Goal: Task Accomplishment & Management: Manage account settings

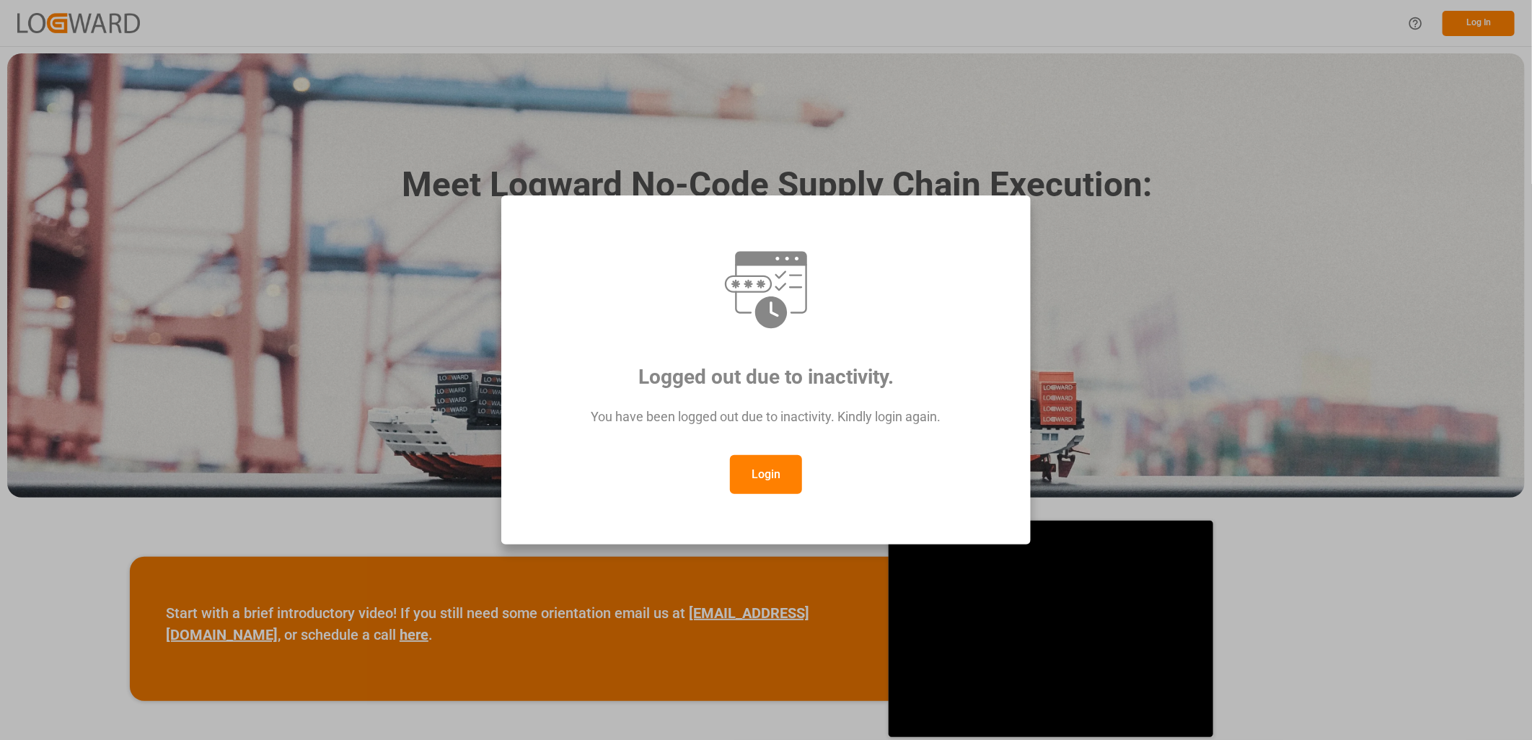
click at [762, 467] on button "Login" at bounding box center [766, 474] width 72 height 39
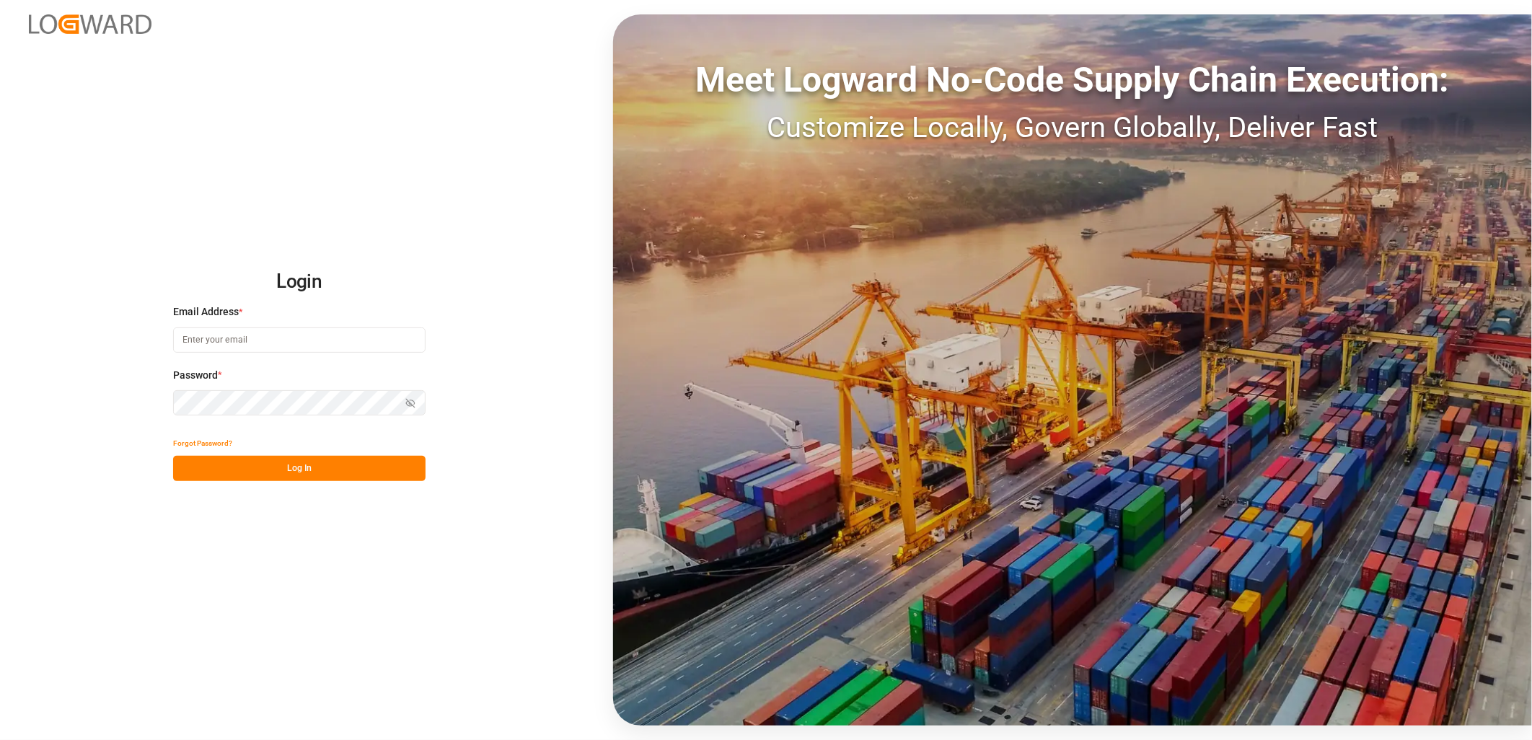
type input "[PERSON_NAME][EMAIL_ADDRESS][PERSON_NAME][DOMAIN_NAME]"
click at [321, 467] on button "Log In" at bounding box center [299, 468] width 252 height 25
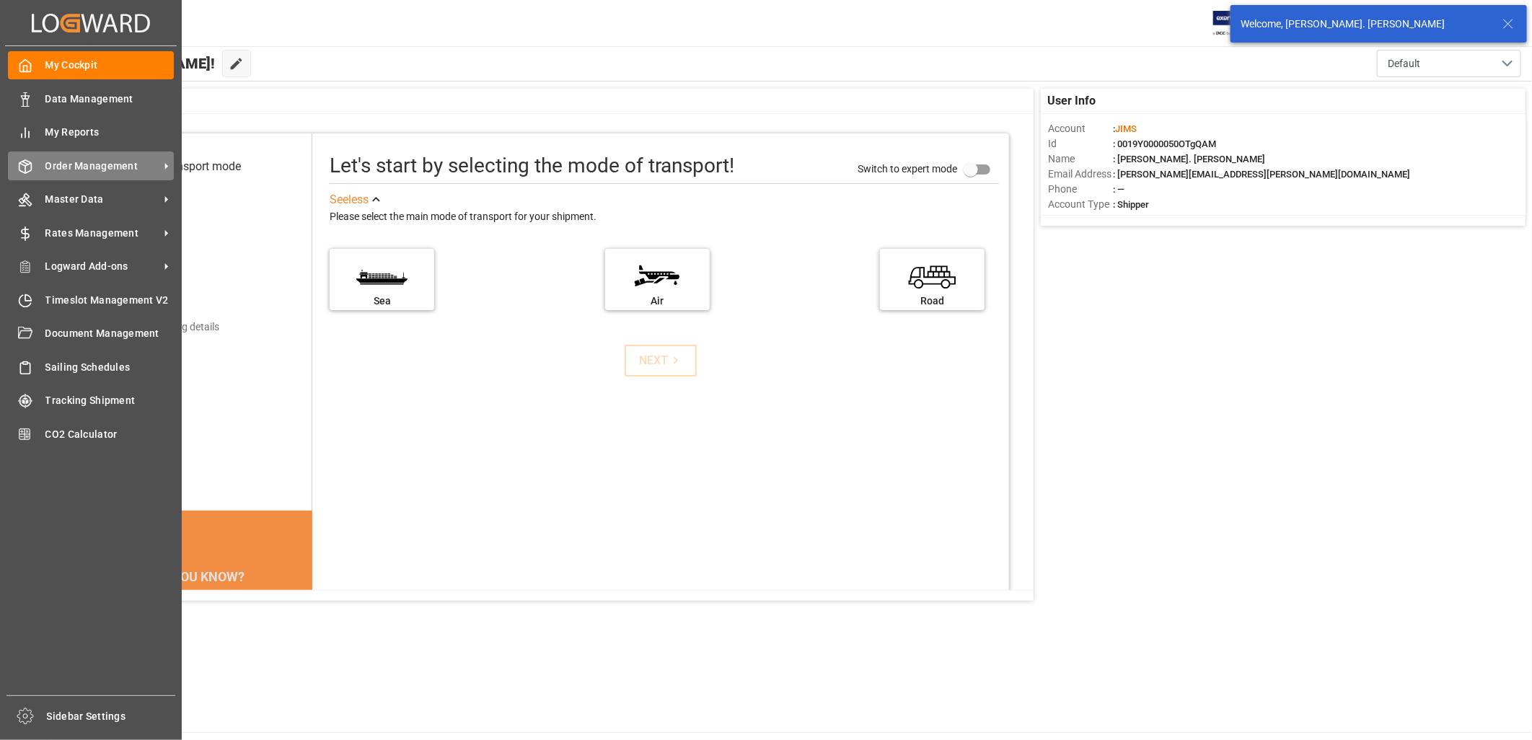
click at [76, 163] on span "Order Management" at bounding box center [102, 166] width 114 height 15
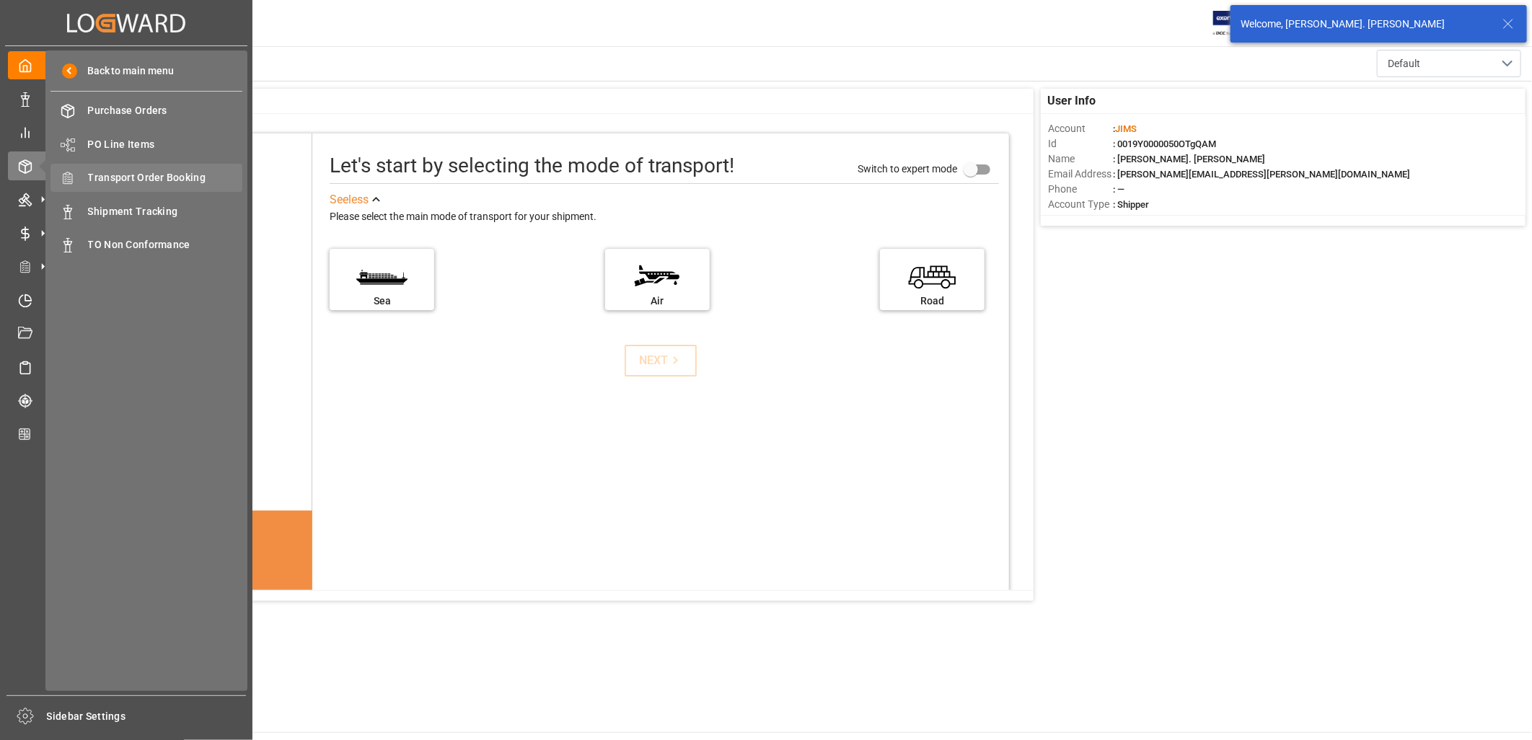
click at [175, 170] on span "Transport Order Booking" at bounding box center [165, 177] width 155 height 15
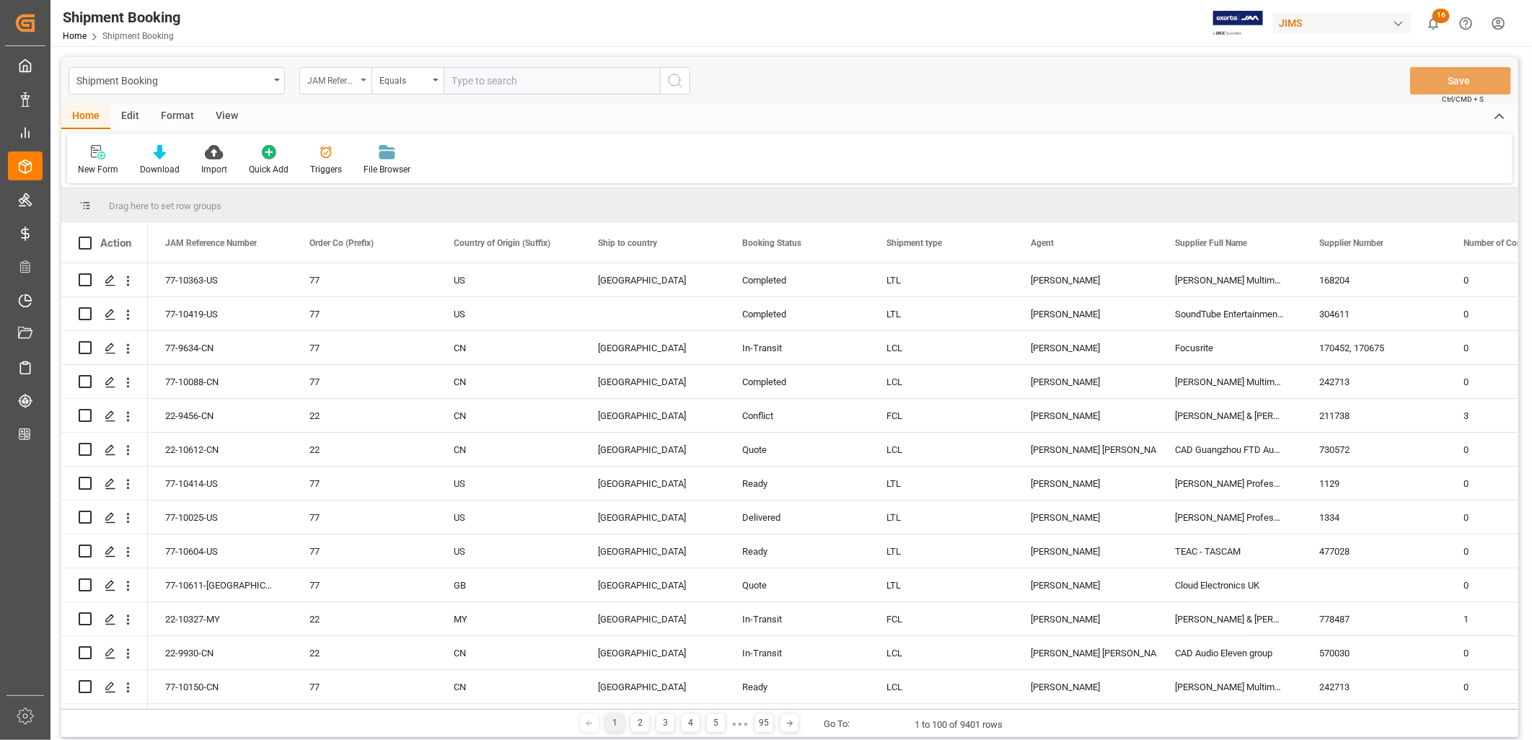
click at [363, 76] on div "JAM Reference Number" at bounding box center [335, 80] width 72 height 27
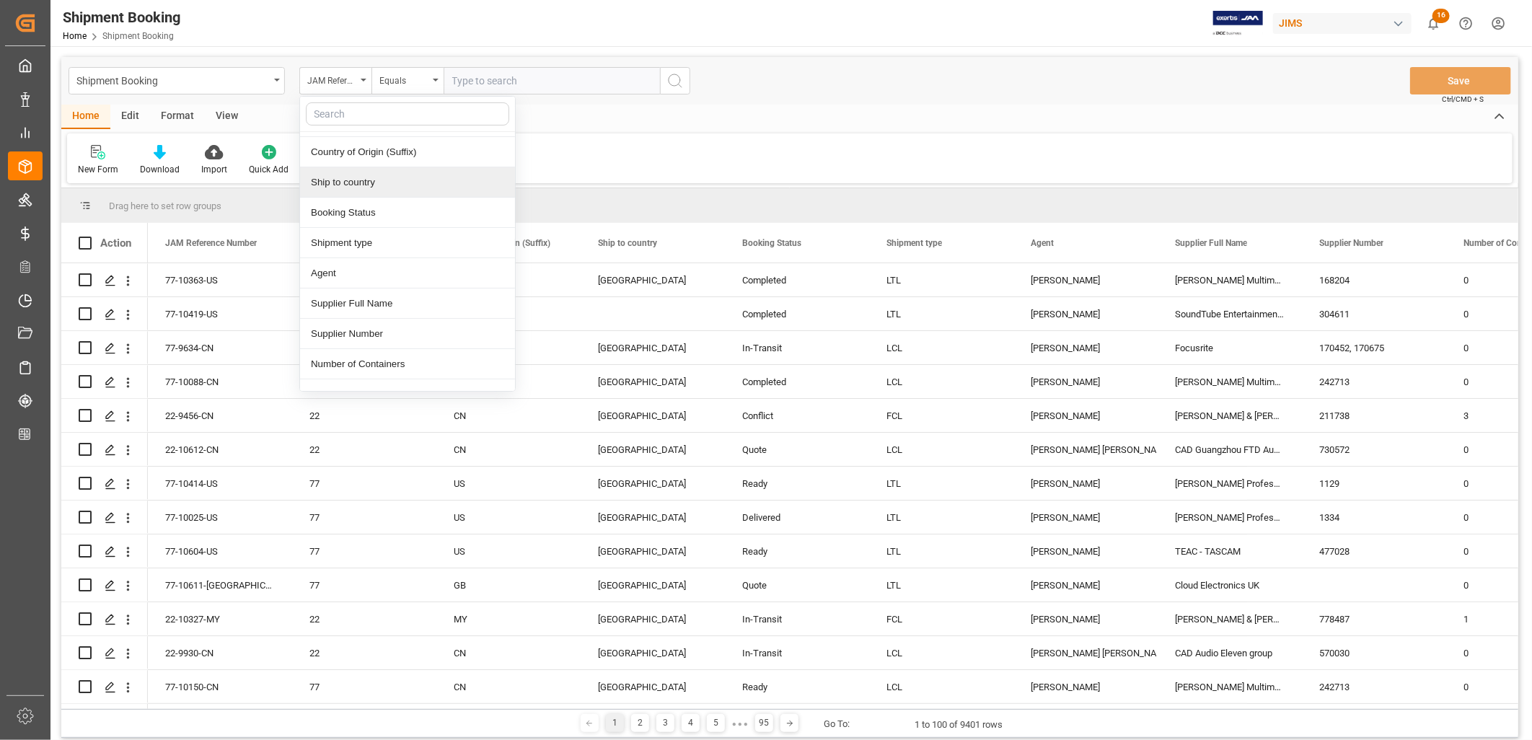
scroll to position [80, 0]
click at [383, 306] on div "Supplier Number" at bounding box center [407, 309] width 215 height 30
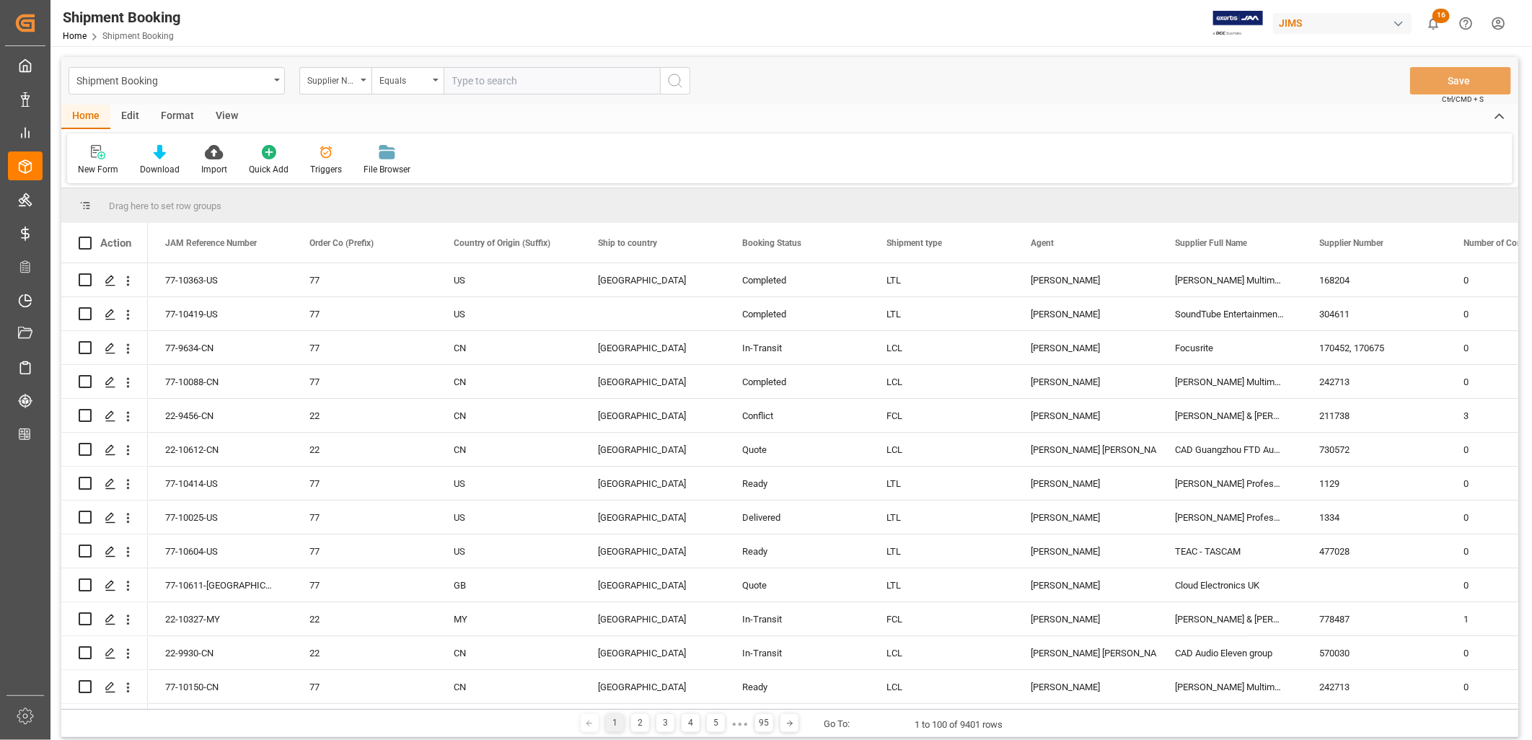
click at [491, 81] on input "text" at bounding box center [551, 80] width 216 height 27
type input "331582"
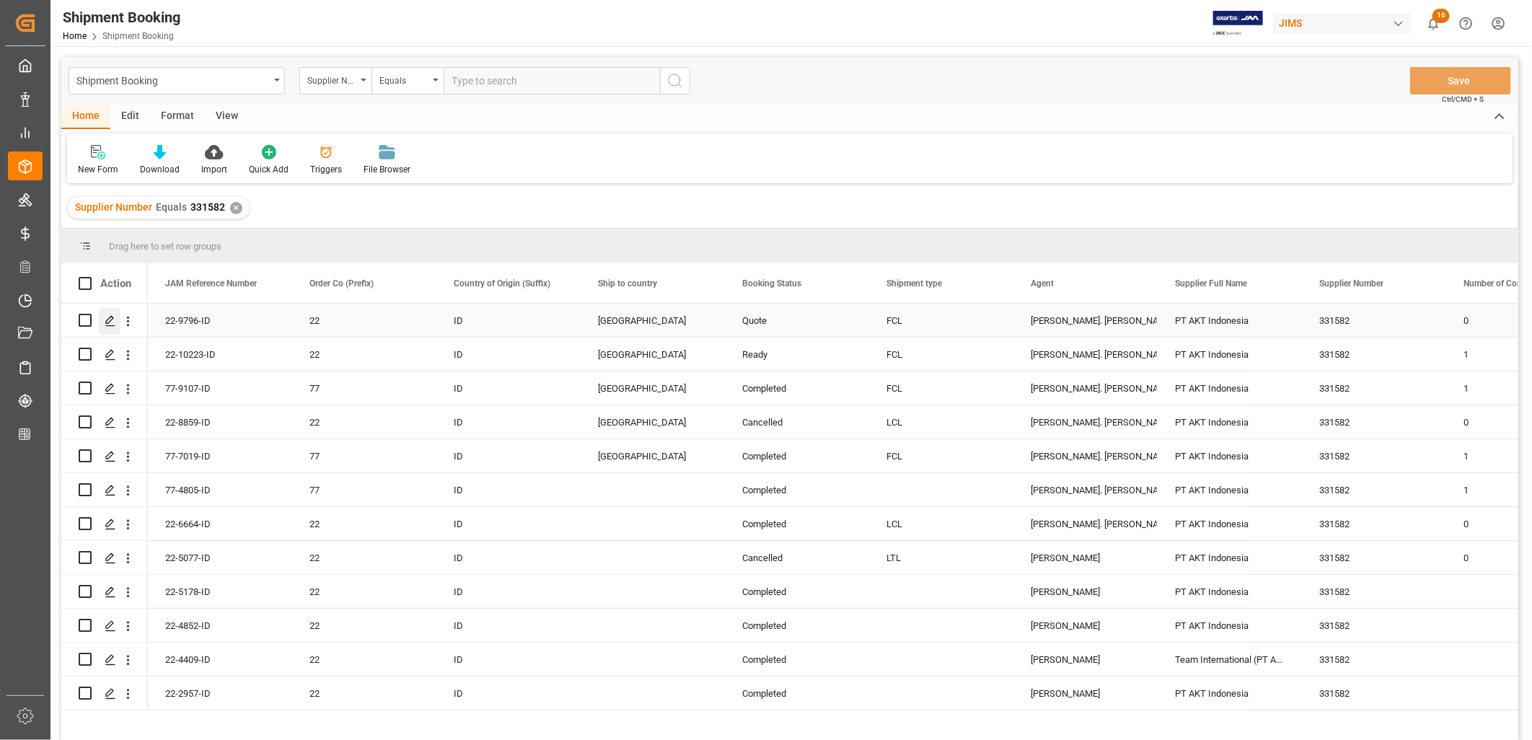
click at [108, 316] on icon "Press SPACE to select this row." at bounding box center [111, 321] width 12 height 12
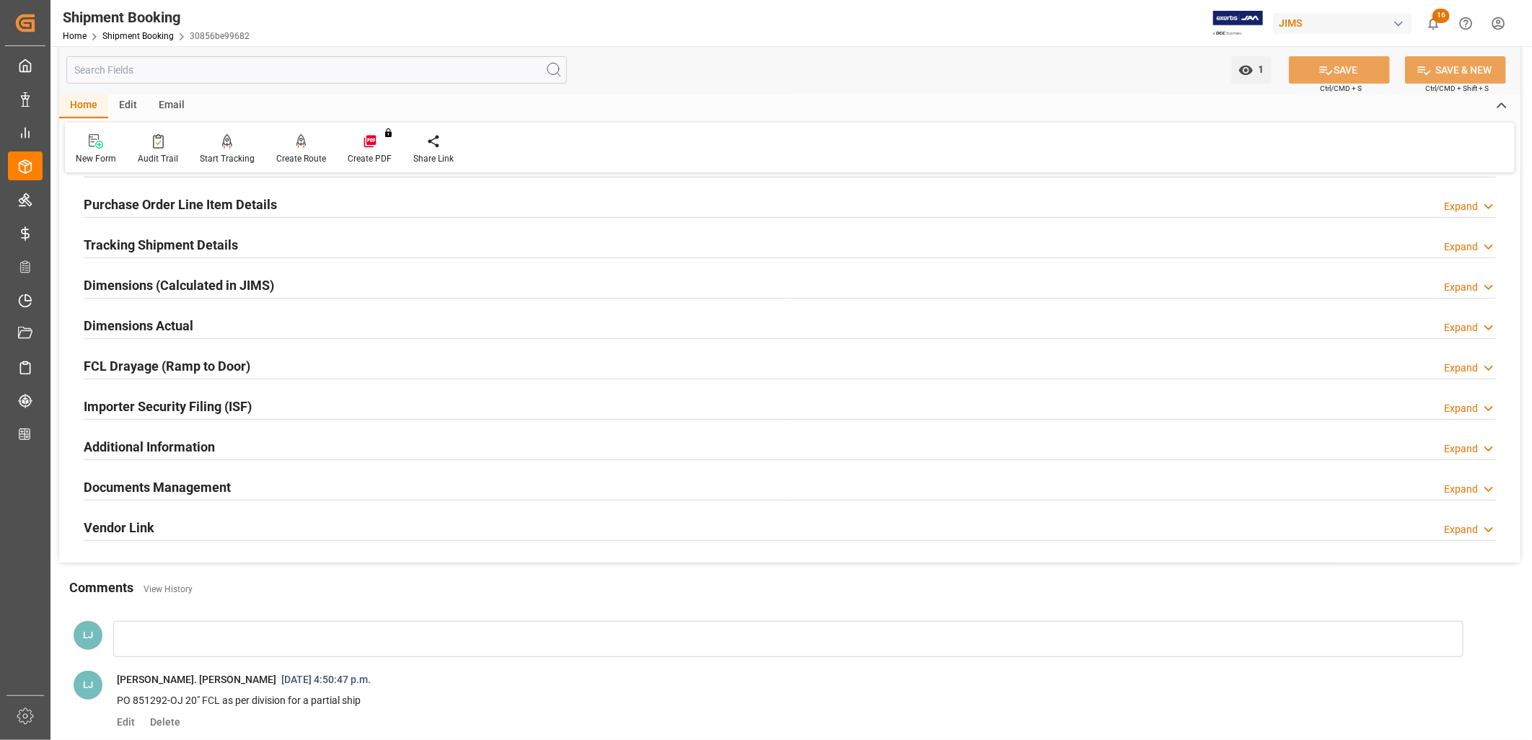
scroll to position [240, 0]
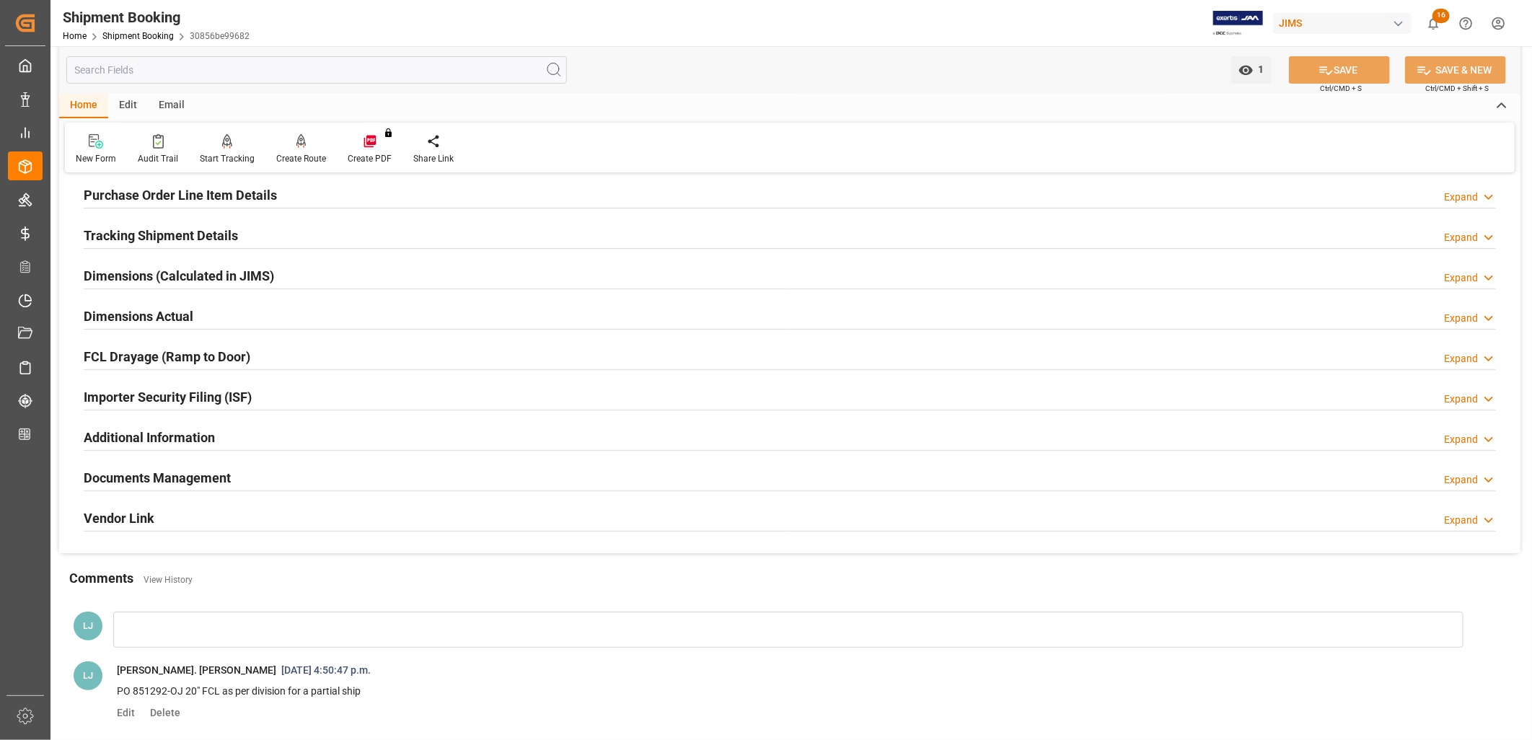
click at [207, 479] on h2 "Documents Management" at bounding box center [157, 477] width 147 height 19
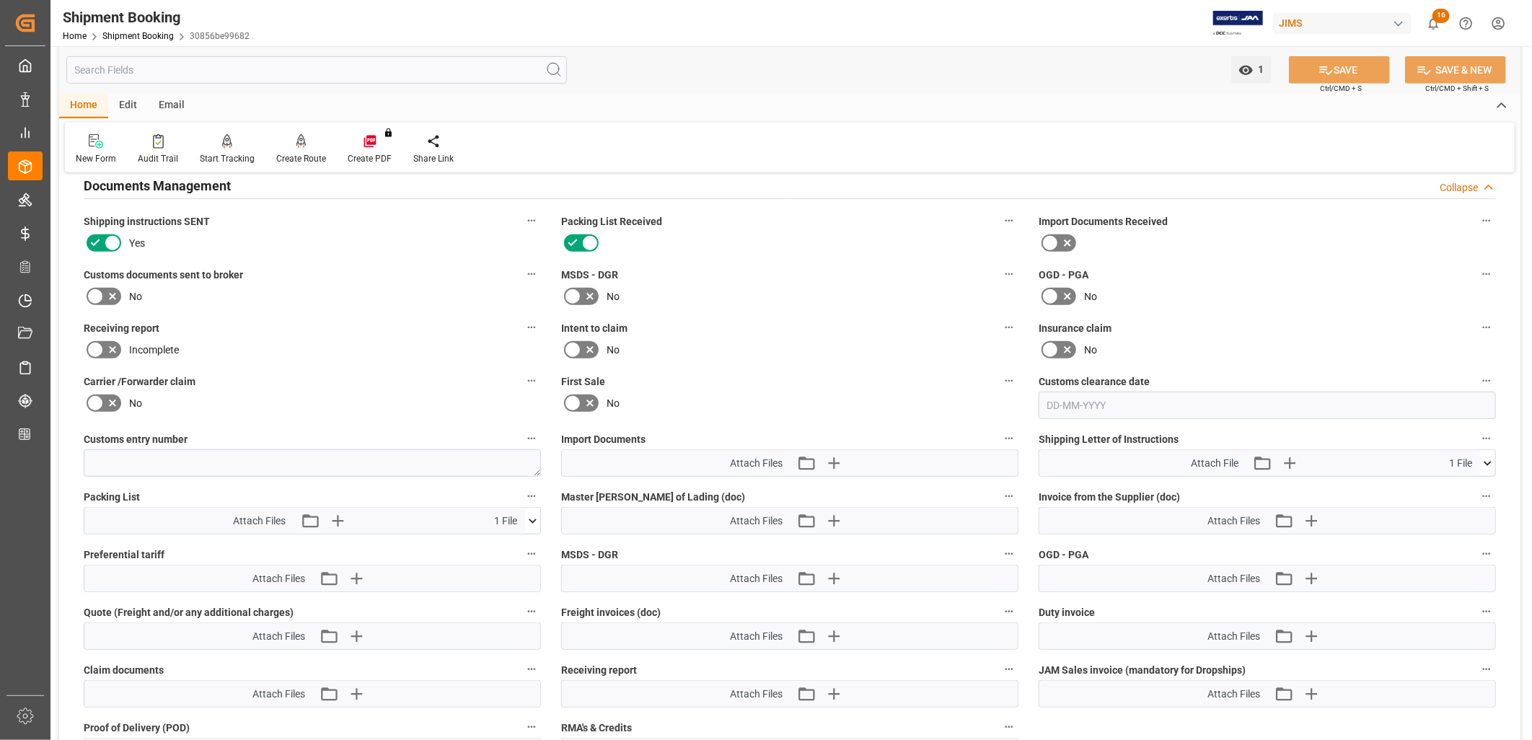
scroll to position [560, 0]
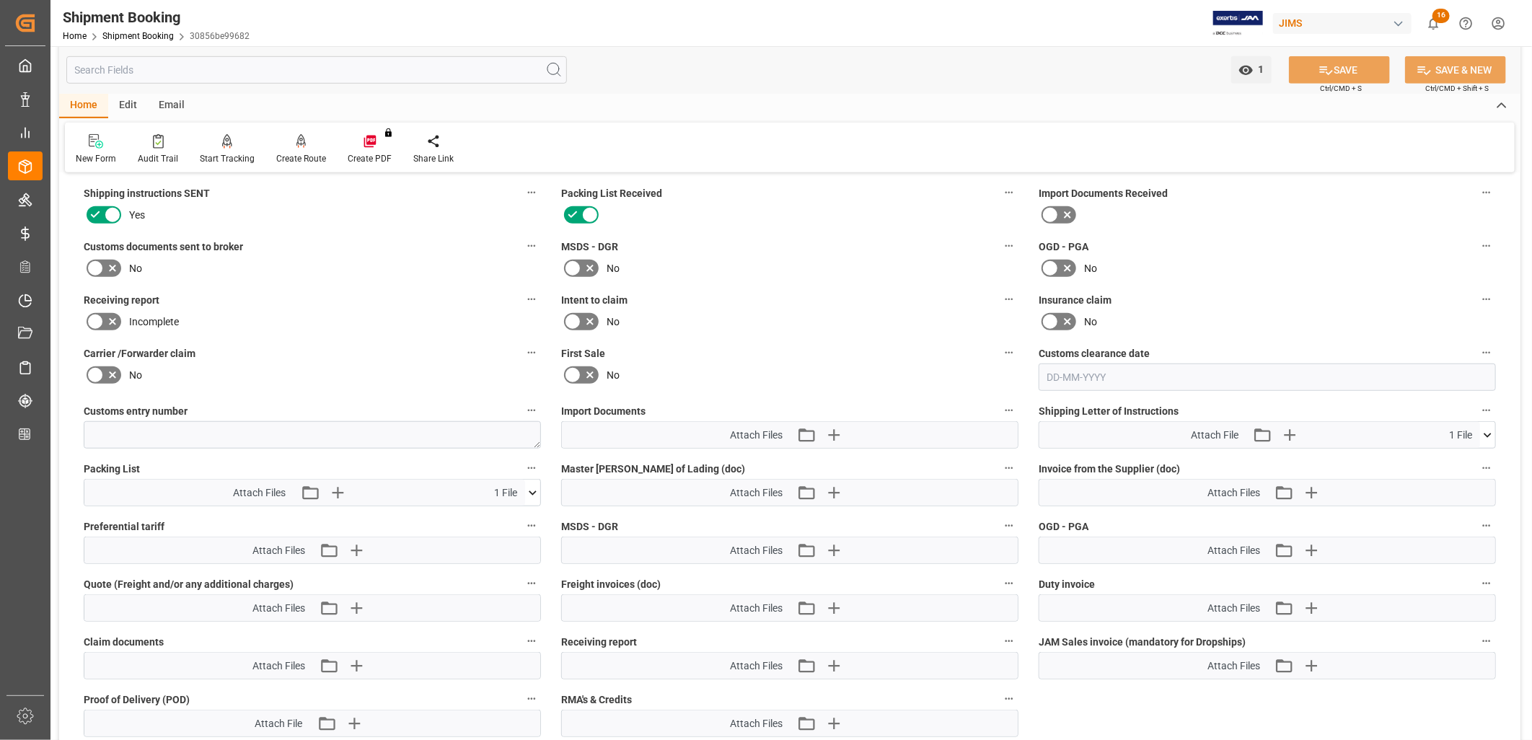
click at [531, 490] on icon at bounding box center [533, 492] width 8 height 4
click at [493, 517] on icon at bounding box center [494, 519] width 15 height 15
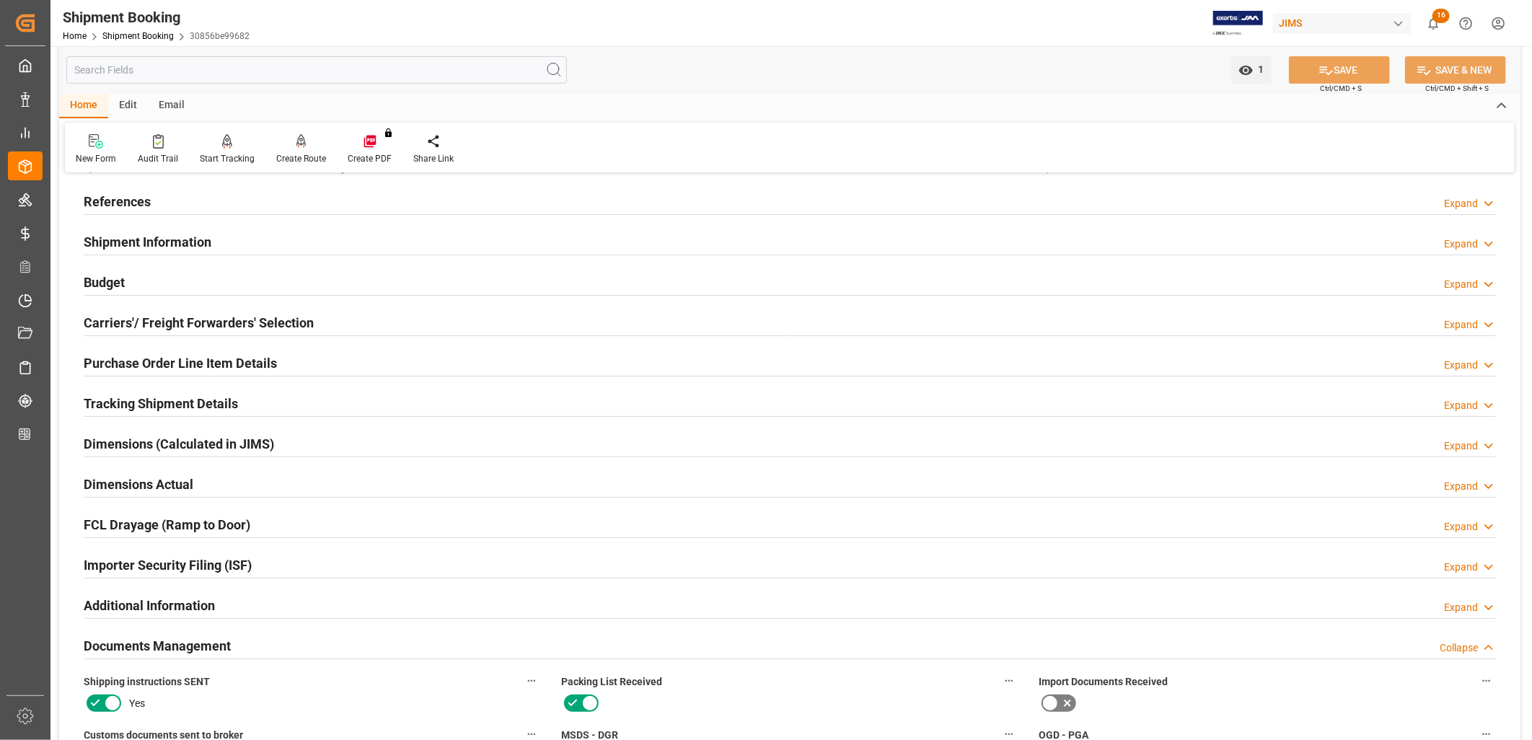
scroll to position [0, 0]
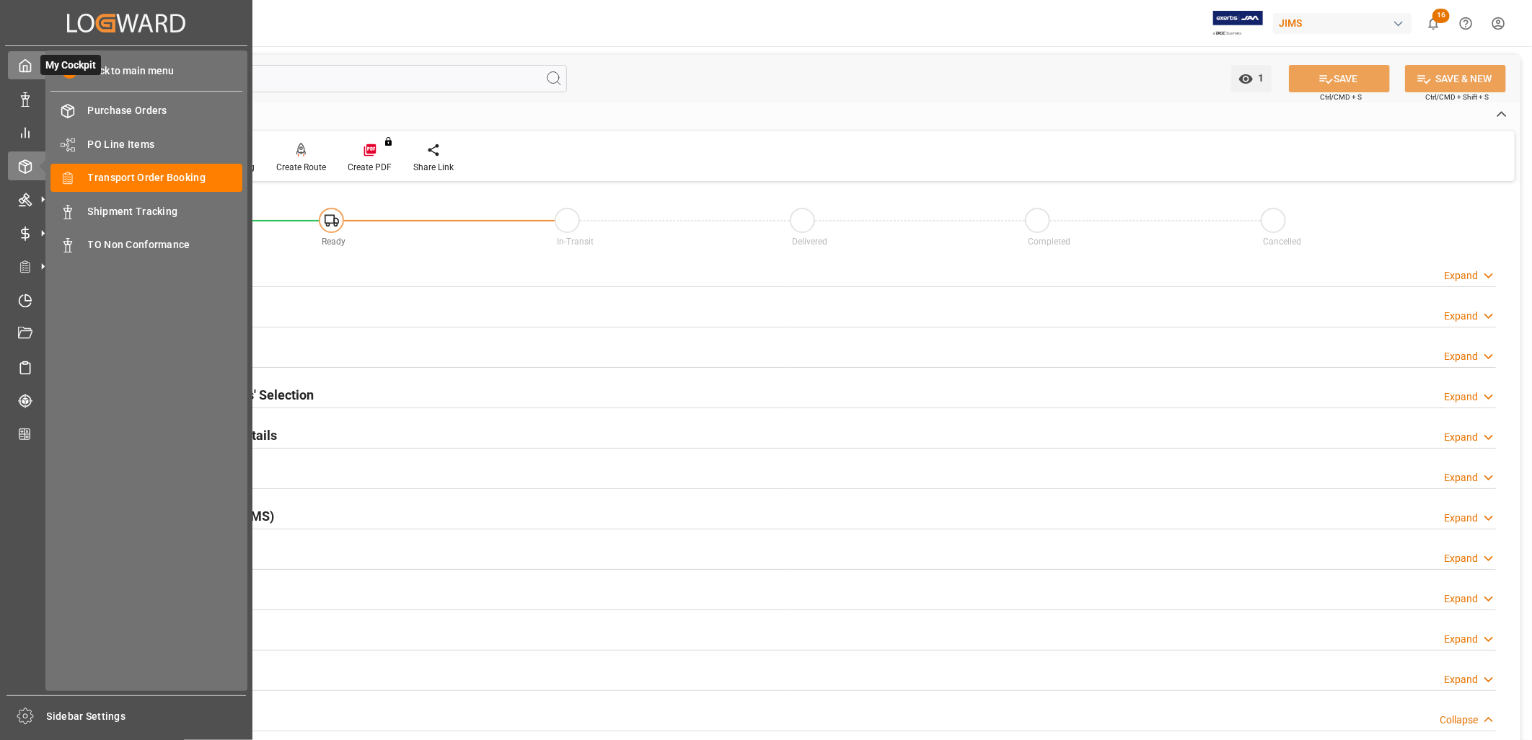
click at [27, 65] on icon at bounding box center [25, 65] width 14 height 14
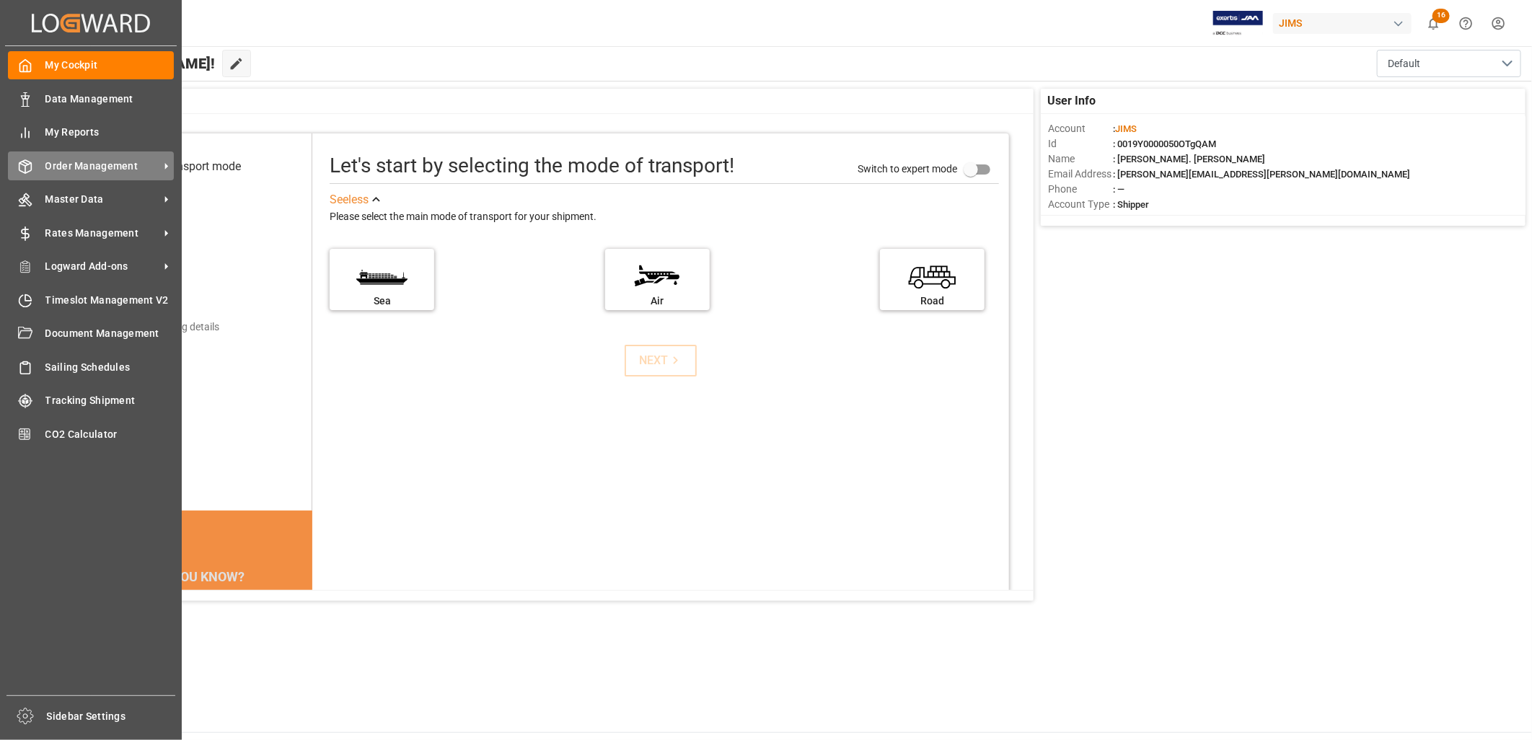
click at [112, 164] on span "Order Management" at bounding box center [102, 166] width 114 height 15
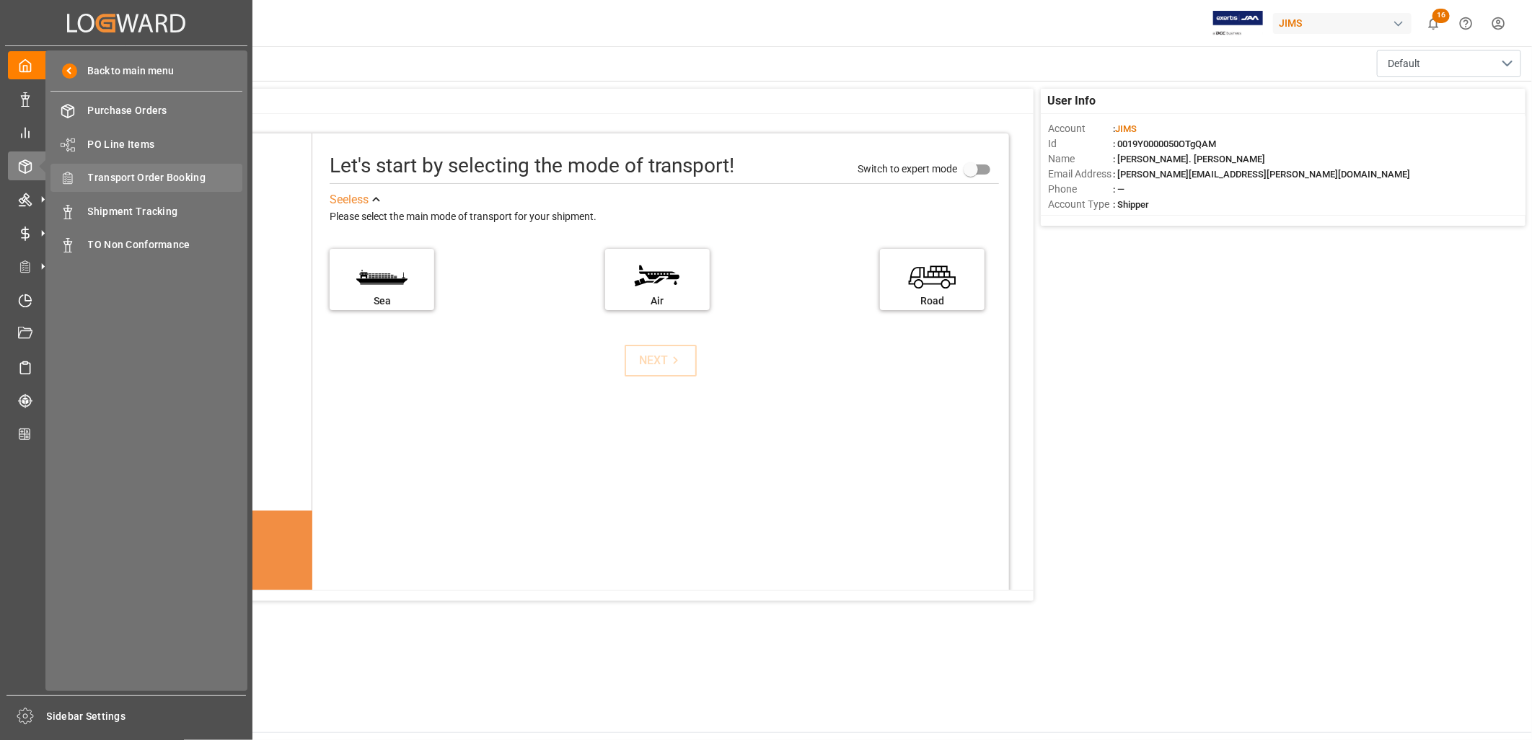
click at [162, 185] on div "Transport Order Booking Transport Order Booking" at bounding box center [146, 178] width 192 height 28
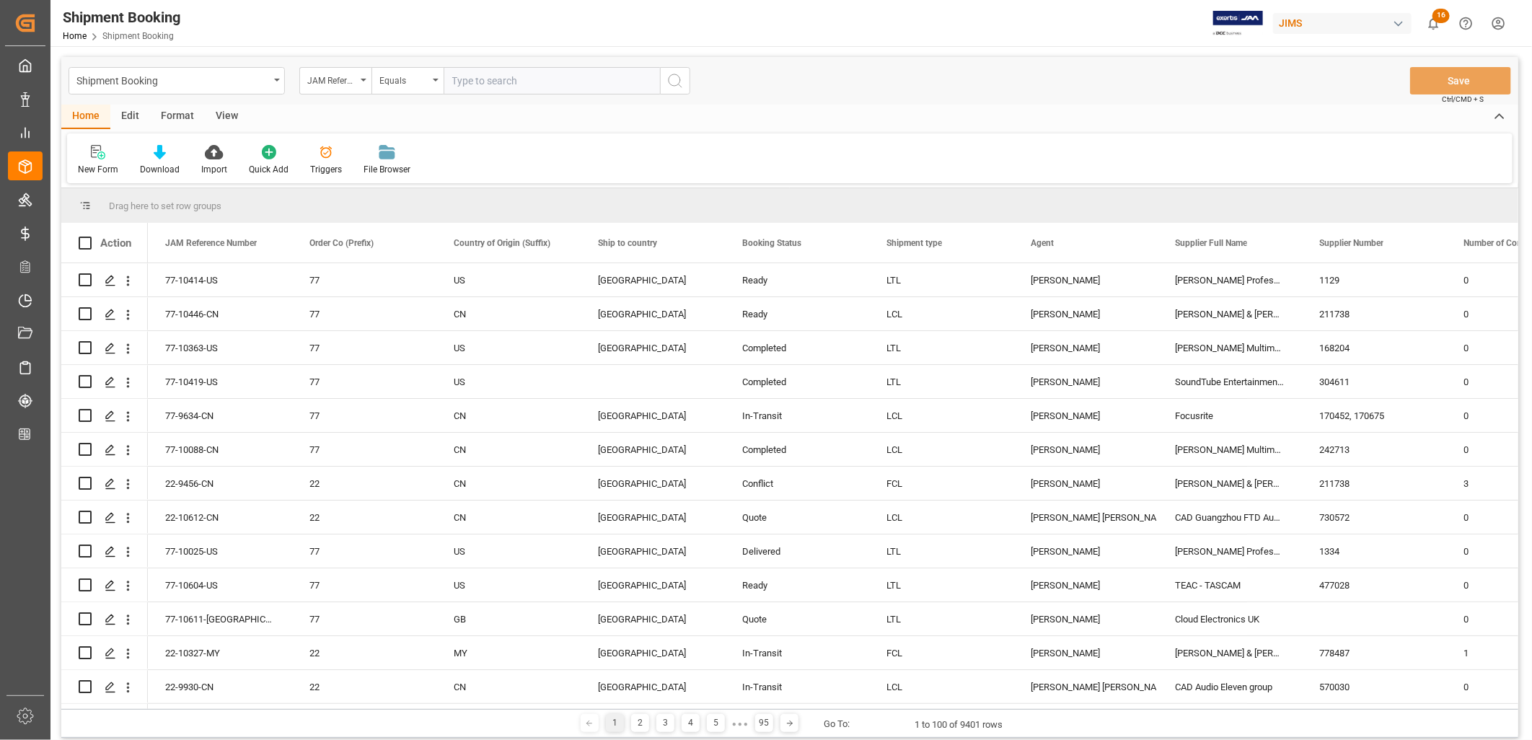
click at [472, 85] on input "text" at bounding box center [551, 80] width 216 height 27
type input "77-10099-CN"
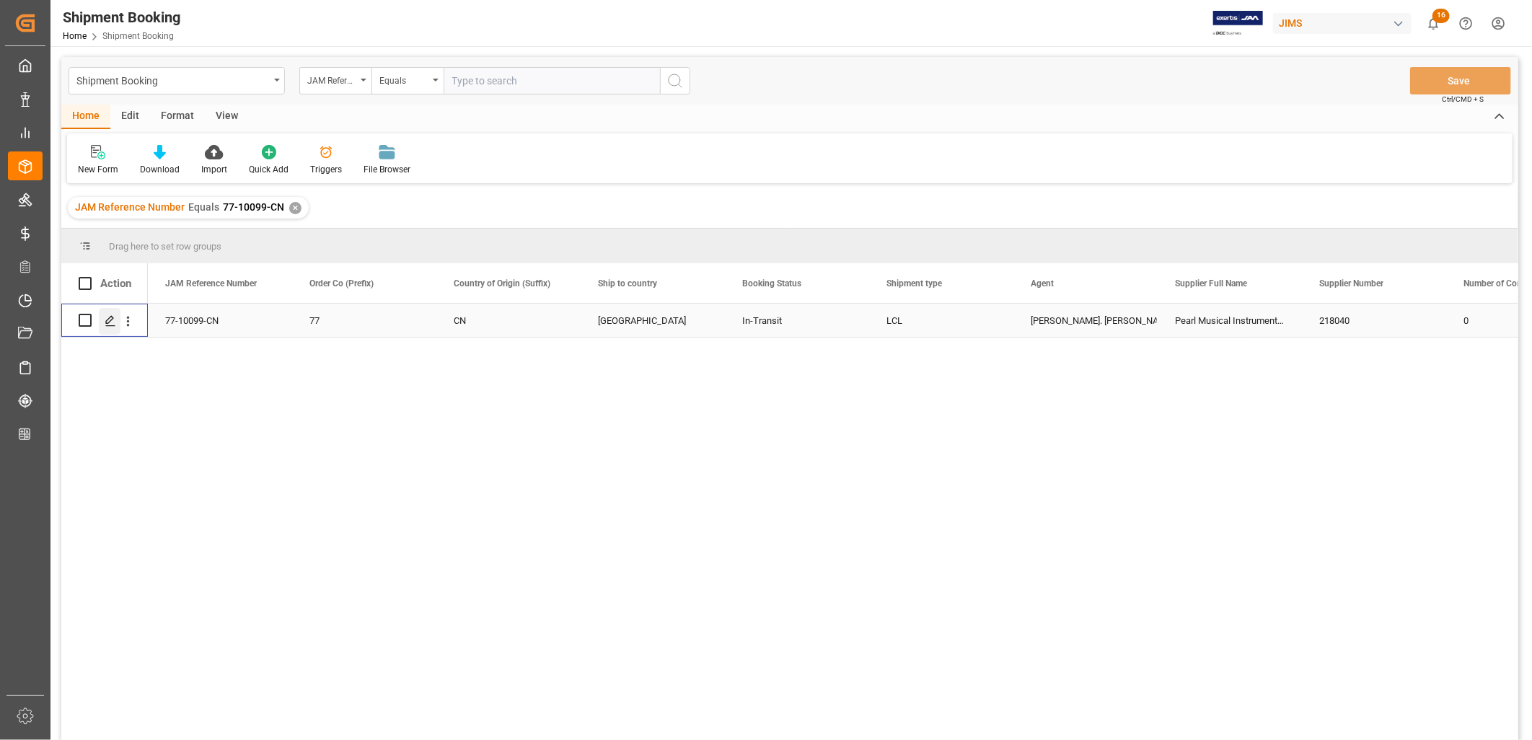
click at [109, 318] on polygon "Press SPACE to select this row." at bounding box center [109, 319] width 7 height 7
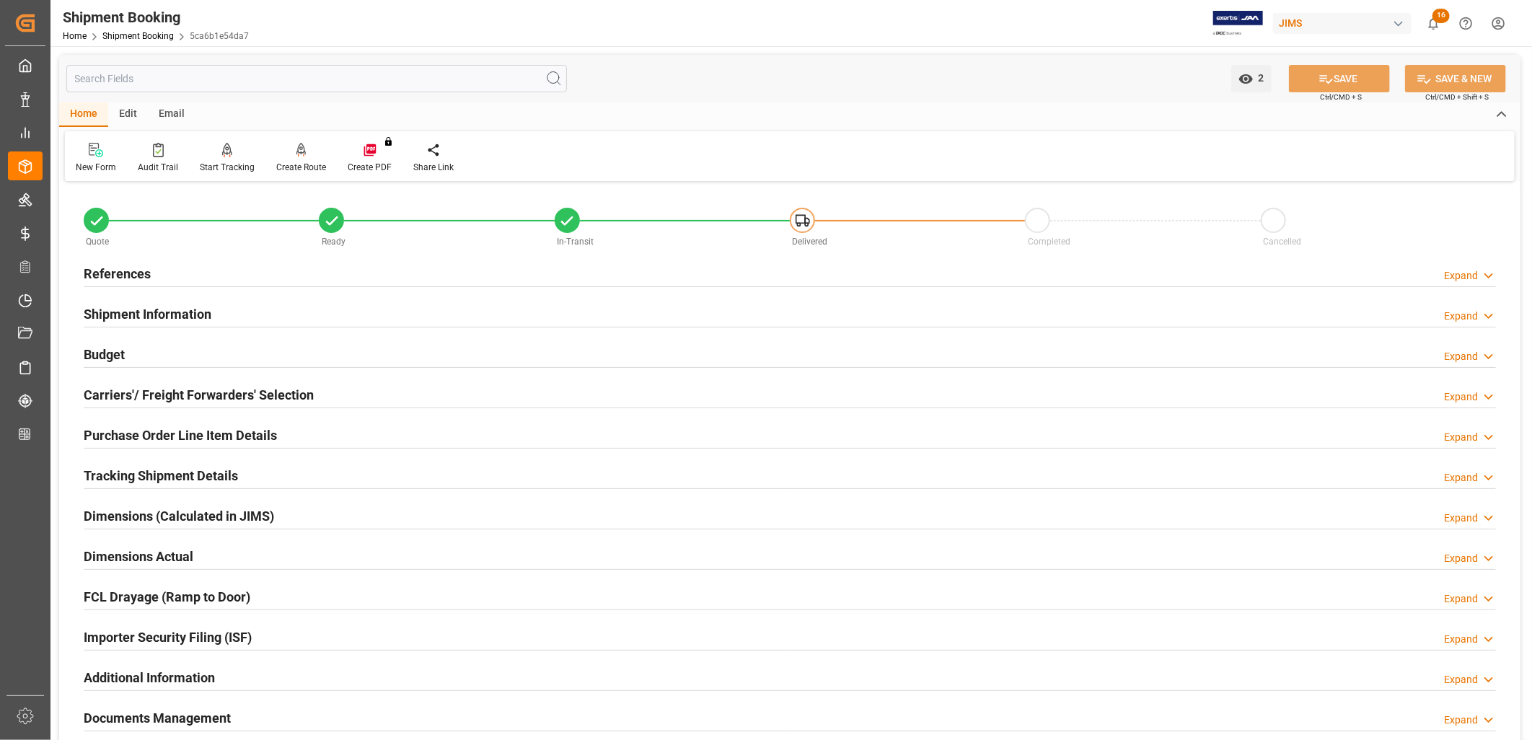
scroll to position [160, 0]
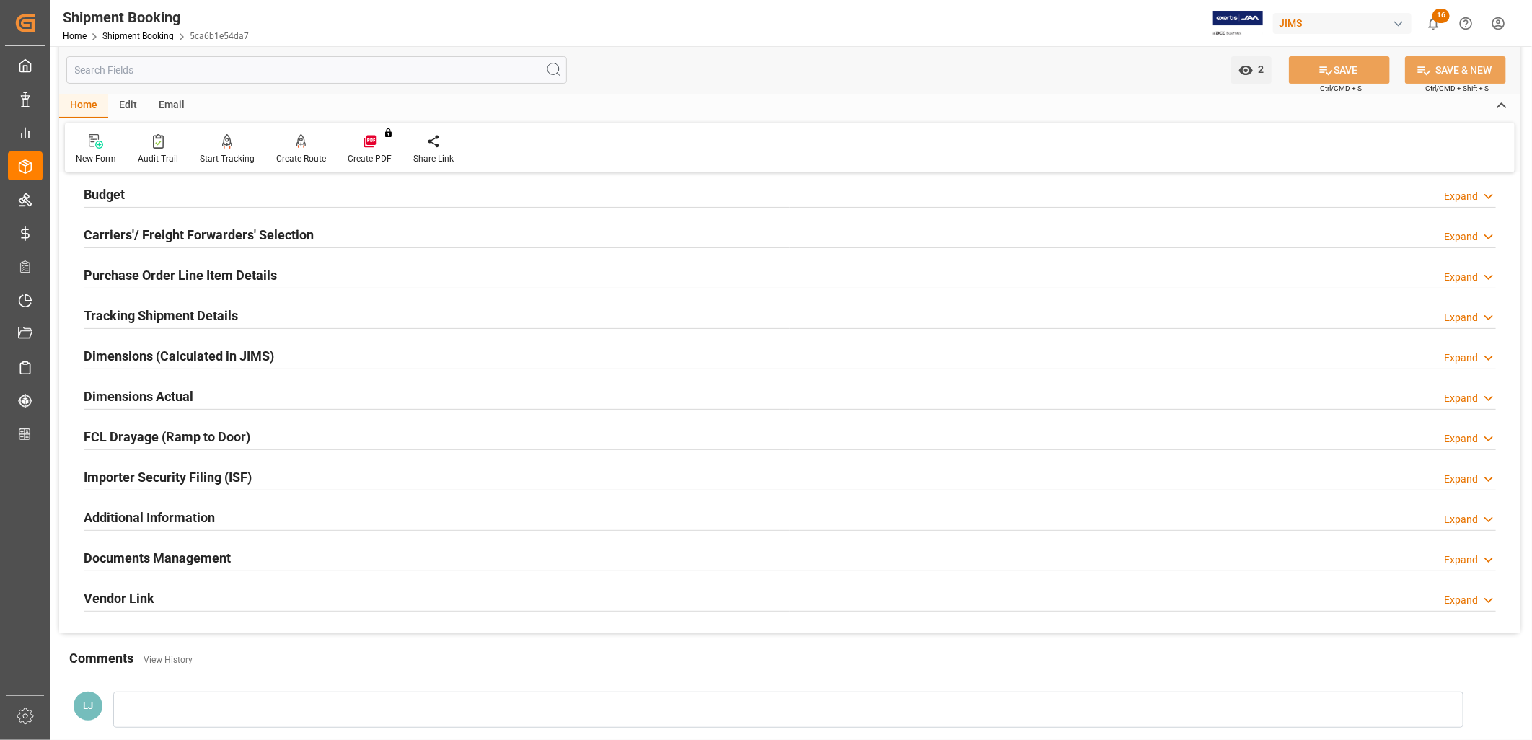
click at [177, 557] on h2 "Documents Management" at bounding box center [157, 557] width 147 height 19
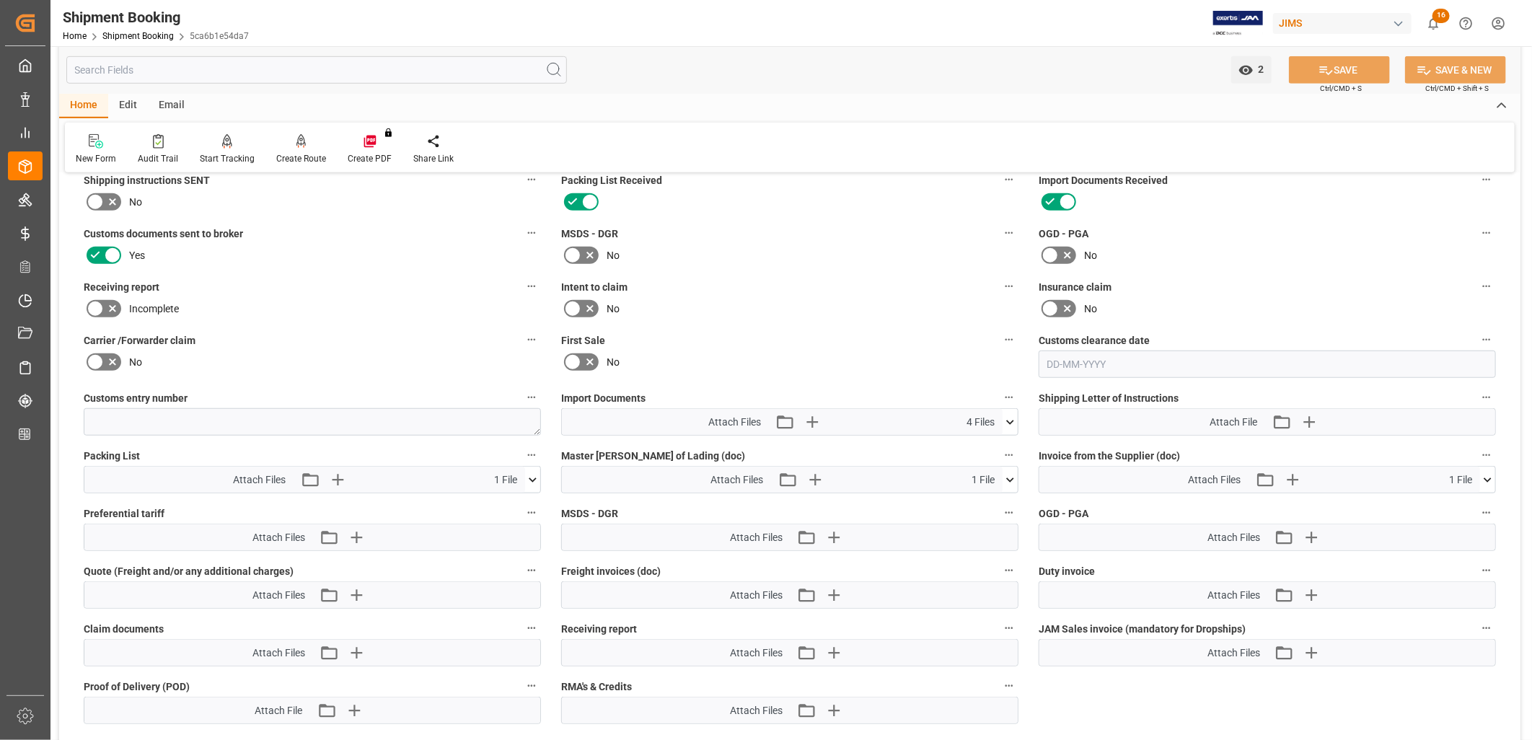
scroll to position [640, 0]
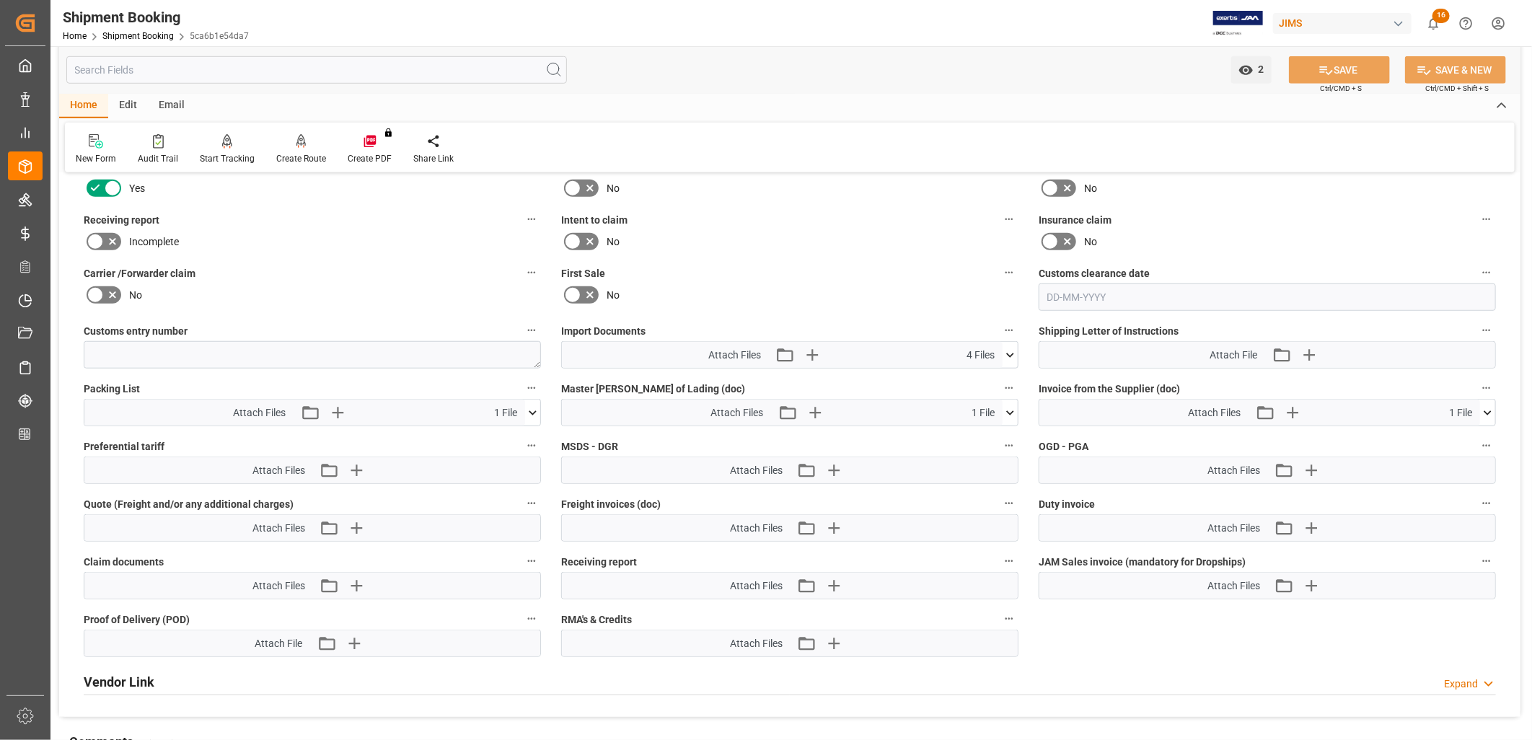
click at [1008, 350] on icon at bounding box center [1009, 355] width 15 height 15
click at [1012, 348] on icon at bounding box center [1009, 355] width 15 height 15
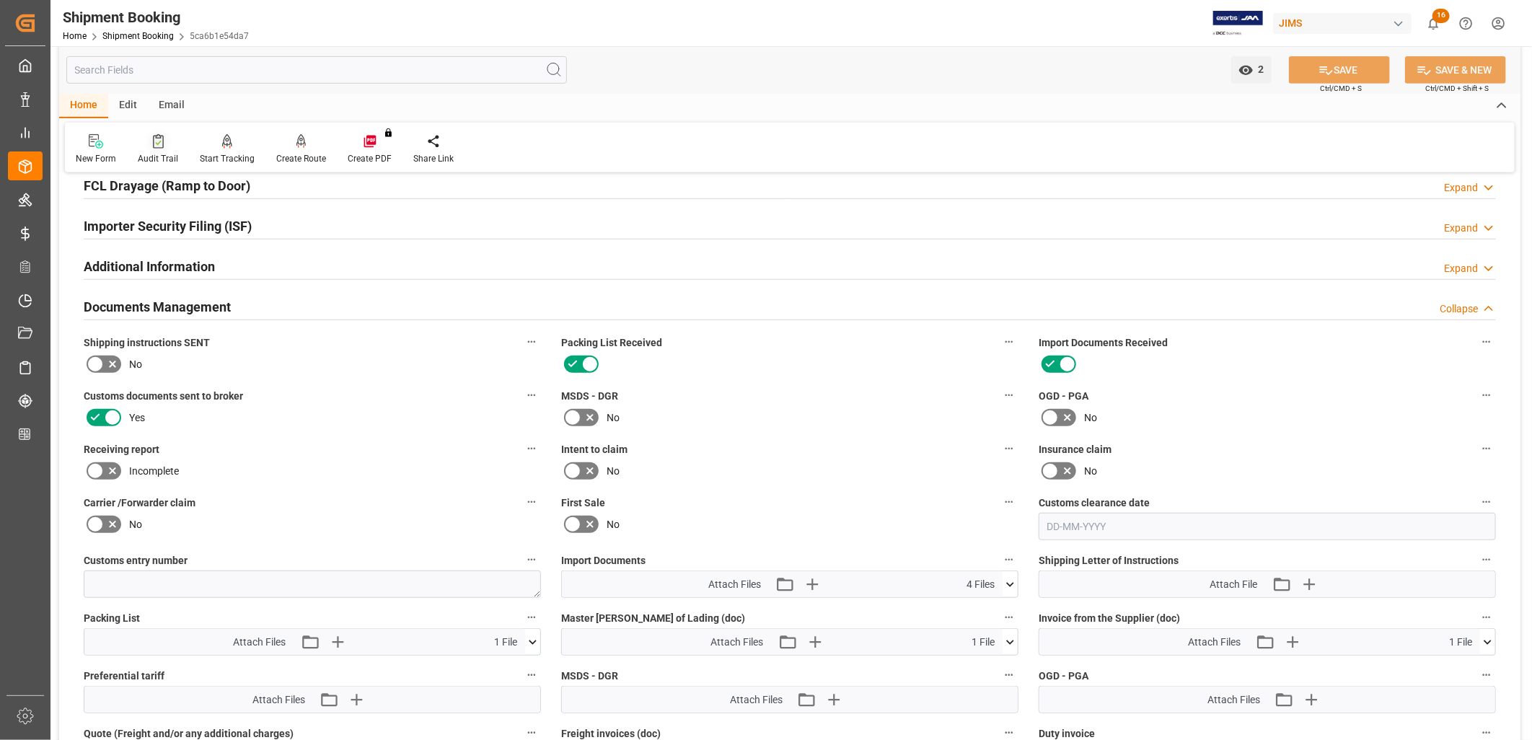
scroll to position [400, 0]
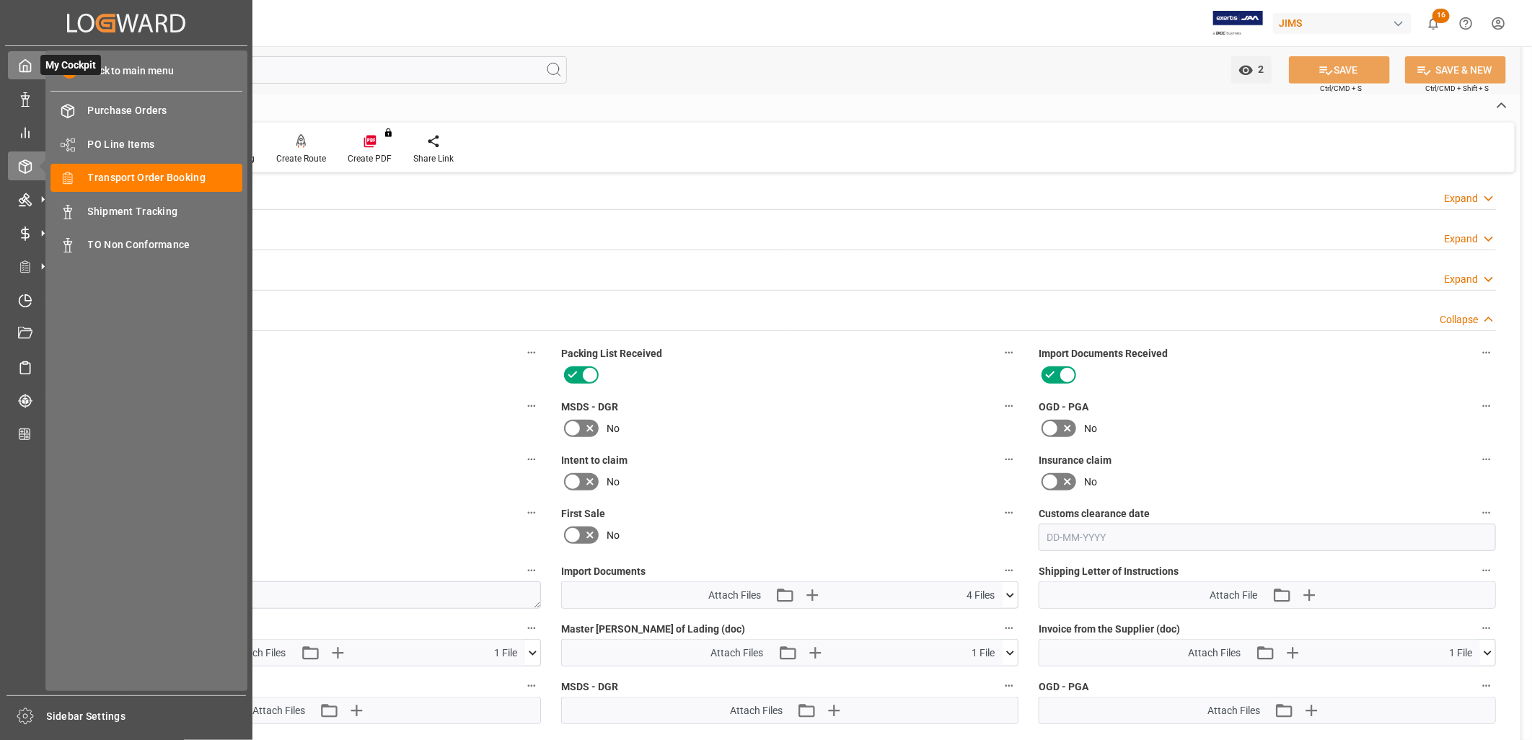
click at [24, 63] on icon at bounding box center [25, 65] width 14 height 14
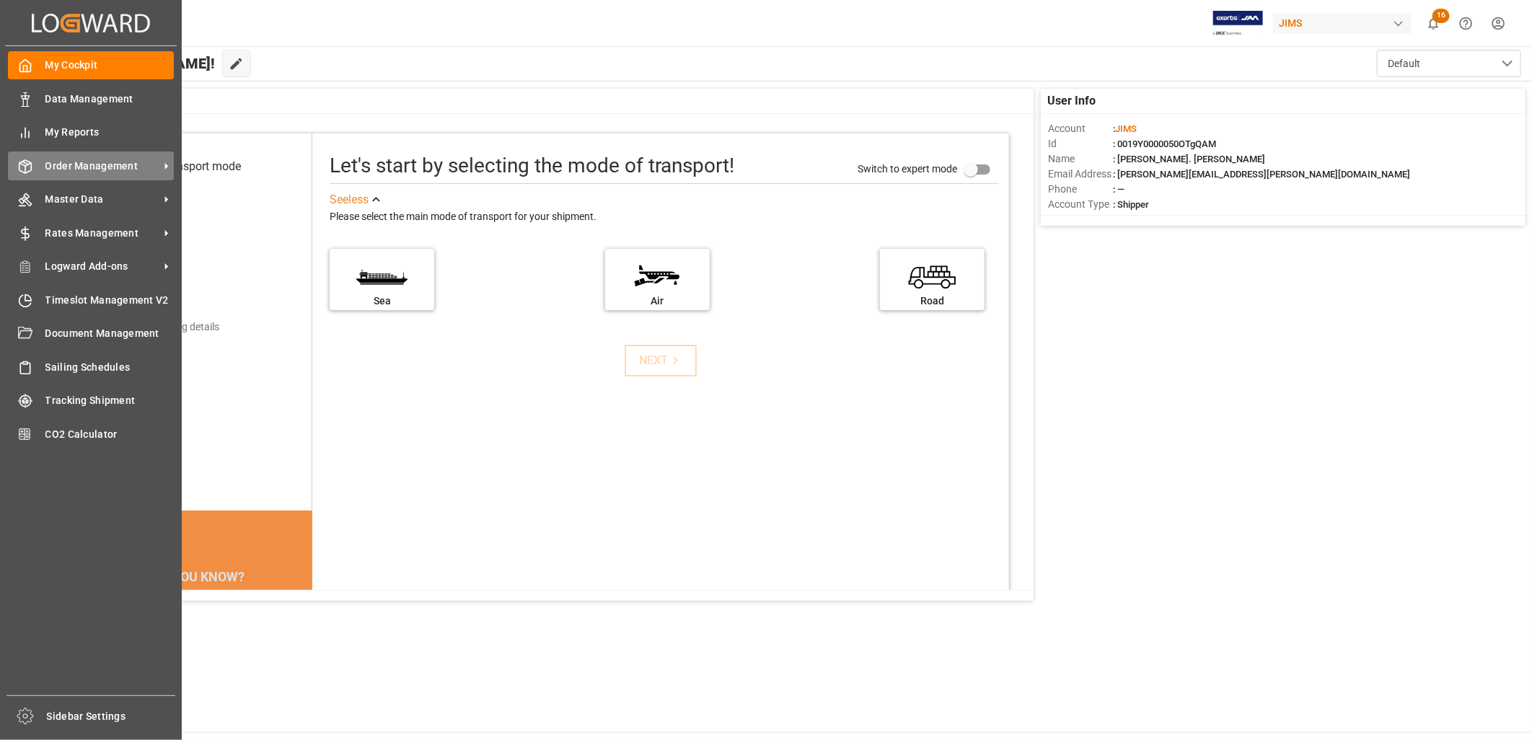
click at [118, 162] on span "Order Management" at bounding box center [102, 166] width 114 height 15
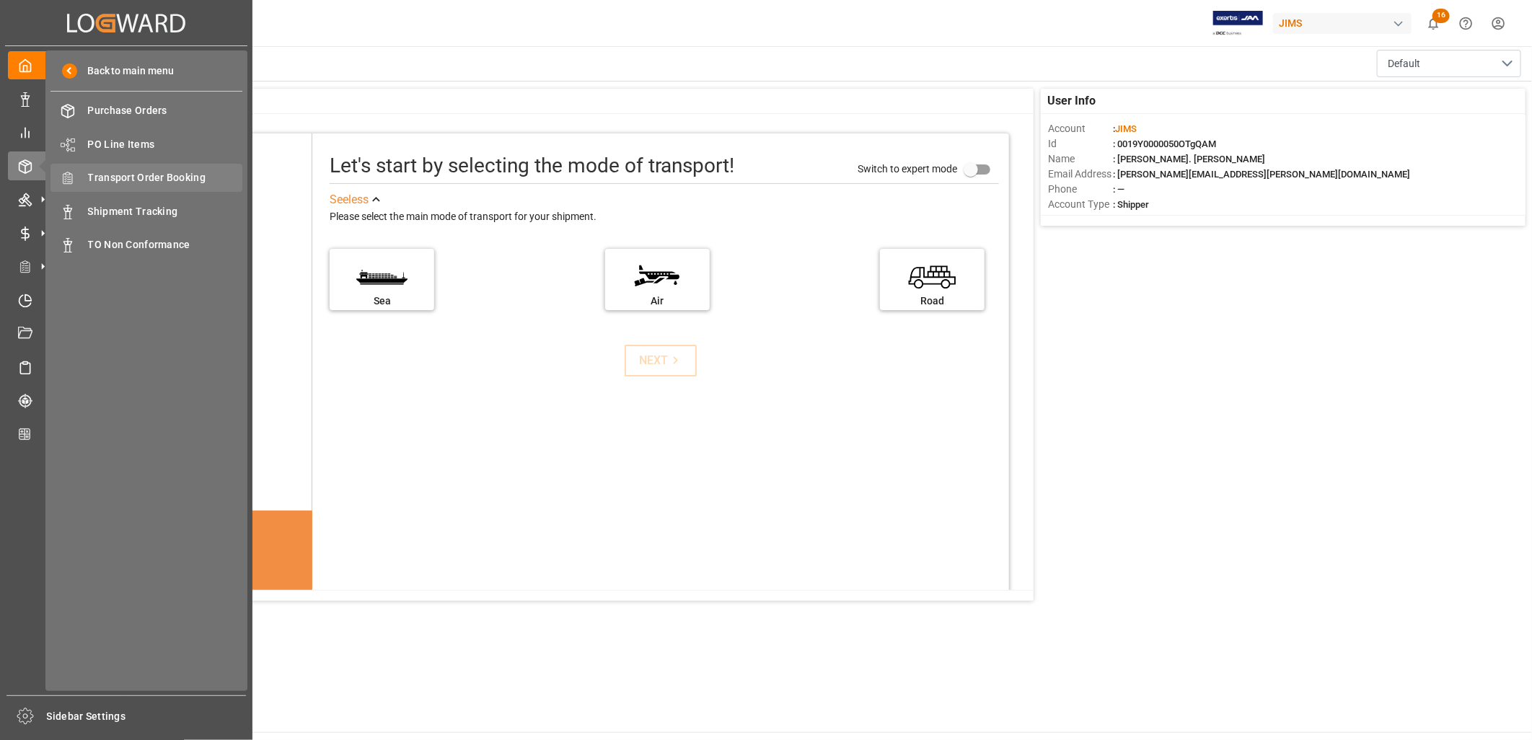
click at [156, 175] on span "Transport Order Booking" at bounding box center [165, 177] width 155 height 15
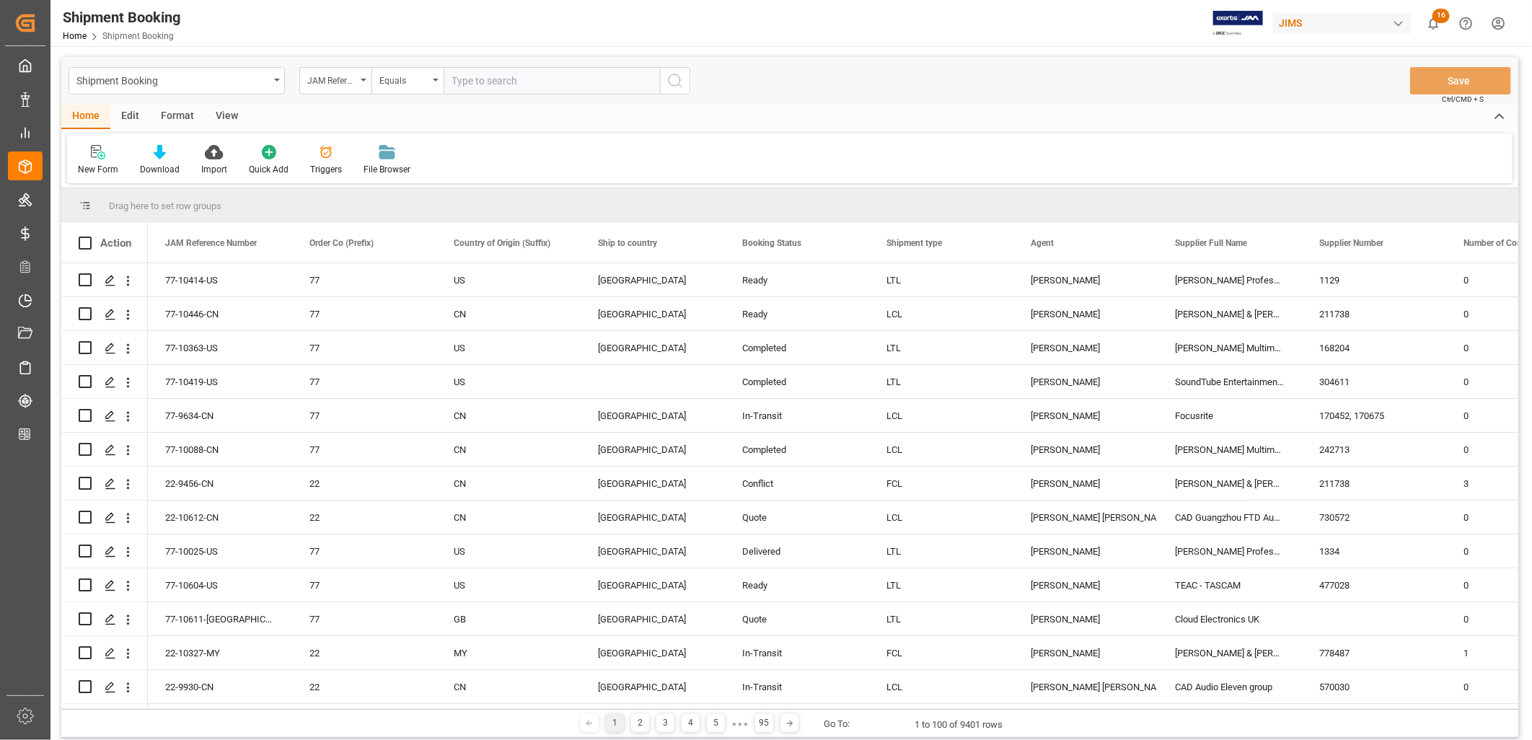
click at [460, 78] on input "text" at bounding box center [551, 80] width 216 height 27
type input "77-9619-CN"
click at [671, 74] on icon "search button" at bounding box center [674, 80] width 17 height 17
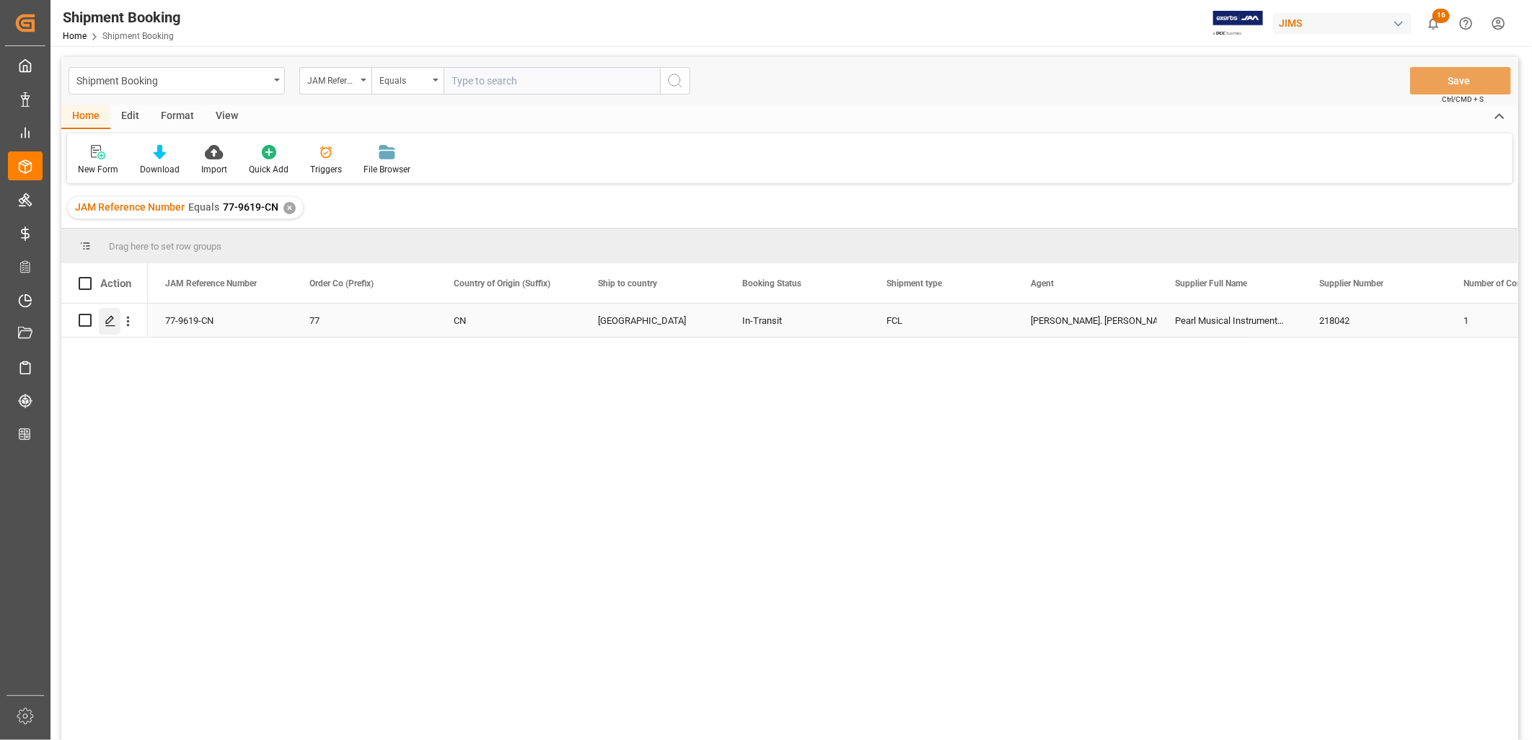
click at [107, 319] on icon "Press SPACE to select this row." at bounding box center [111, 321] width 12 height 12
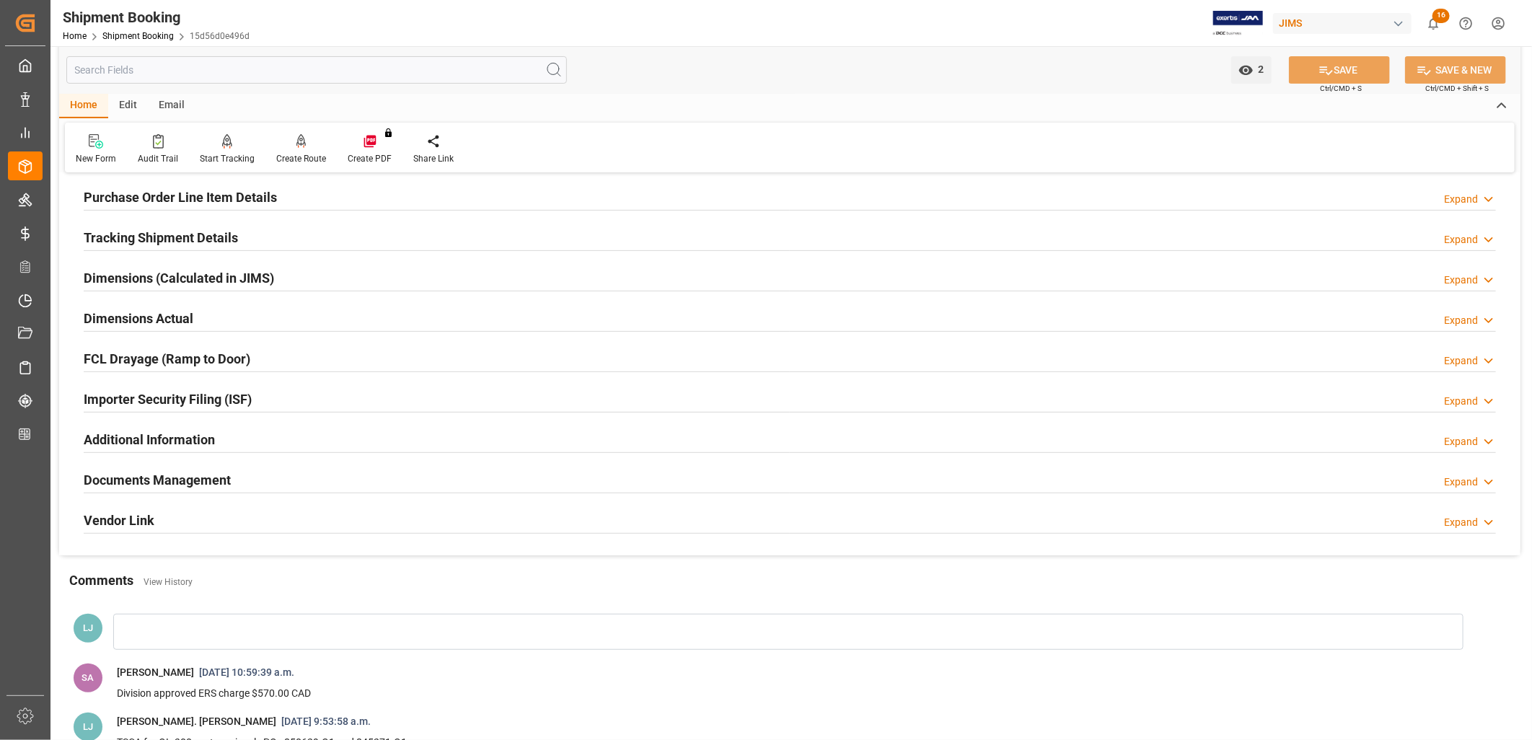
scroll to position [240, 0]
click at [181, 470] on h2 "Documents Management" at bounding box center [157, 477] width 147 height 19
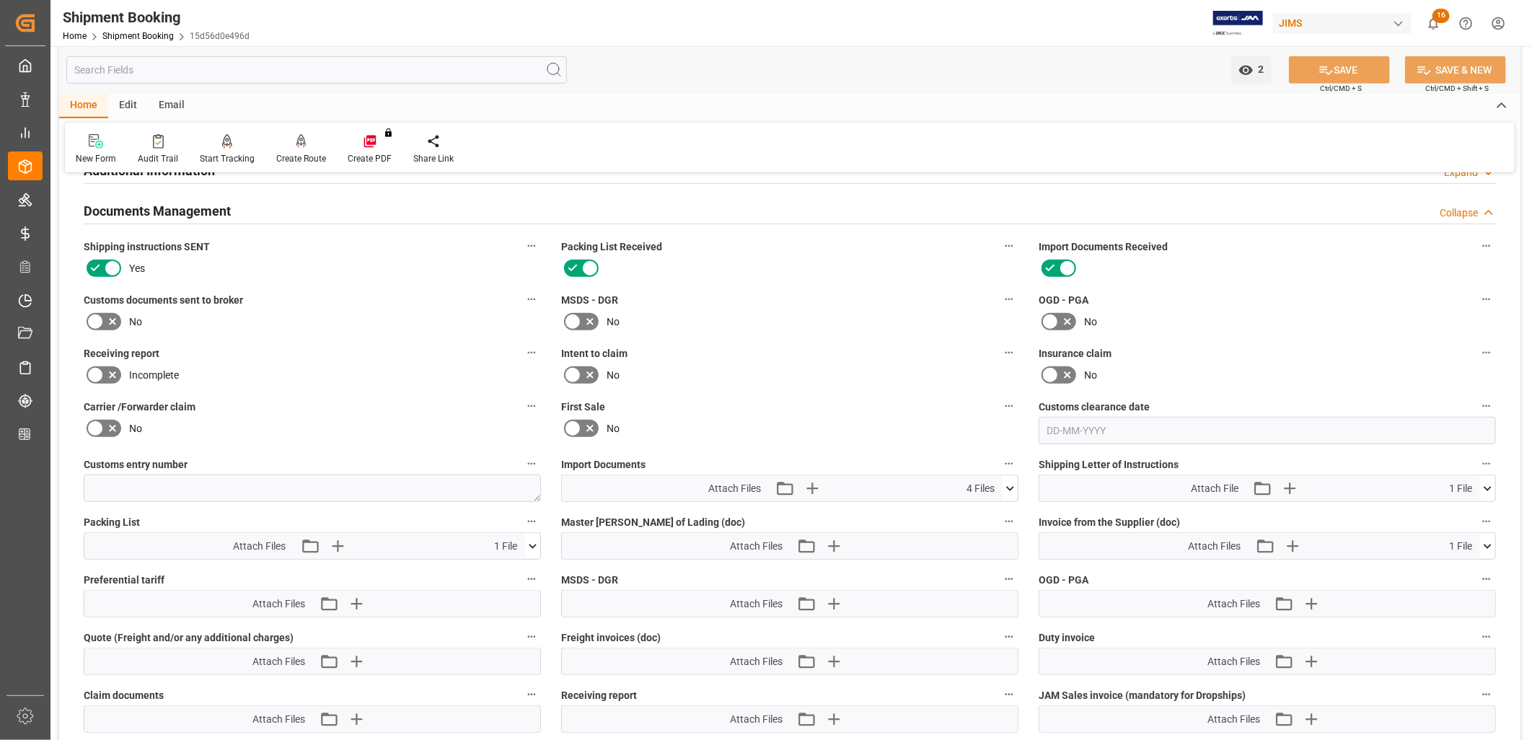
scroll to position [480, 0]
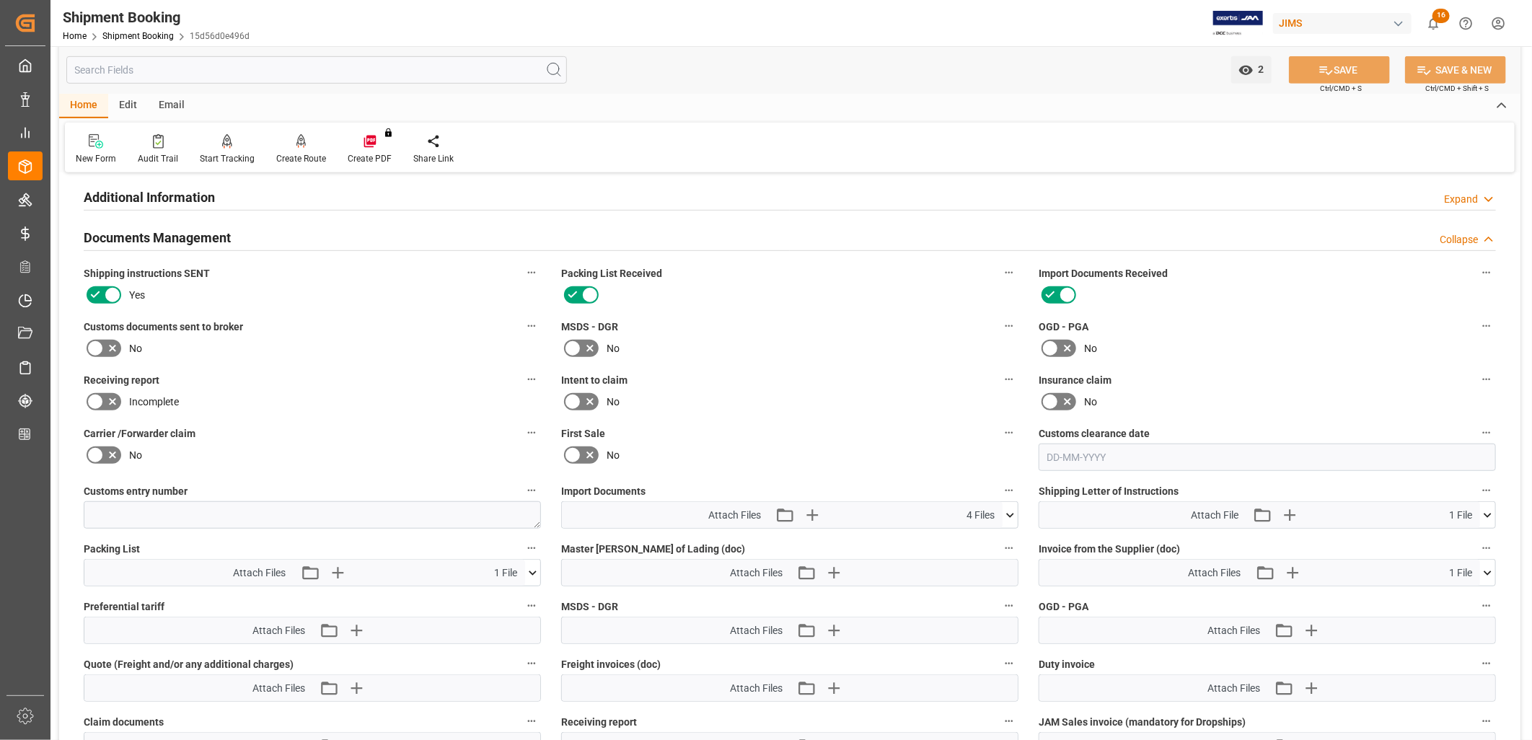
click at [1008, 513] on icon at bounding box center [1010, 515] width 8 height 4
click at [1008, 512] on icon at bounding box center [1009, 515] width 15 height 15
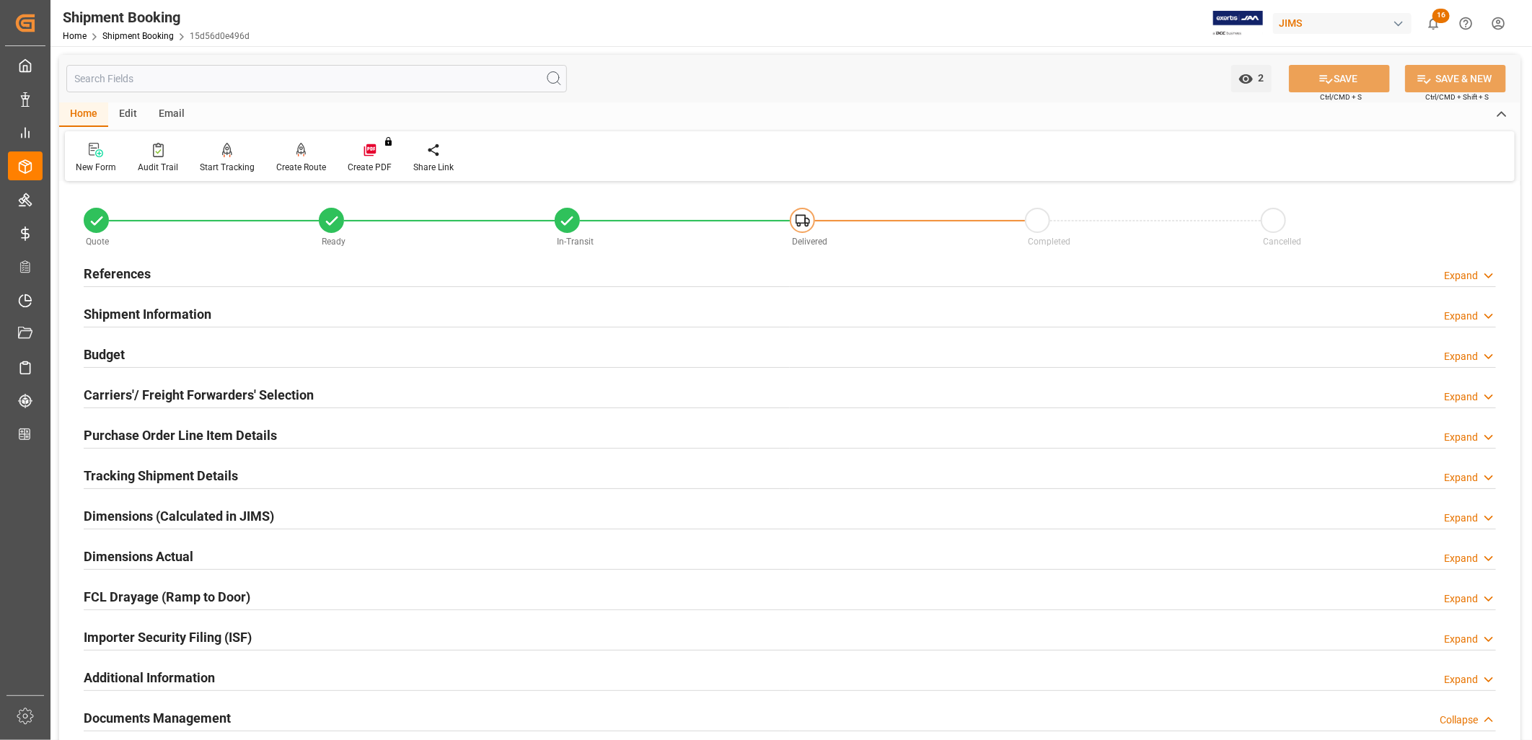
click at [112, 356] on h2 "Budget" at bounding box center [104, 354] width 41 height 19
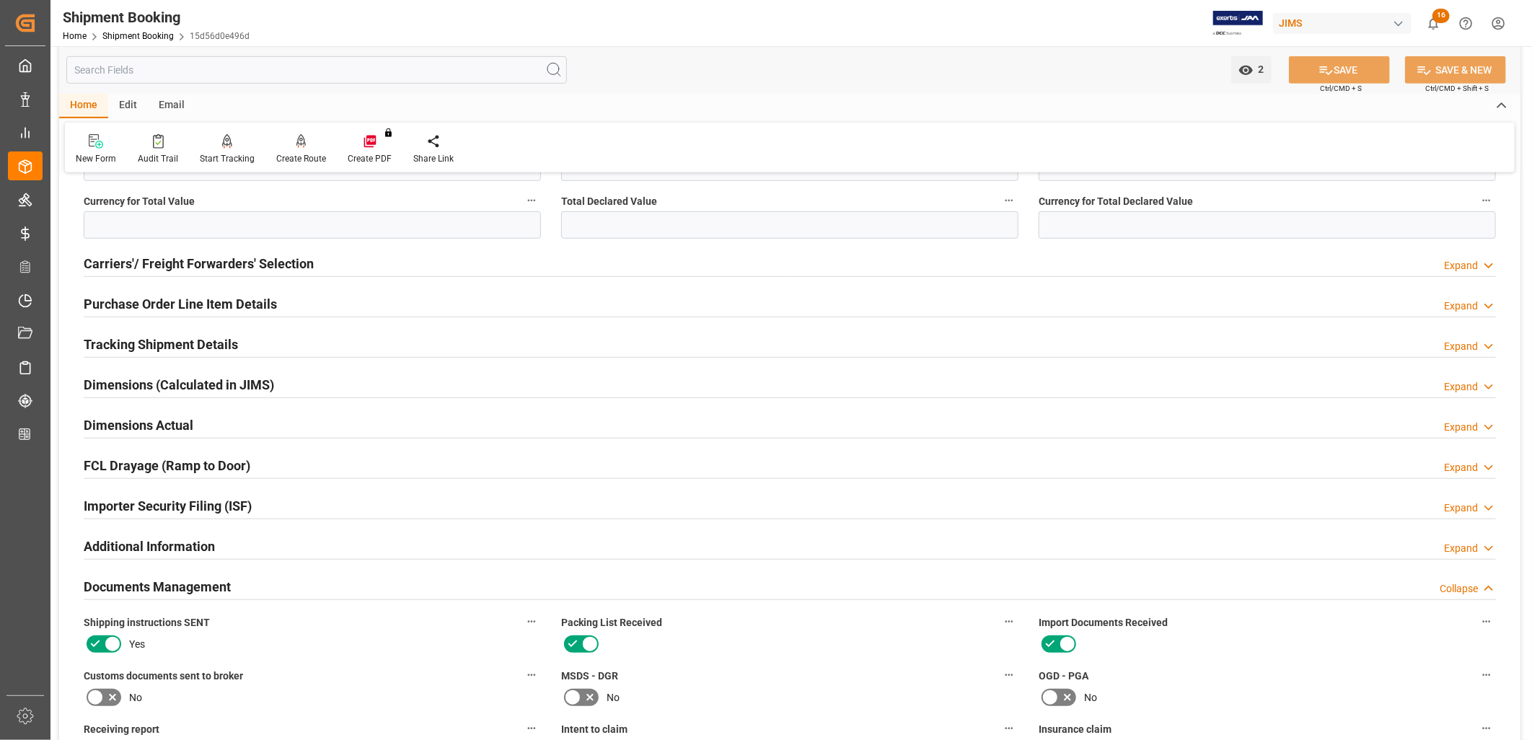
scroll to position [480, 0]
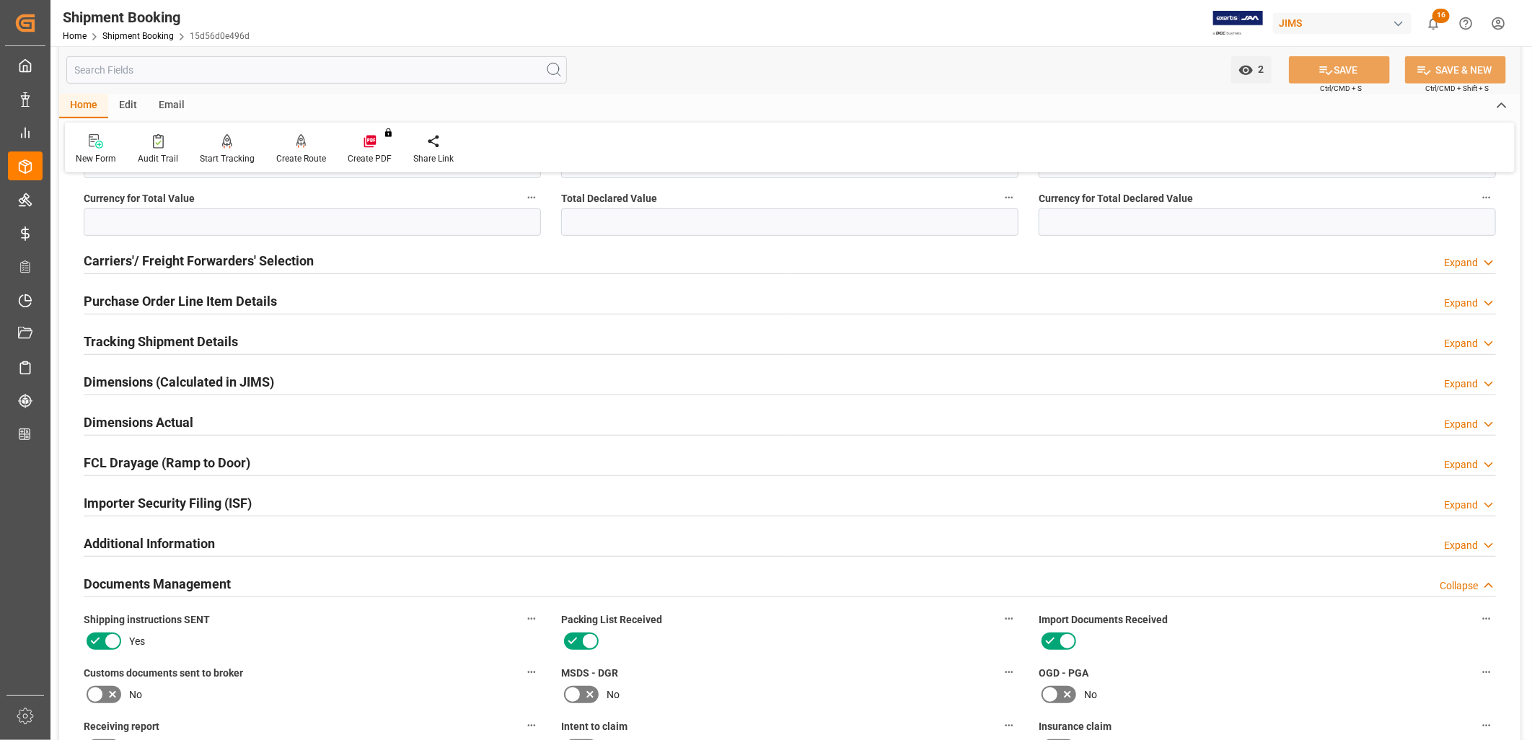
click at [199, 258] on h2 "Carriers'/ Freight Forwarders' Selection" at bounding box center [199, 260] width 230 height 19
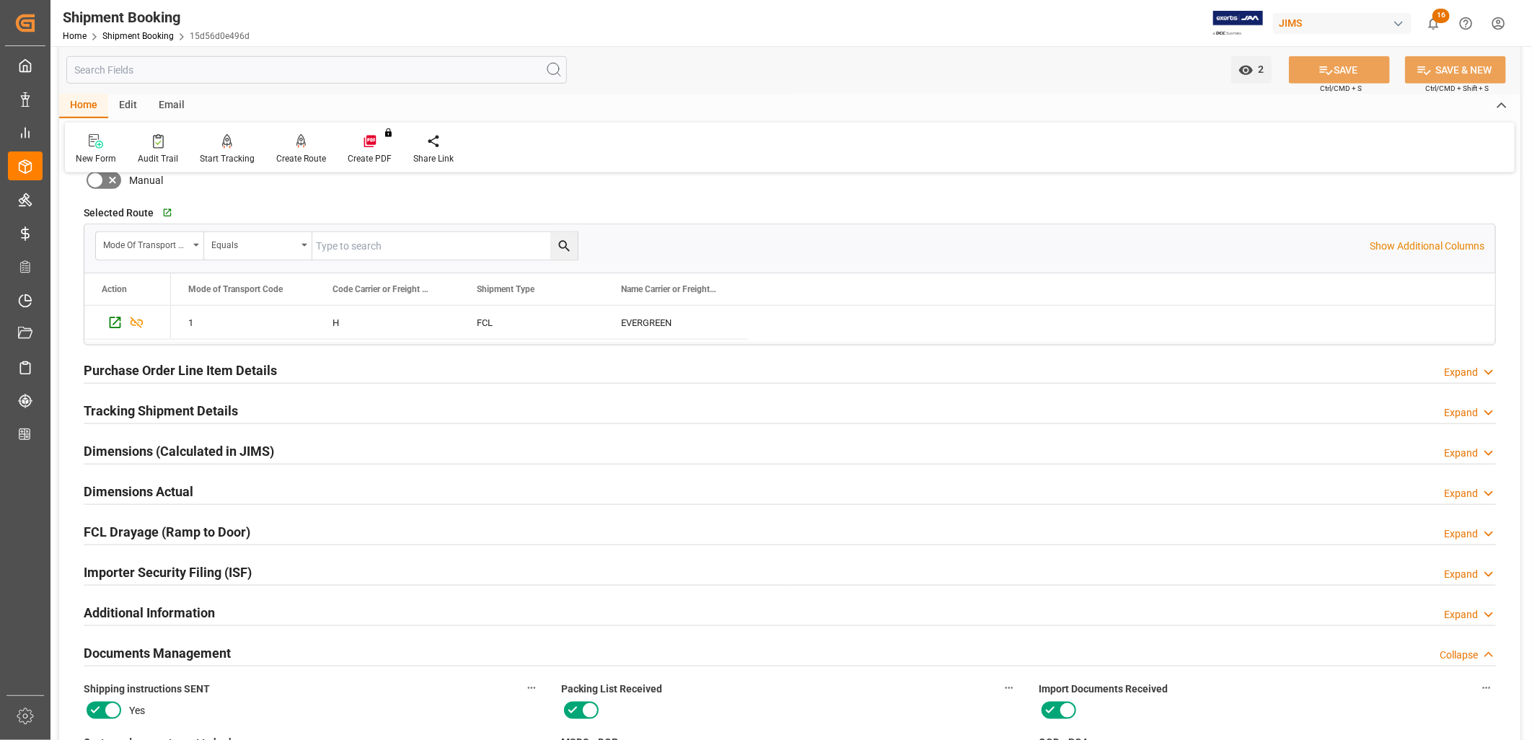
scroll to position [801, 0]
click at [218, 365] on h2 "Purchase Order Line Item Details" at bounding box center [180, 369] width 193 height 19
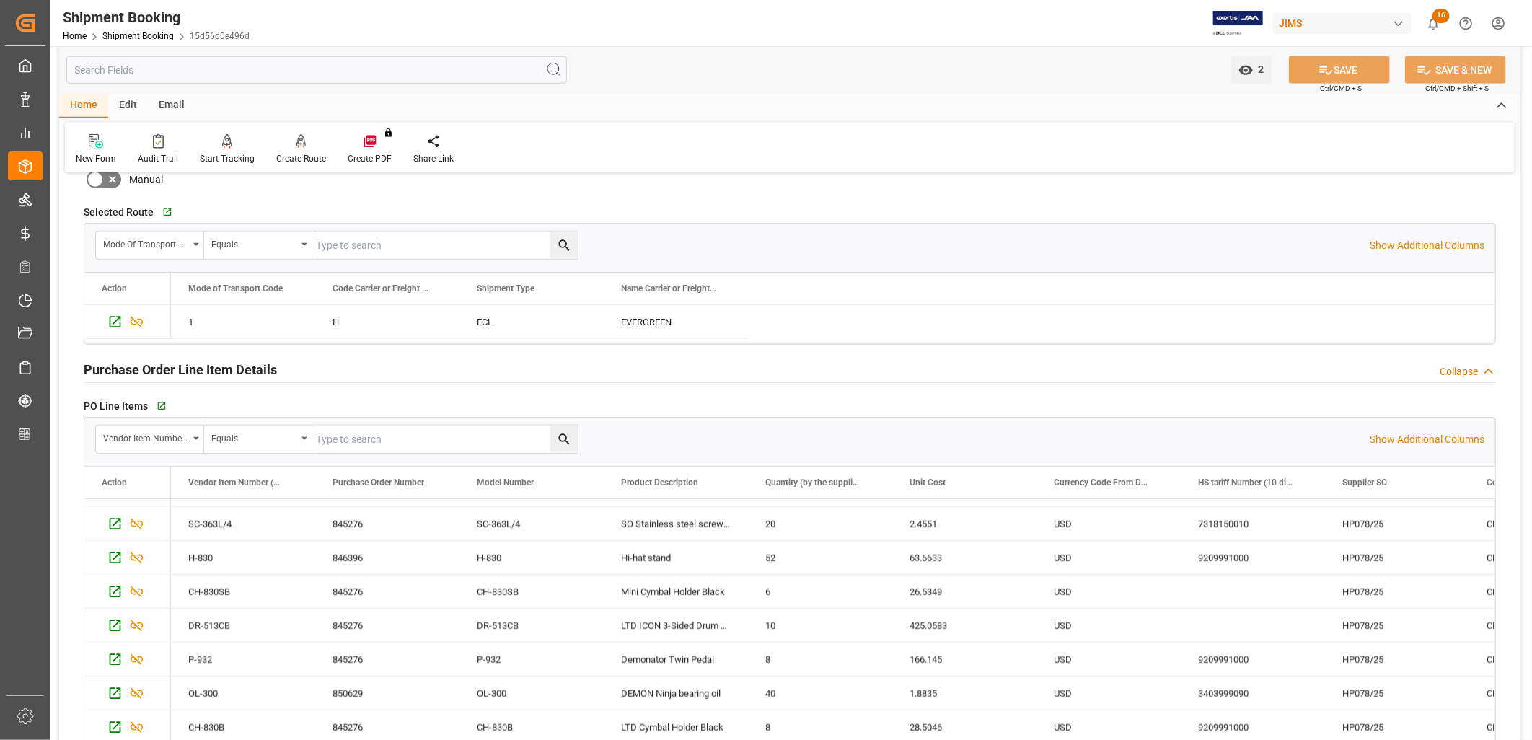
scroll to position [400, 0]
click at [159, 402] on icon "button" at bounding box center [160, 406] width 12 height 12
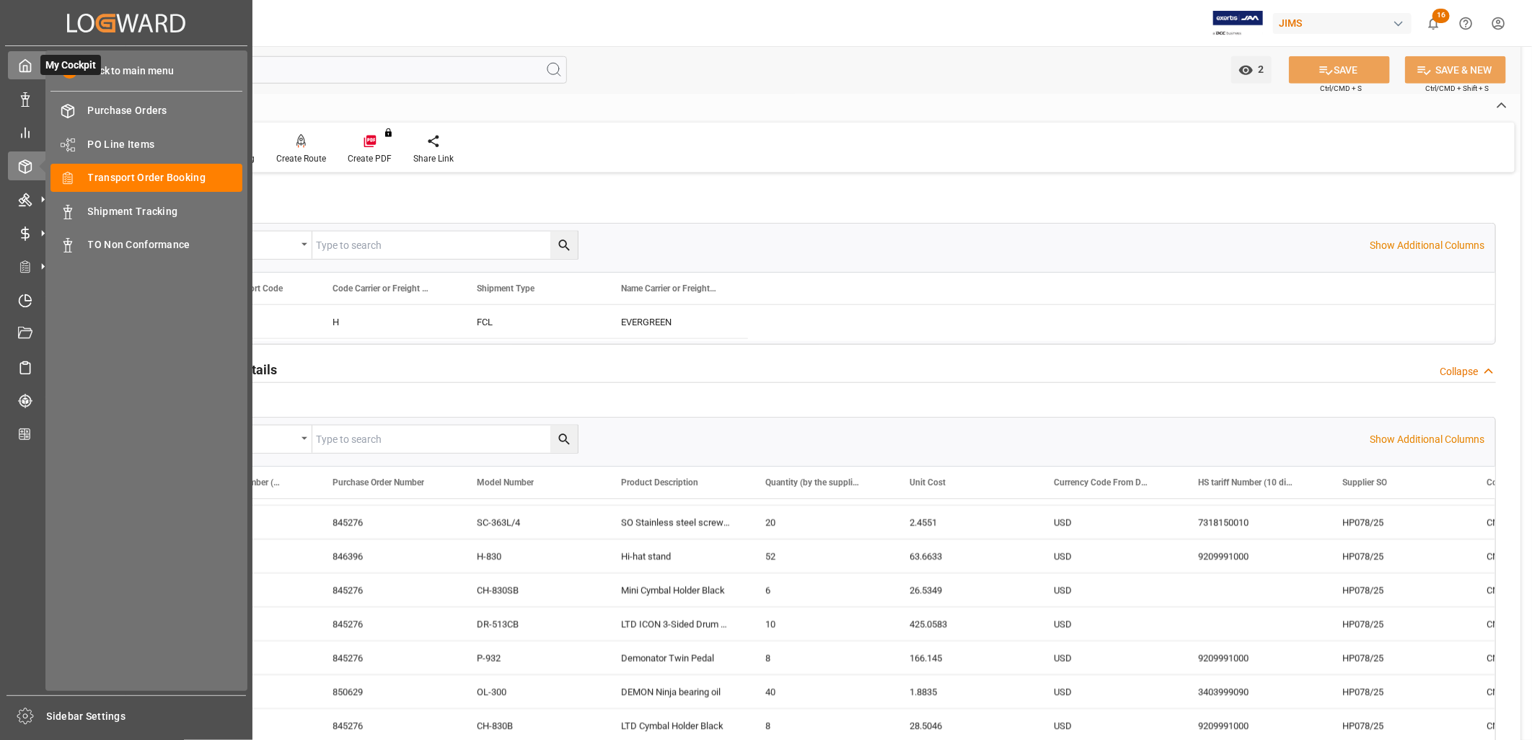
click at [27, 63] on icon at bounding box center [25, 65] width 14 height 14
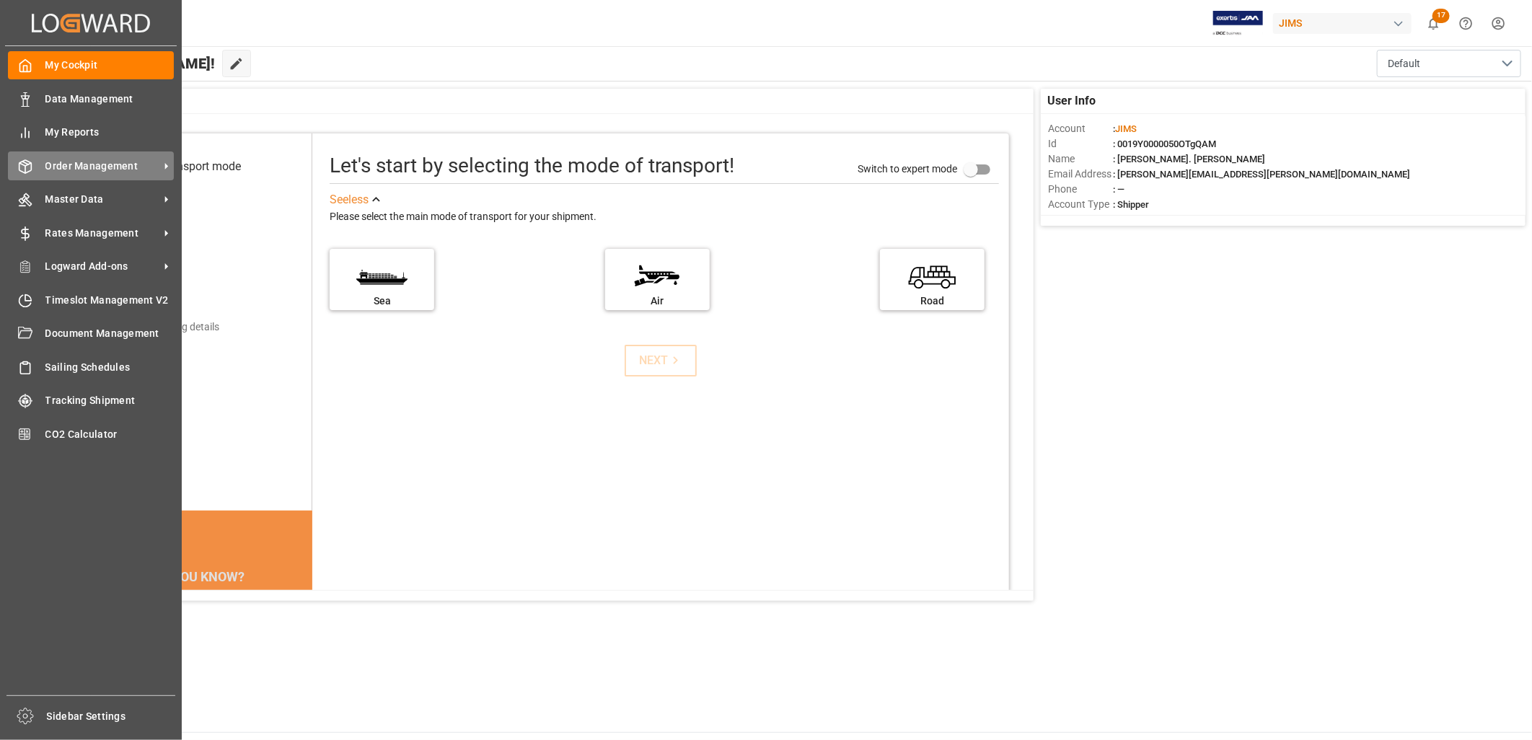
click at [102, 159] on span "Order Management" at bounding box center [102, 166] width 114 height 15
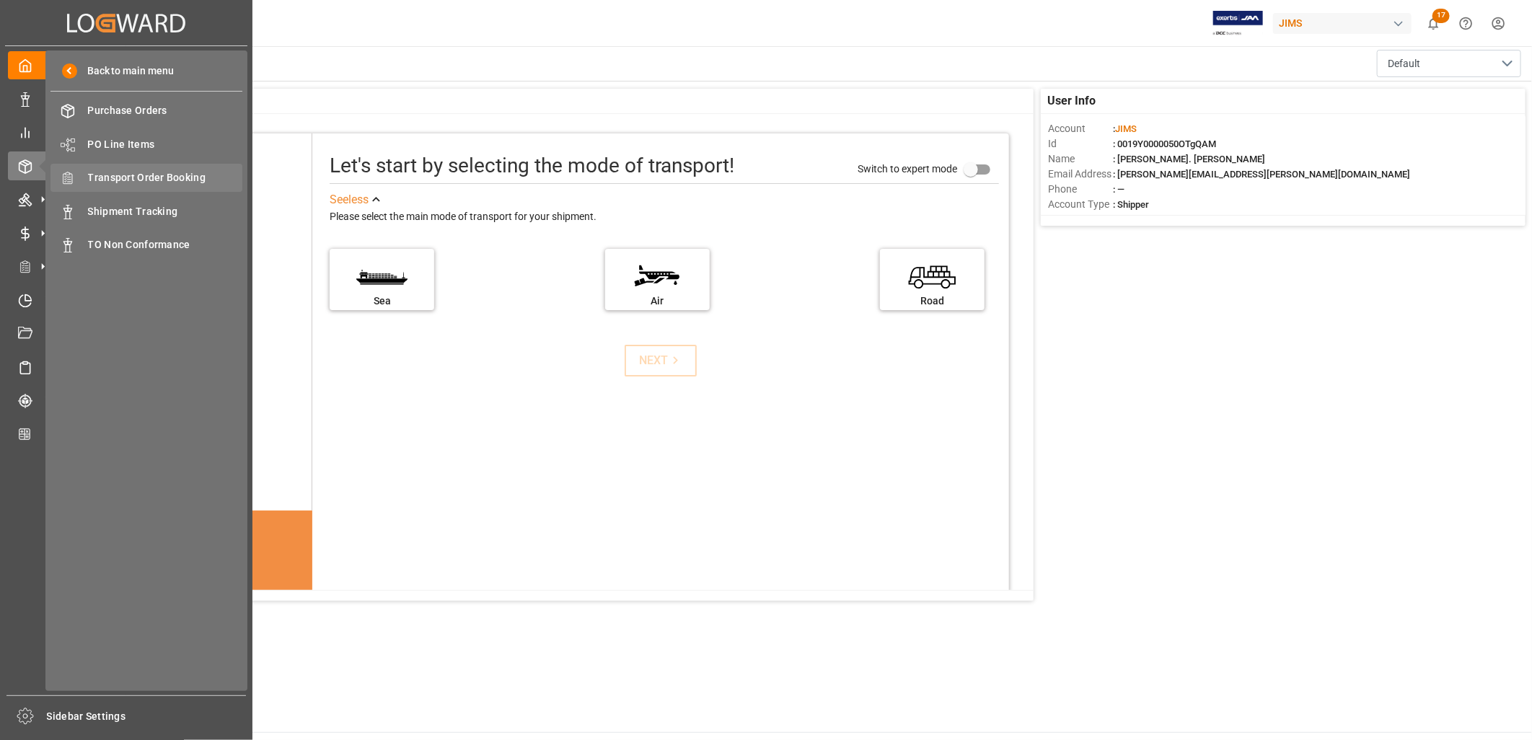
click at [169, 173] on span "Transport Order Booking" at bounding box center [165, 177] width 155 height 15
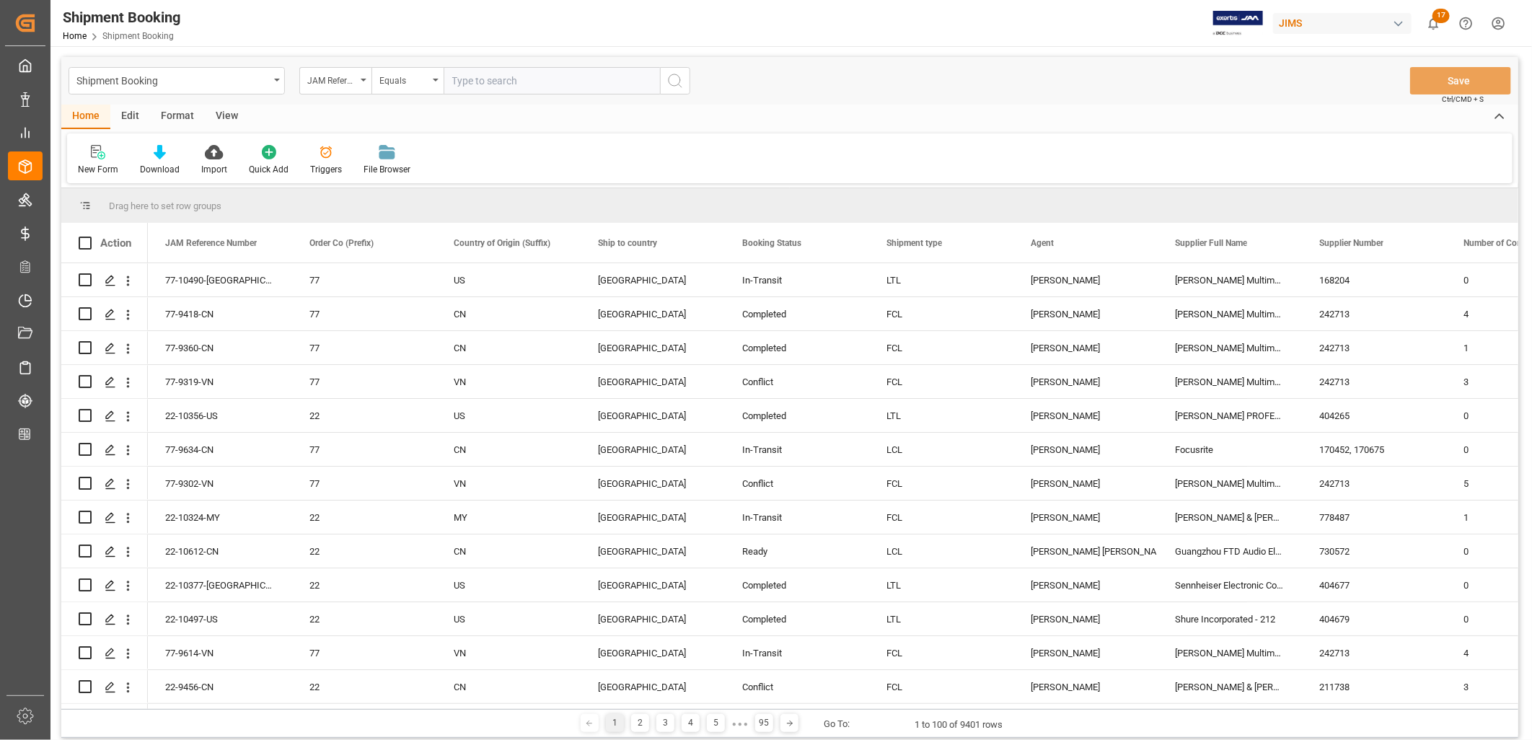
click at [456, 79] on input "text" at bounding box center [551, 80] width 216 height 27
type input "77-10561-DE"
click at [676, 80] on icon "search button" at bounding box center [674, 80] width 17 height 17
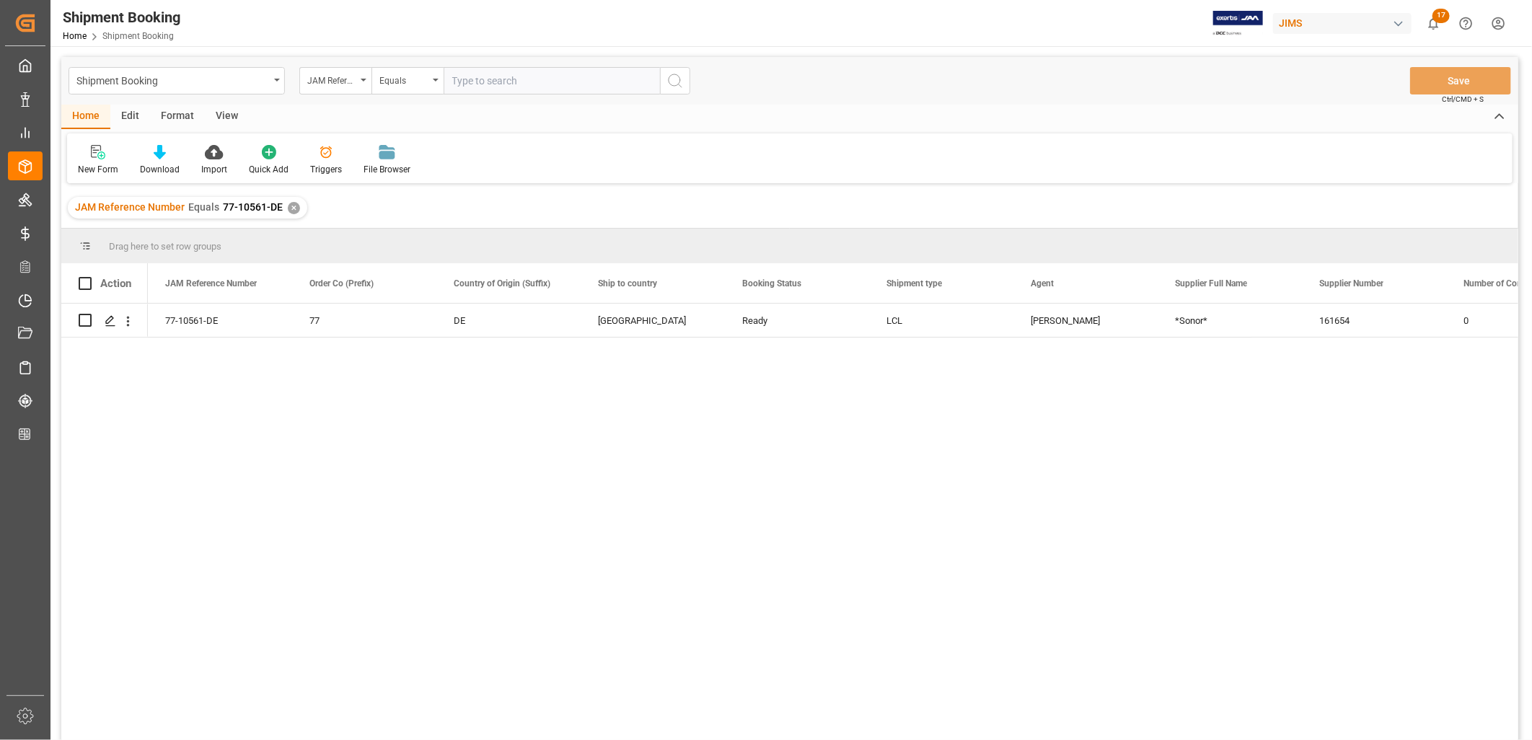
click at [291, 206] on div "✕" at bounding box center [294, 208] width 12 height 12
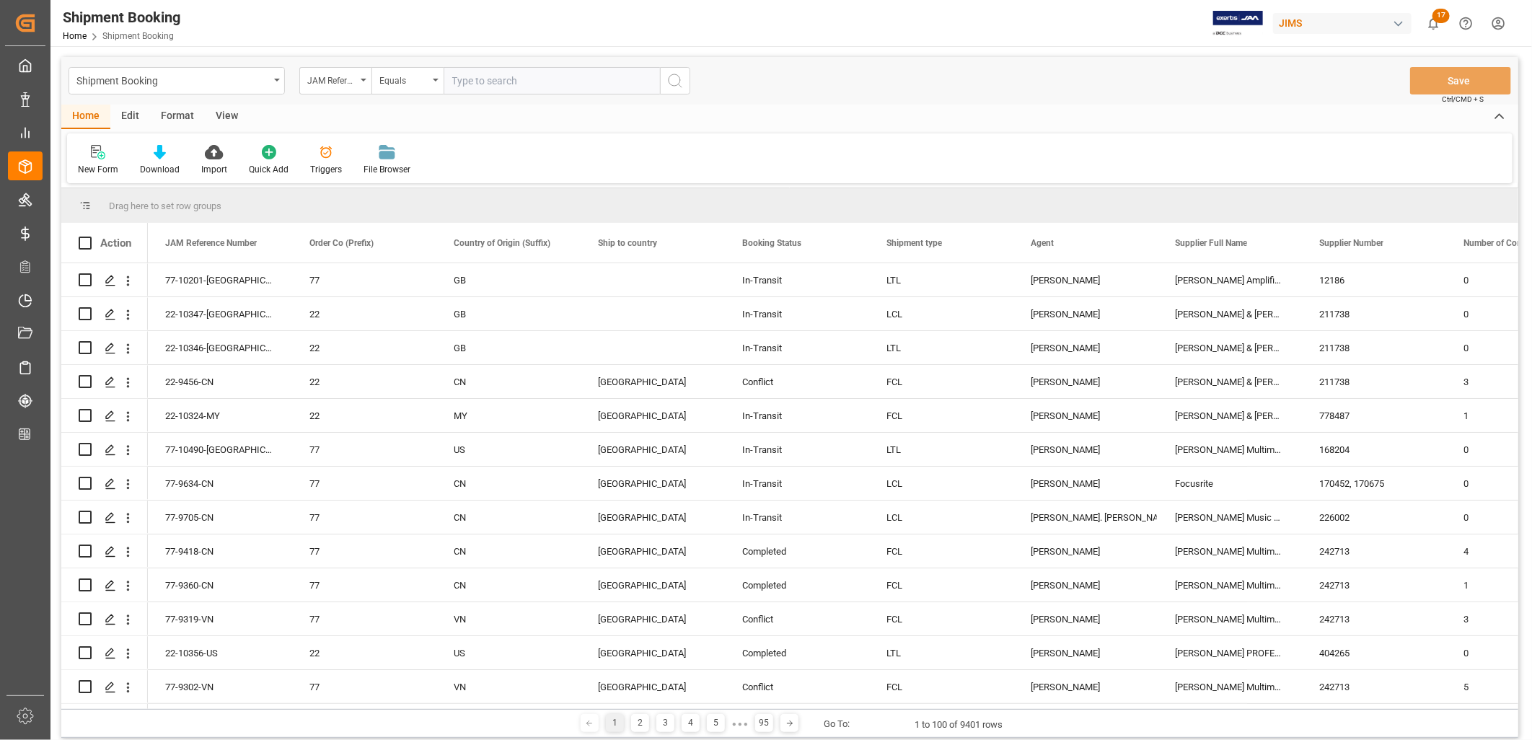
click at [458, 78] on input "text" at bounding box center [551, 80] width 216 height 27
paste input "77-9619-CN"
type input "77-9619-CN"
click at [676, 78] on icon "search button" at bounding box center [674, 80] width 17 height 17
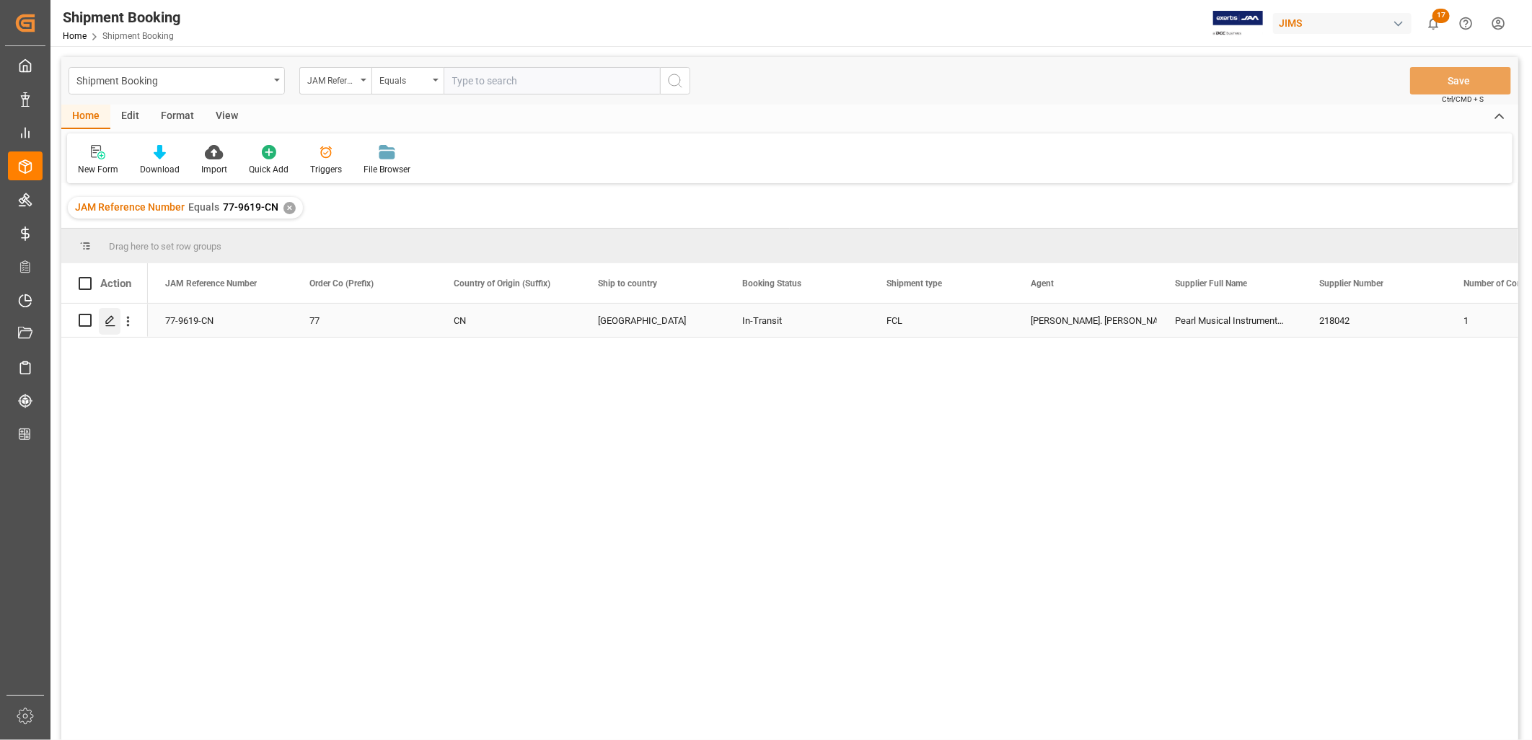
click at [112, 317] on polygon "Press SPACE to select this row." at bounding box center [109, 319] width 7 height 7
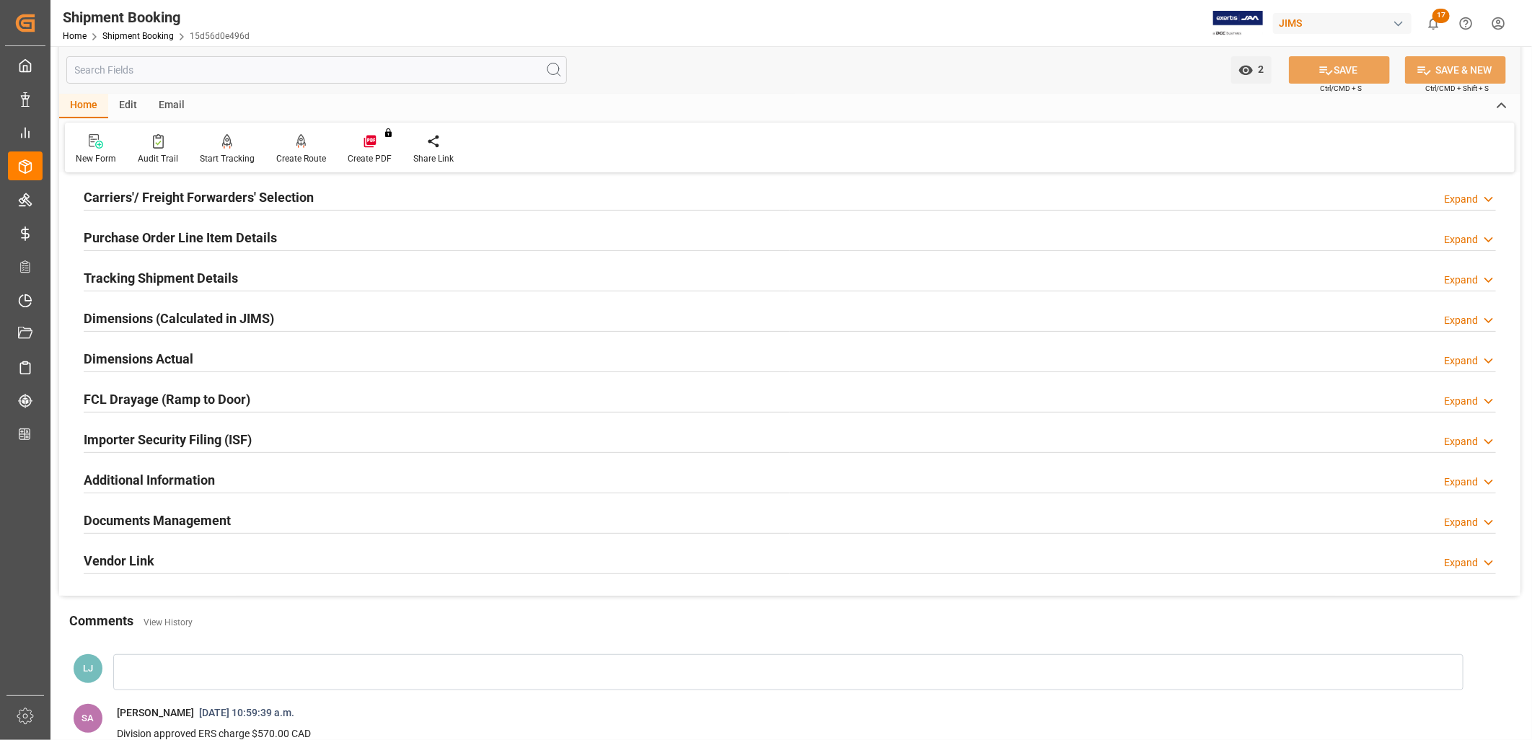
scroll to position [240, 0]
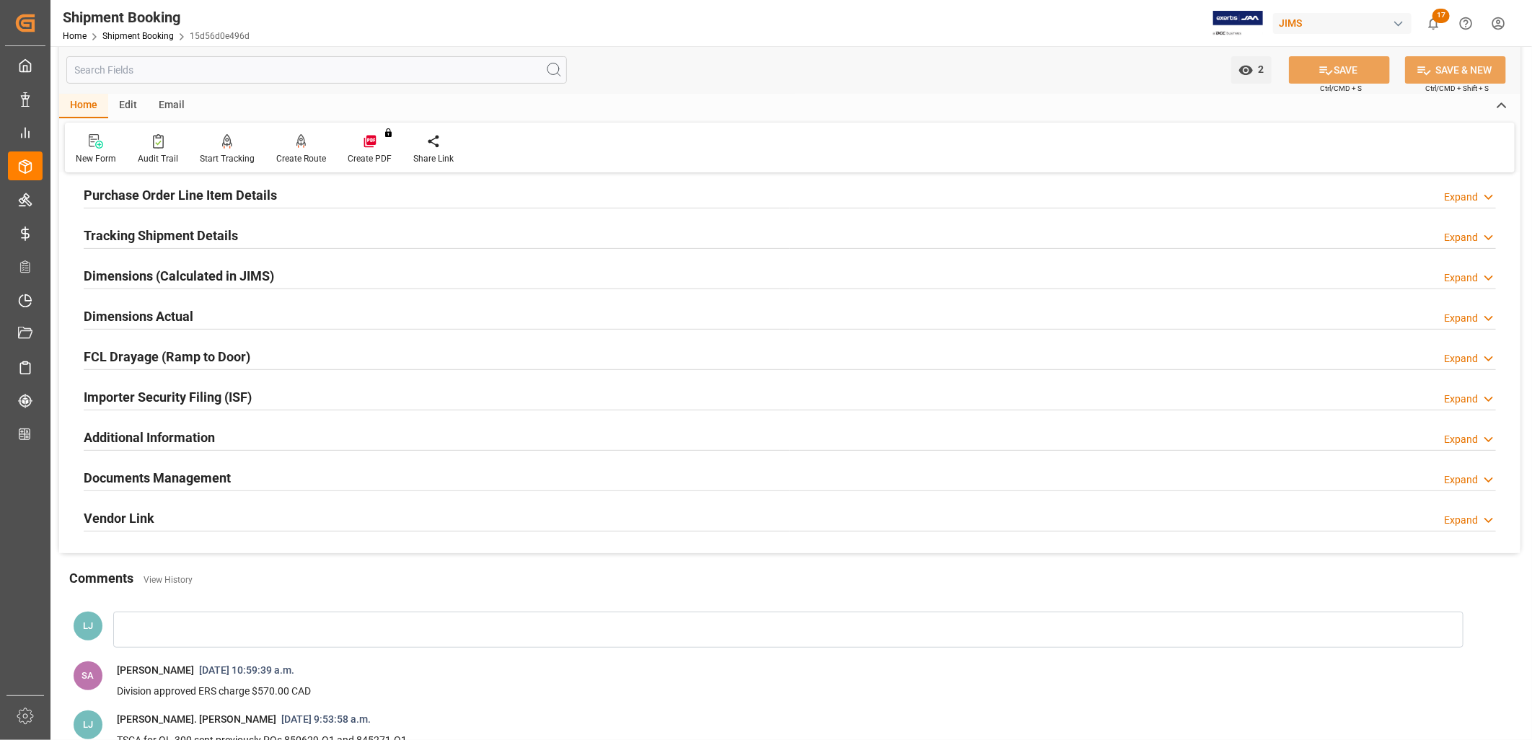
click at [193, 477] on h2 "Documents Management" at bounding box center [157, 477] width 147 height 19
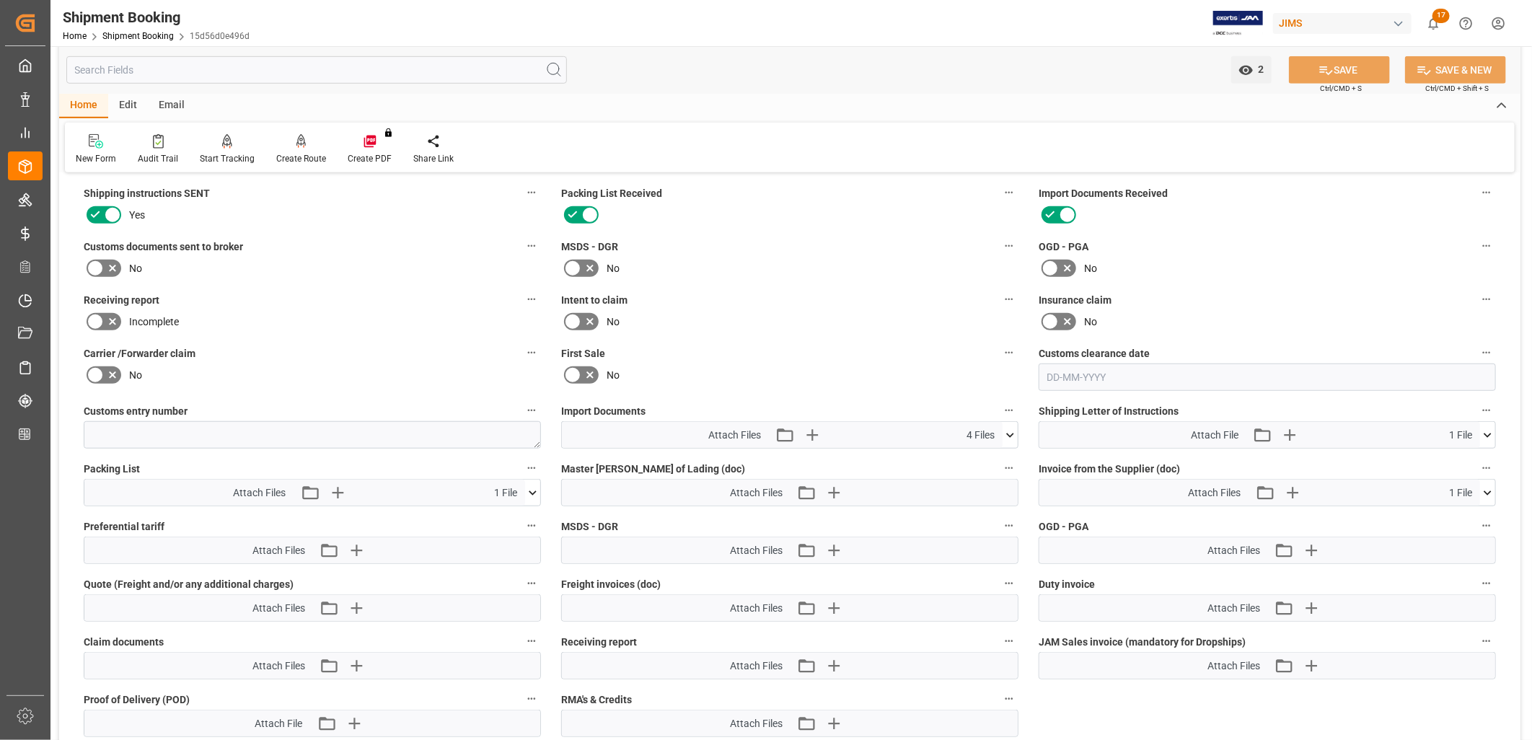
scroll to position [640, 0]
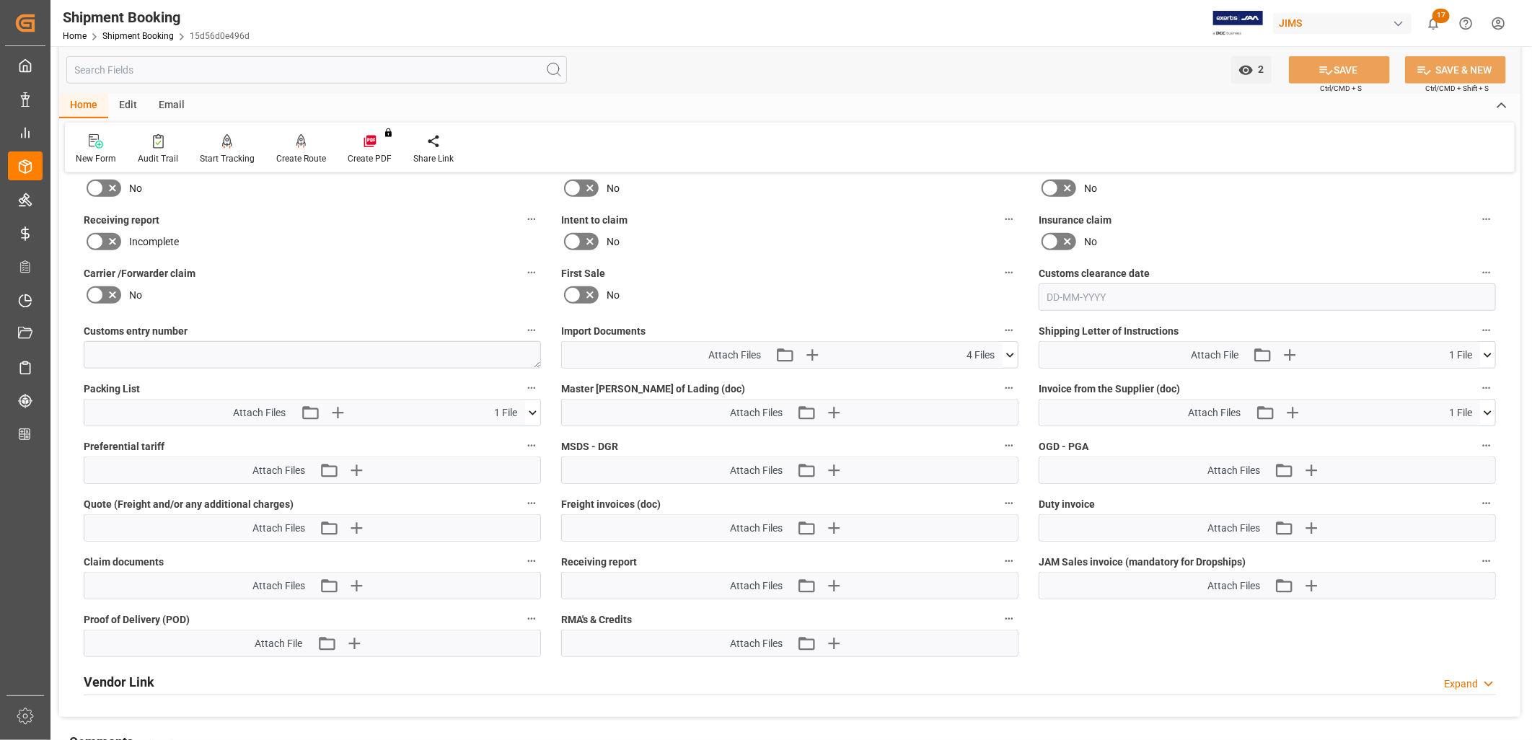
click at [1007, 353] on icon at bounding box center [1010, 355] width 8 height 4
click at [1007, 350] on icon at bounding box center [1009, 355] width 15 height 15
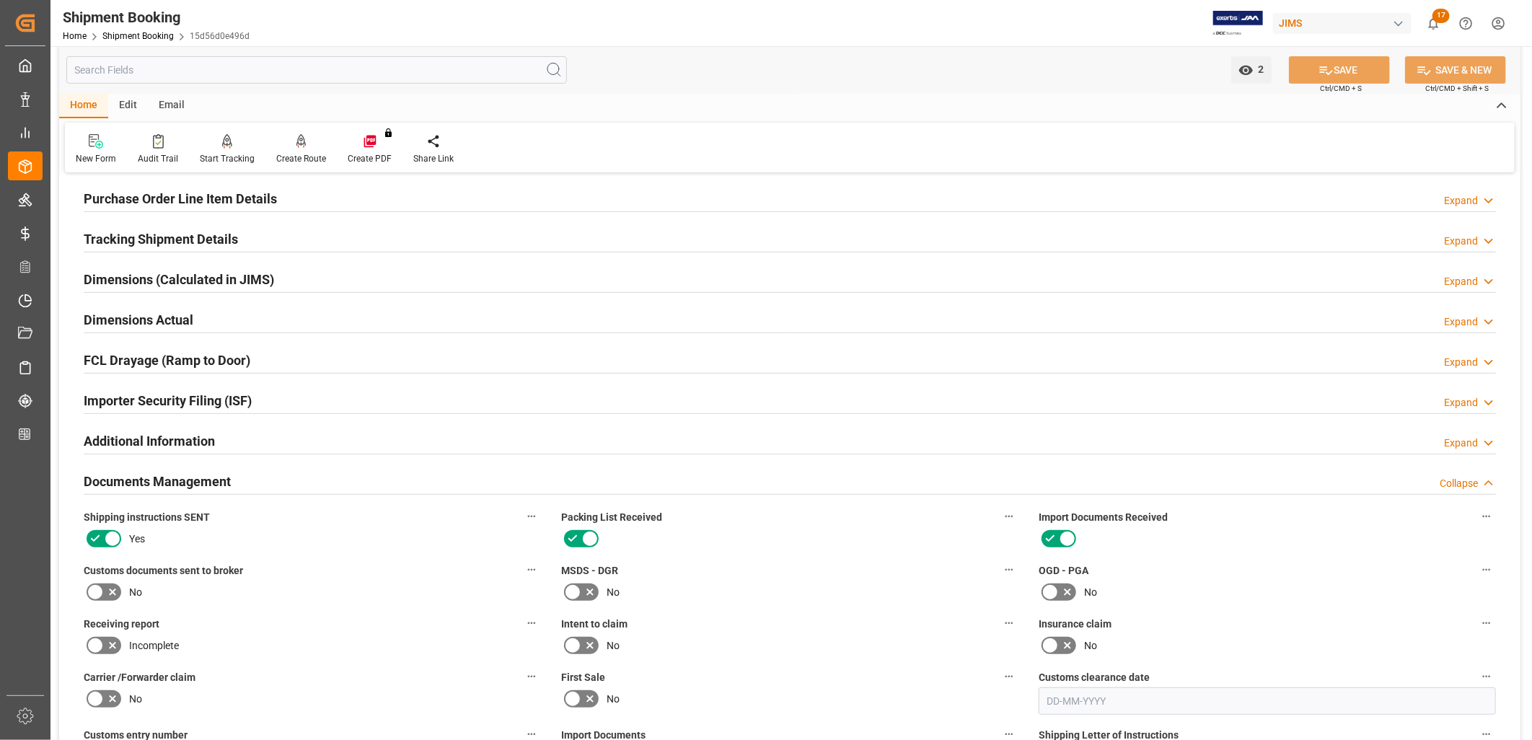
scroll to position [240, 0]
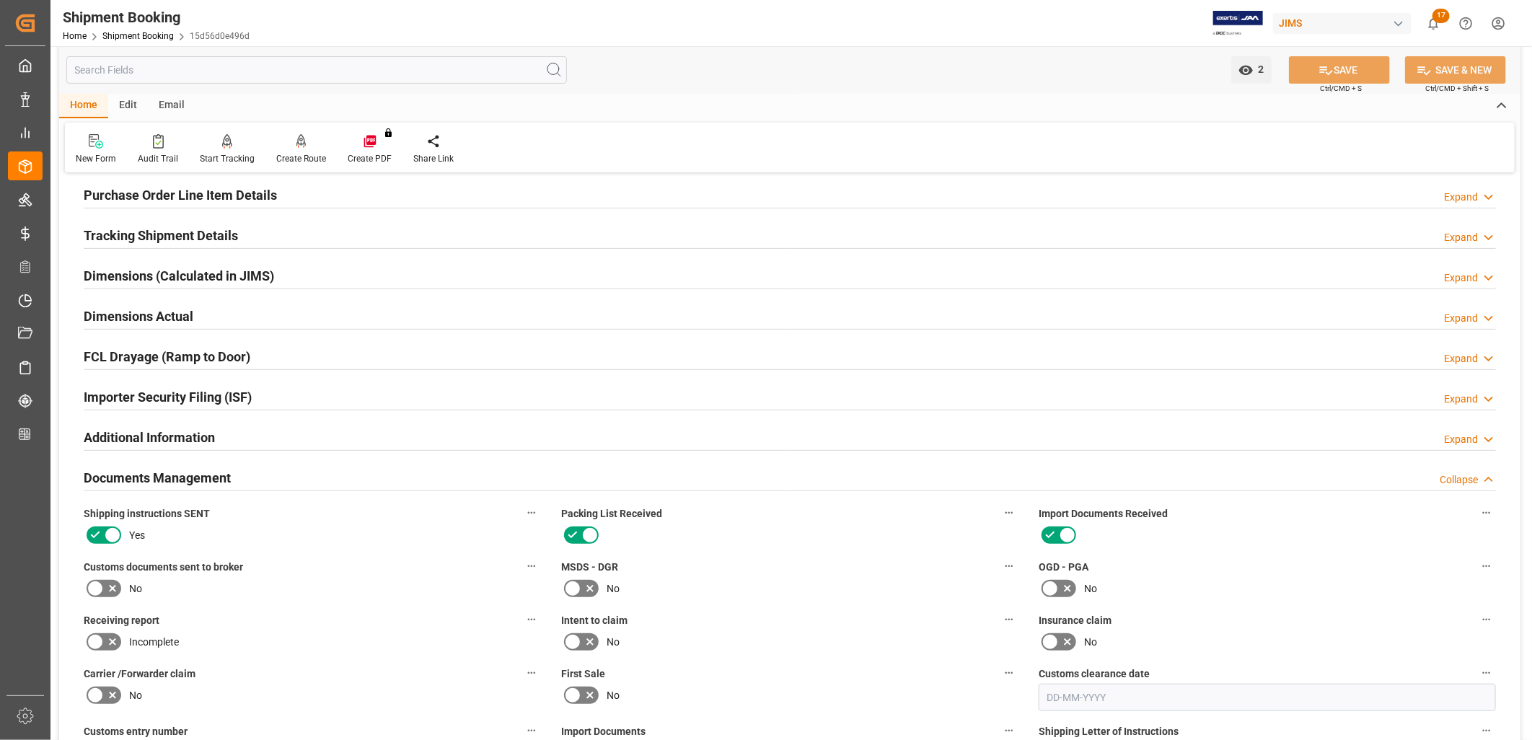
click at [215, 237] on h2 "Tracking Shipment Details" at bounding box center [161, 235] width 154 height 19
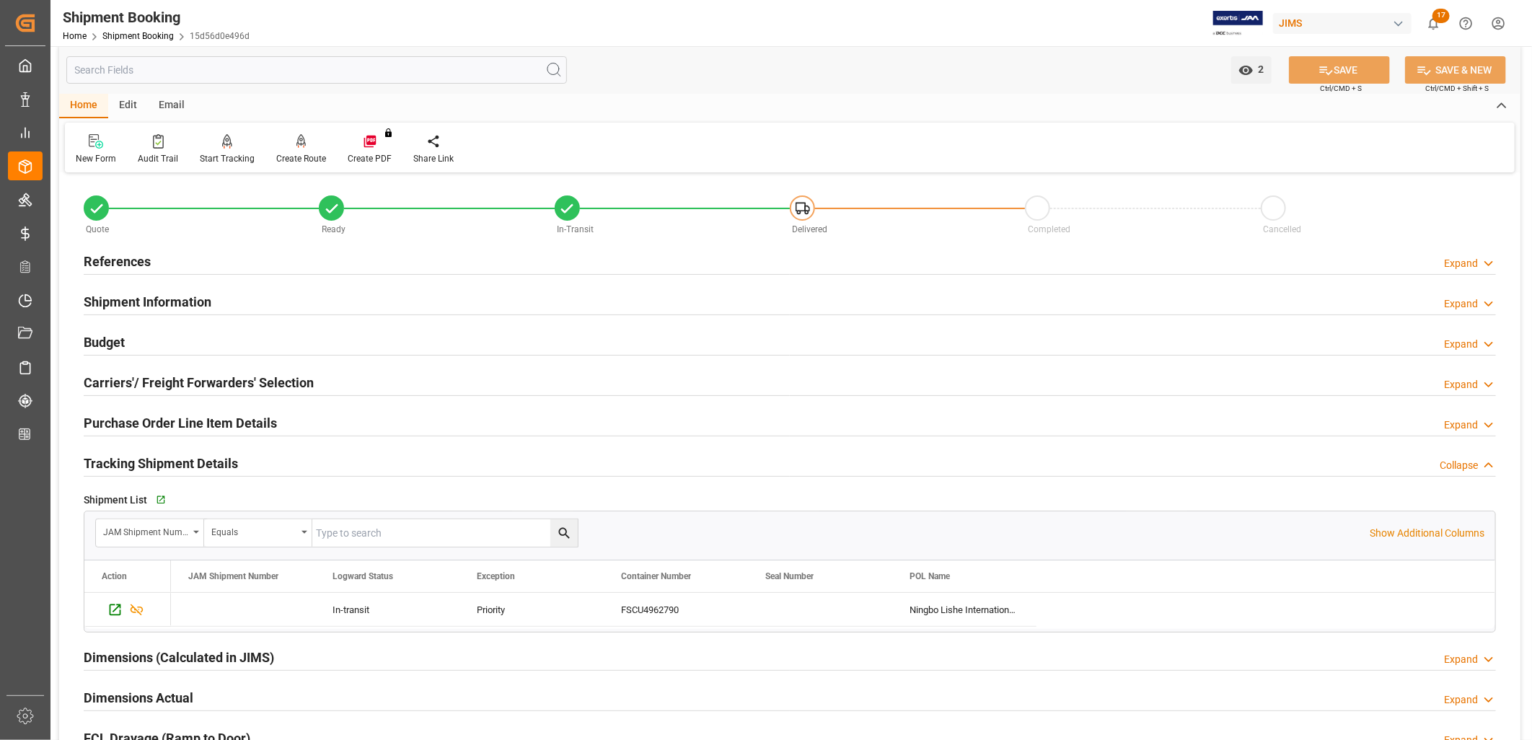
scroll to position [0, 0]
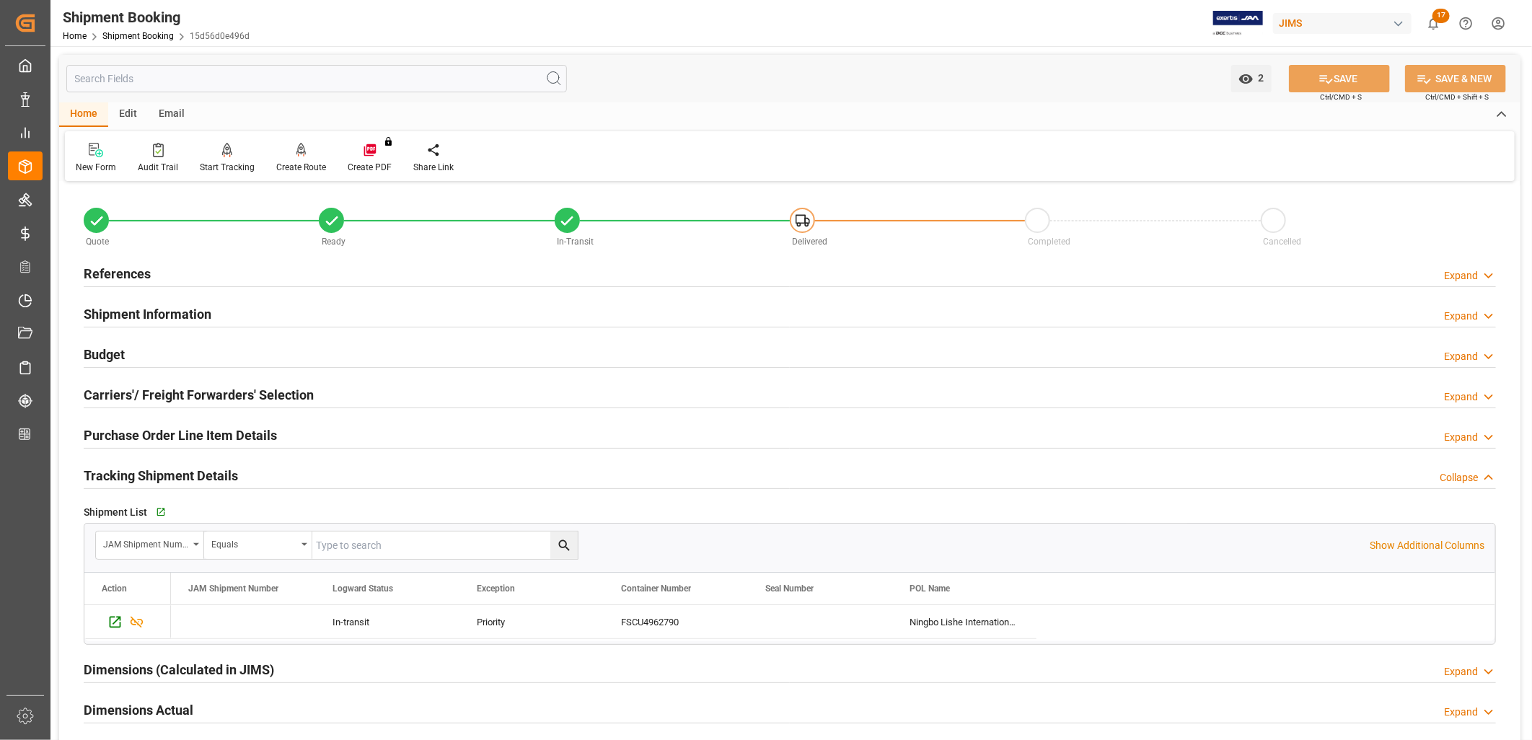
click at [106, 352] on h2 "Budget" at bounding box center [104, 354] width 41 height 19
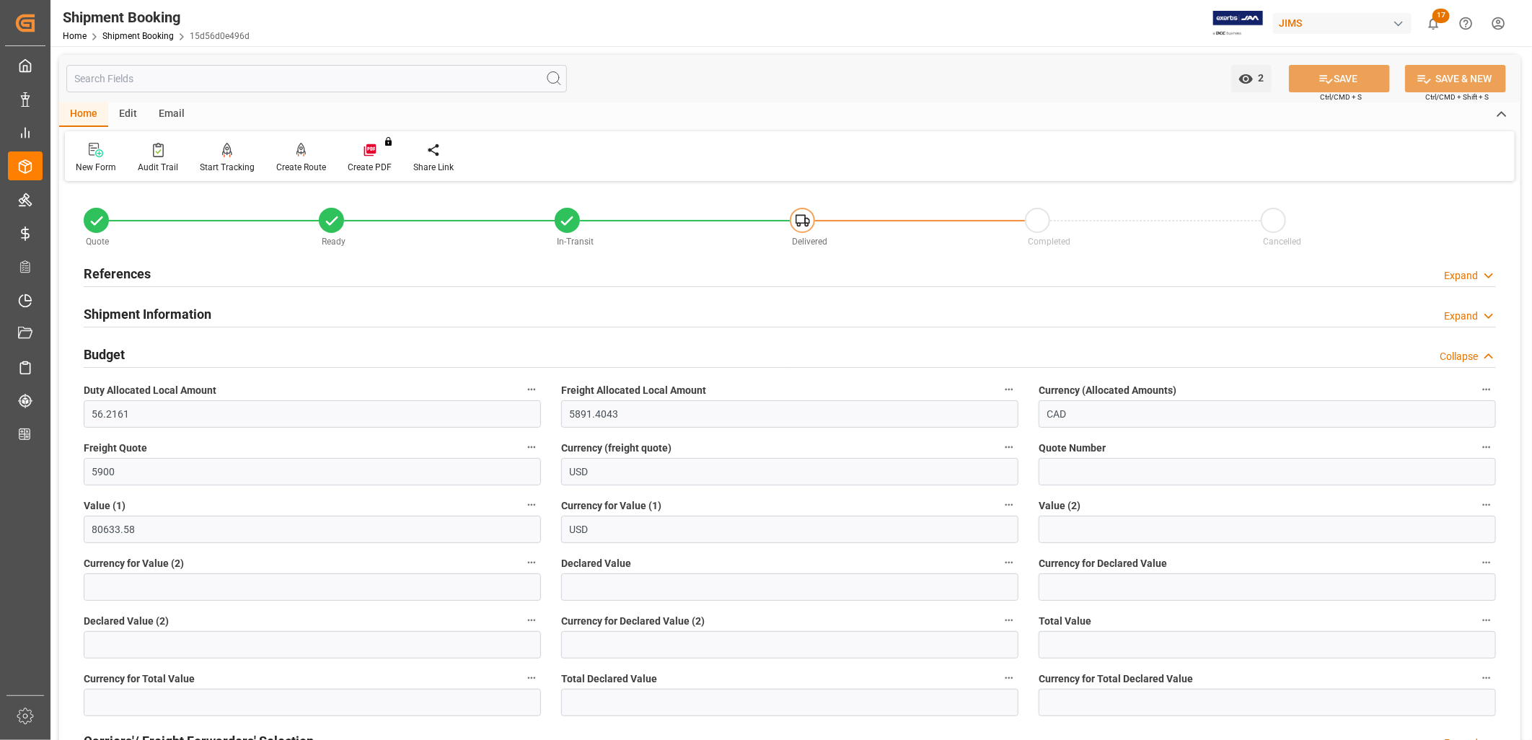
click at [182, 309] on h2 "Shipment Information" at bounding box center [148, 313] width 128 height 19
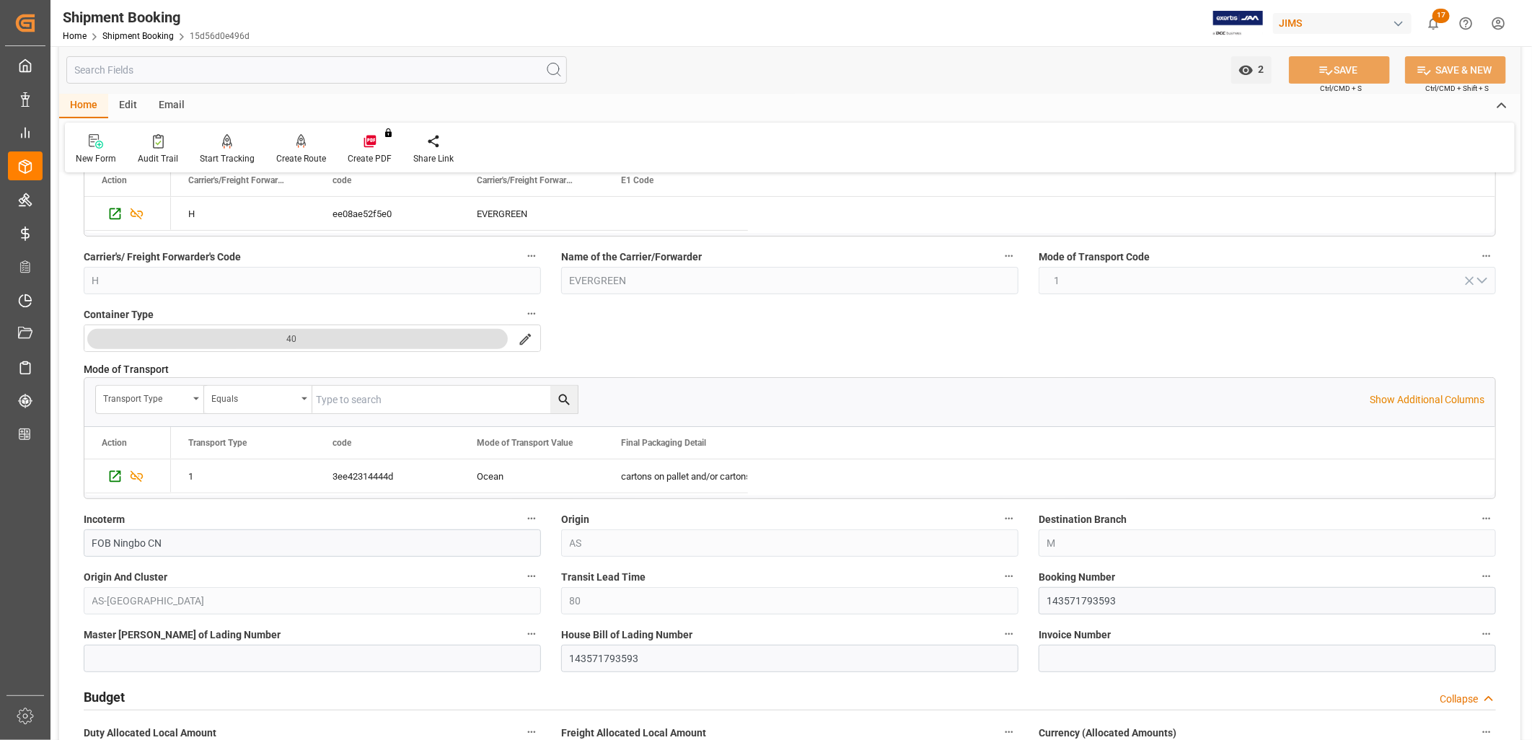
scroll to position [320, 0]
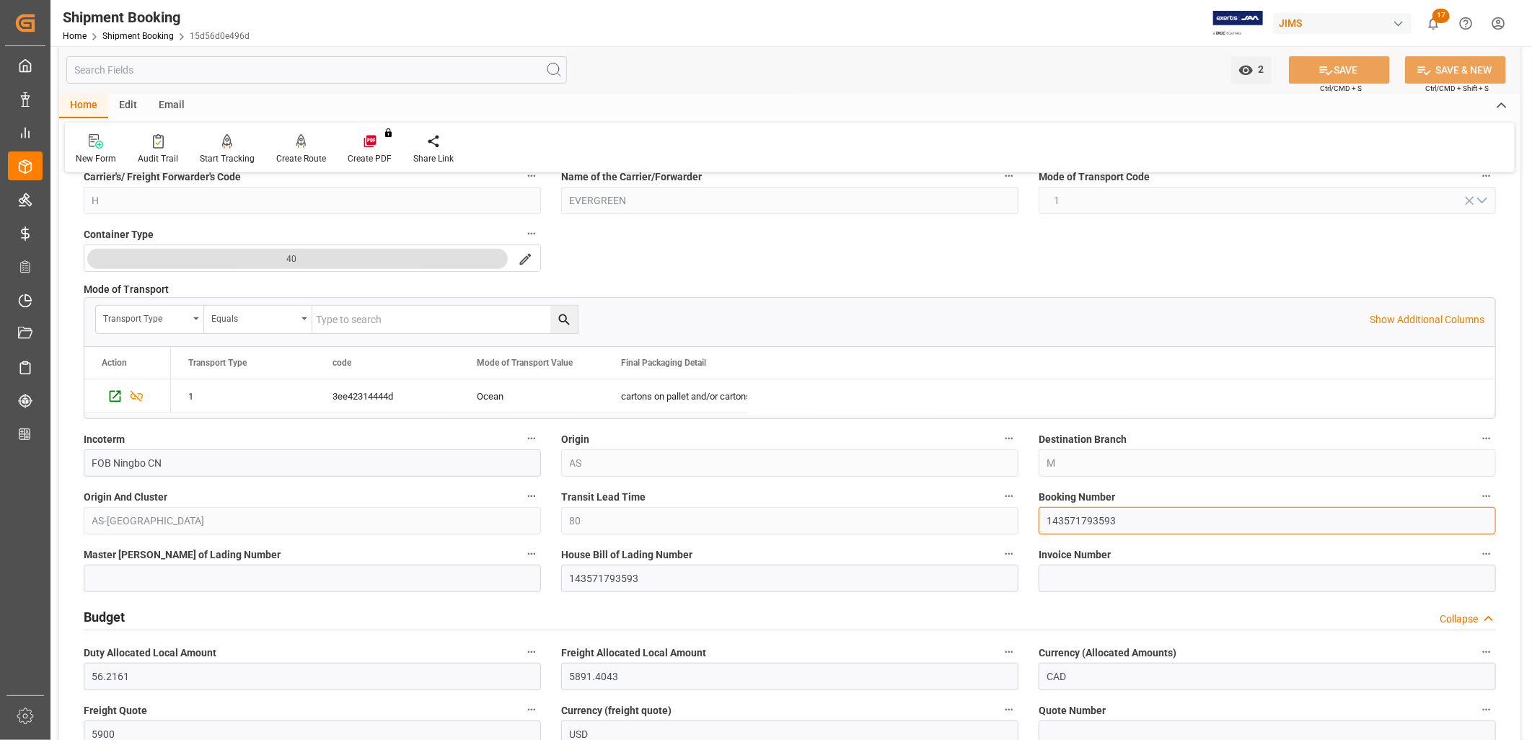
drag, startPoint x: 1121, startPoint y: 517, endPoint x: 1048, endPoint y: 515, distance: 72.9
click at [1048, 515] on input "143571793593" at bounding box center [1266, 520] width 457 height 27
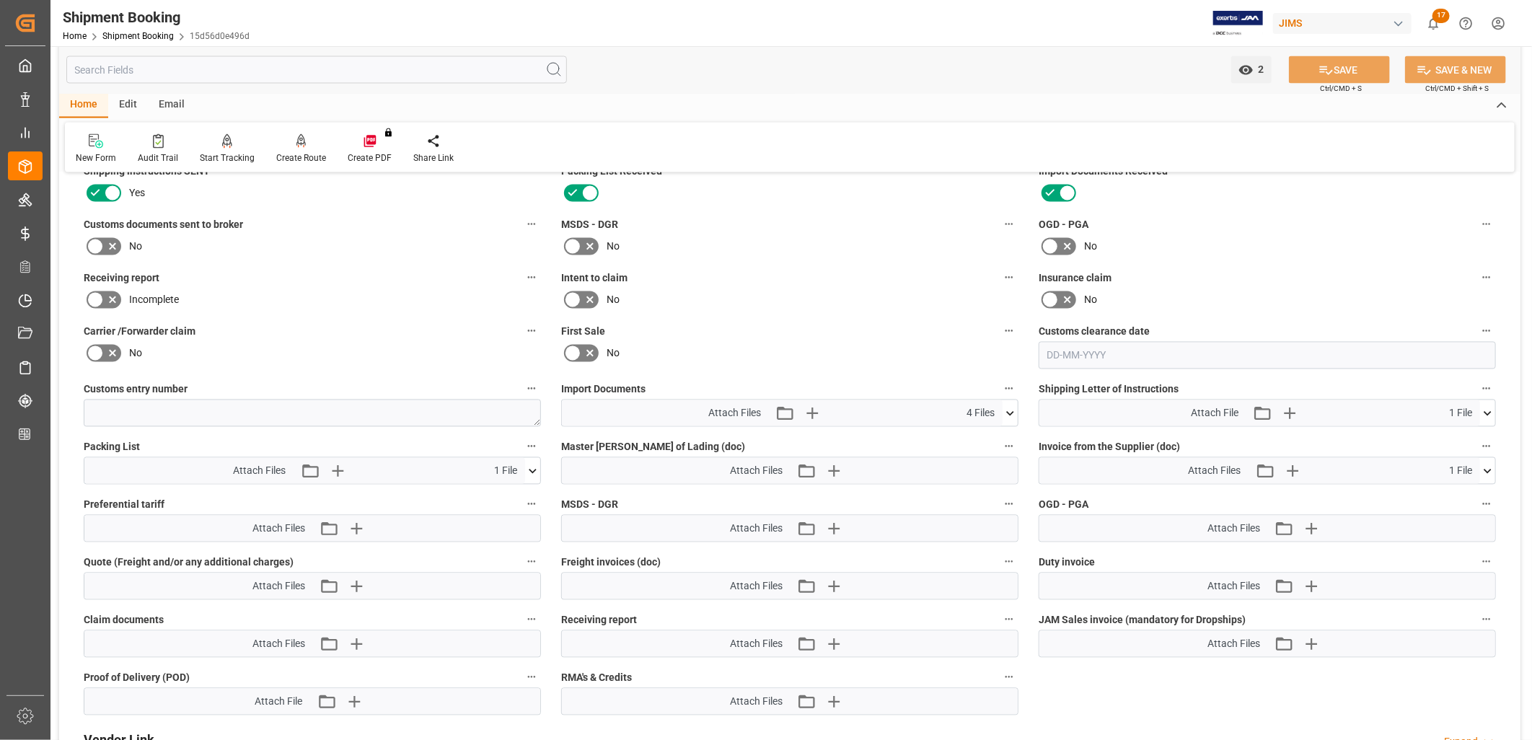
scroll to position [1682, 0]
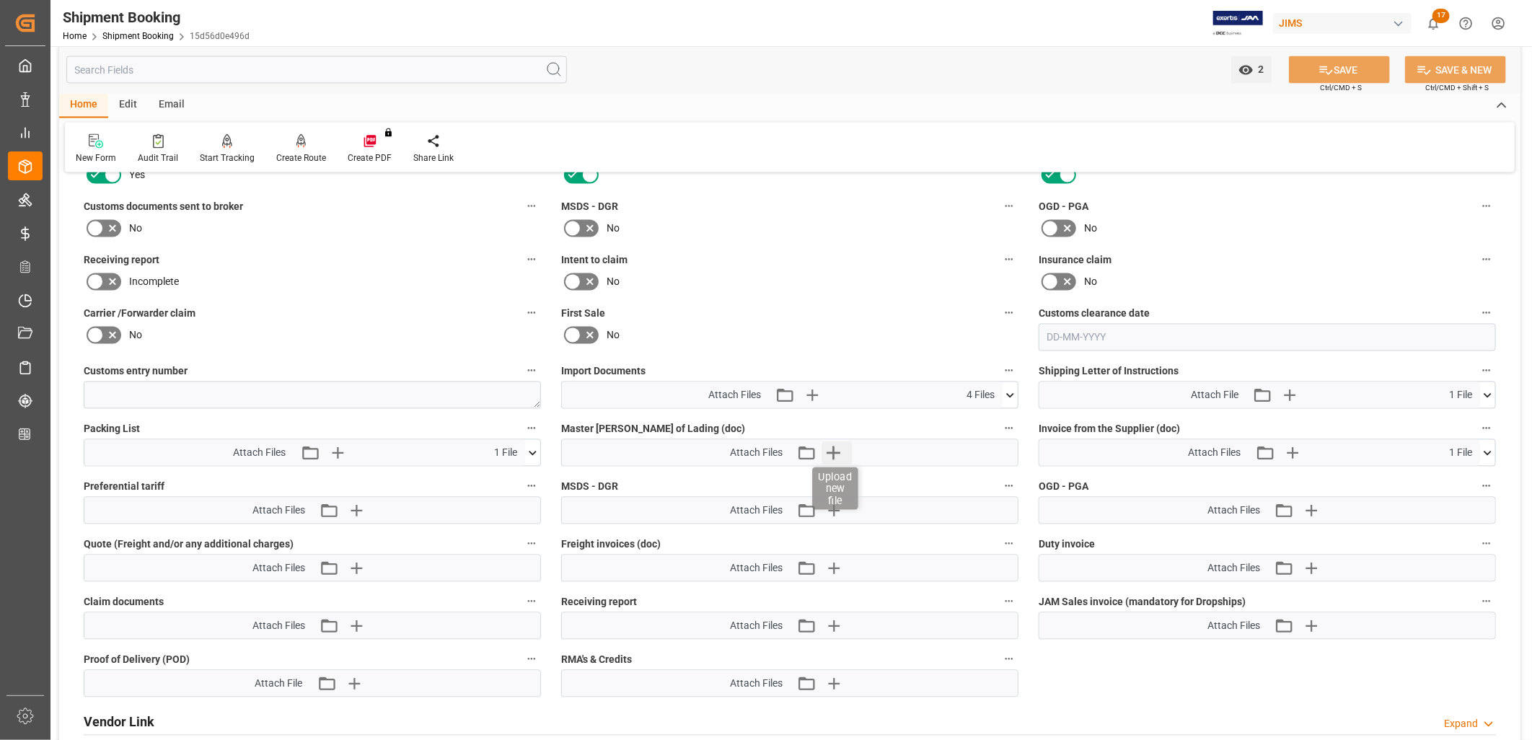
click at [833, 449] on icon "button" at bounding box center [833, 453] width 14 height 14
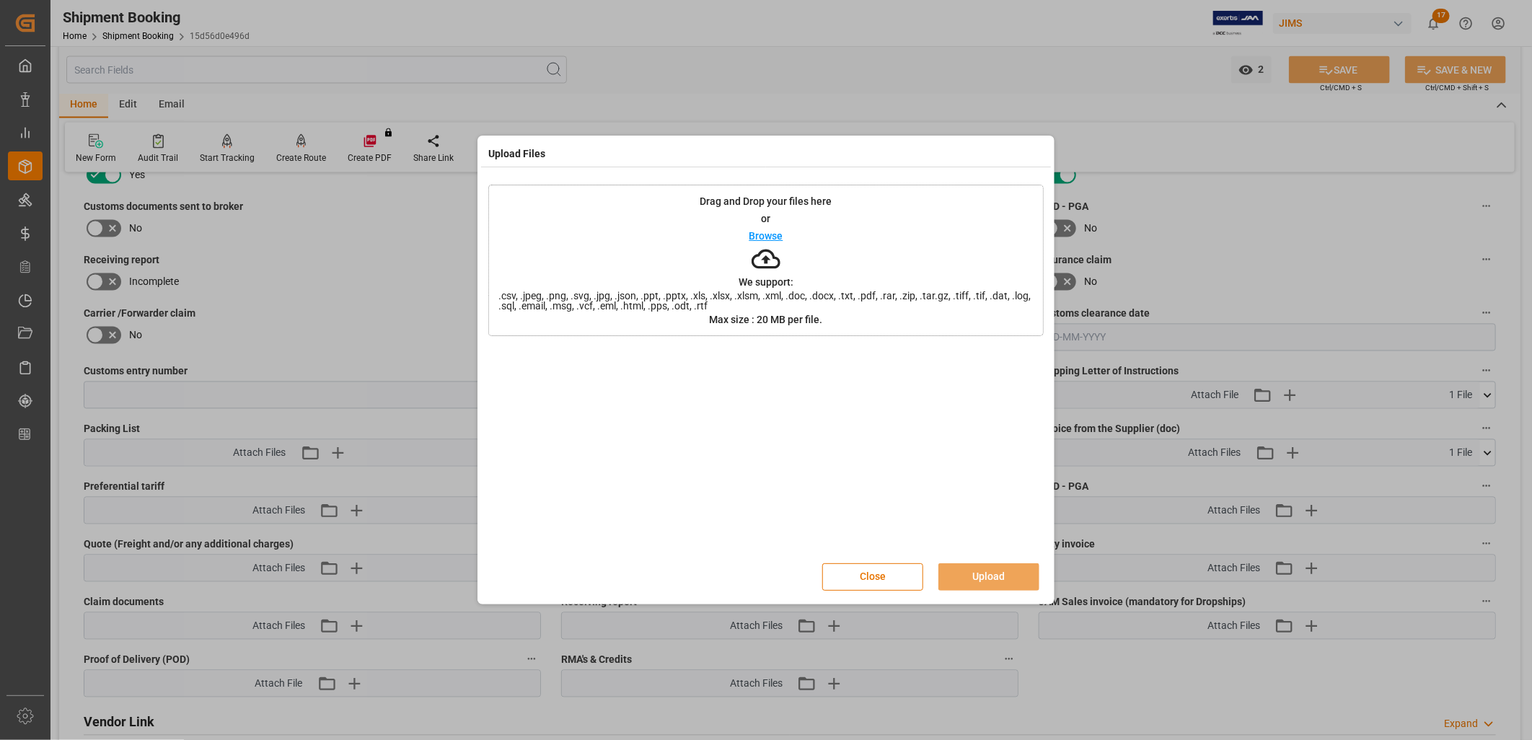
click at [772, 232] on p "Browse" at bounding box center [766, 236] width 34 height 10
click at [988, 575] on button "Upload" at bounding box center [988, 576] width 101 height 27
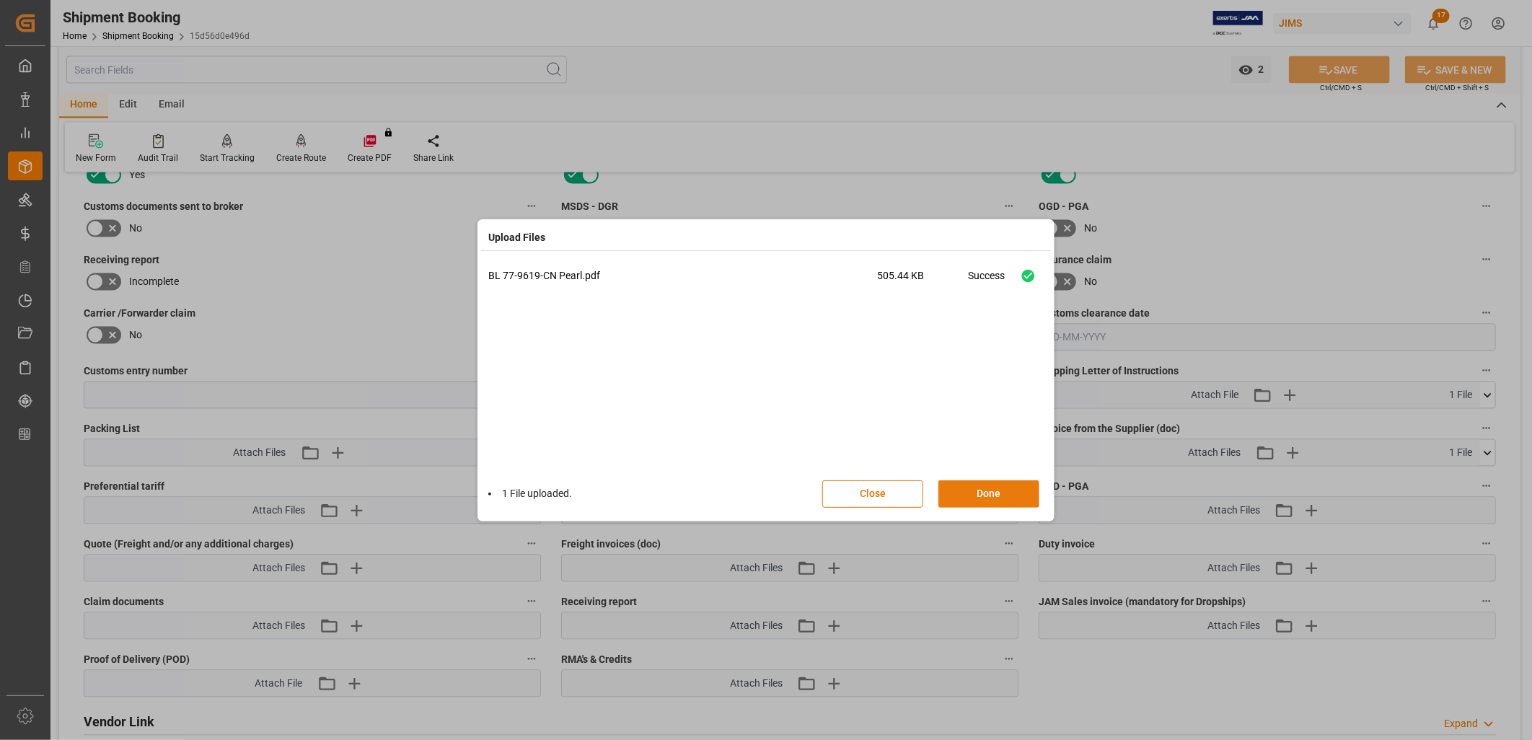
click at [985, 493] on button "Done" at bounding box center [988, 493] width 101 height 27
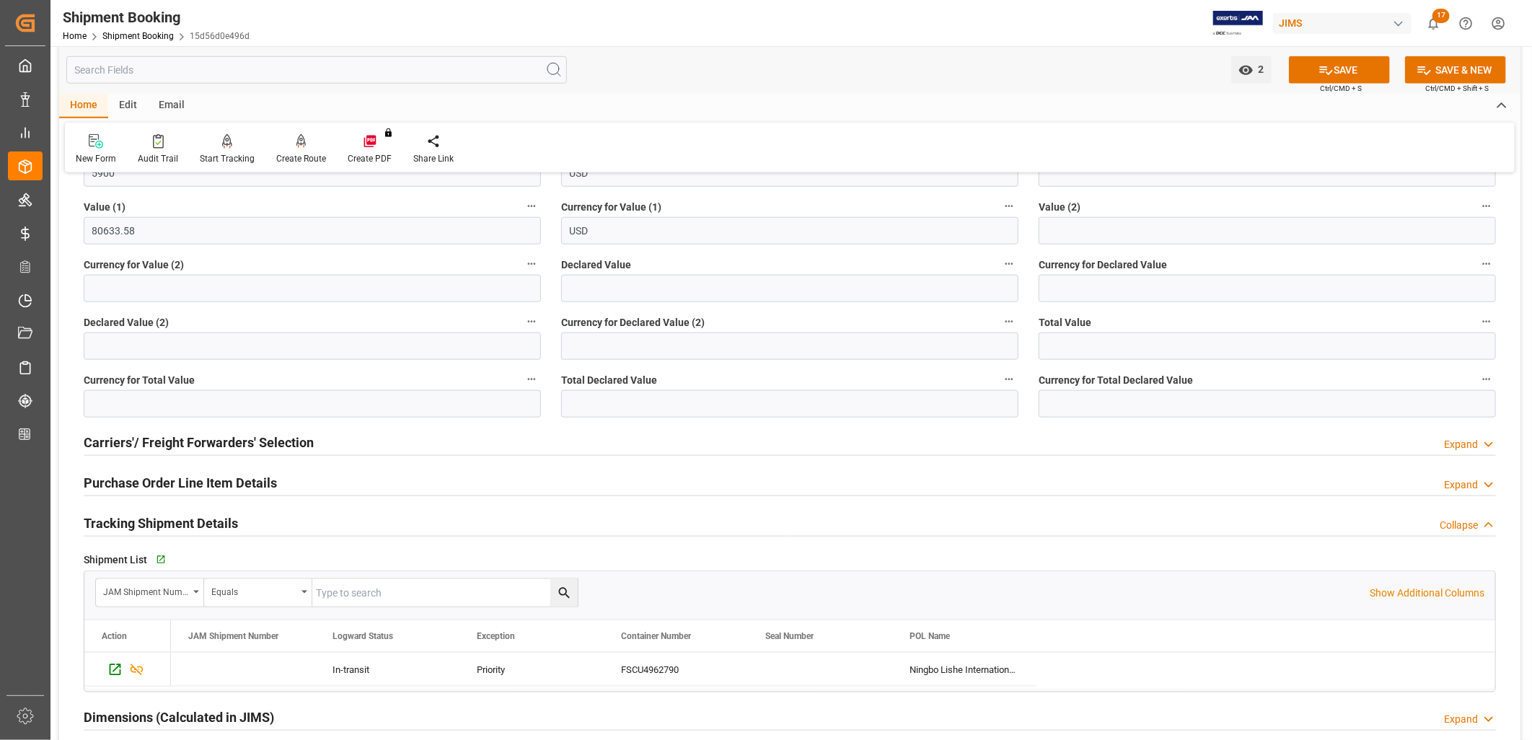
scroll to position [961, 0]
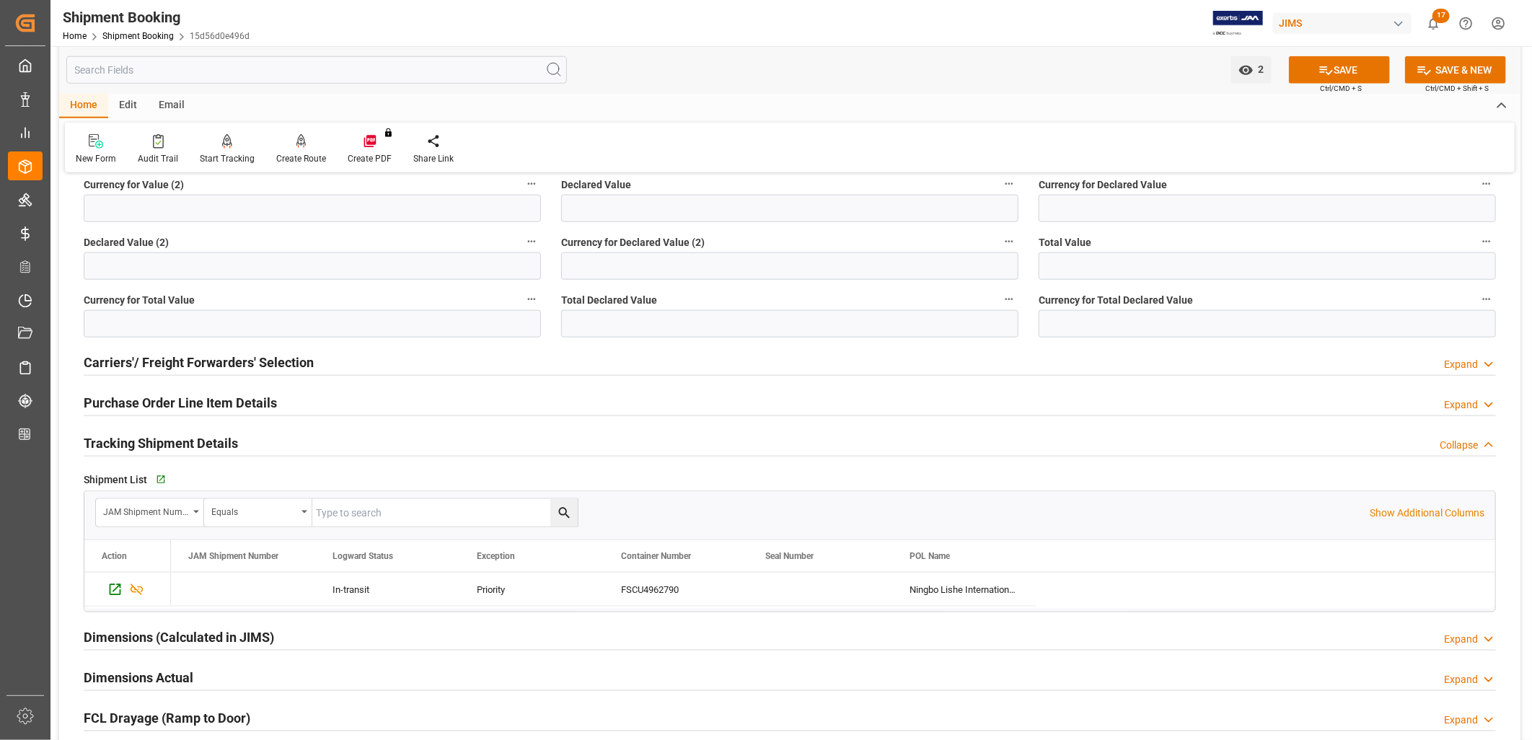
click at [219, 397] on h2 "Purchase Order Line Item Details" at bounding box center [180, 402] width 193 height 19
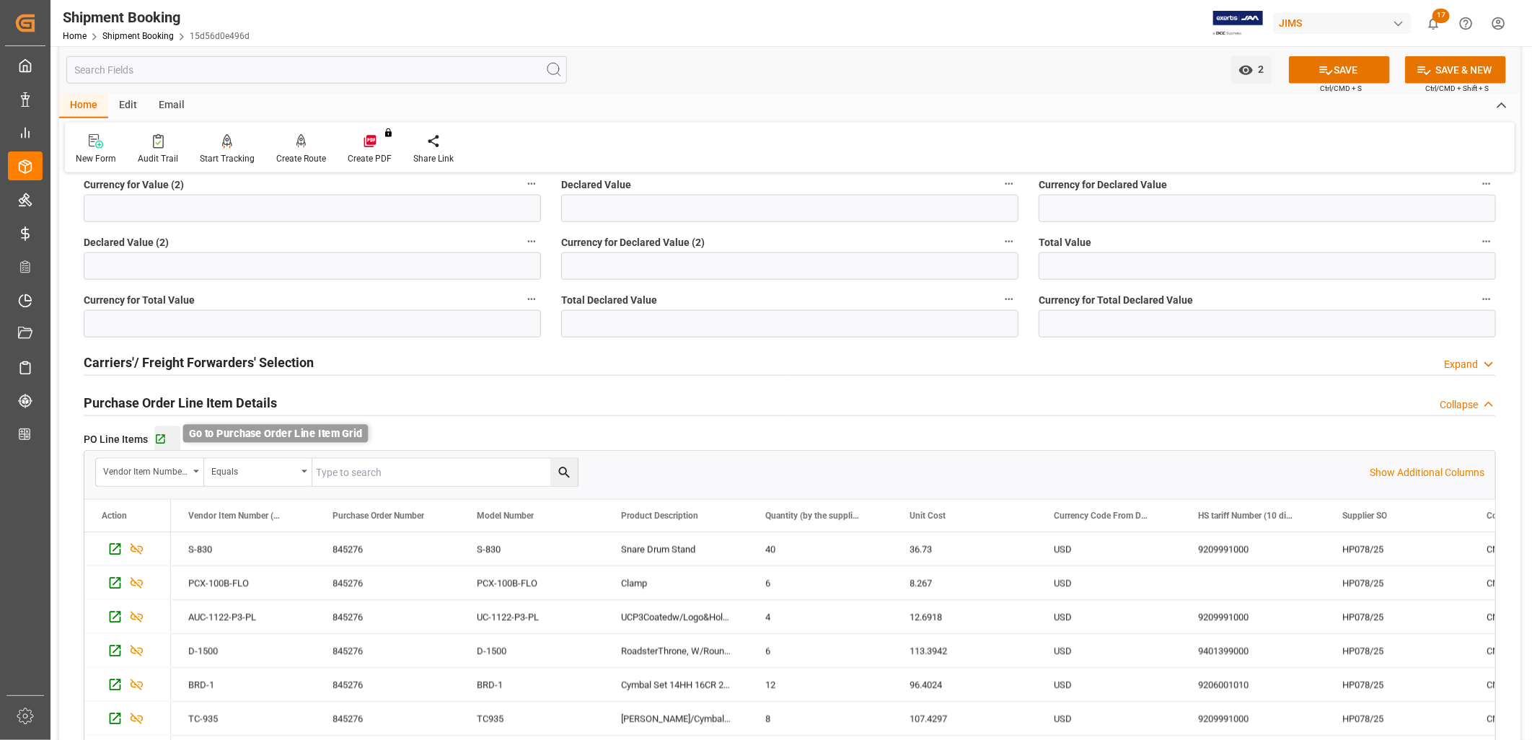
click at [162, 437] on icon "button" at bounding box center [160, 439] width 9 height 9
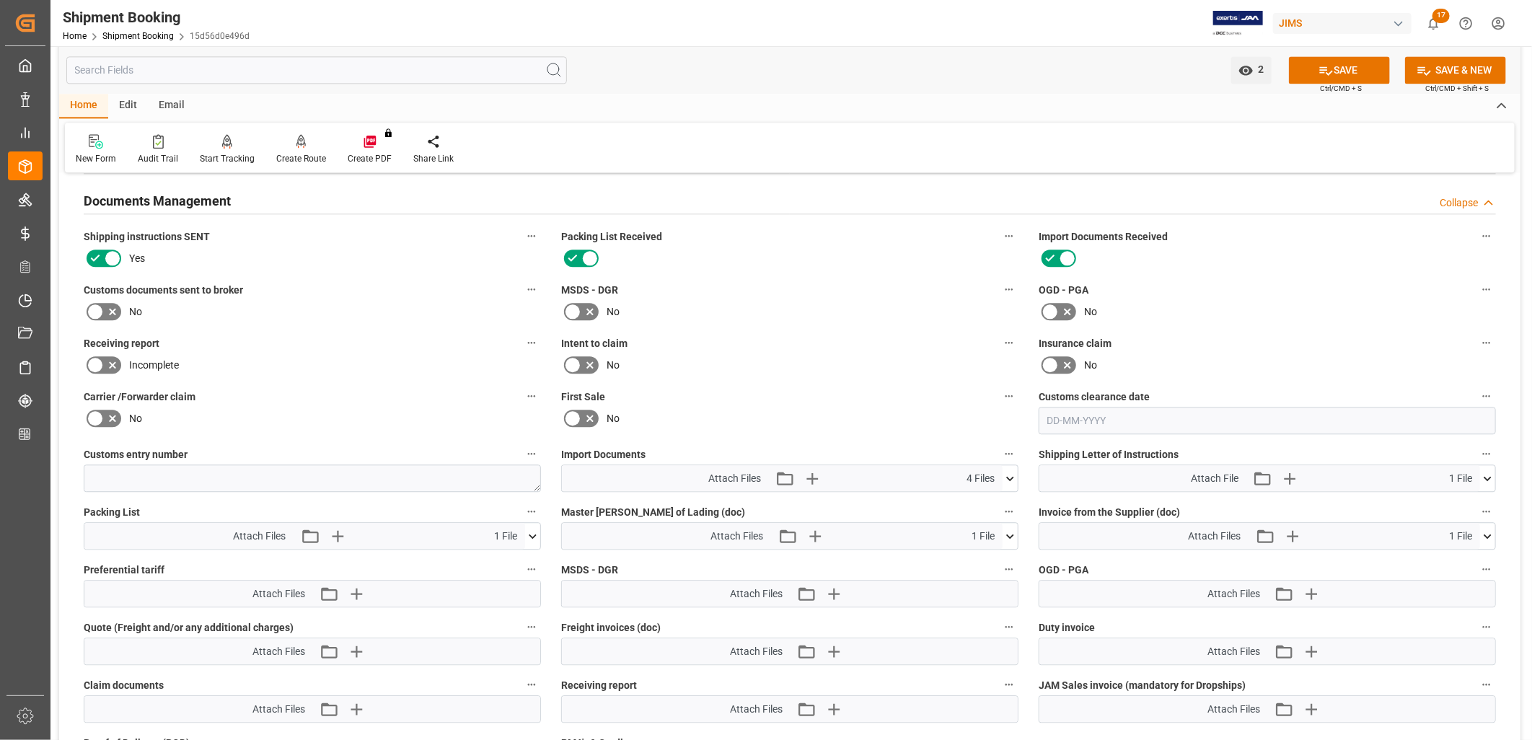
scroll to position [2243, 0]
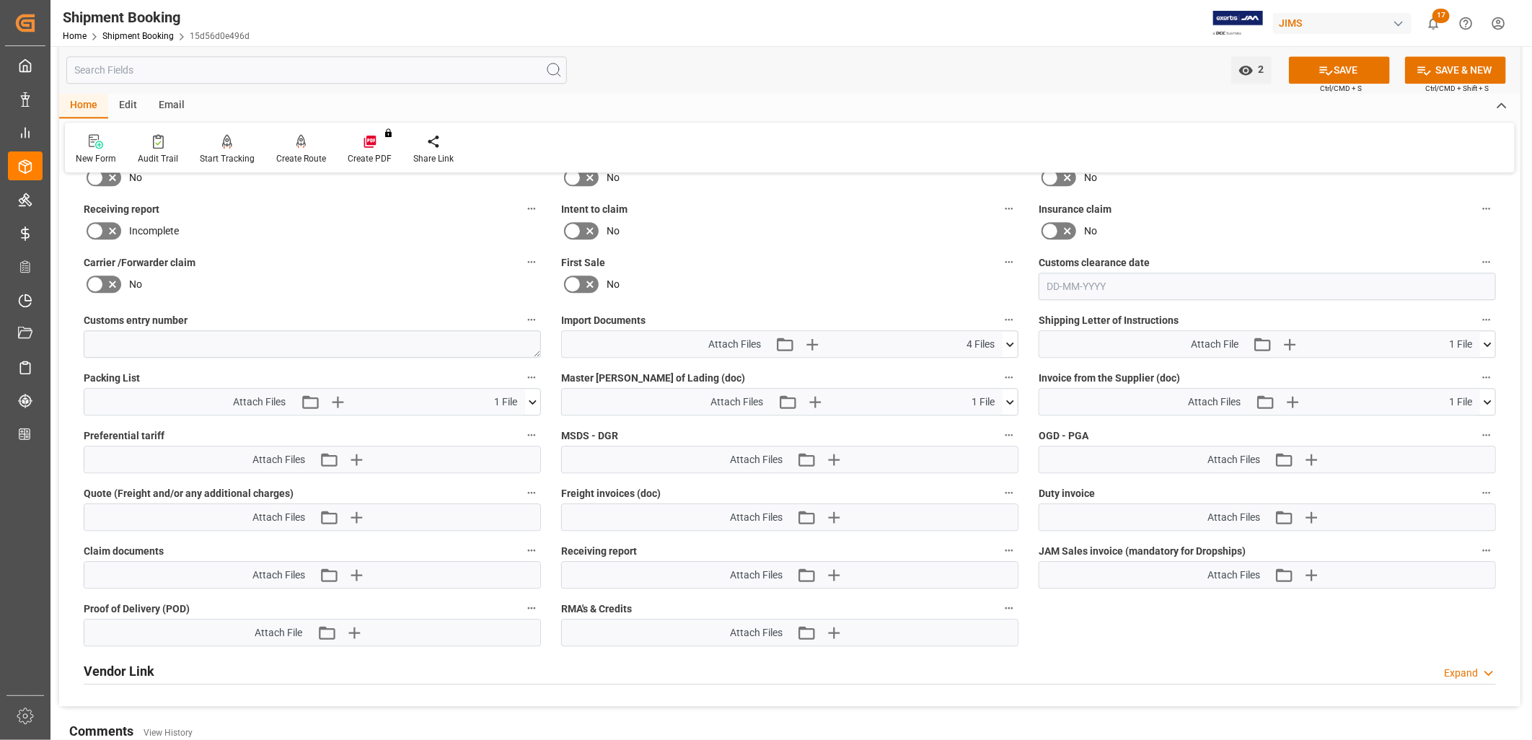
click at [1483, 399] on icon at bounding box center [1487, 401] width 15 height 15
click at [1447, 425] on icon at bounding box center [1448, 428] width 15 height 15
click at [1450, 427] on icon at bounding box center [1450, 429] width 12 height 12
click at [1448, 426] on icon at bounding box center [1450, 429] width 12 height 12
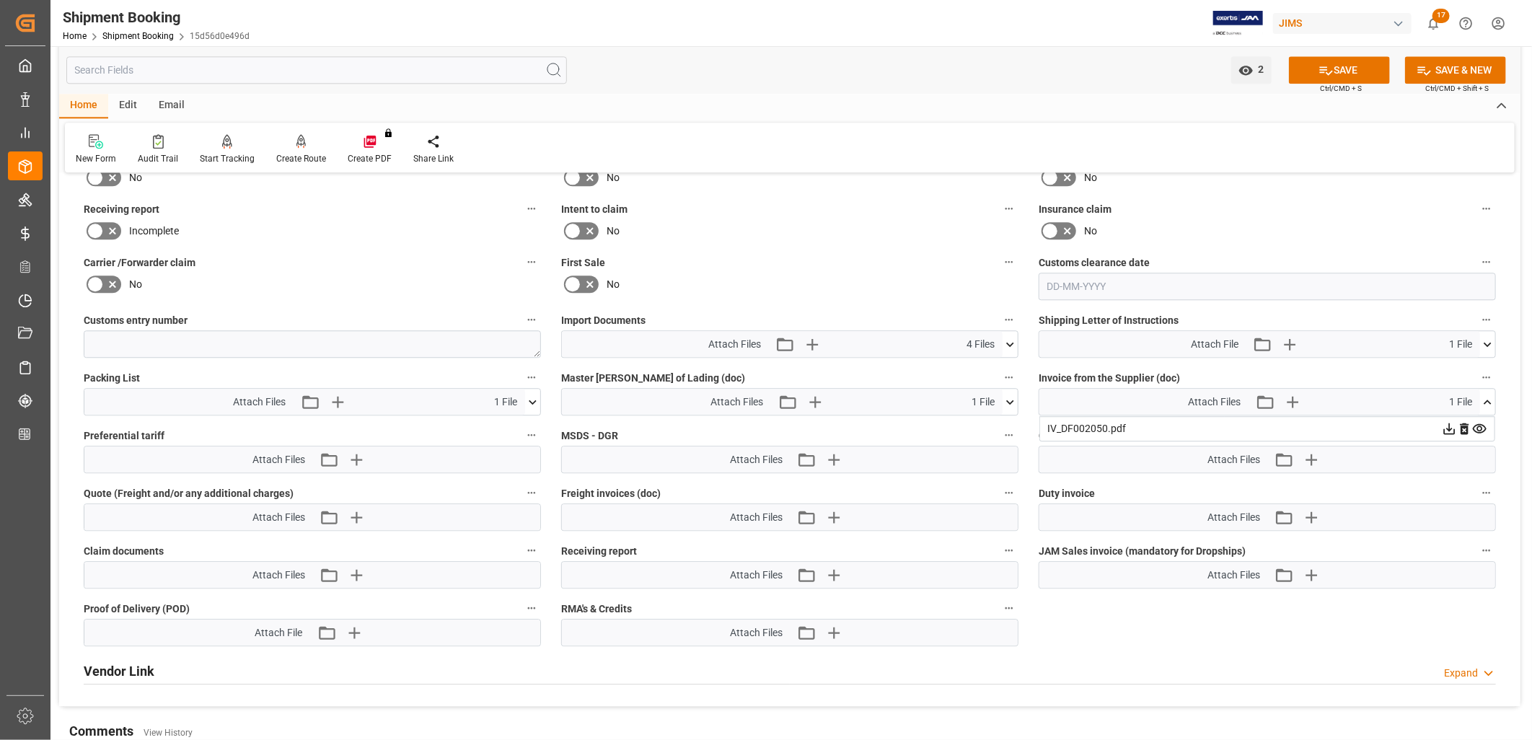
click at [1455, 424] on icon at bounding box center [1450, 429] width 12 height 12
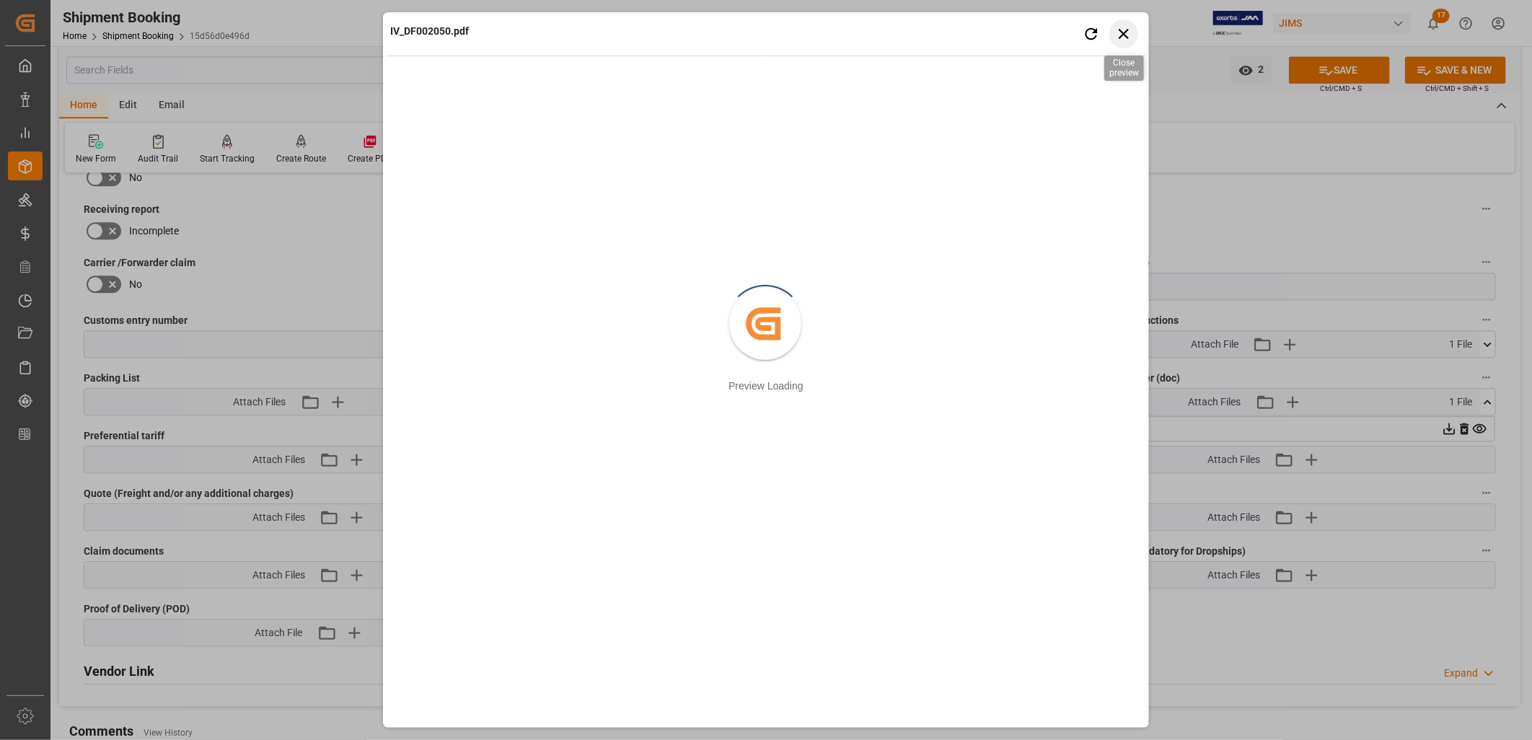
click at [1126, 30] on icon "button" at bounding box center [1123, 34] width 10 height 10
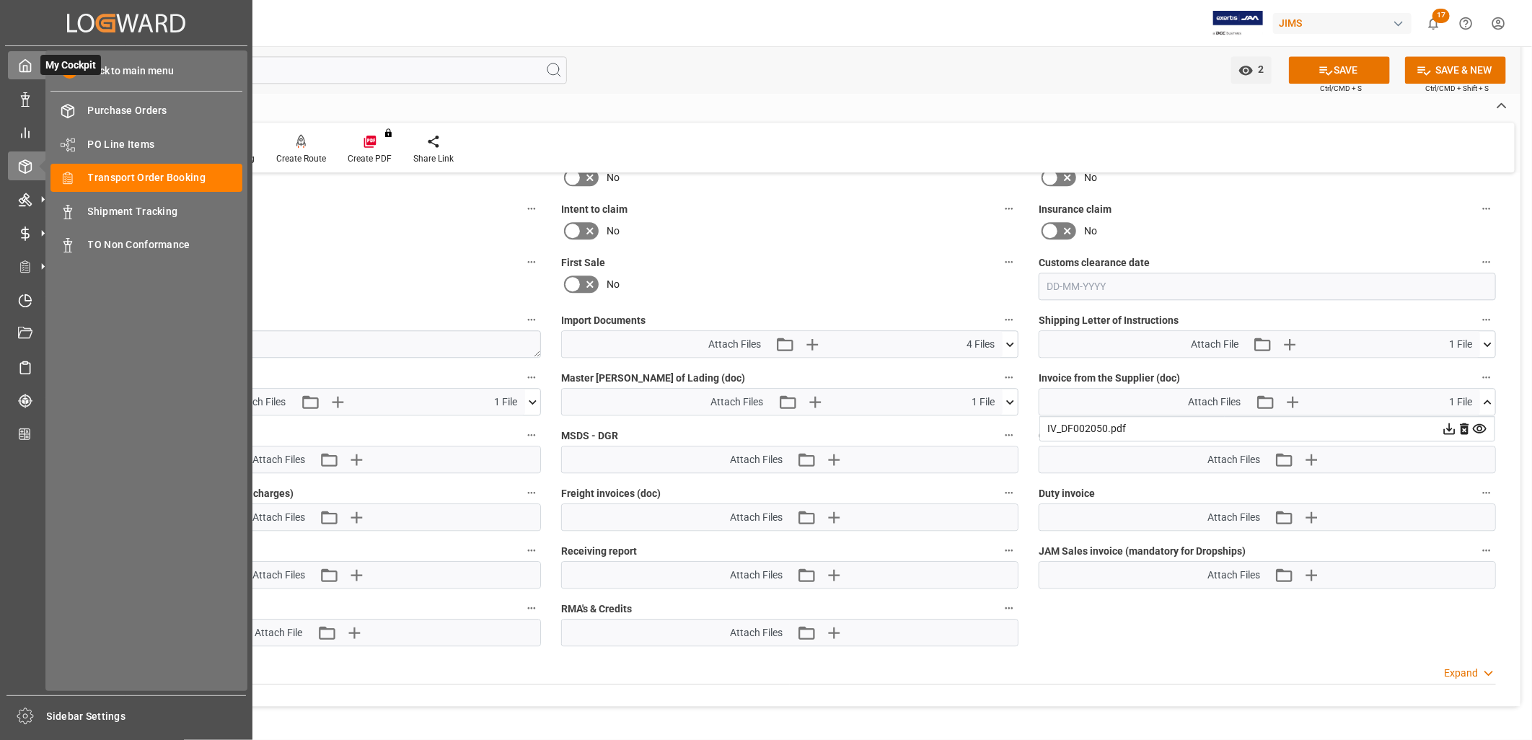
click at [27, 66] on polyline at bounding box center [26, 69] width 4 height 6
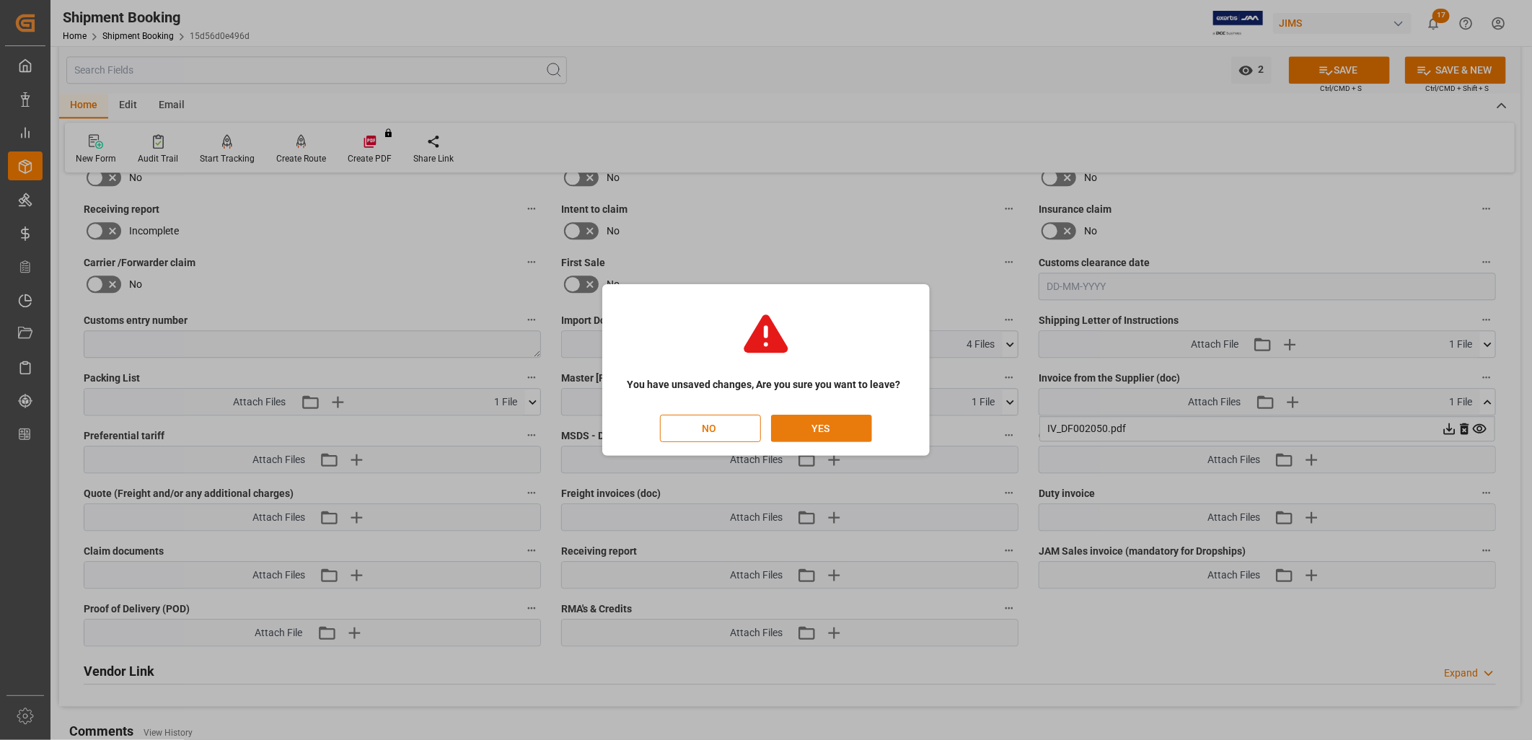
click at [839, 423] on button "YES" at bounding box center [821, 428] width 101 height 27
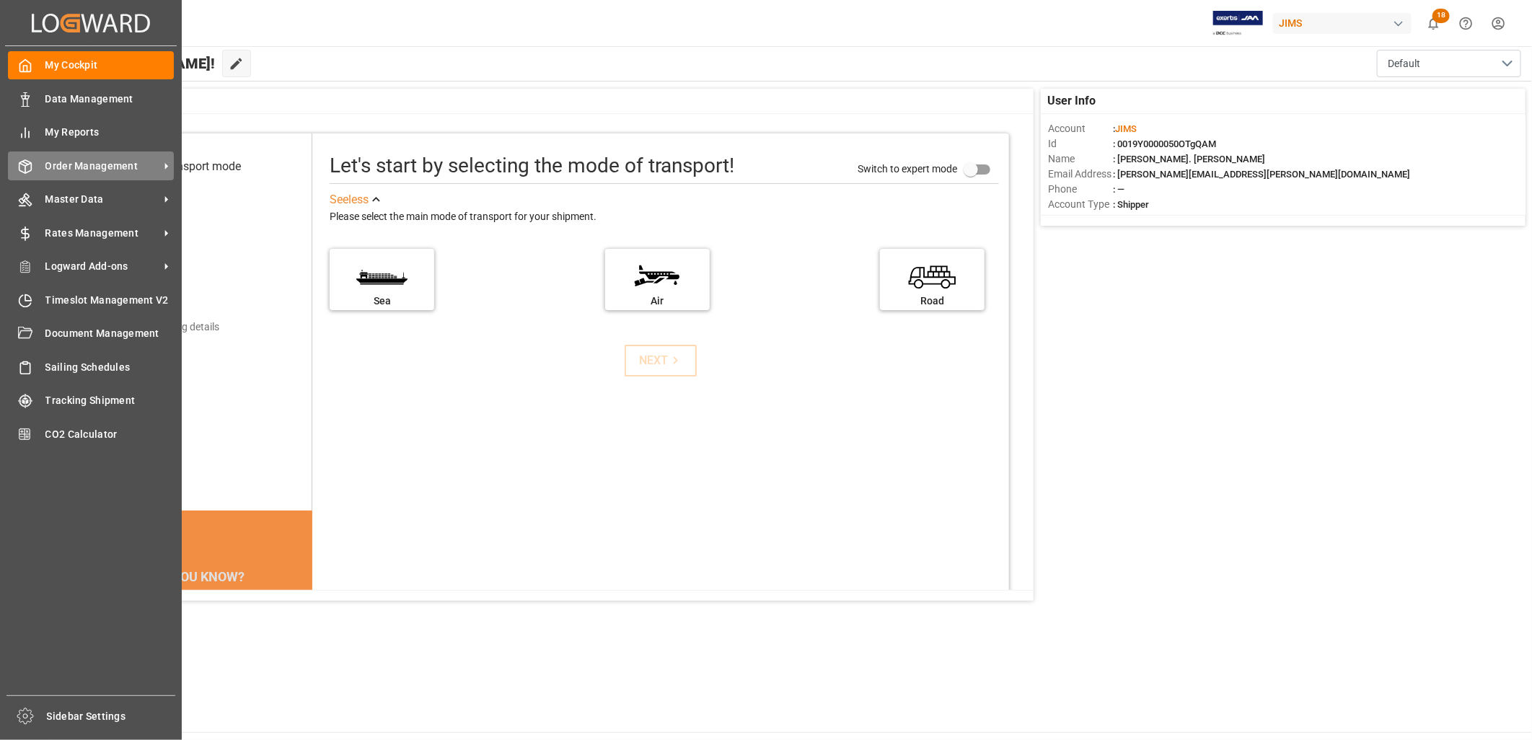
click at [66, 164] on span "Order Management" at bounding box center [102, 166] width 114 height 15
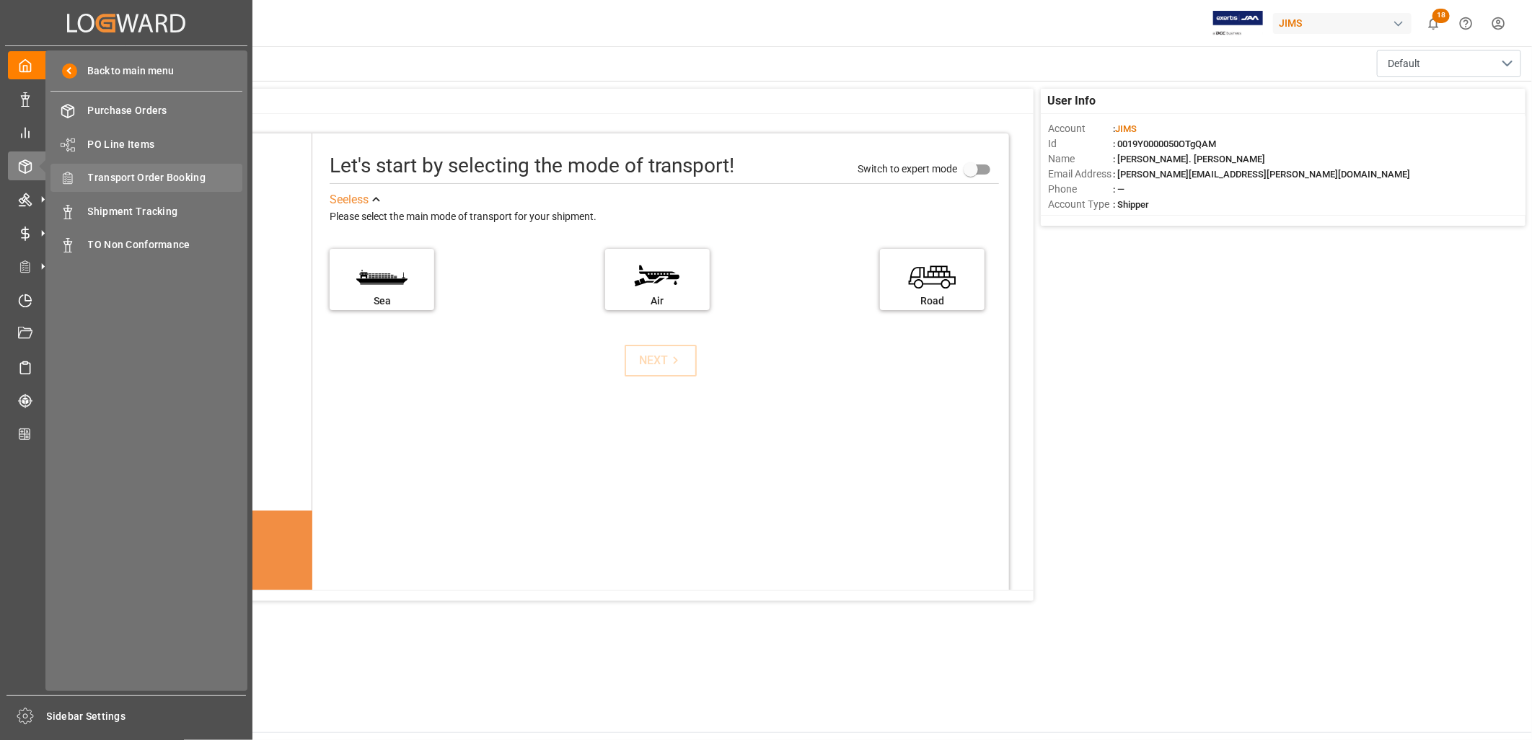
click at [144, 173] on span "Transport Order Booking" at bounding box center [165, 177] width 155 height 15
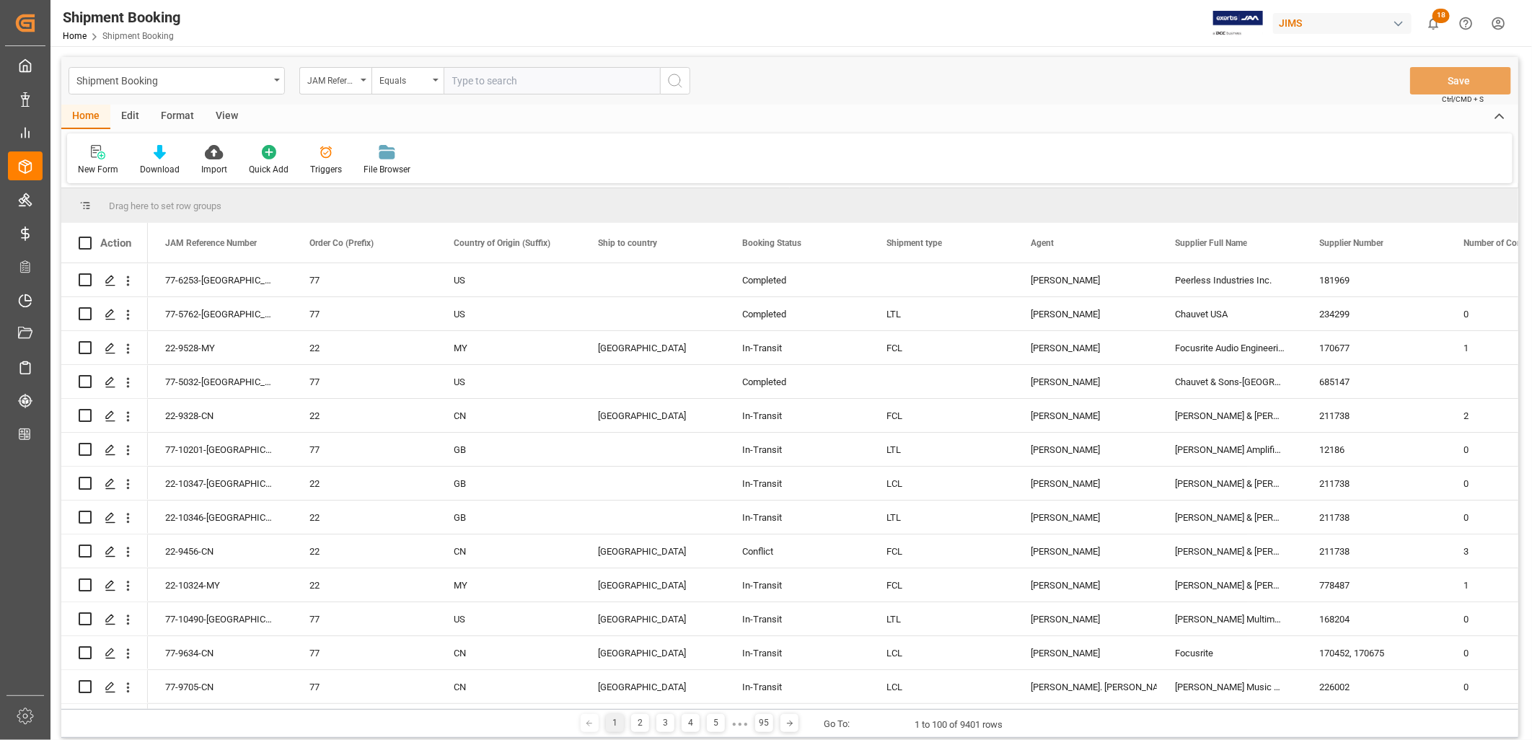
click at [459, 80] on input "text" at bounding box center [551, 80] width 216 height 27
type input "77-9619-CN"
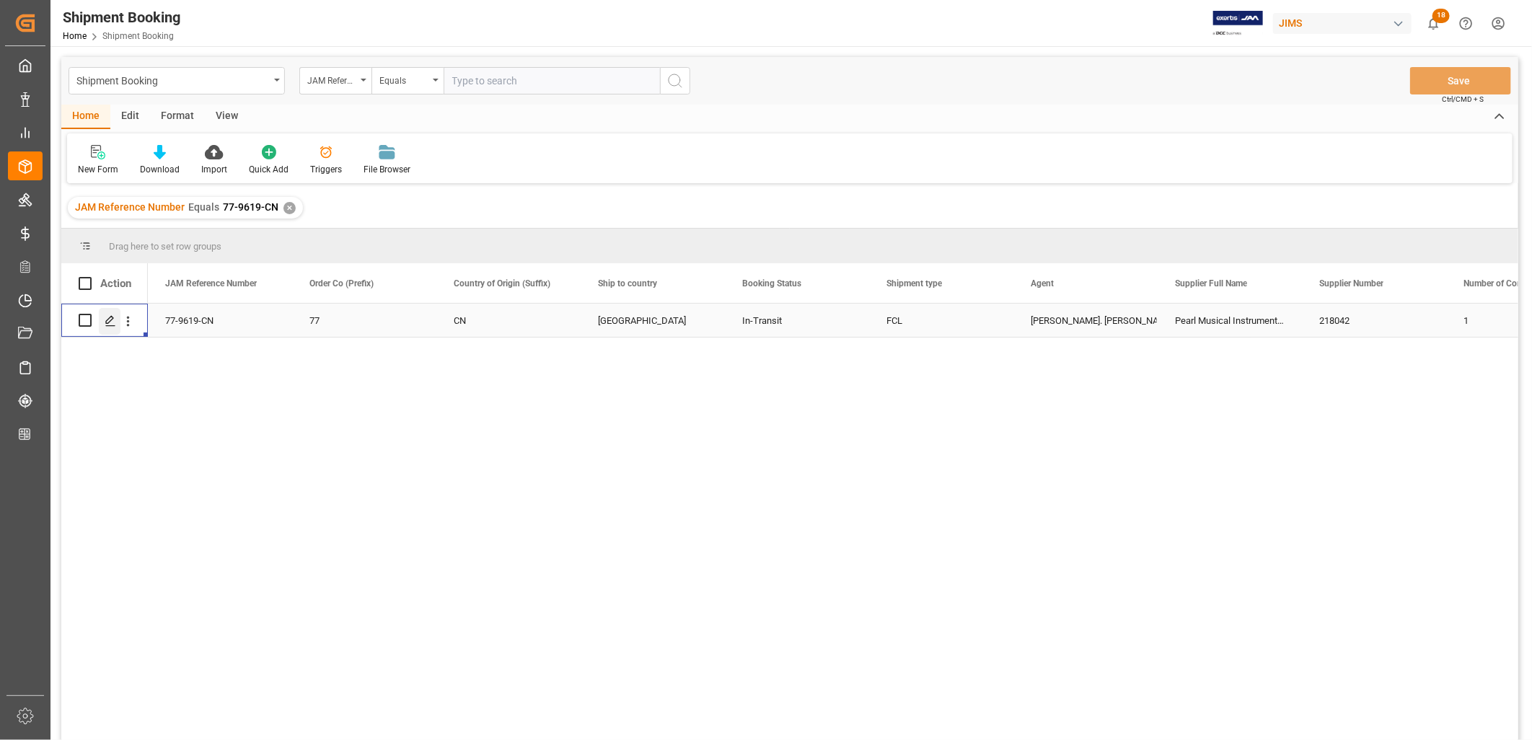
click at [110, 319] on icon "Press SPACE to select this row." at bounding box center [111, 321] width 12 height 12
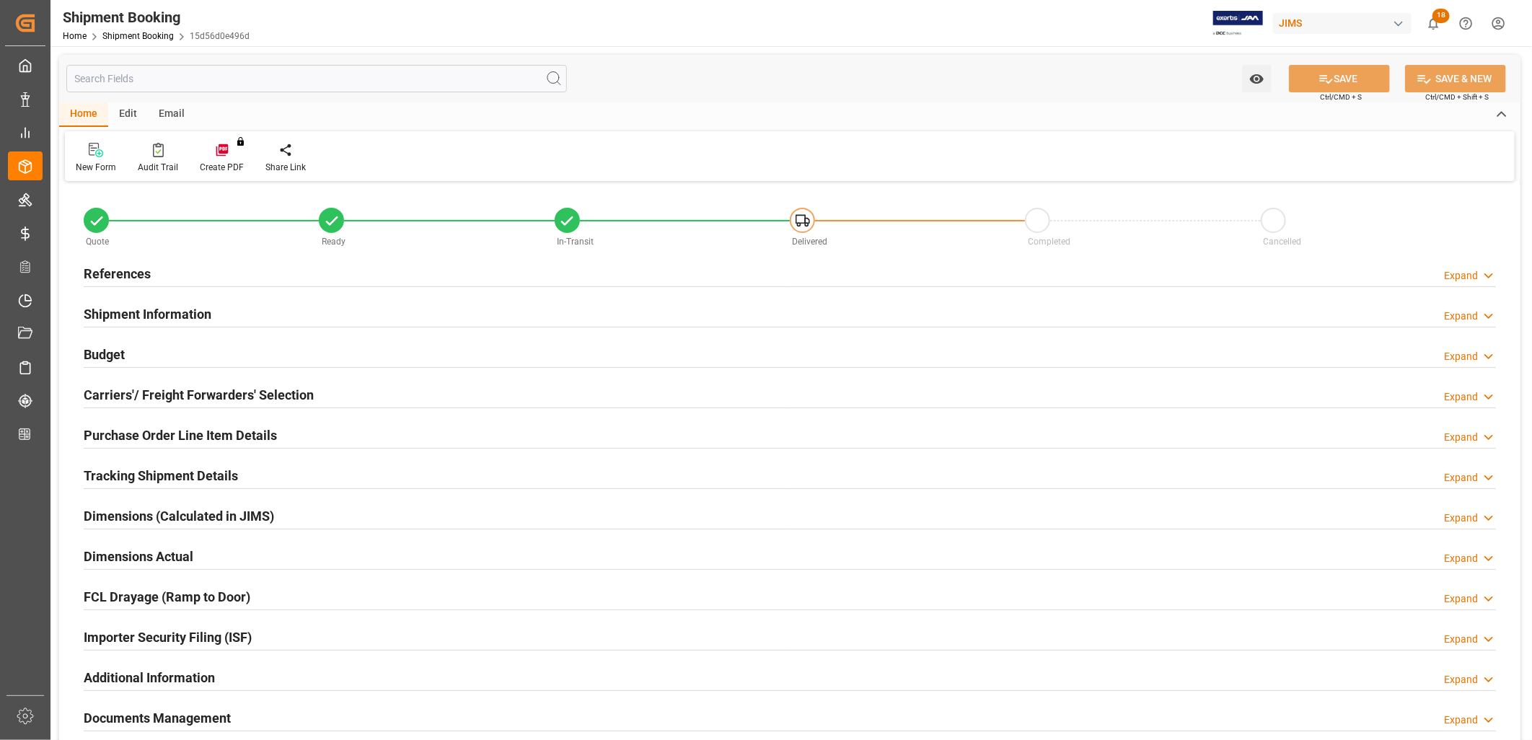
type input "56.2161"
type input "5891.4043"
type input "5900"
type input "80633.58"
click at [124, 345] on h2 "Budget" at bounding box center [104, 354] width 41 height 19
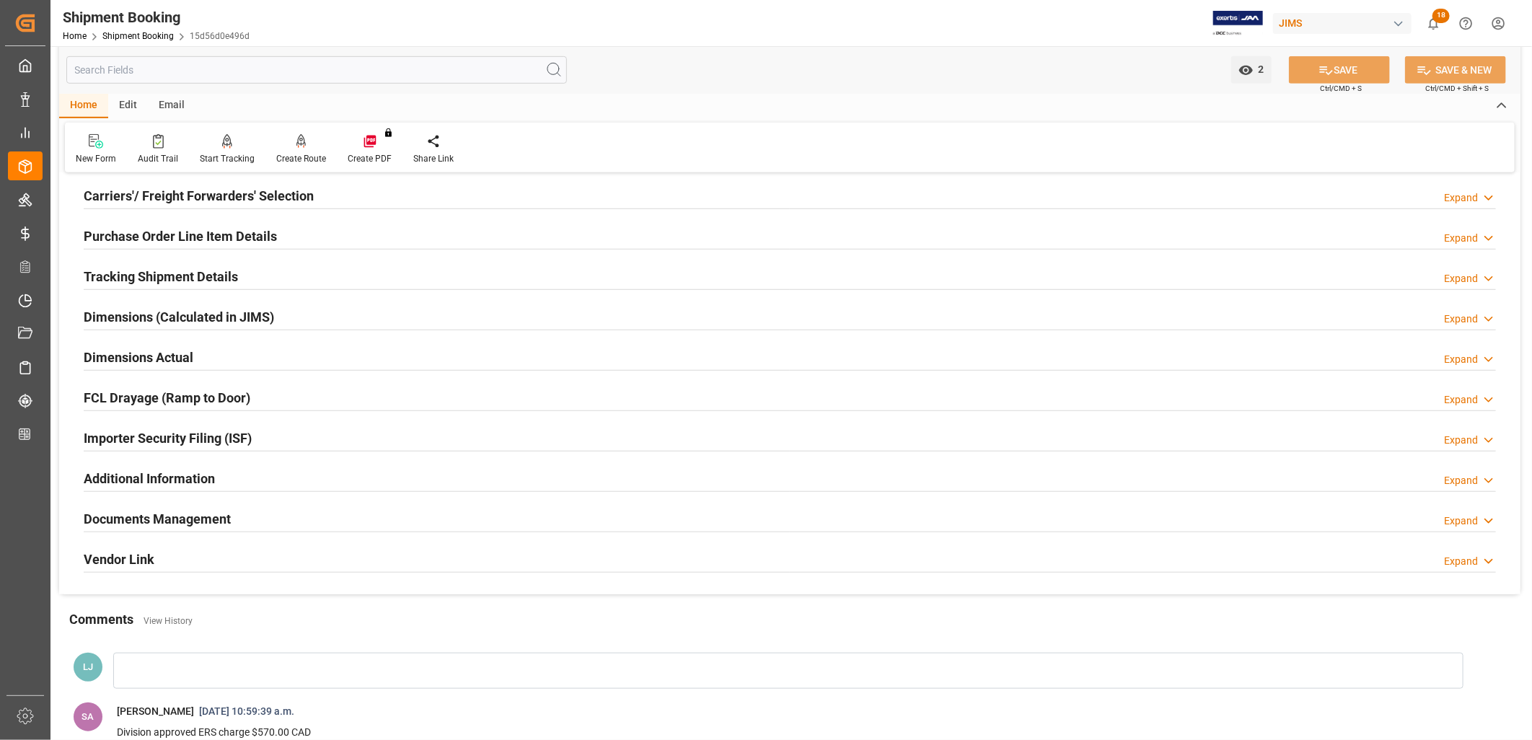
scroll to position [560, 0]
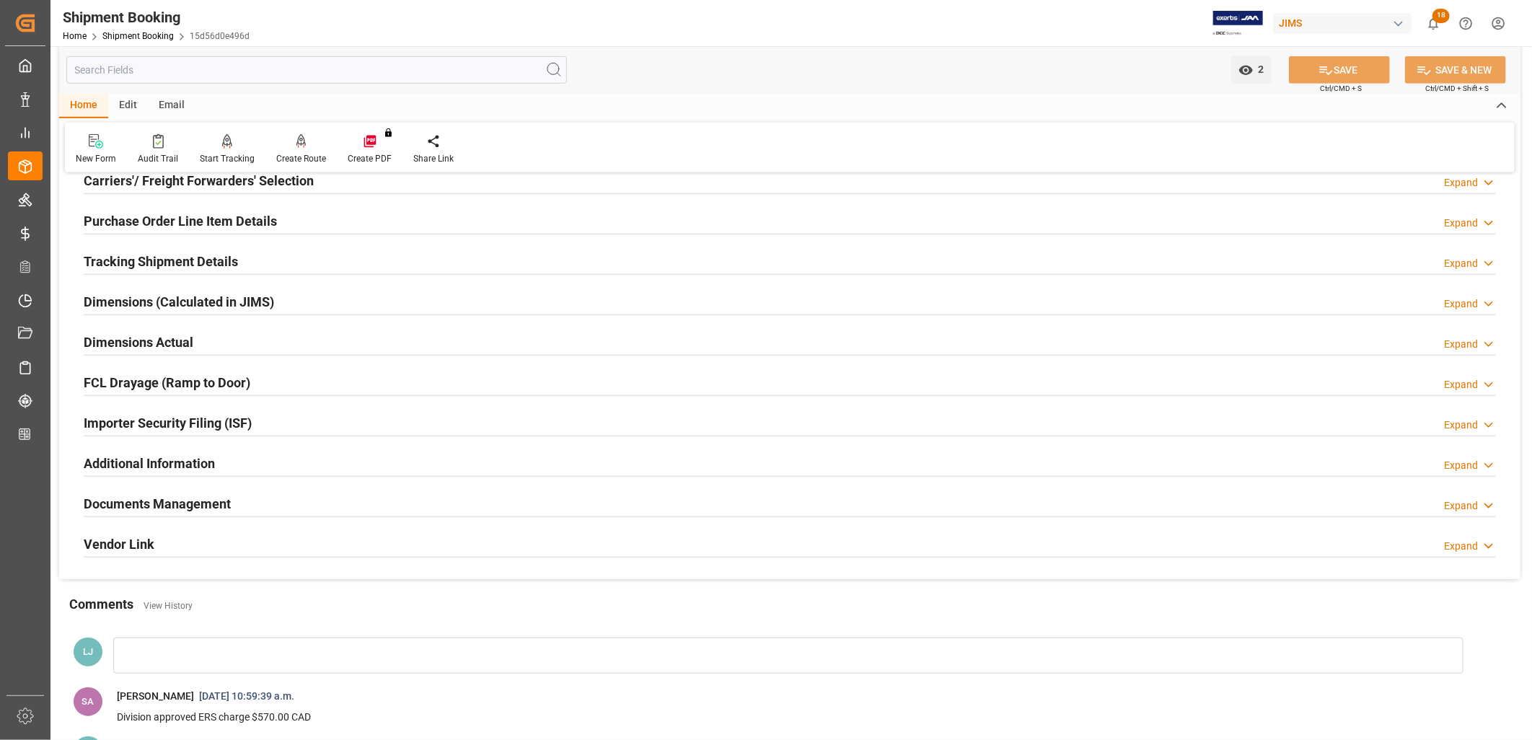
click at [233, 499] on div "Documents Management Expand" at bounding box center [790, 502] width 1412 height 27
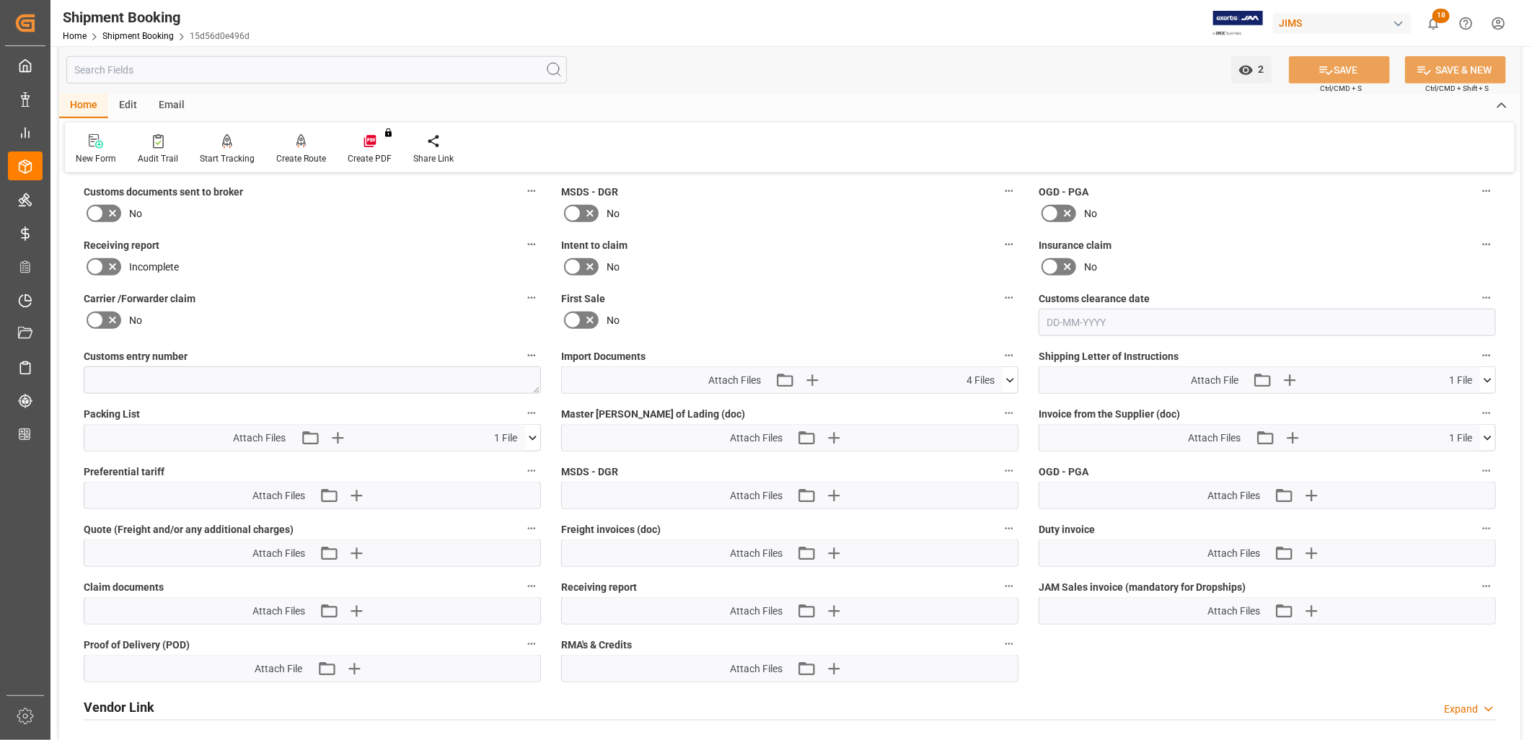
scroll to position [1041, 0]
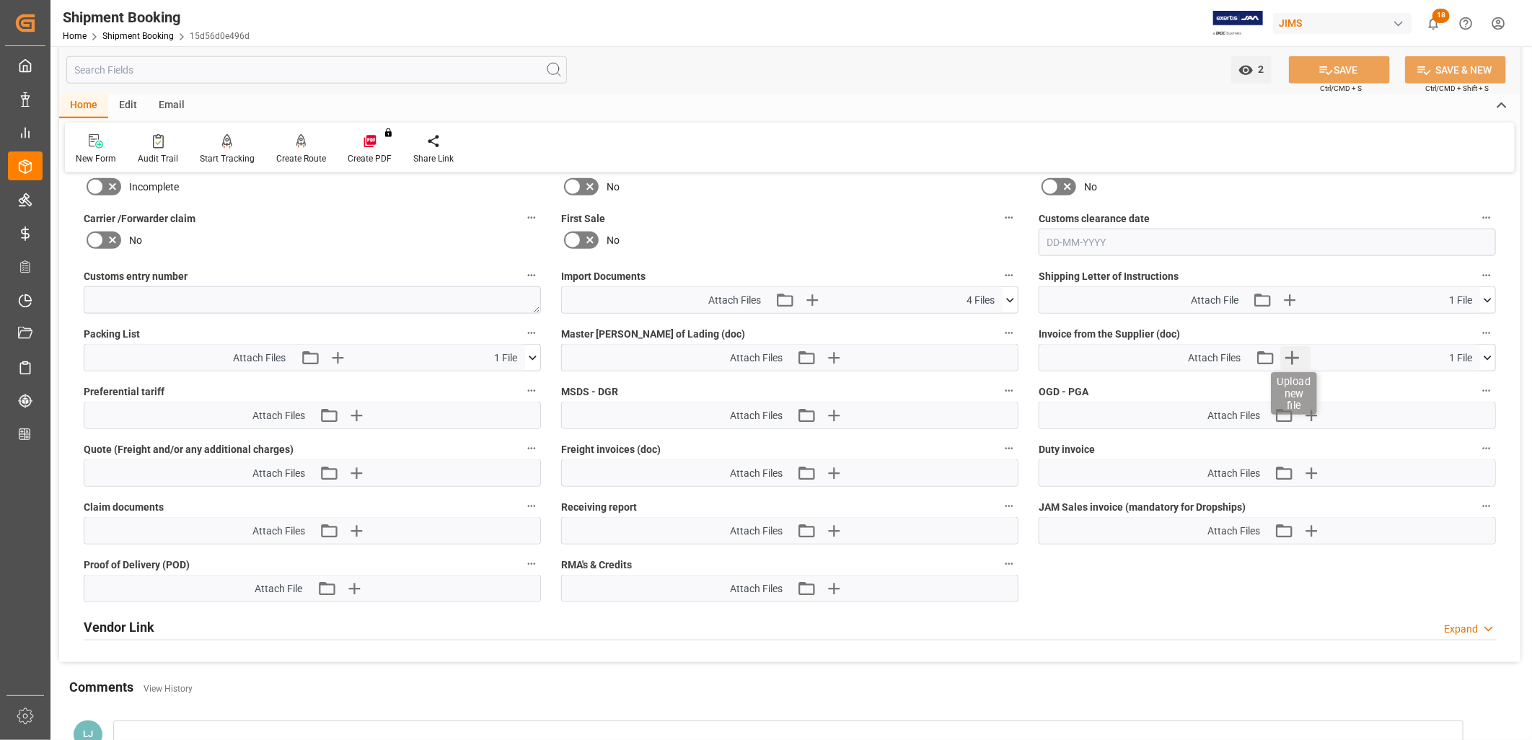
click at [1292, 352] on icon "button" at bounding box center [1292, 358] width 14 height 14
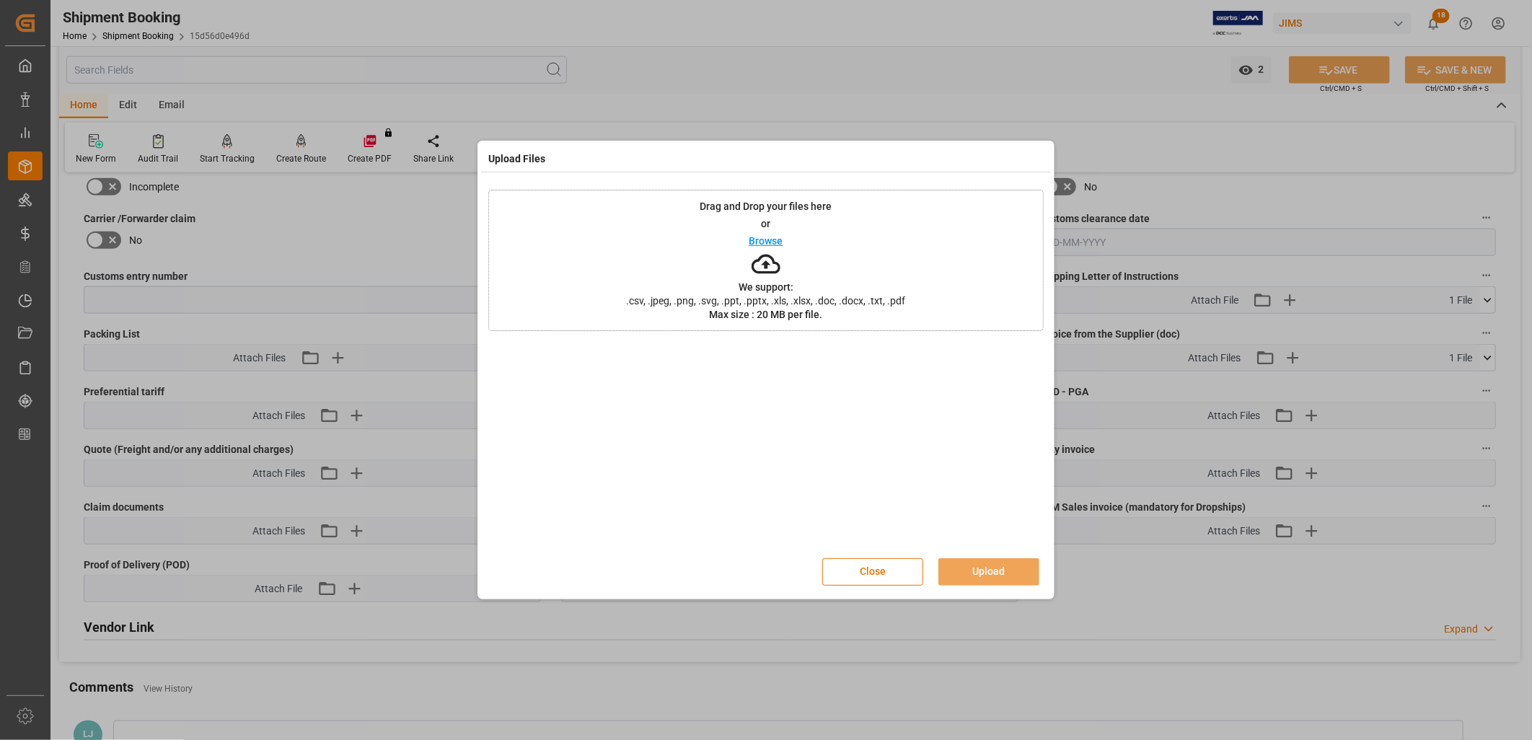
click at [774, 240] on p "Browse" at bounding box center [766, 241] width 34 height 10
click at [978, 567] on button "Upload" at bounding box center [988, 571] width 101 height 27
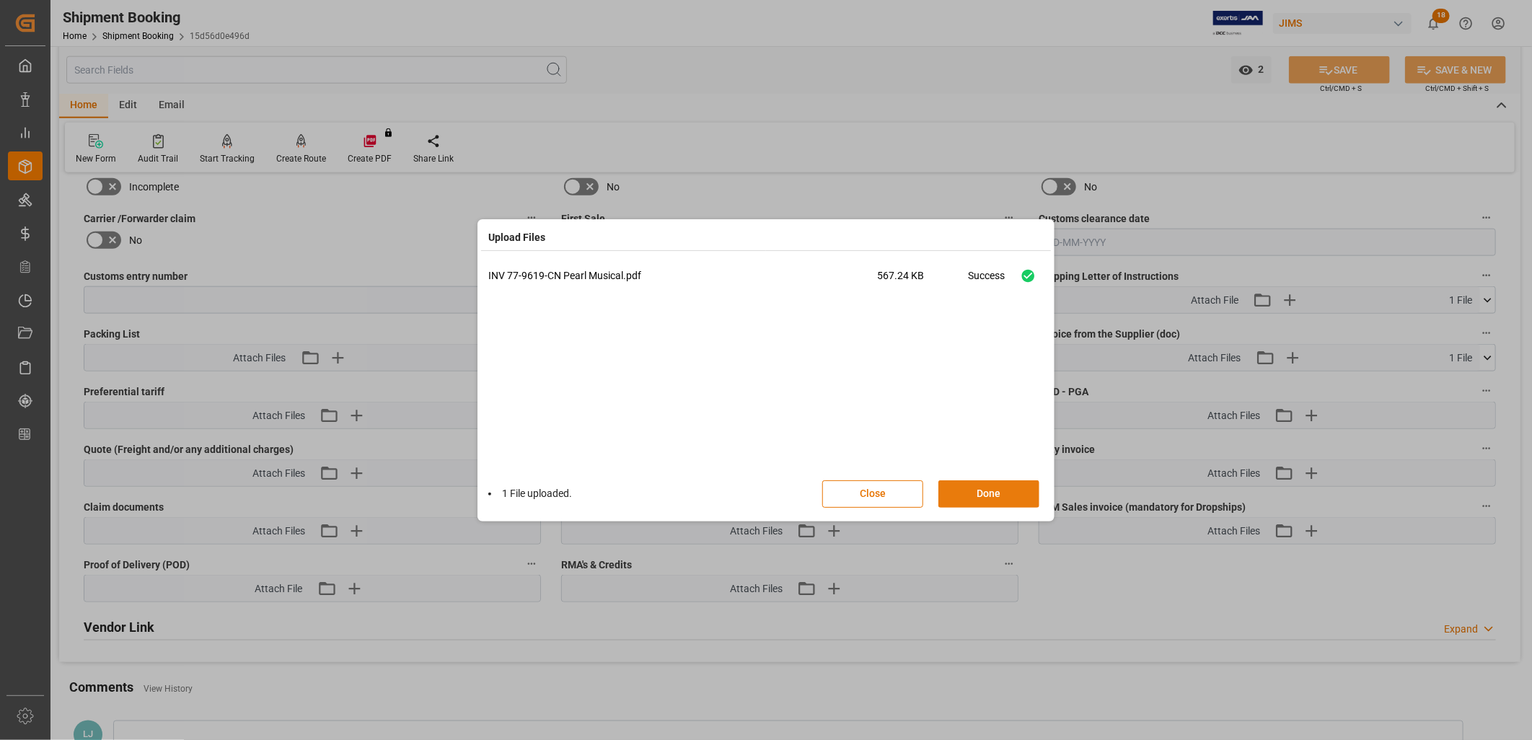
click at [994, 491] on button "Done" at bounding box center [988, 493] width 101 height 27
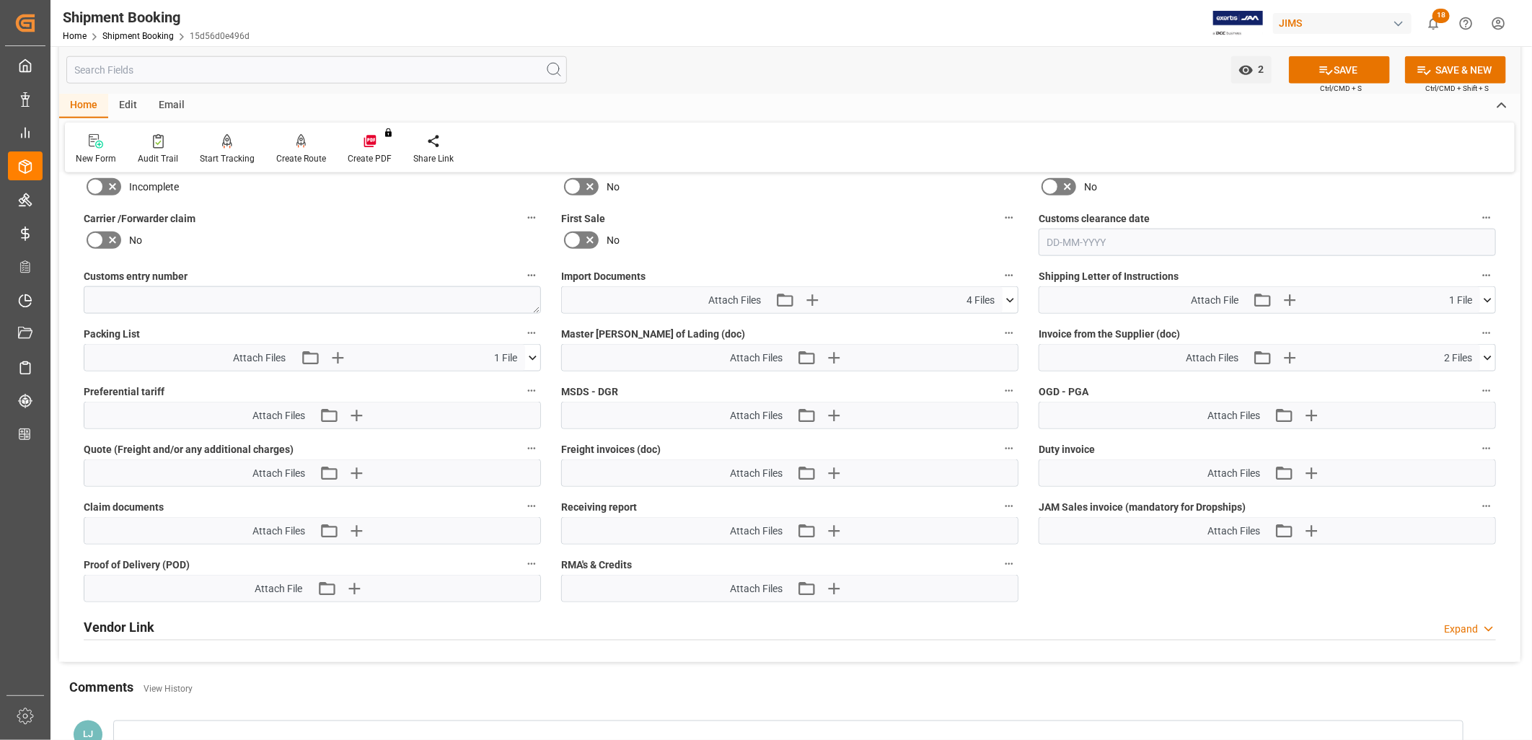
click at [1488, 353] on icon at bounding box center [1487, 357] width 15 height 15
click at [1455, 379] on icon at bounding box center [1450, 385] width 12 height 12
click at [1342, 69] on button "SAVE" at bounding box center [1339, 69] width 101 height 27
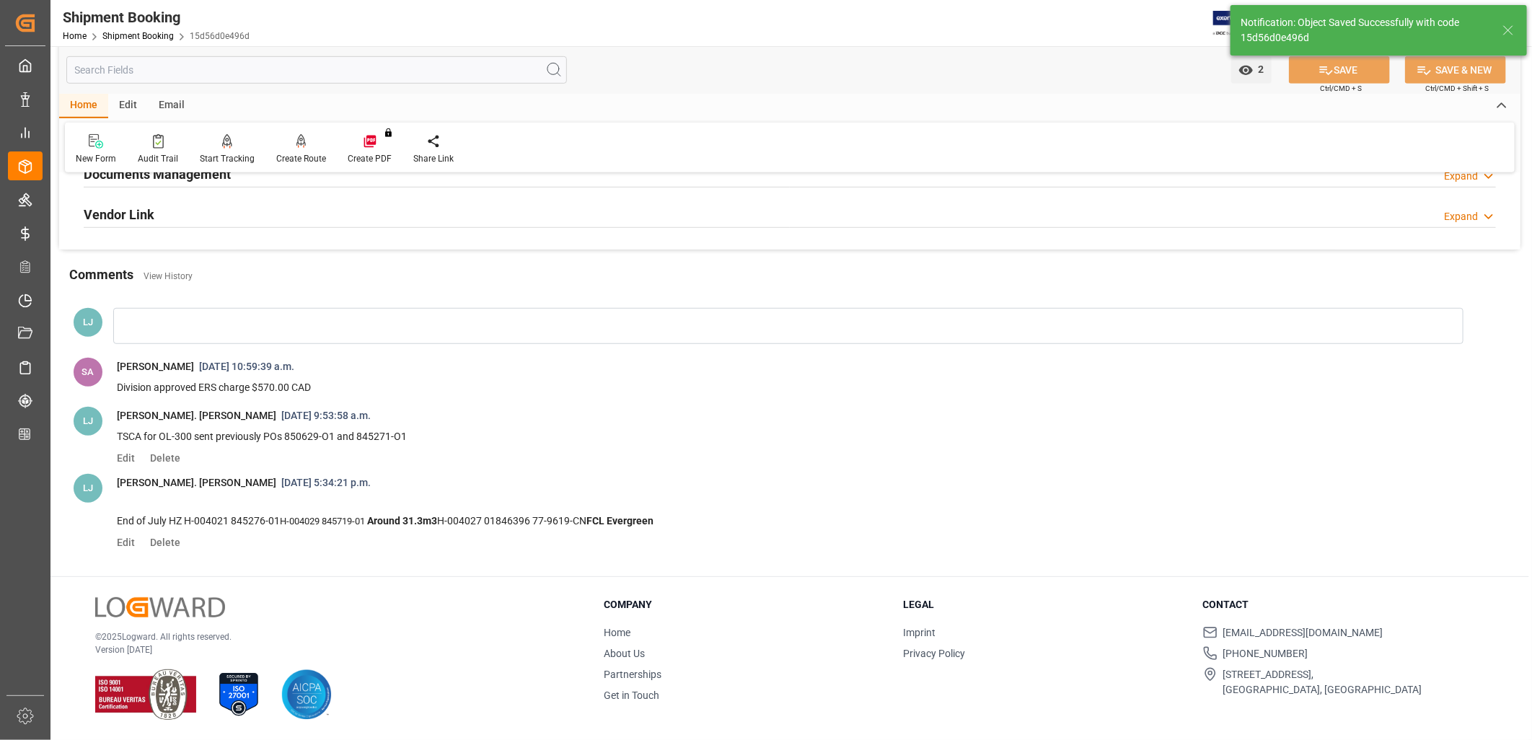
scroll to position [134, 0]
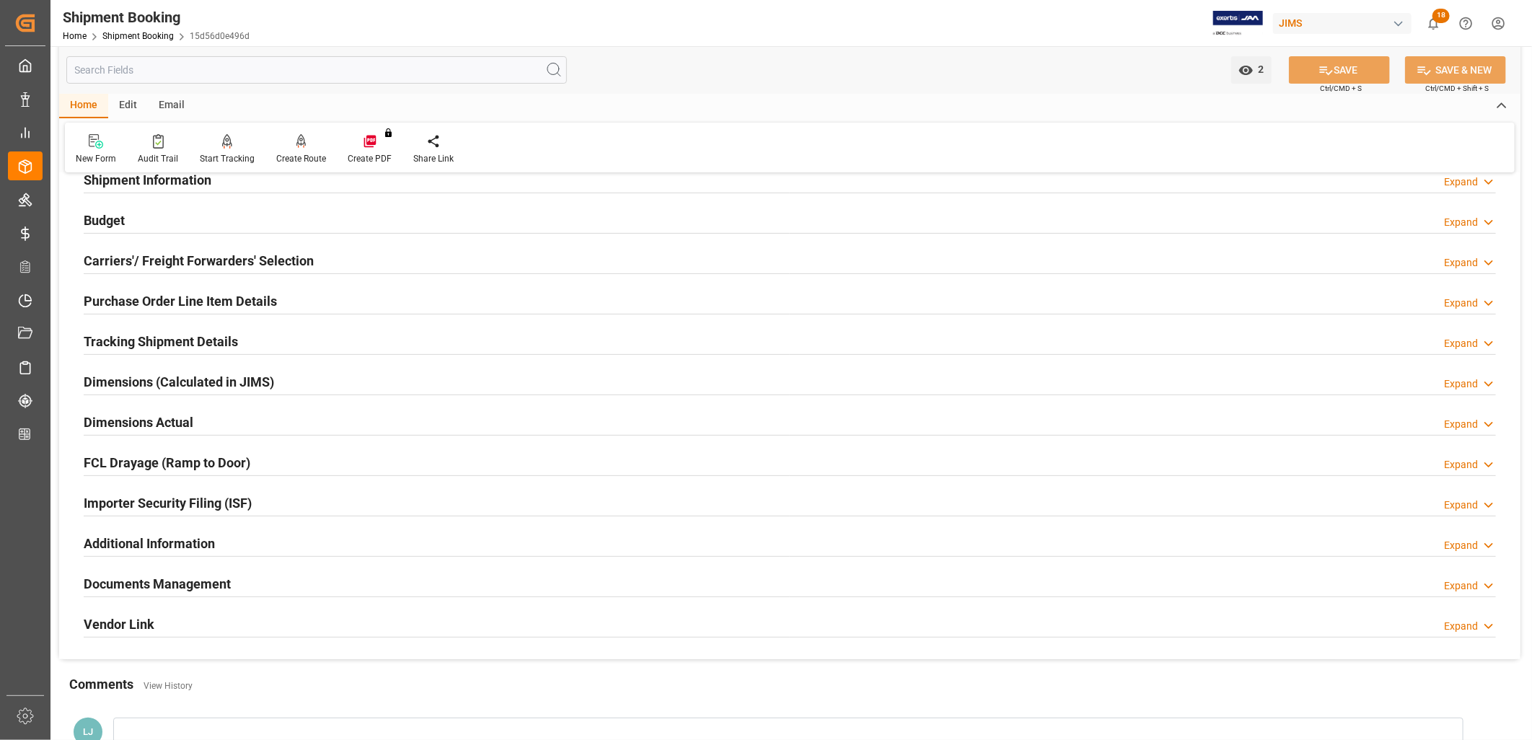
click at [181, 584] on h2 "Documents Management" at bounding box center [157, 583] width 147 height 19
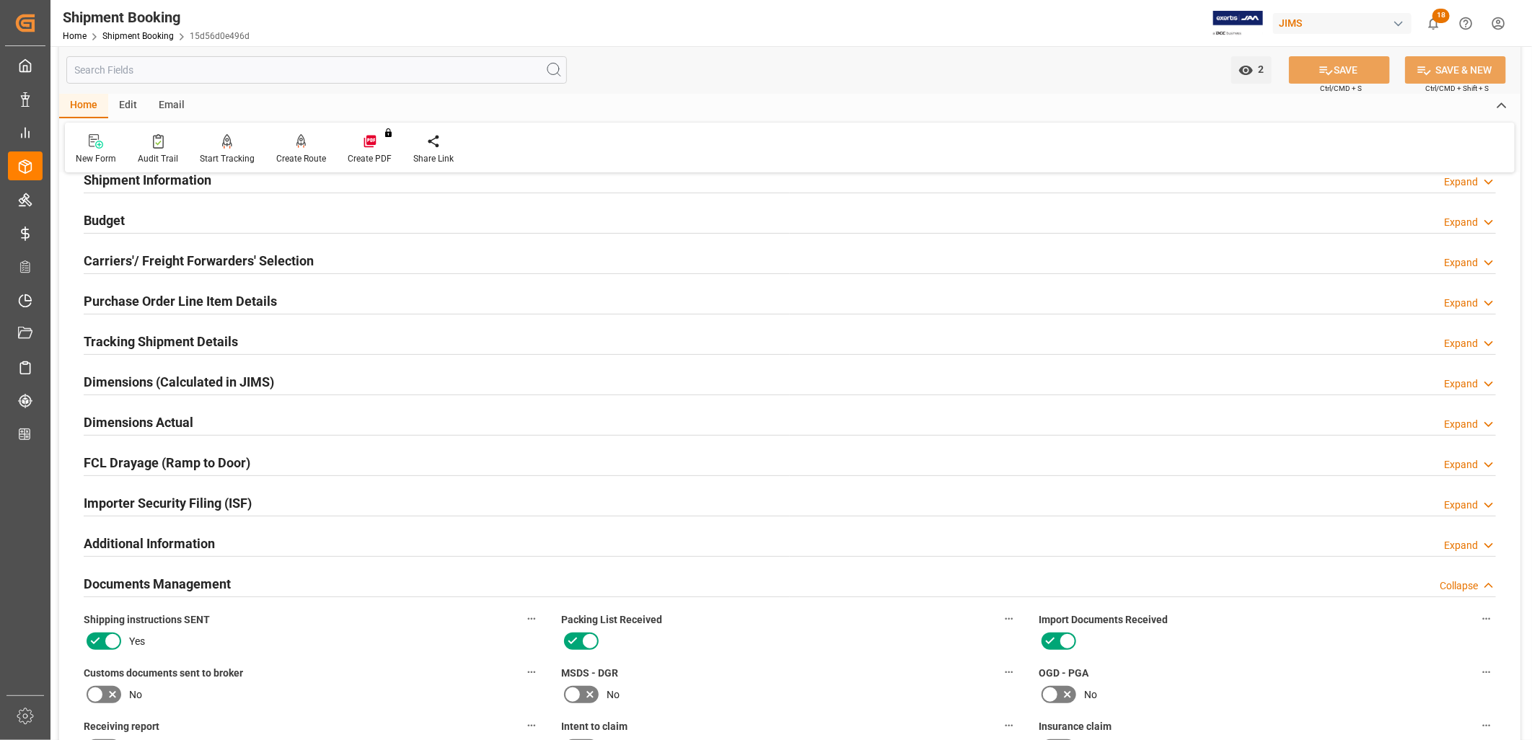
scroll to position [695, 0]
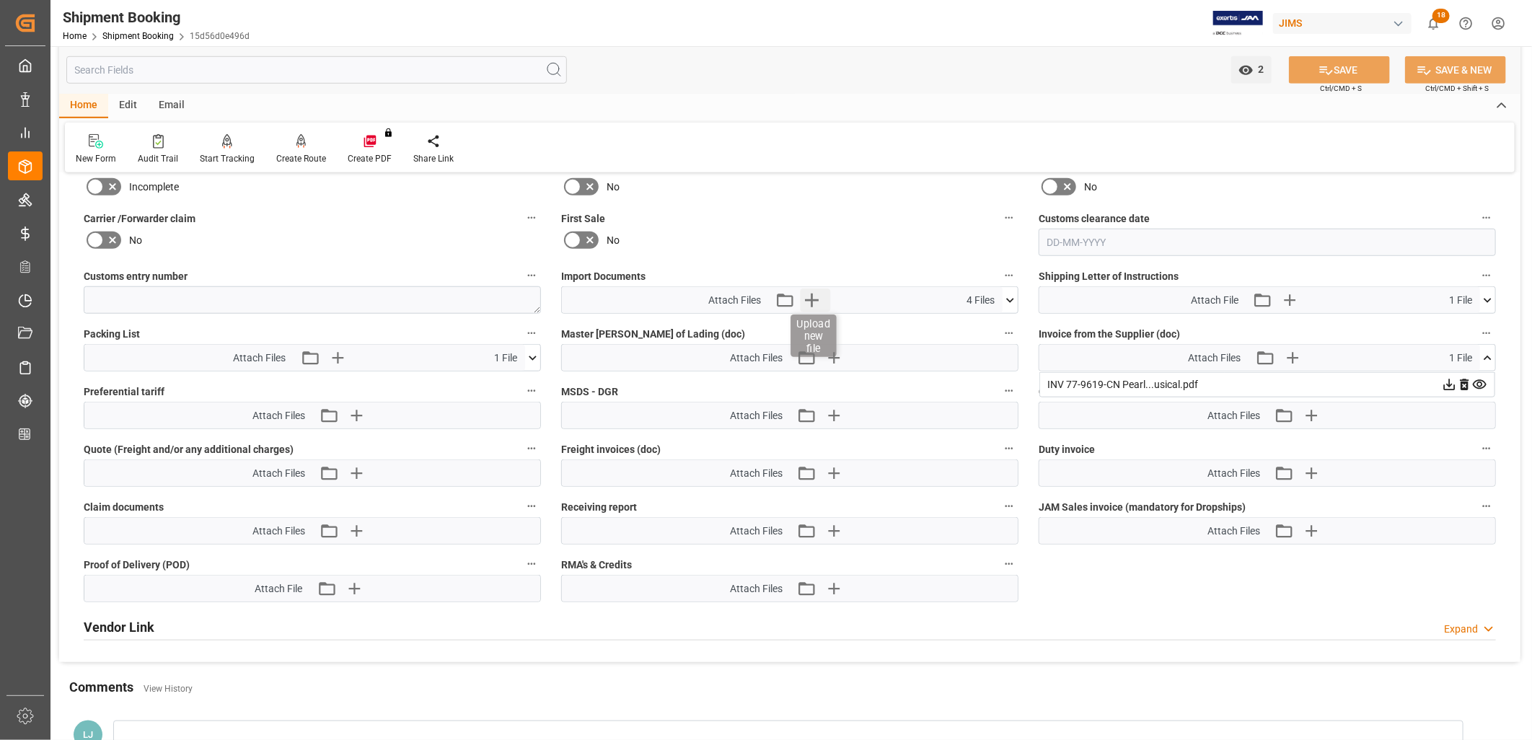
click at [816, 294] on icon "button" at bounding box center [811, 299] width 23 height 23
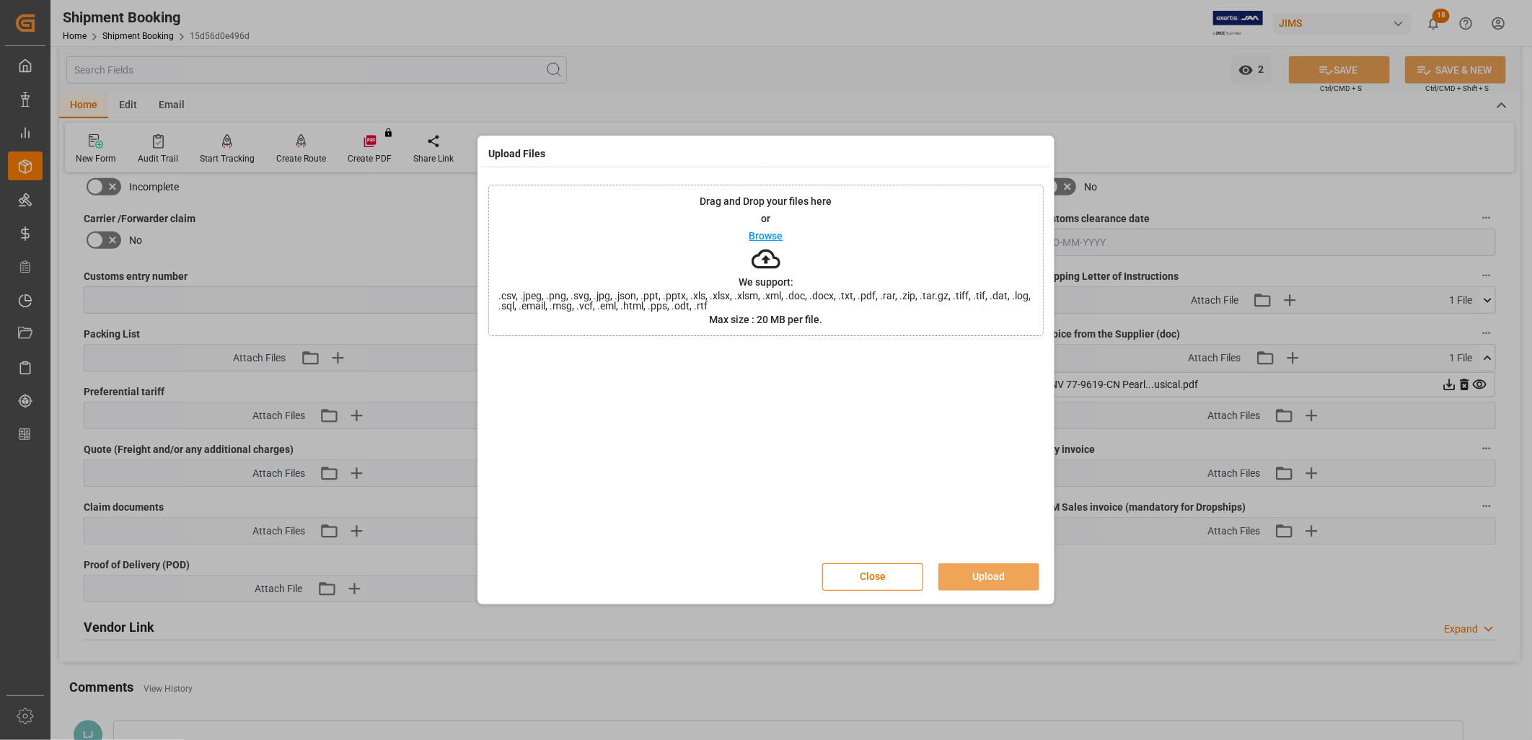
click at [777, 236] on p "Browse" at bounding box center [766, 236] width 34 height 10
click at [1007, 575] on button "Upload" at bounding box center [988, 576] width 101 height 27
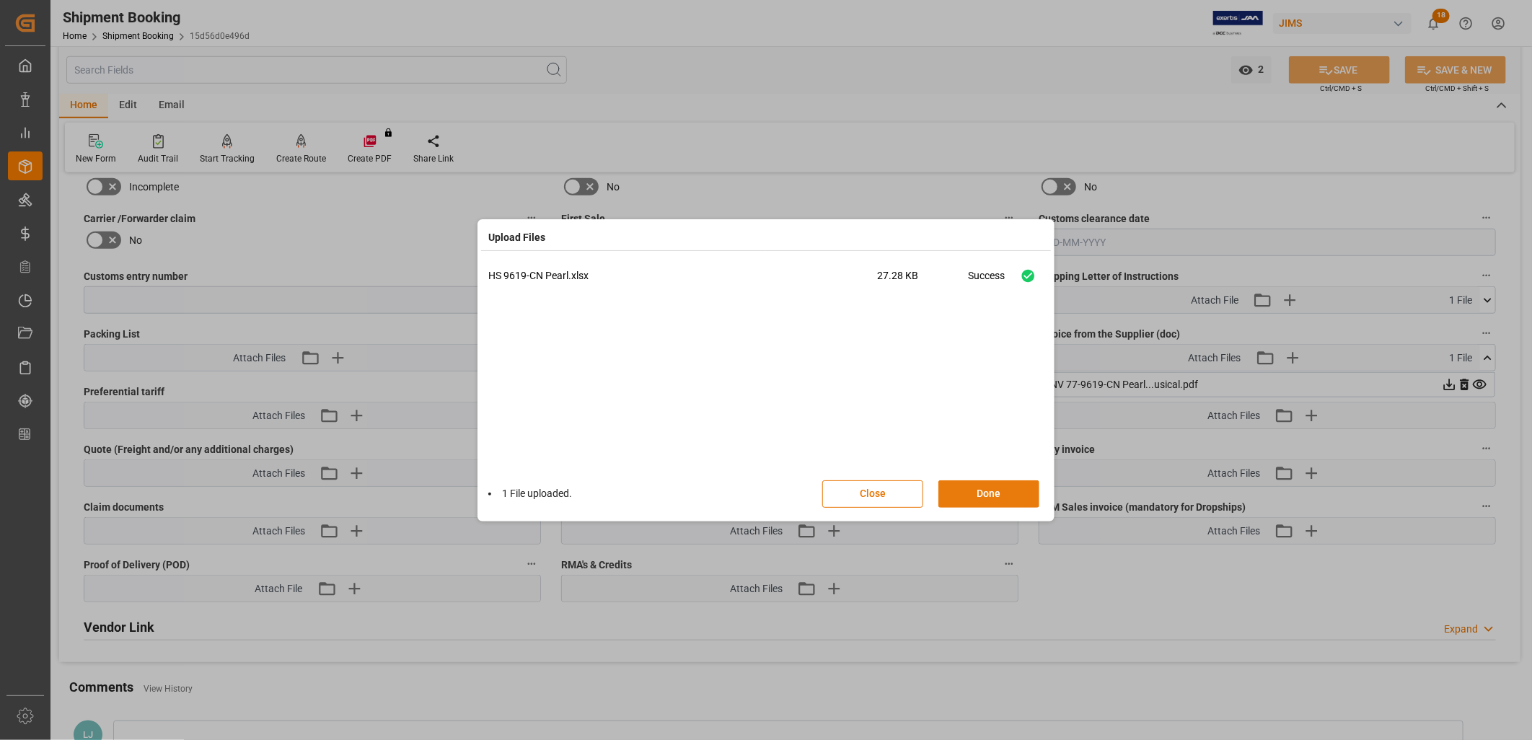
click at [997, 494] on button "Done" at bounding box center [988, 493] width 101 height 27
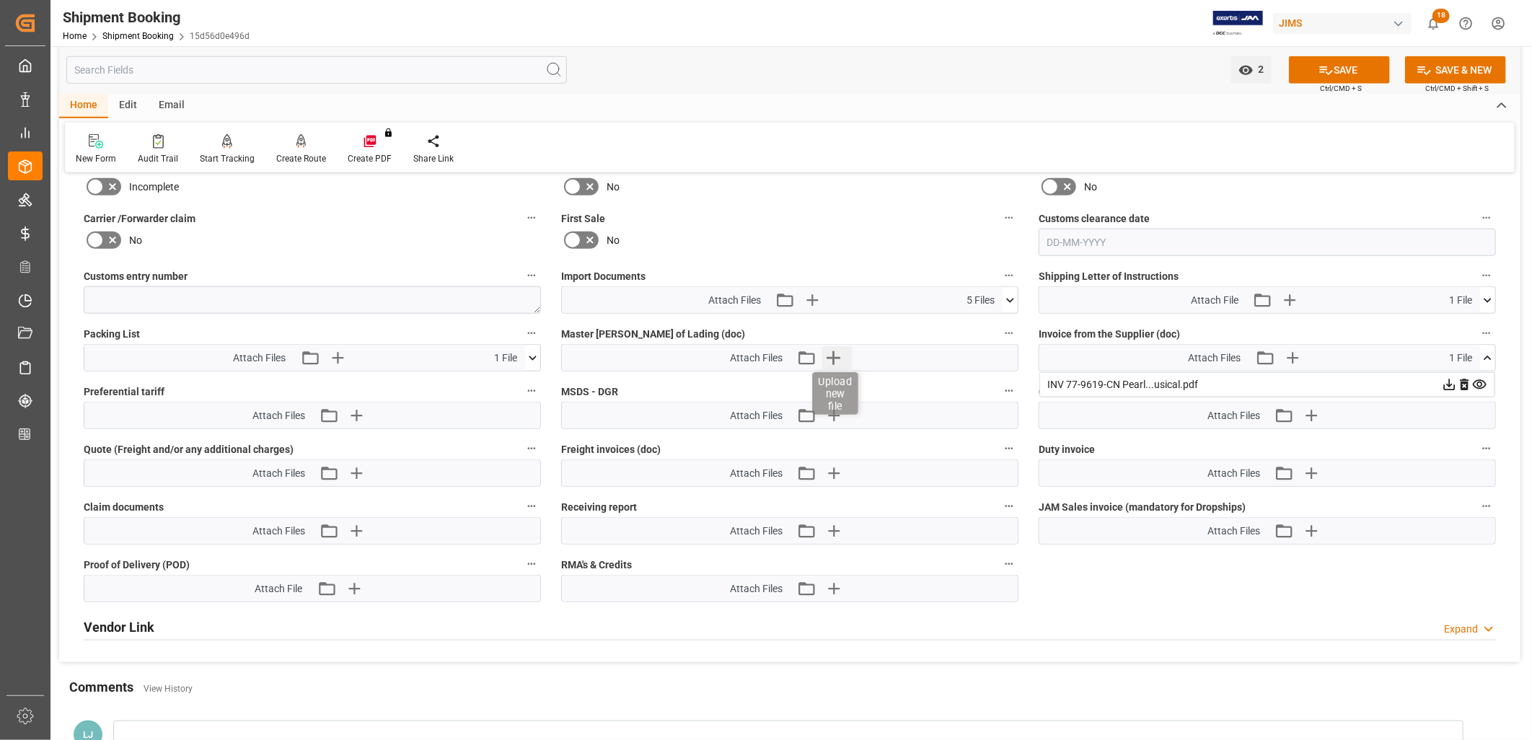
click at [835, 355] on icon "button" at bounding box center [833, 358] width 14 height 14
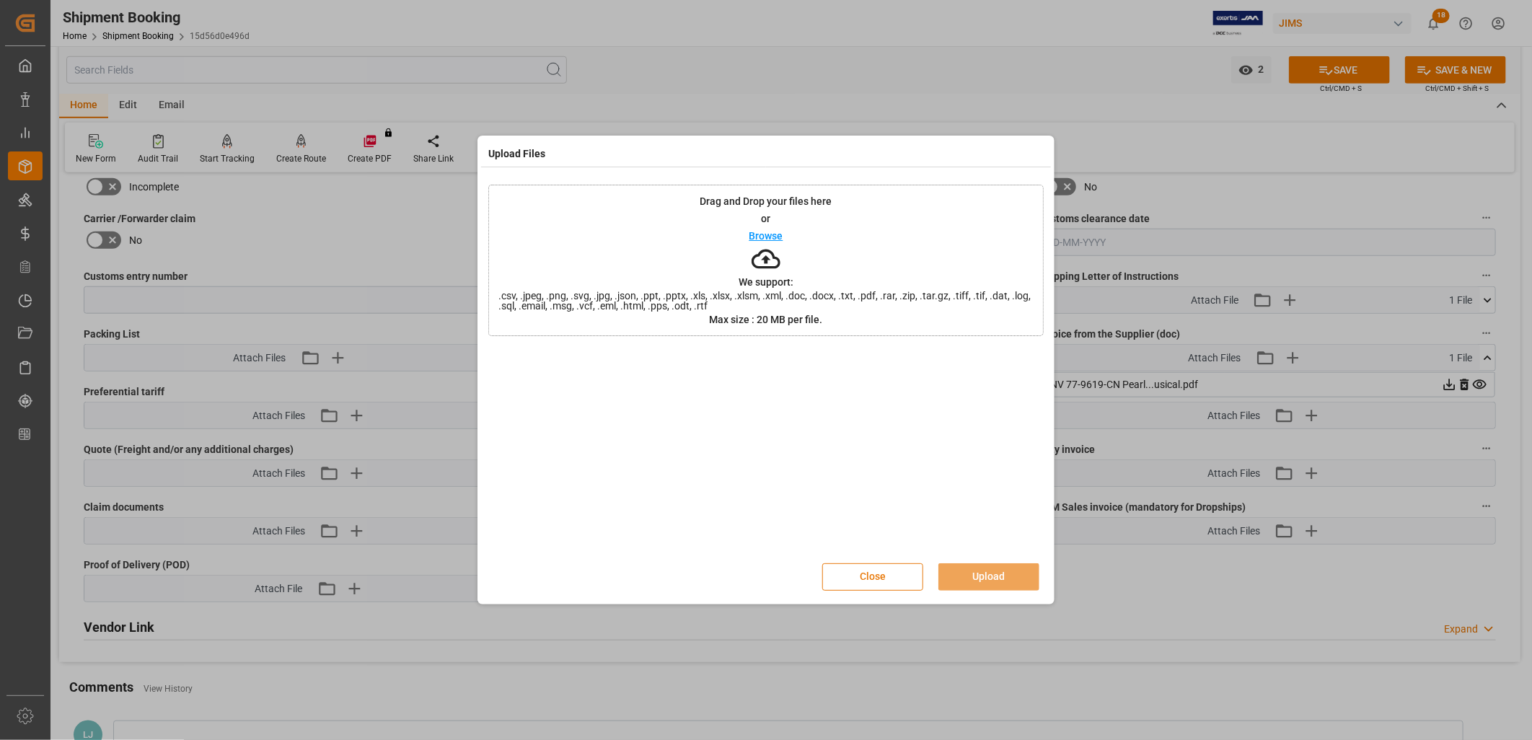
click at [867, 573] on button "Close" at bounding box center [872, 576] width 101 height 27
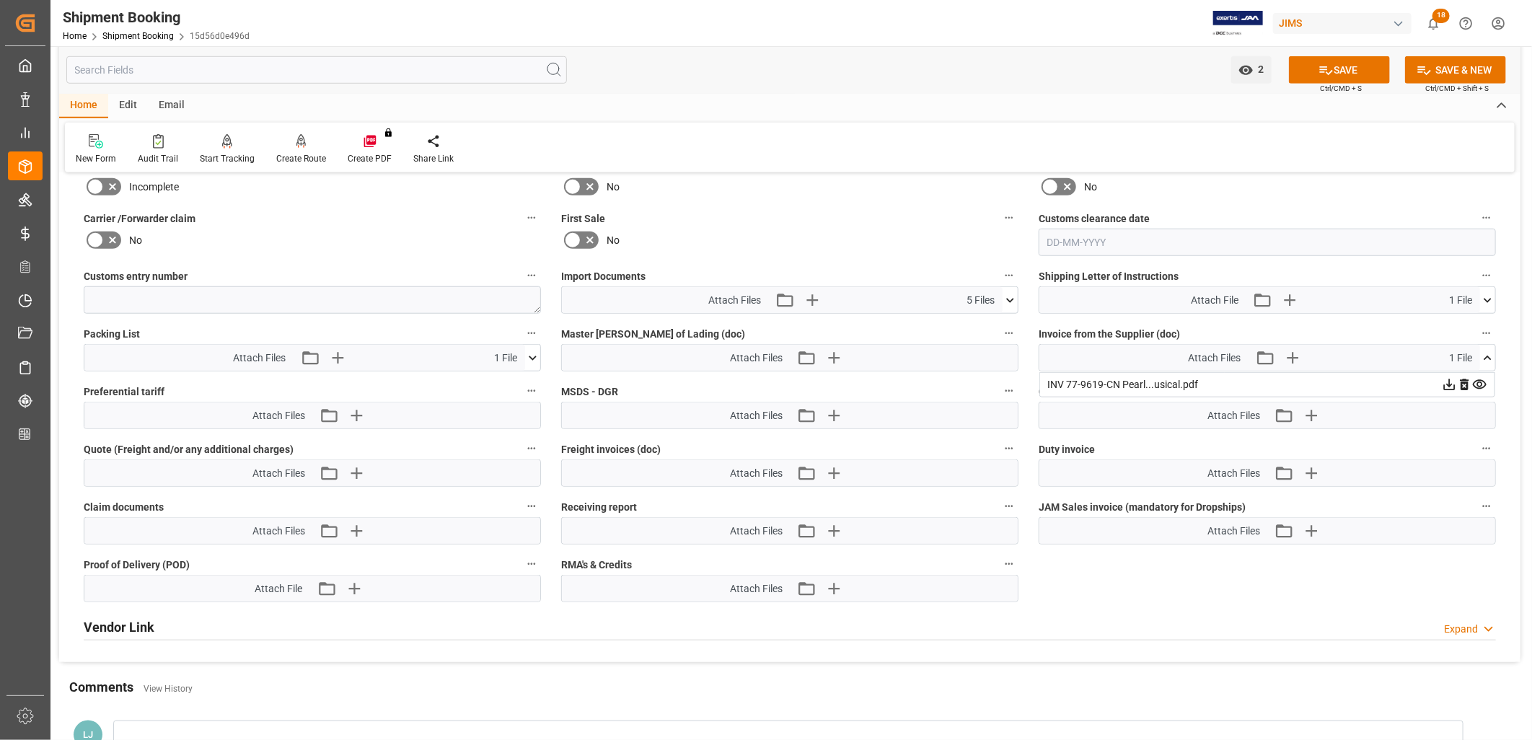
click at [1008, 293] on icon at bounding box center [1009, 300] width 15 height 15
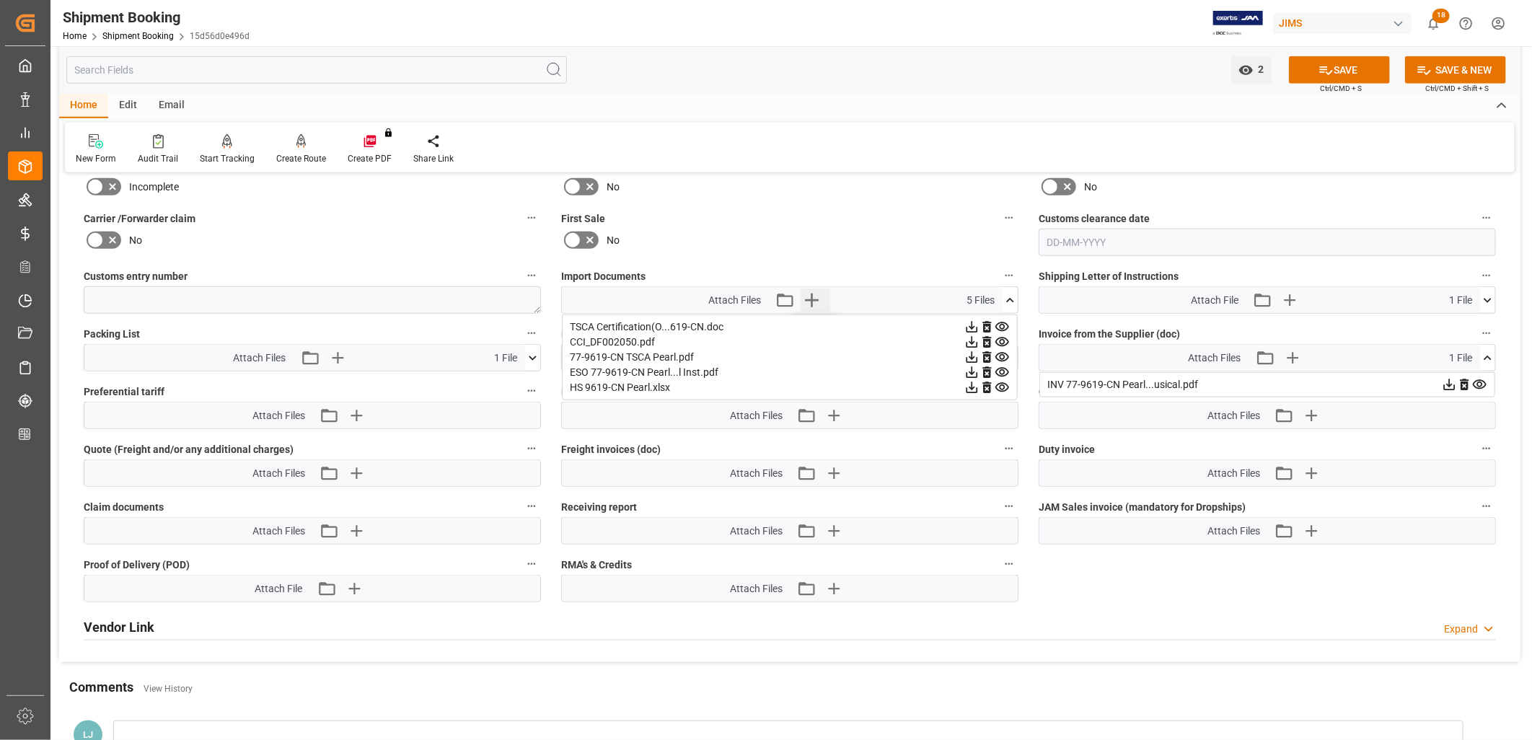
click at [813, 293] on icon "button" at bounding box center [811, 299] width 23 height 23
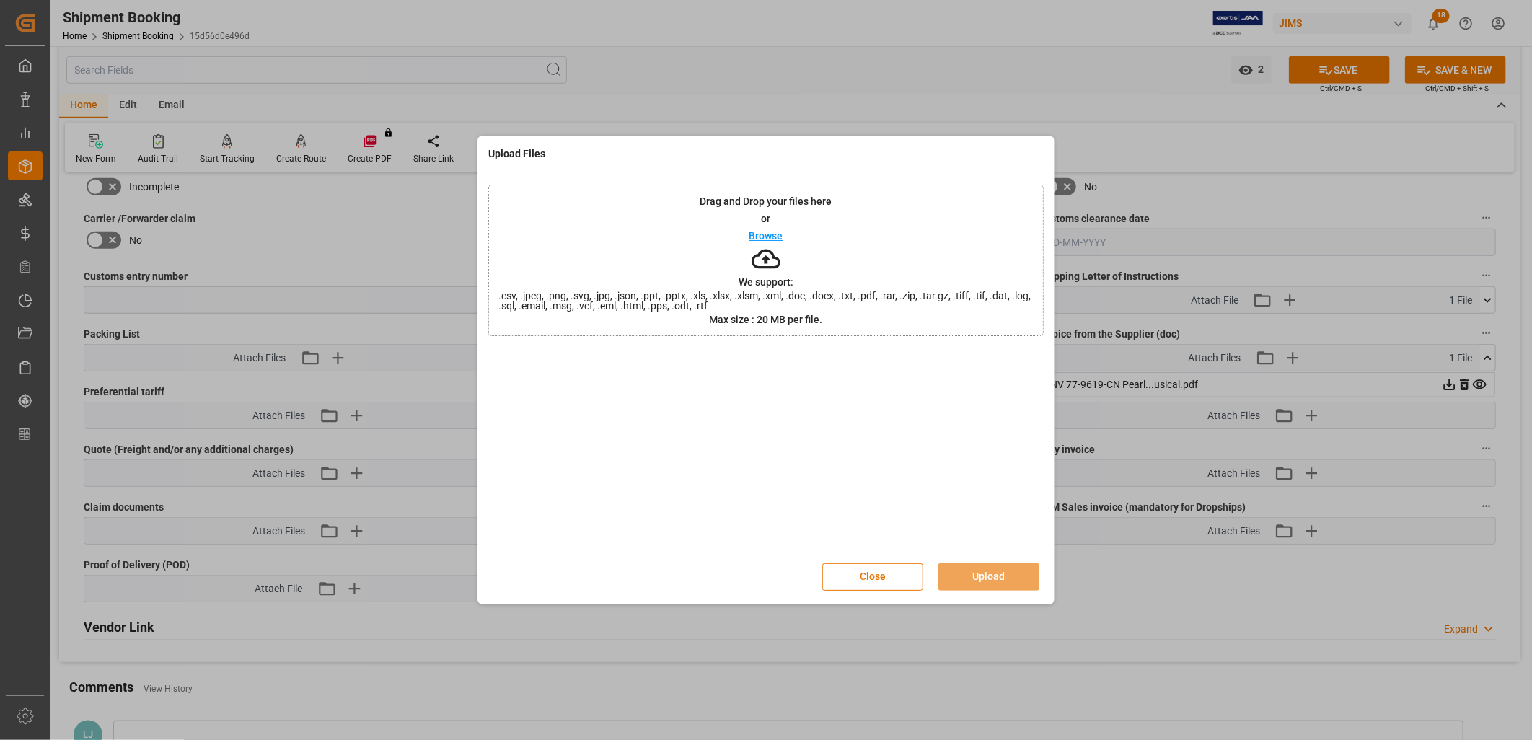
click at [774, 235] on p "Browse" at bounding box center [766, 236] width 34 height 10
click at [1000, 570] on button "Upload" at bounding box center [988, 576] width 101 height 27
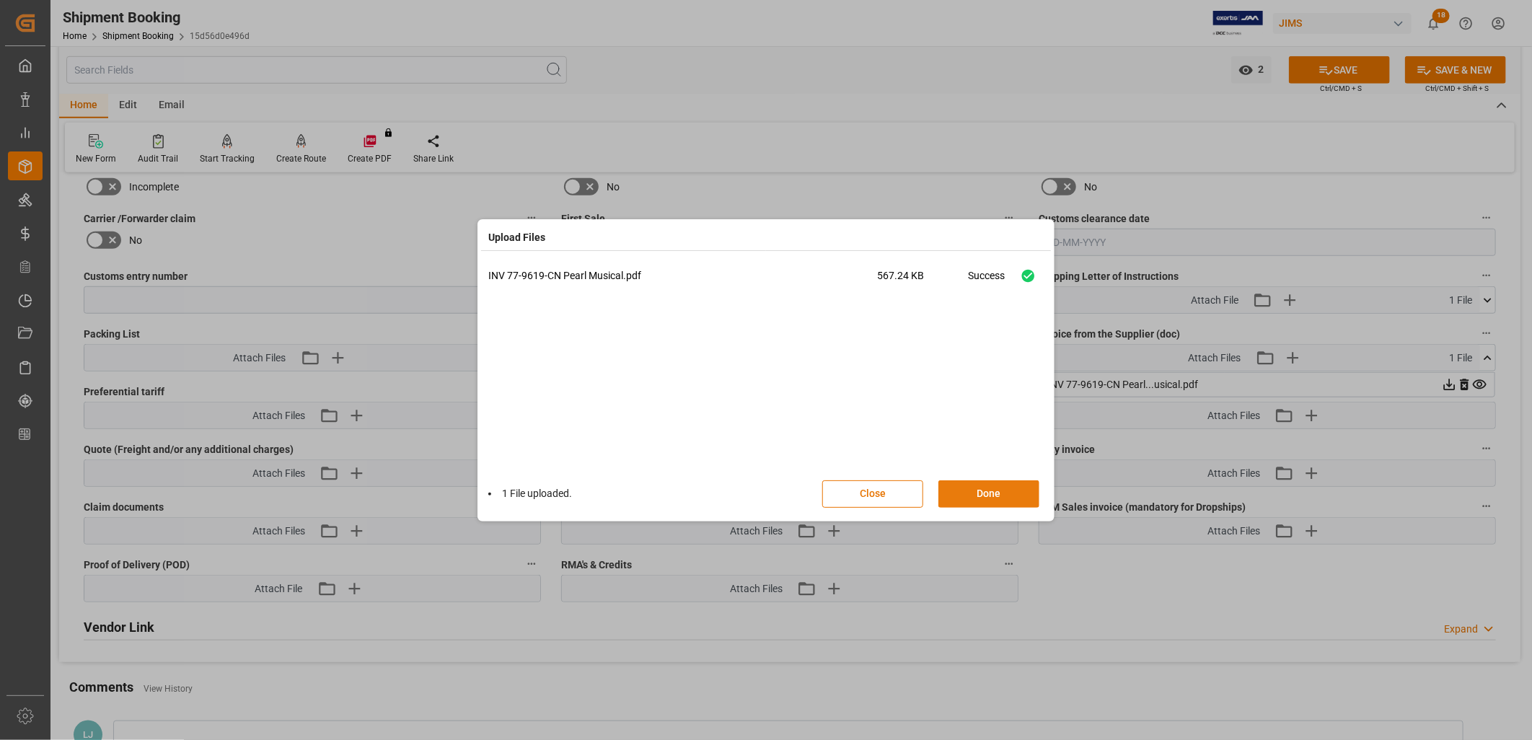
click at [966, 487] on button "Done" at bounding box center [988, 493] width 101 height 27
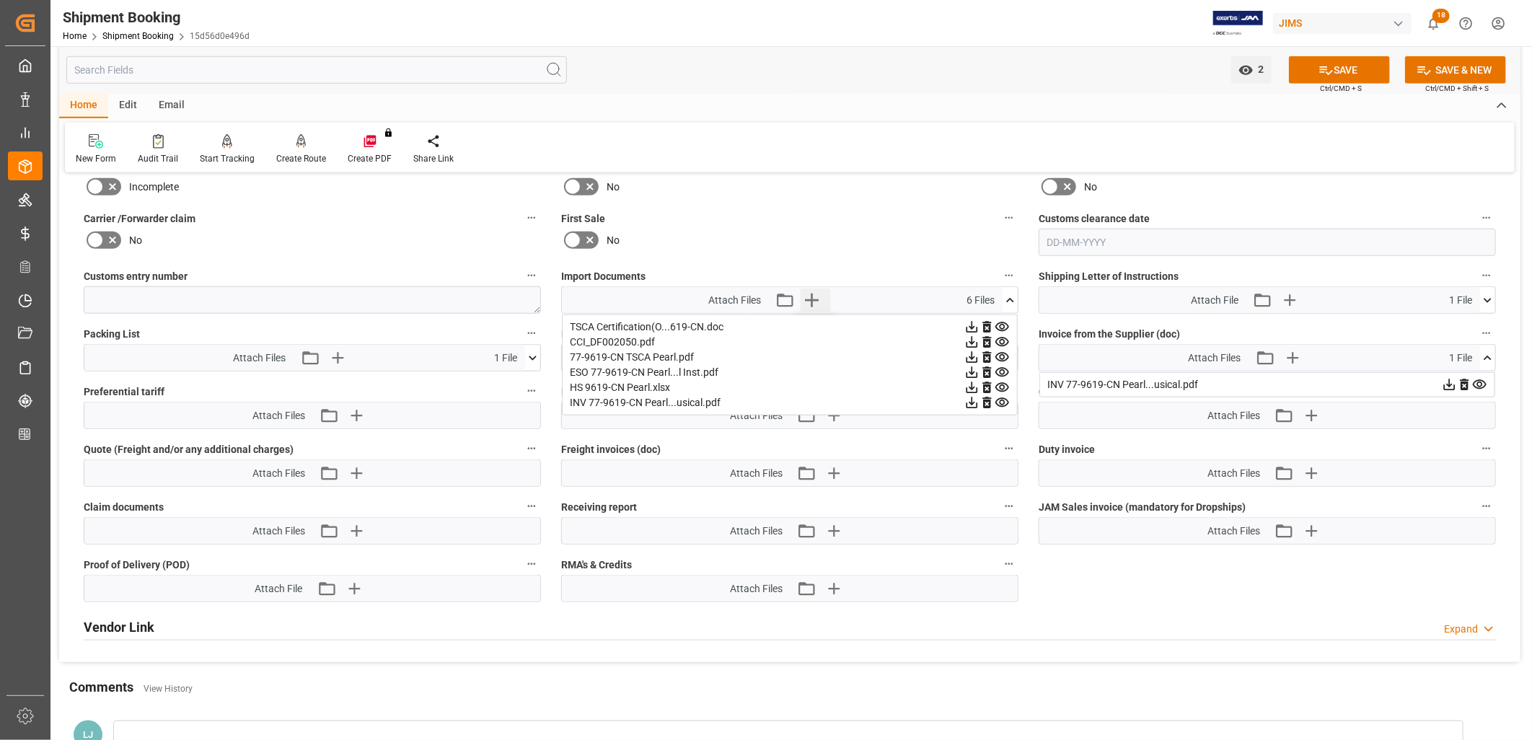
click at [811, 293] on icon "button" at bounding box center [812, 300] width 14 height 14
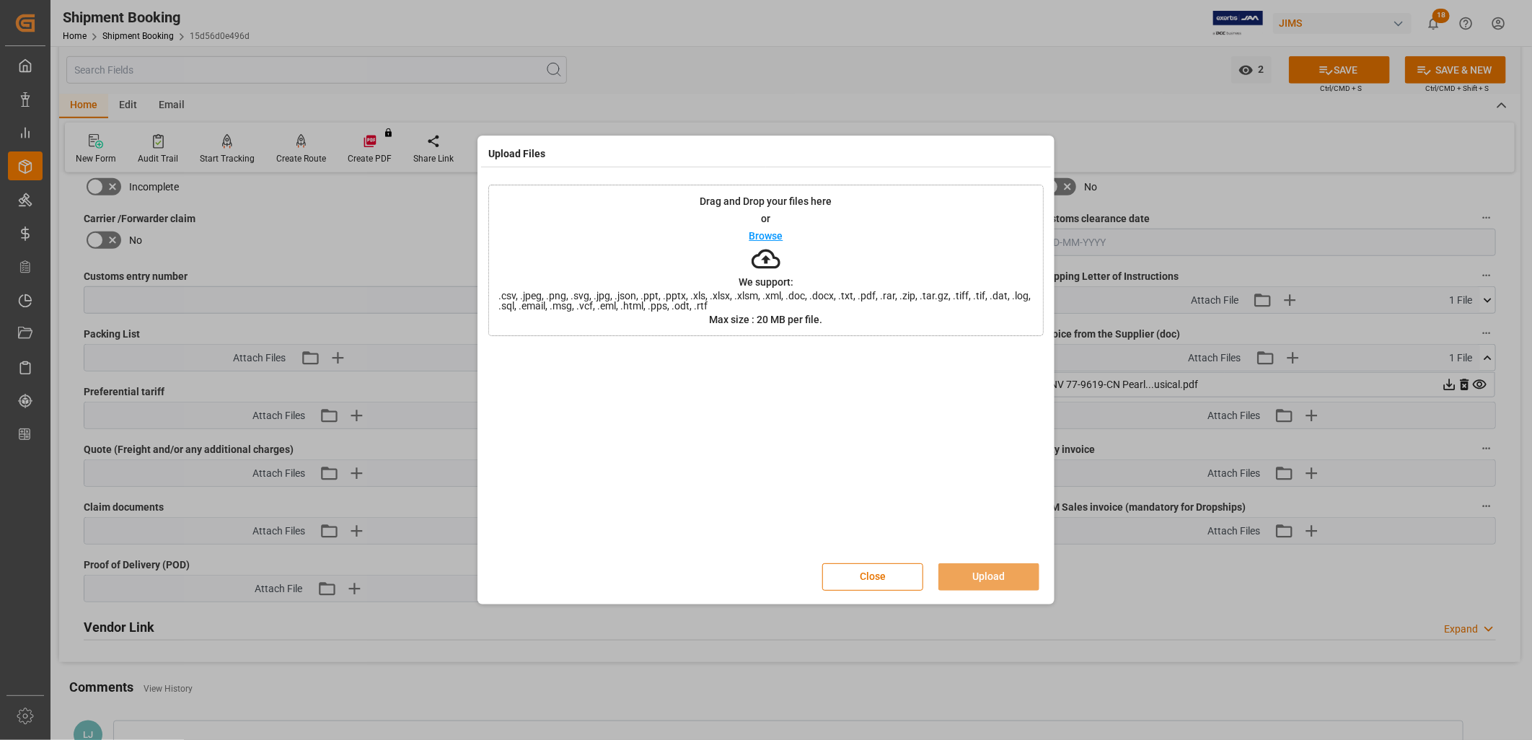
click at [772, 239] on p "Browse" at bounding box center [766, 236] width 34 height 10
click at [979, 577] on button "Upload" at bounding box center [988, 576] width 101 height 27
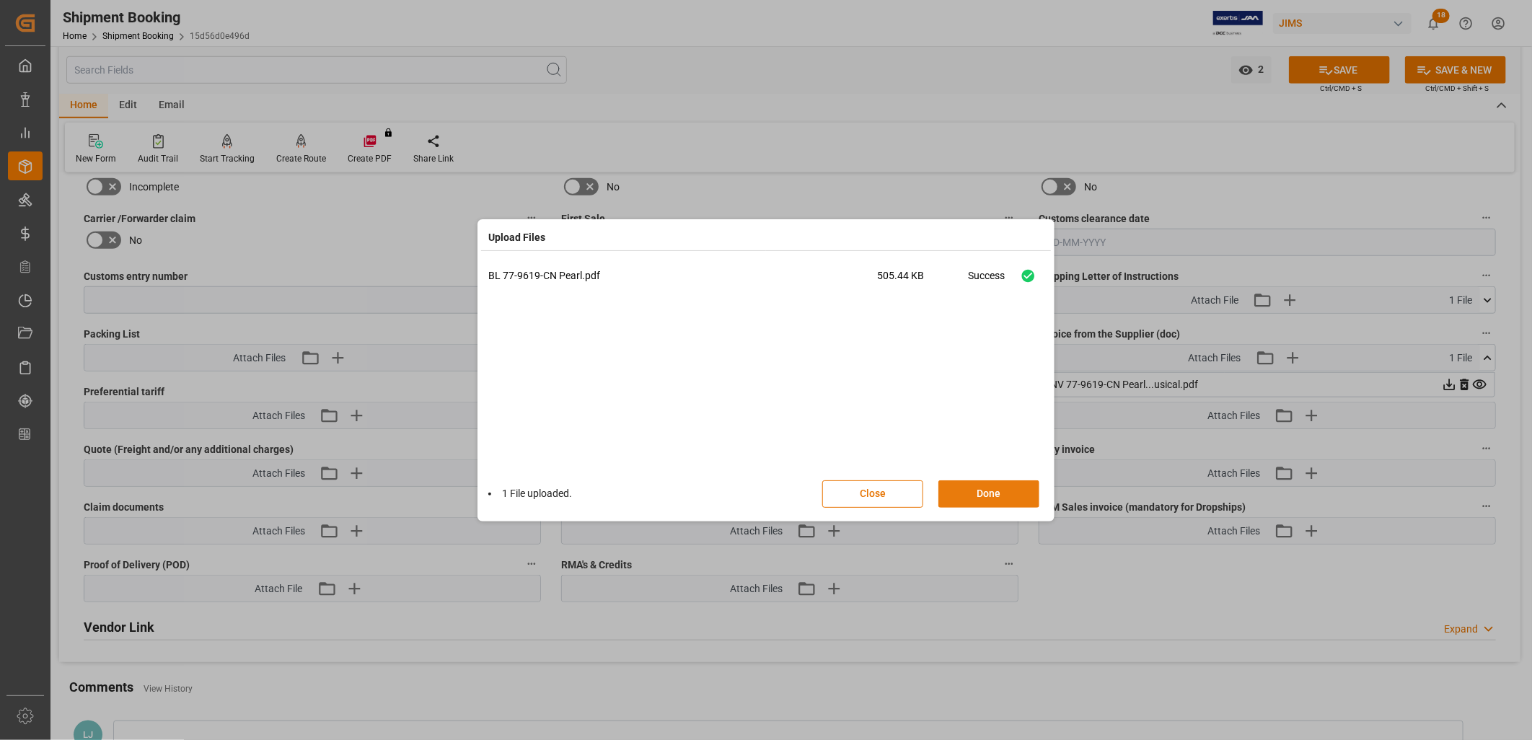
click at [988, 491] on button "Done" at bounding box center [988, 493] width 101 height 27
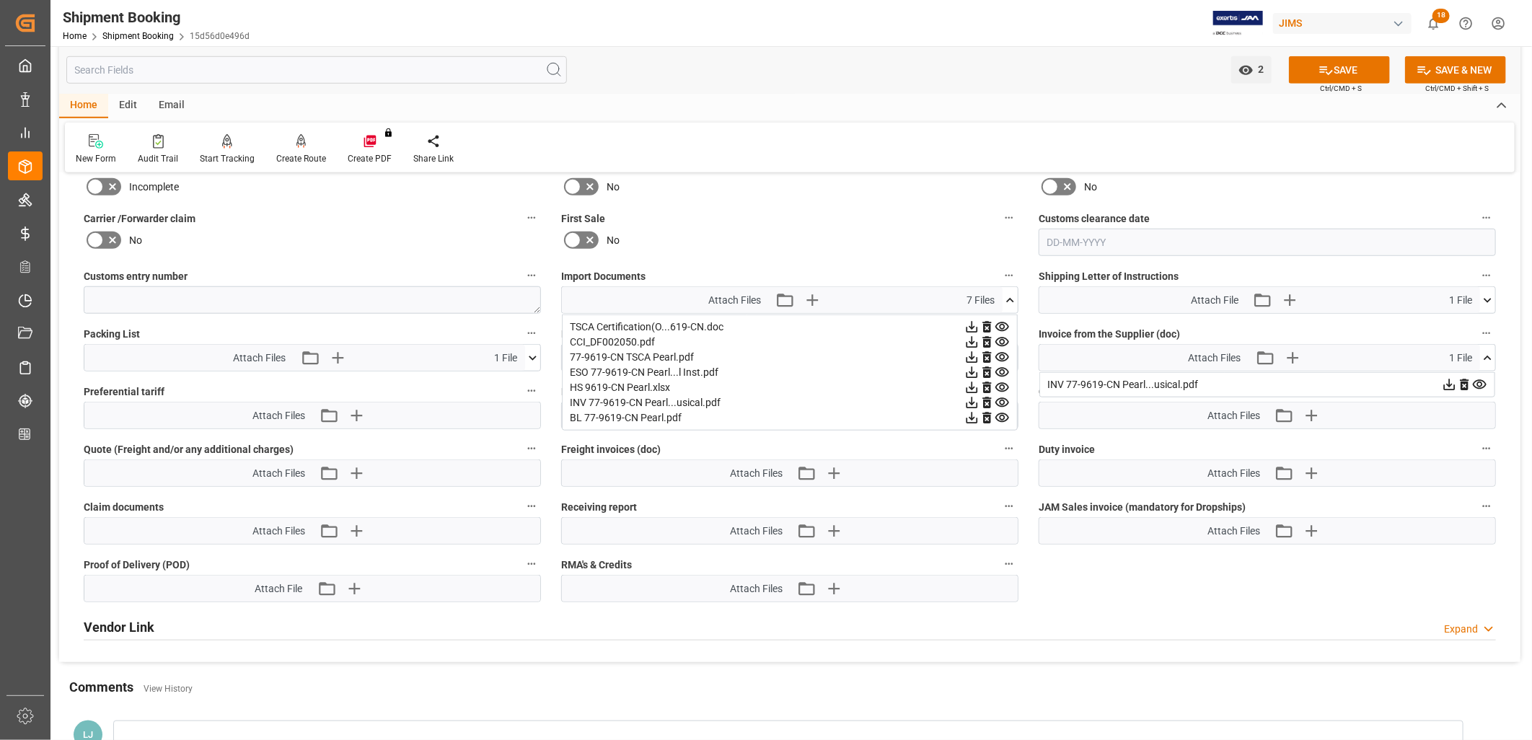
click at [979, 384] on icon at bounding box center [971, 387] width 15 height 15
click at [813, 293] on icon "button" at bounding box center [811, 299] width 23 height 23
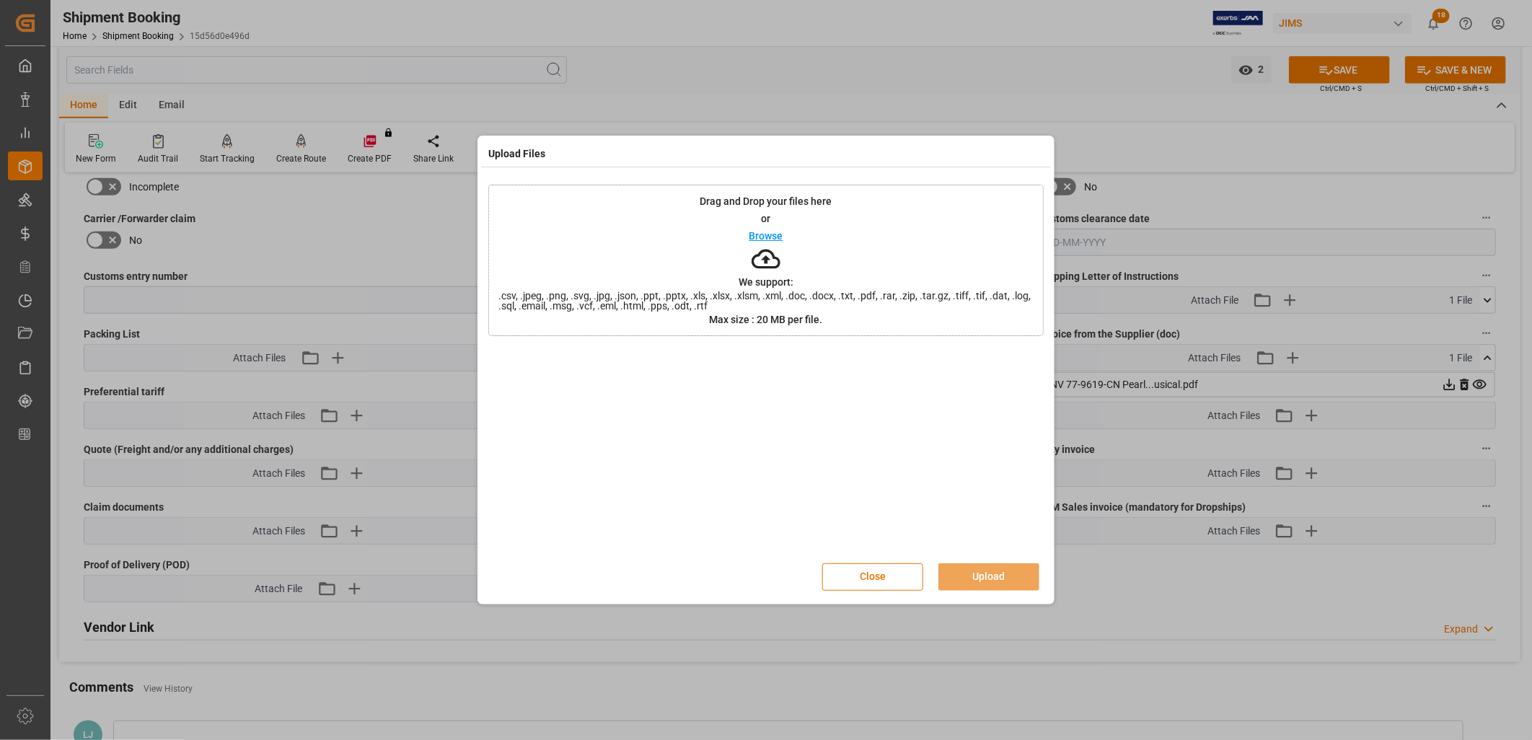
click at [764, 233] on p "Browse" at bounding box center [766, 236] width 34 height 10
click at [1000, 579] on button "Upload" at bounding box center [988, 576] width 101 height 27
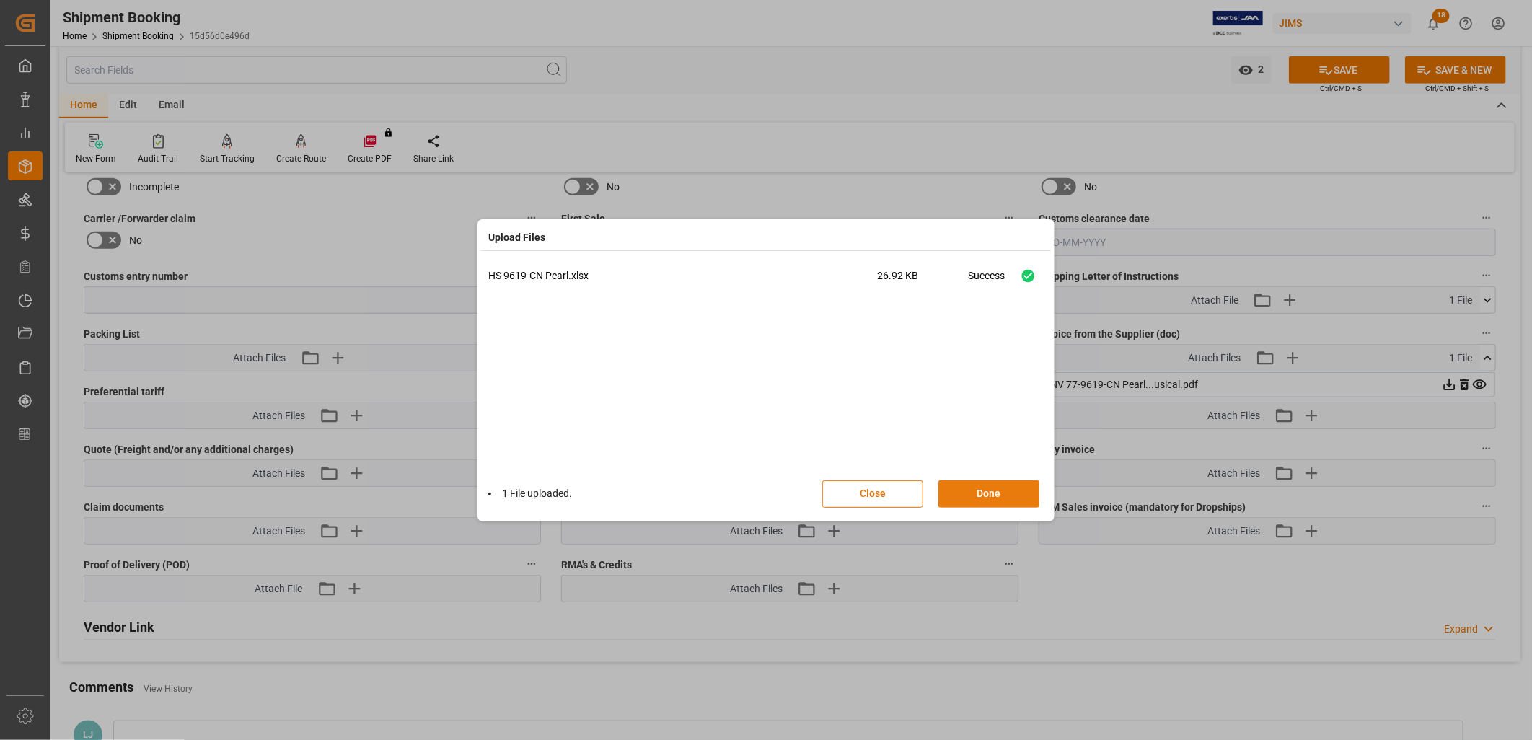
click at [1005, 487] on button "Done" at bounding box center [988, 493] width 101 height 27
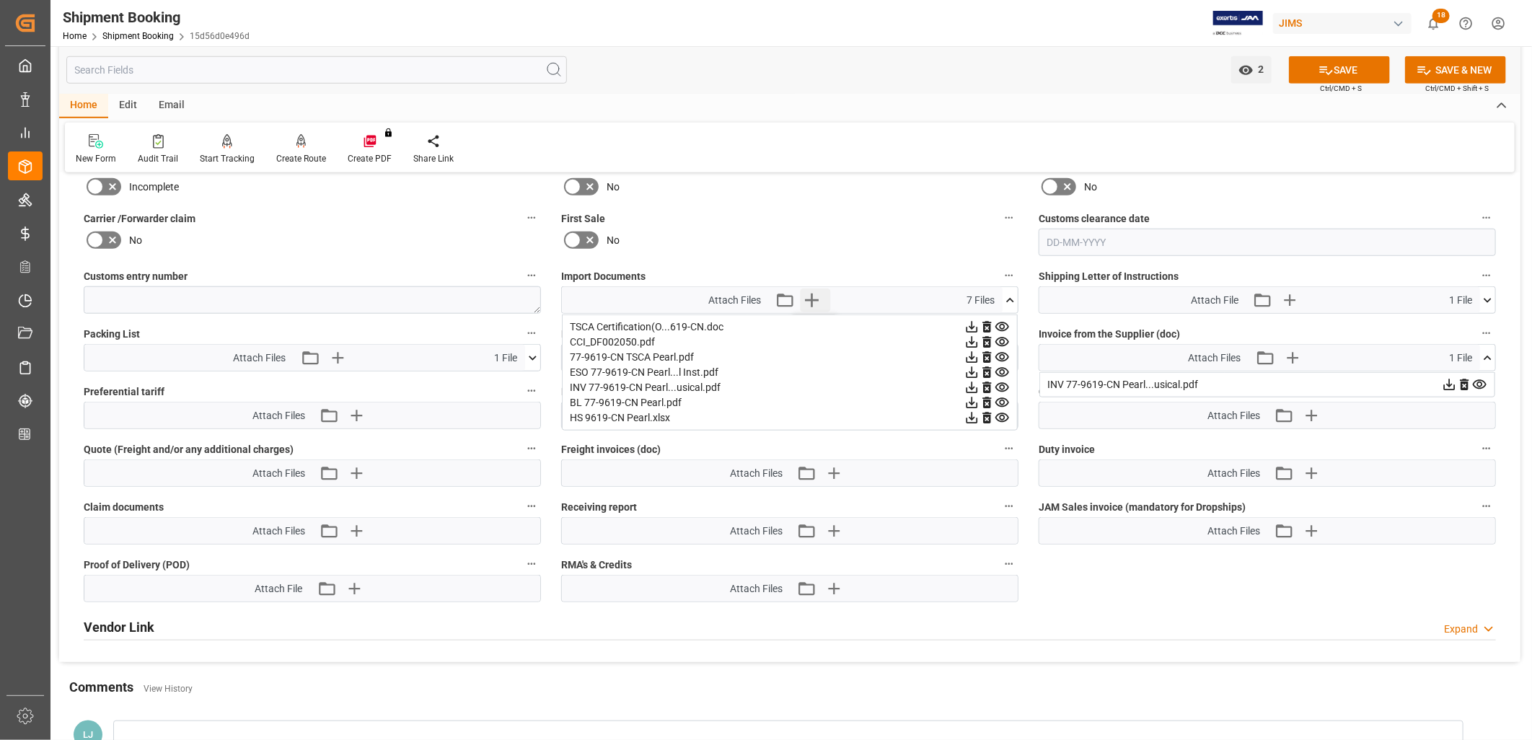
click at [812, 294] on icon "button" at bounding box center [811, 299] width 23 height 23
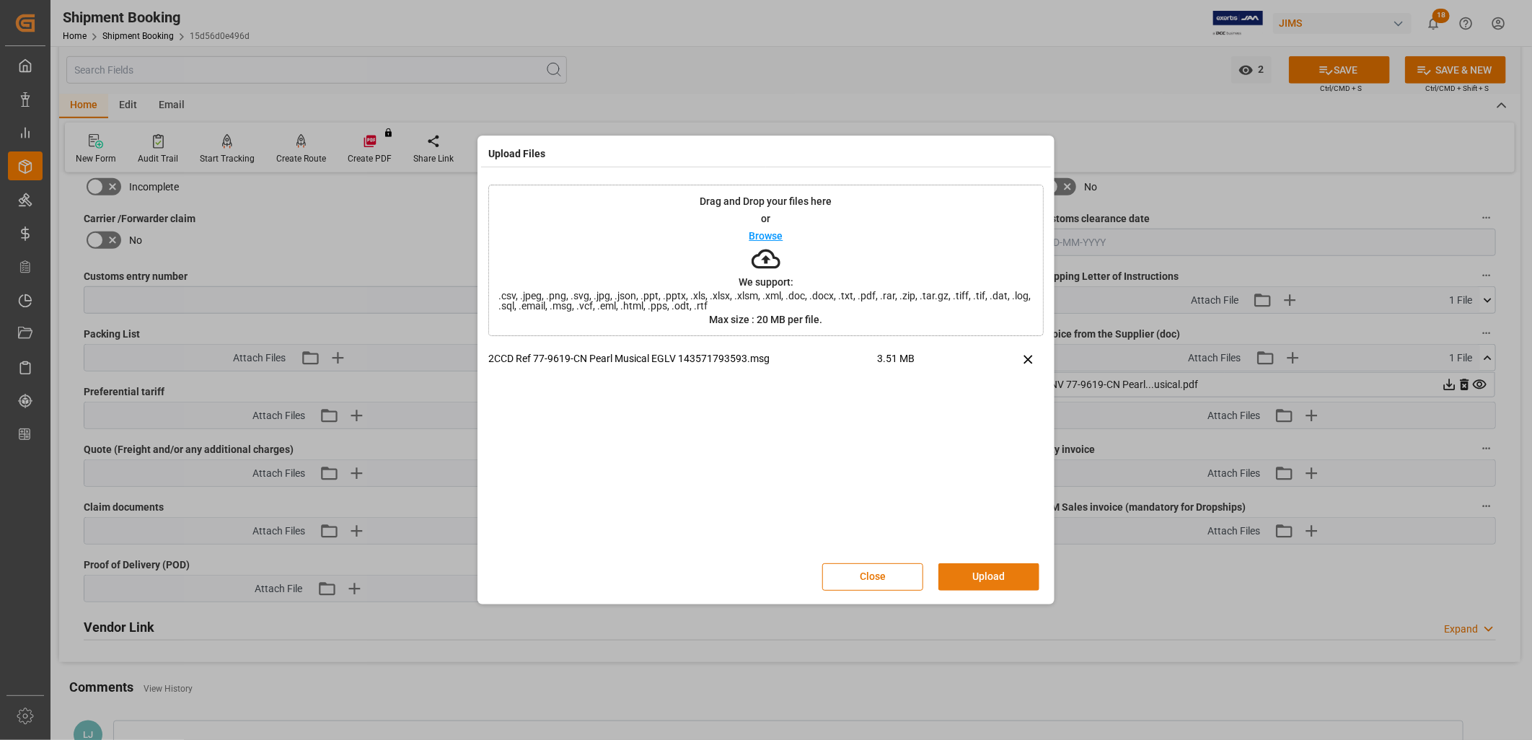
click at [999, 573] on button "Upload" at bounding box center [988, 576] width 101 height 27
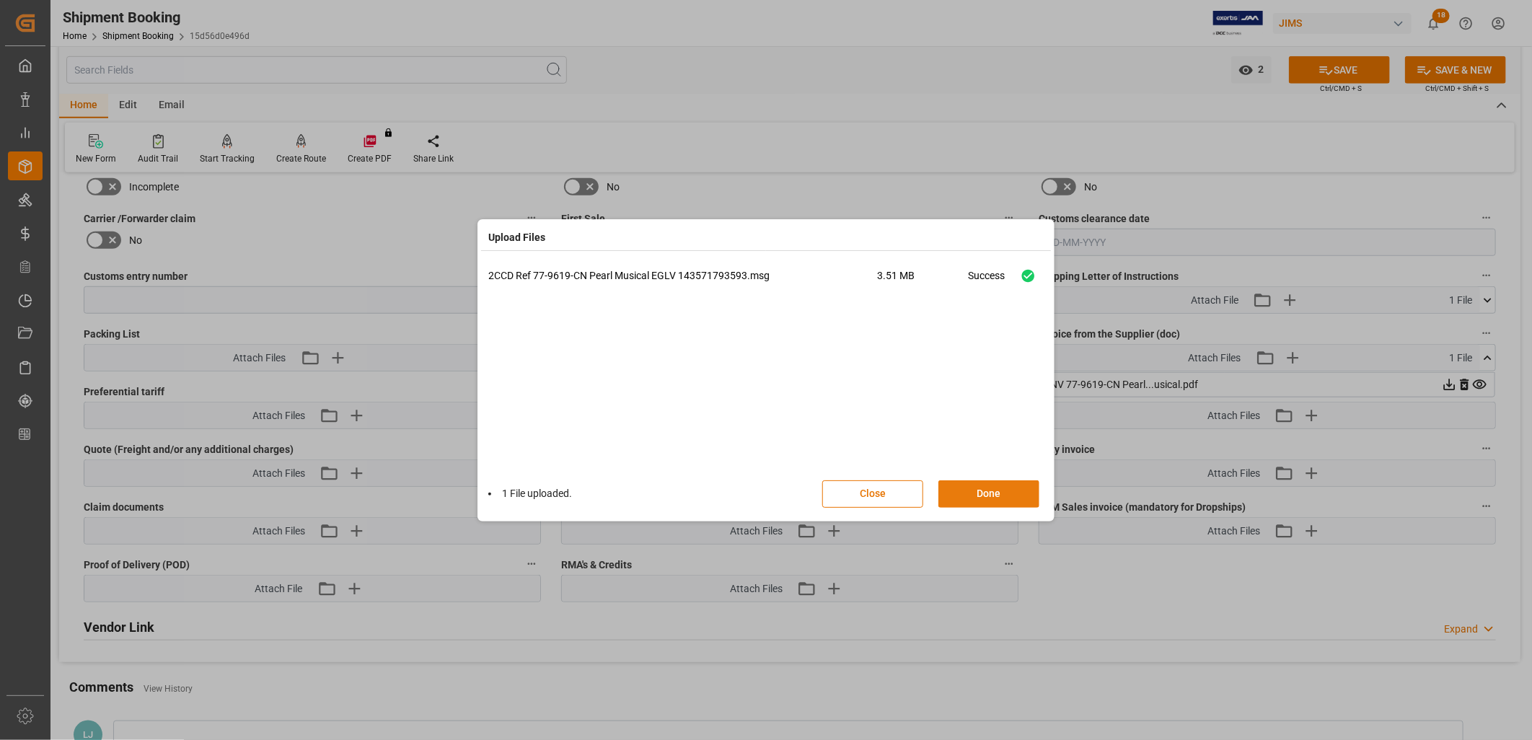
click at [1004, 500] on button "Done" at bounding box center [988, 493] width 101 height 27
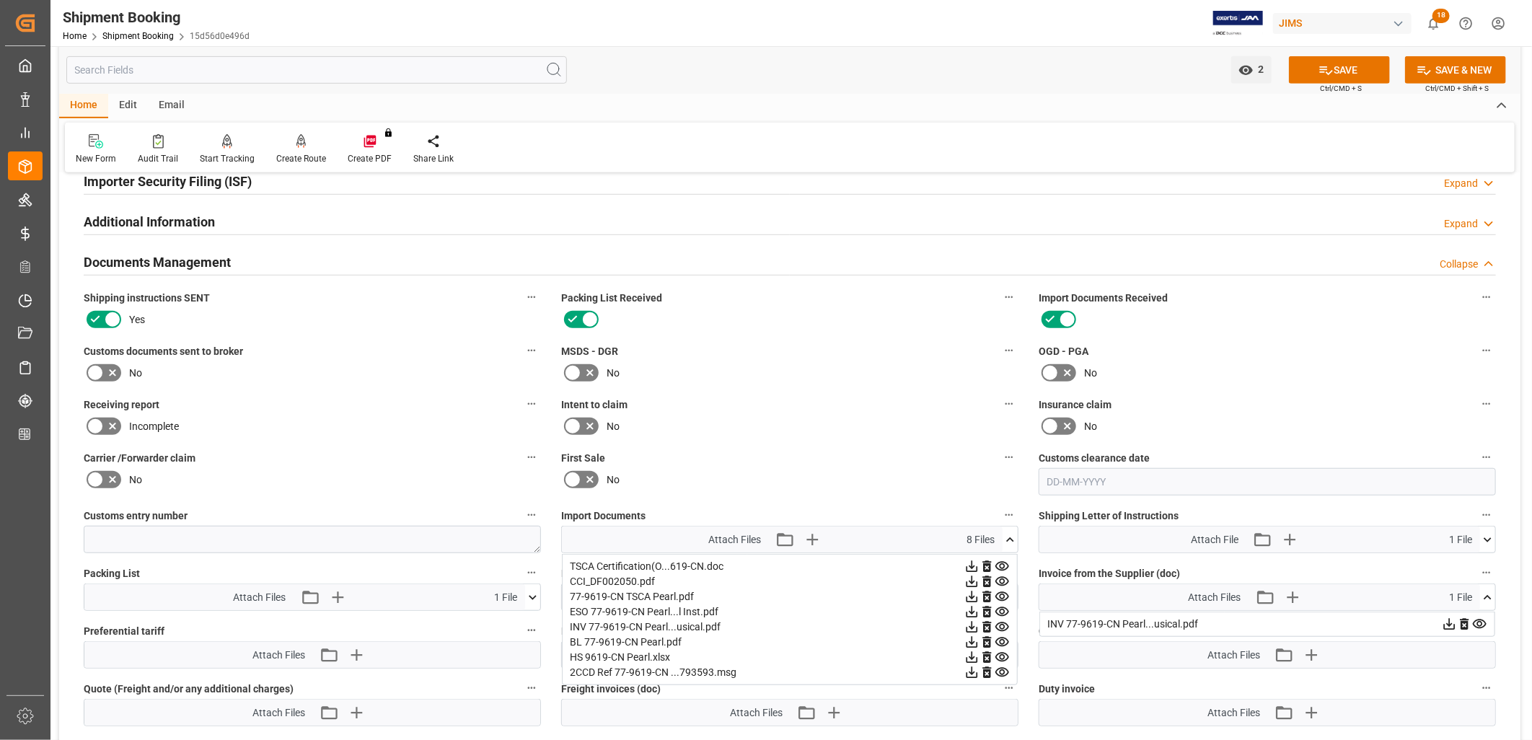
scroll to position [455, 0]
click at [95, 372] on icon at bounding box center [95, 373] width 9 height 6
click at [0, 0] on input "checkbox" at bounding box center [0, 0] width 0 height 0
click at [1341, 66] on button "SAVE" at bounding box center [1339, 69] width 101 height 27
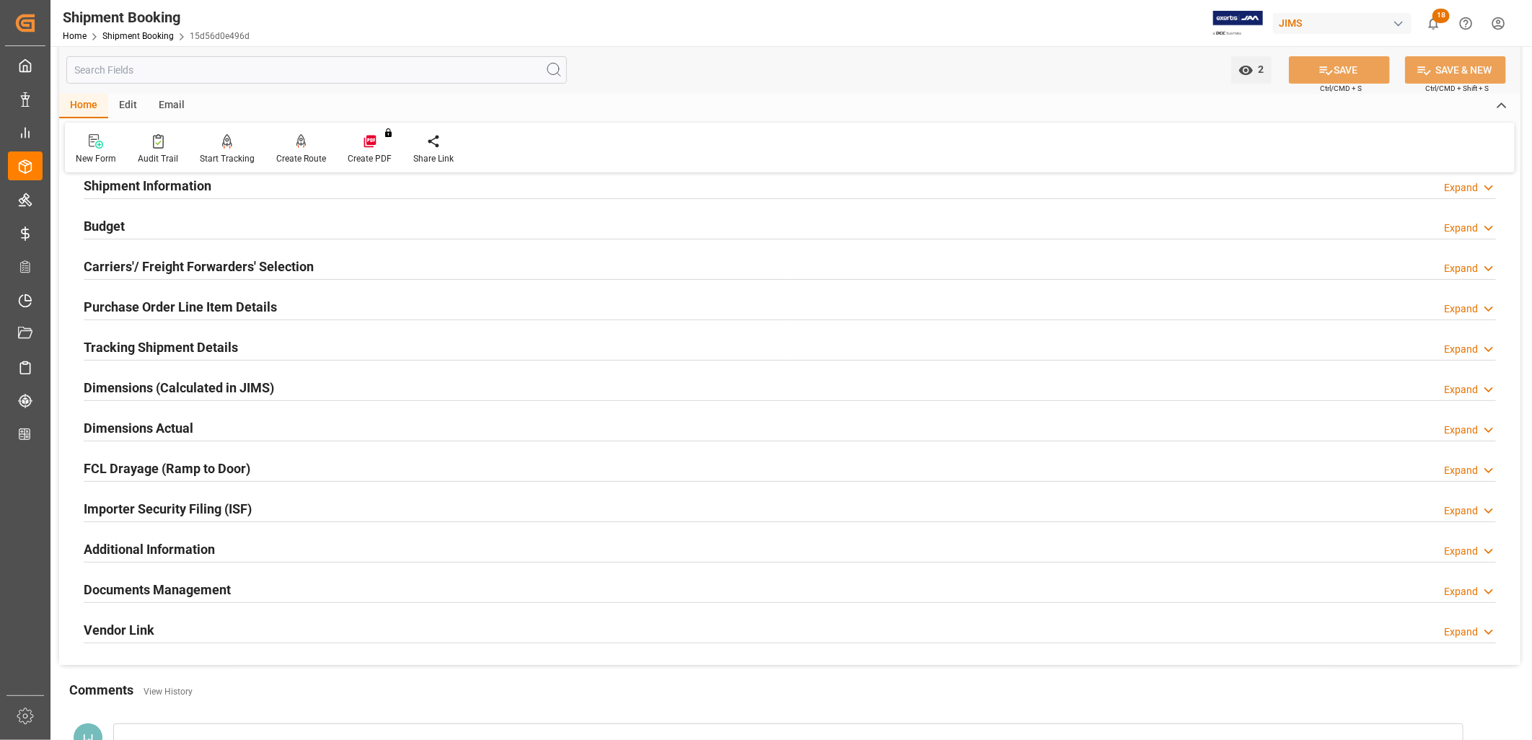
scroll to position [54, 0]
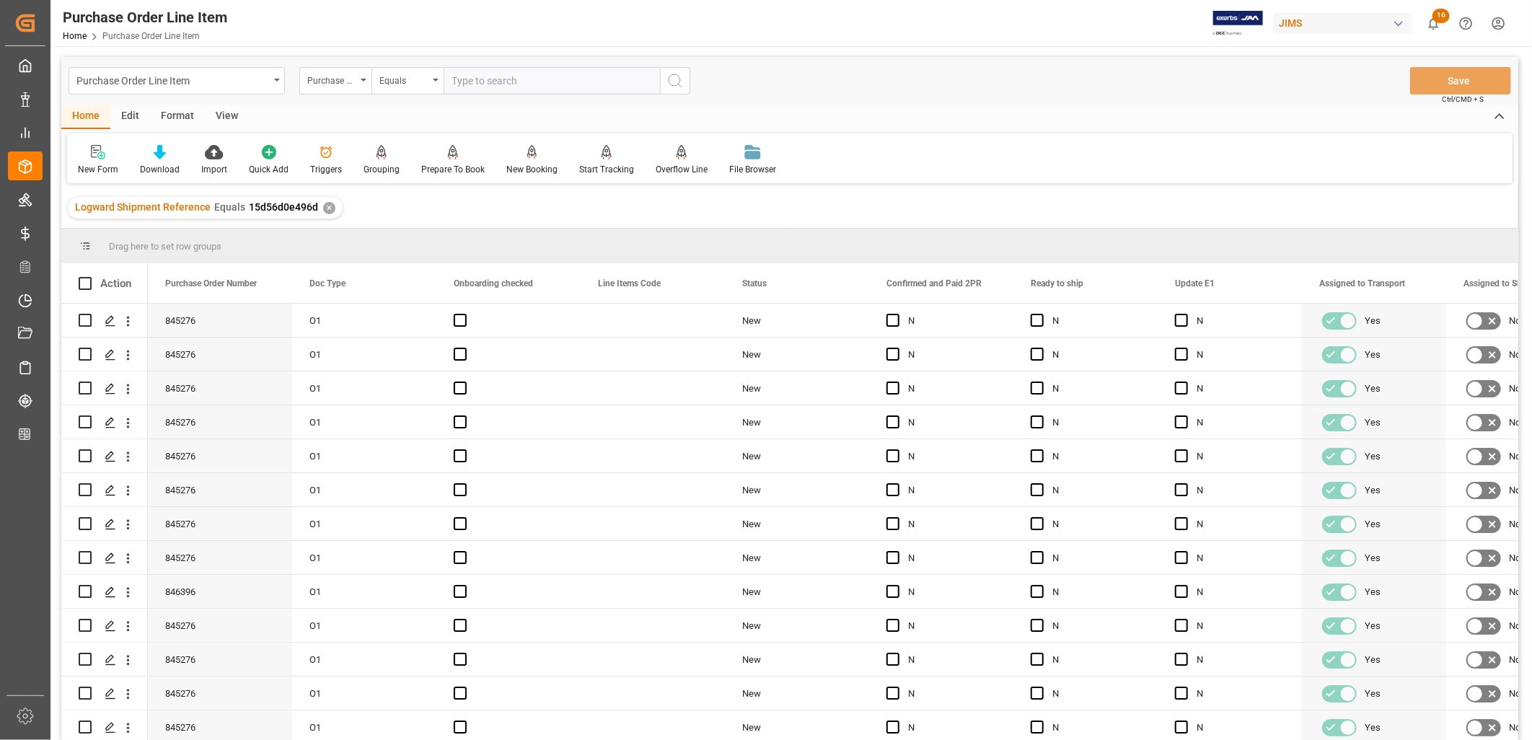
click at [225, 118] on div "View" at bounding box center [227, 117] width 44 height 25
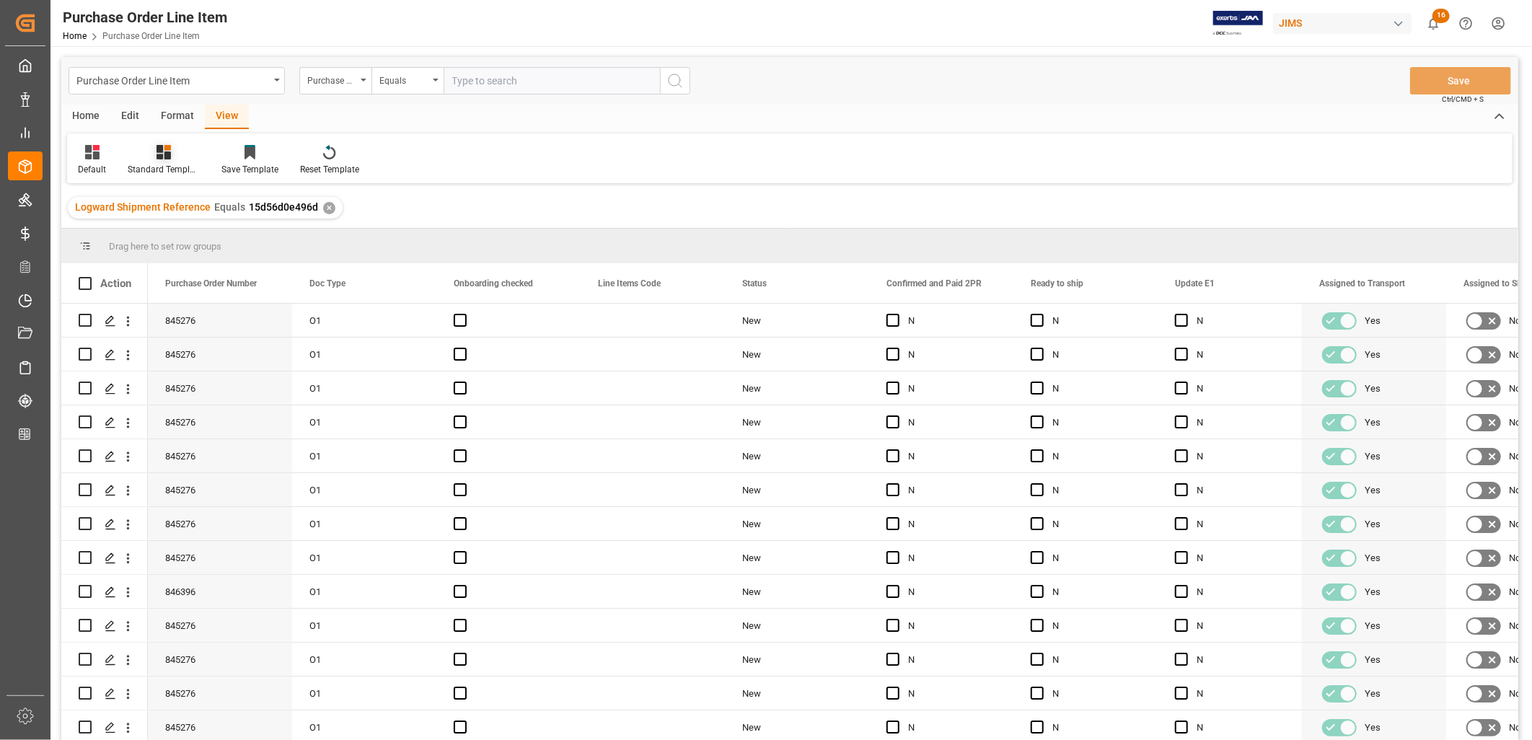
click at [162, 157] on icon at bounding box center [163, 152] width 14 height 14
click at [189, 260] on div "HS Listing [GEOGRAPHIC_DATA]" at bounding box center [202, 262] width 126 height 15
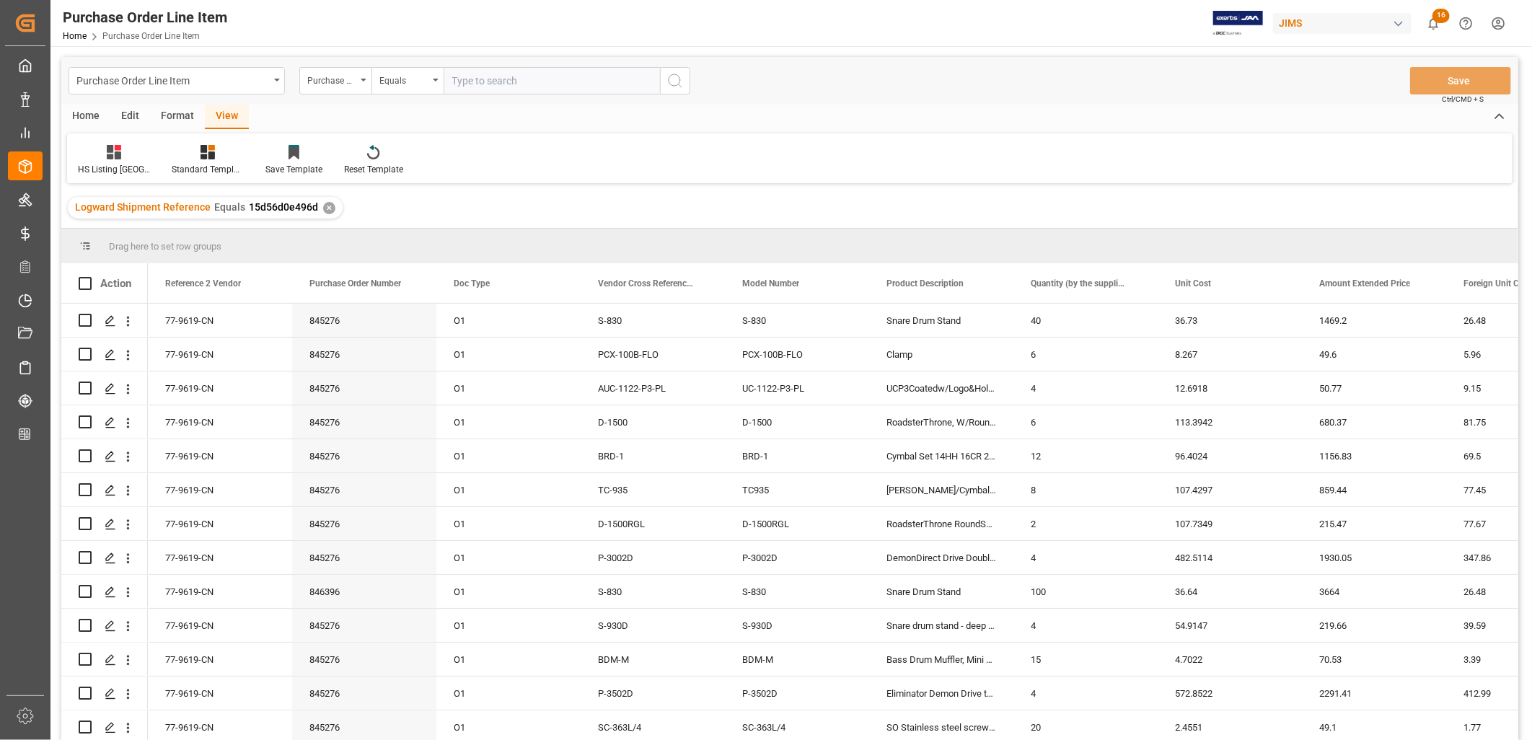
click at [88, 110] on div "Home" at bounding box center [85, 117] width 49 height 25
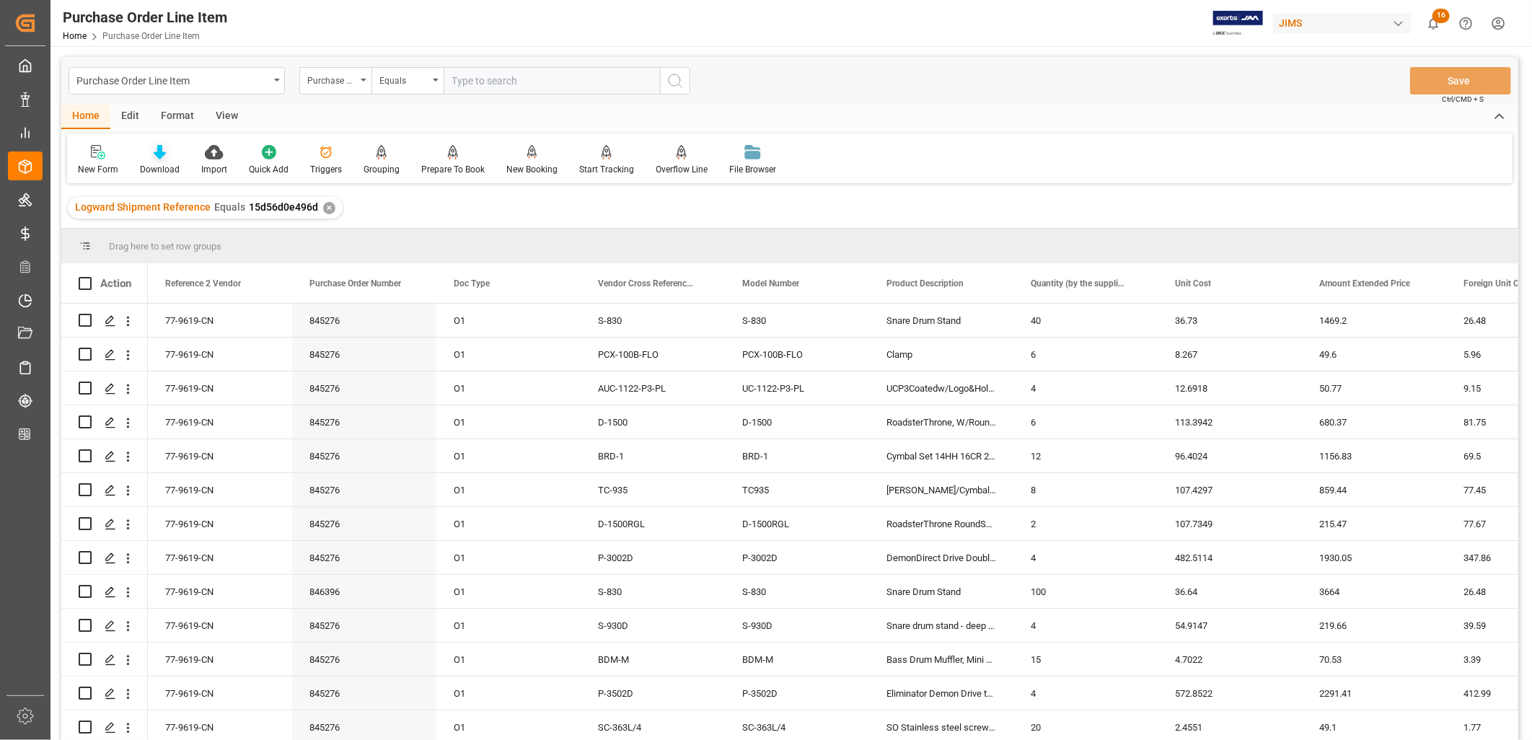
click at [159, 157] on icon at bounding box center [160, 152] width 12 height 14
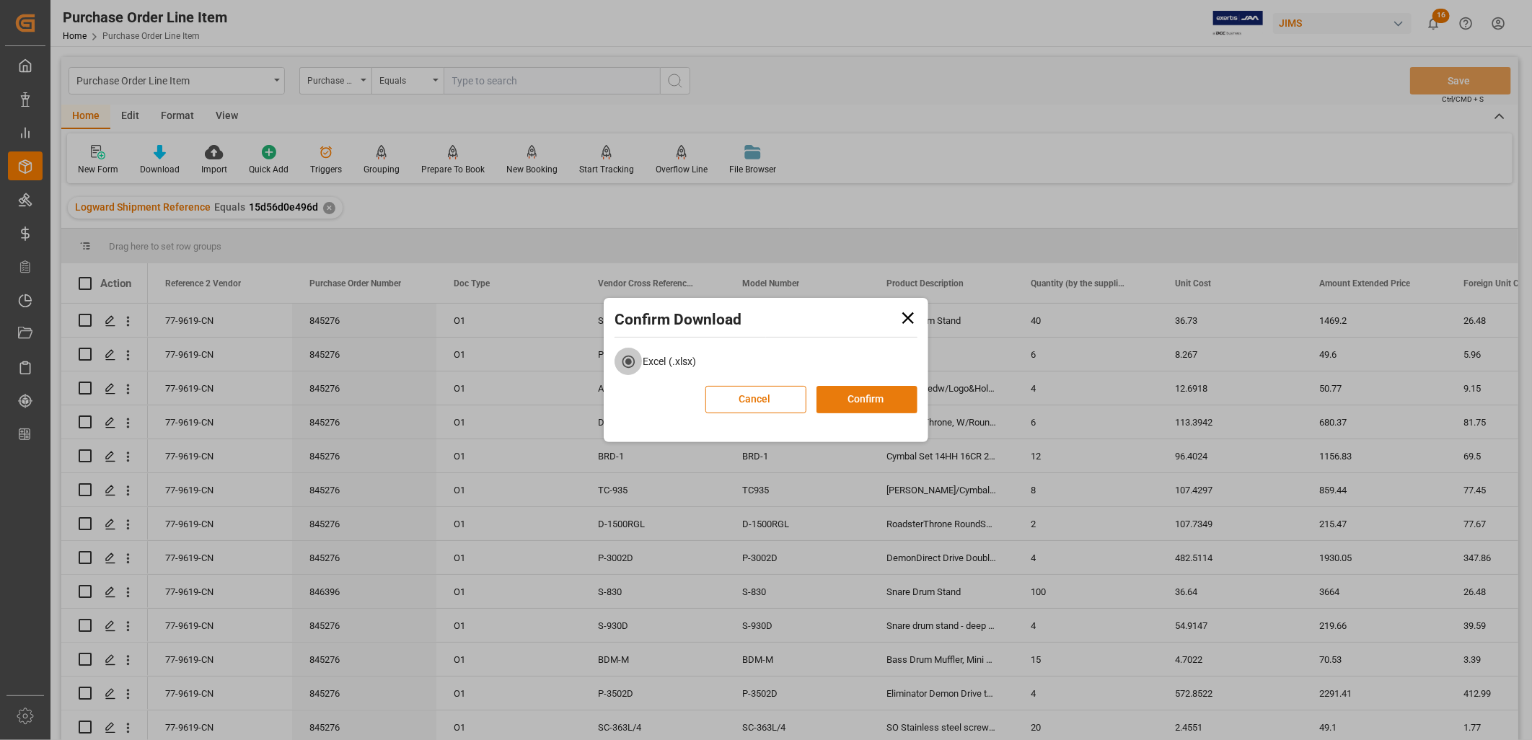
click at [873, 399] on button "Confirm" at bounding box center [866, 399] width 101 height 27
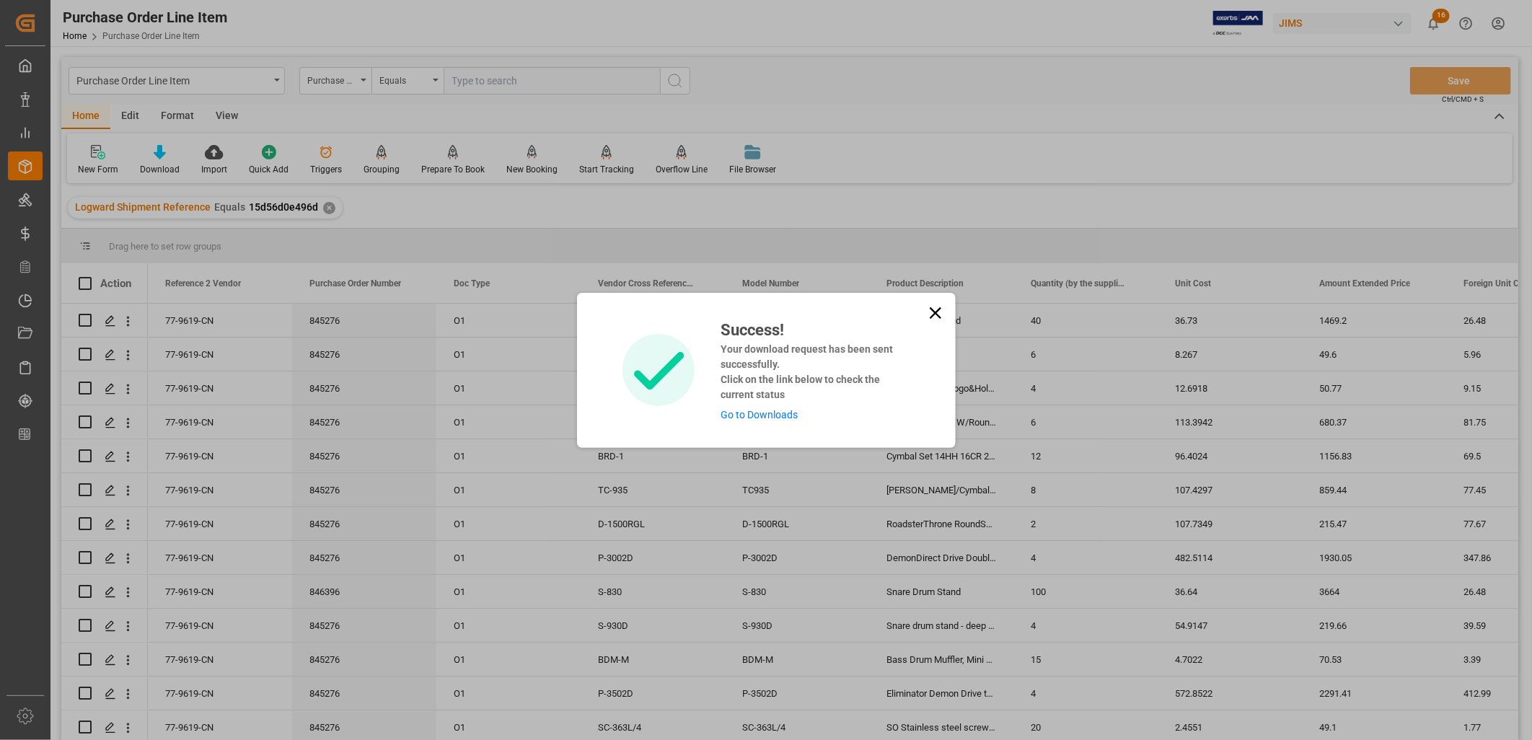
click at [756, 413] on link "Go to Downloads" at bounding box center [758, 415] width 77 height 12
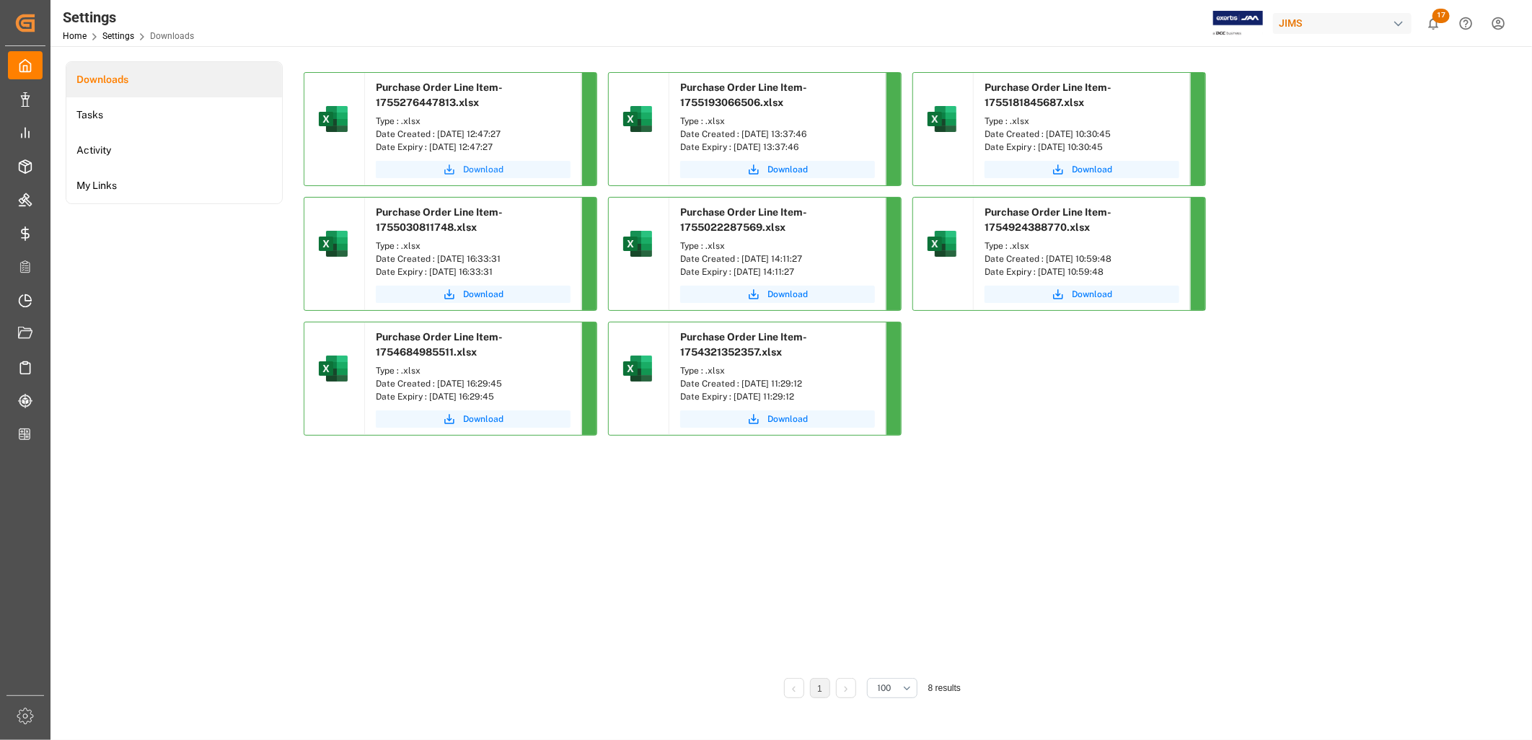
click at [474, 168] on span "Download" at bounding box center [483, 169] width 40 height 13
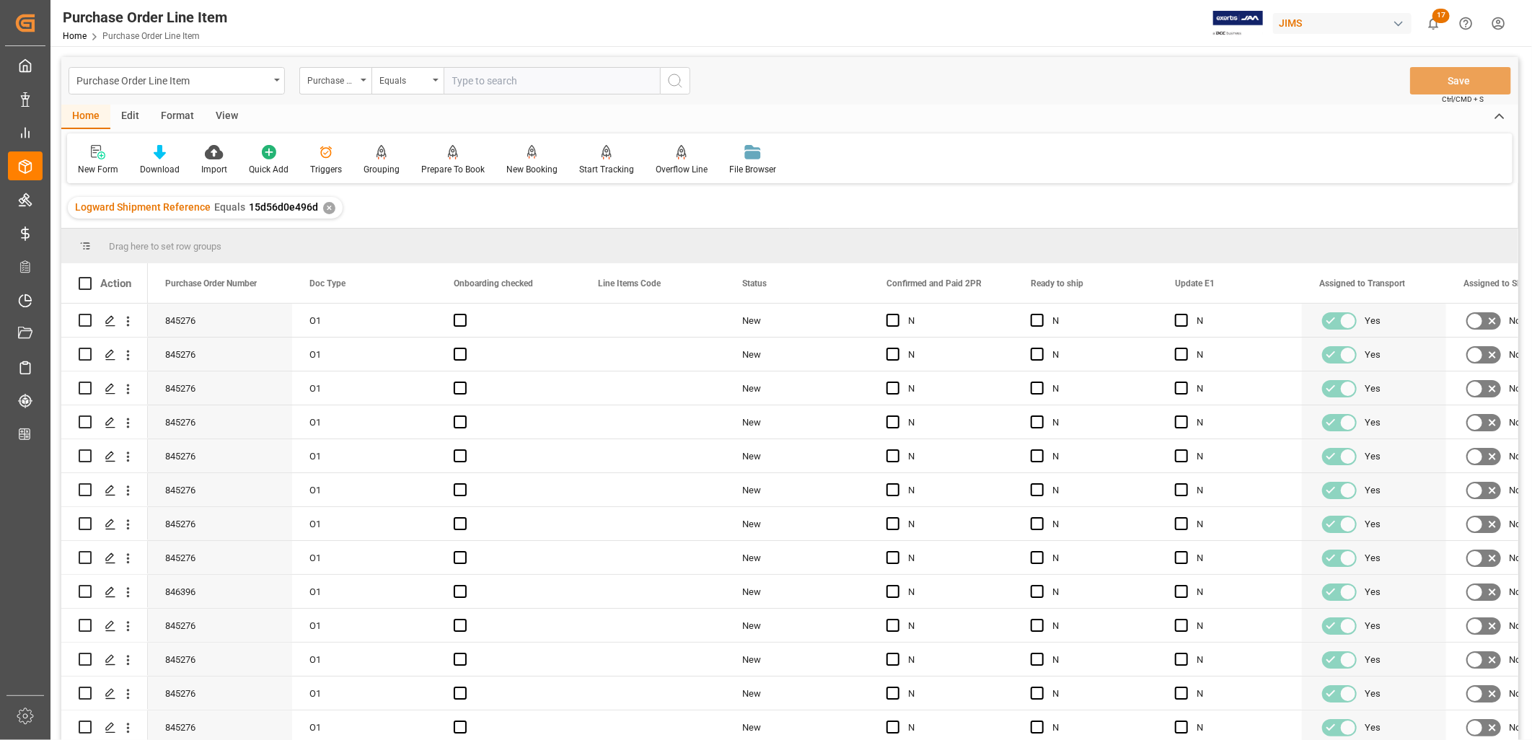
click at [229, 115] on div "View" at bounding box center [227, 117] width 44 height 25
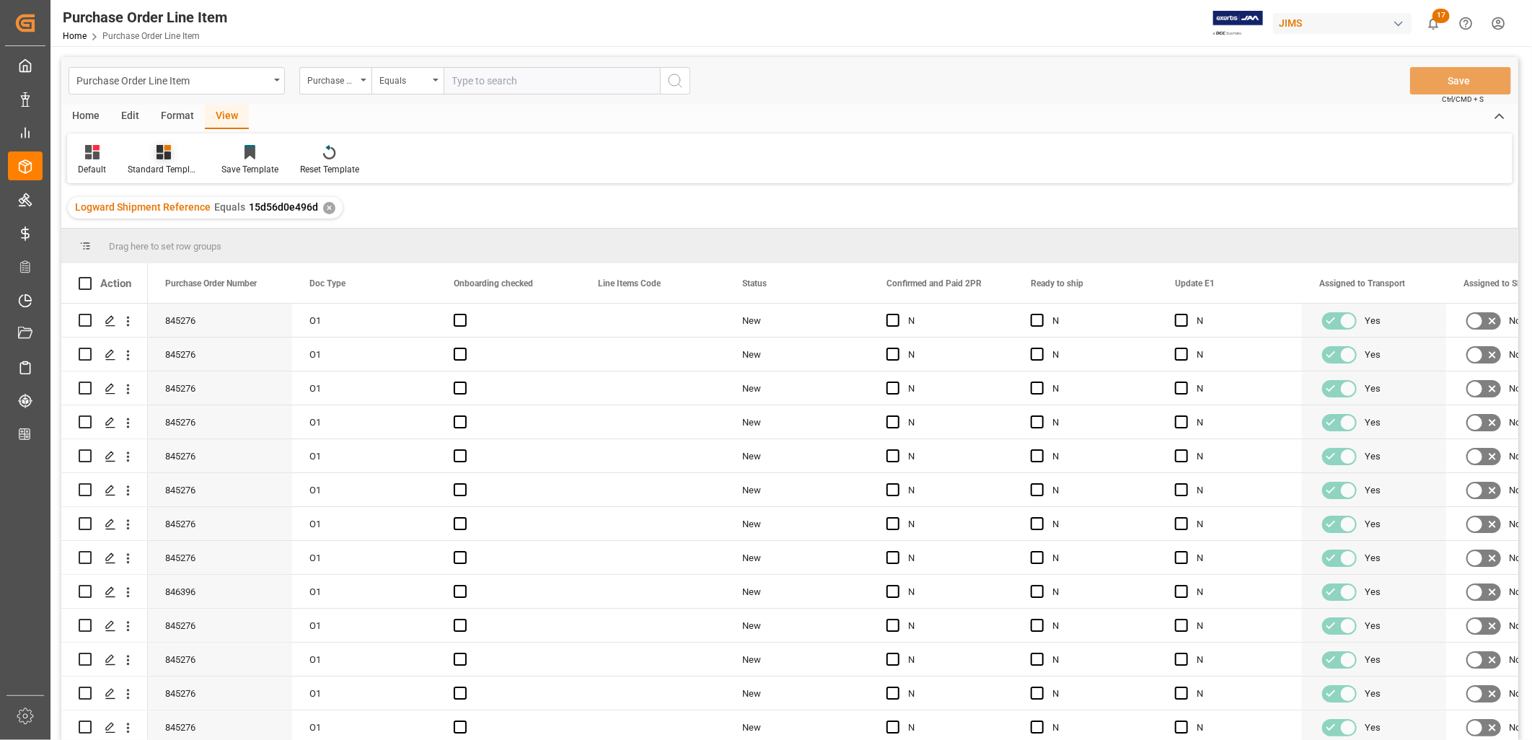
click at [162, 154] on icon at bounding box center [163, 152] width 14 height 14
click at [207, 262] on div "HS Listing [GEOGRAPHIC_DATA]" at bounding box center [202, 262] width 126 height 15
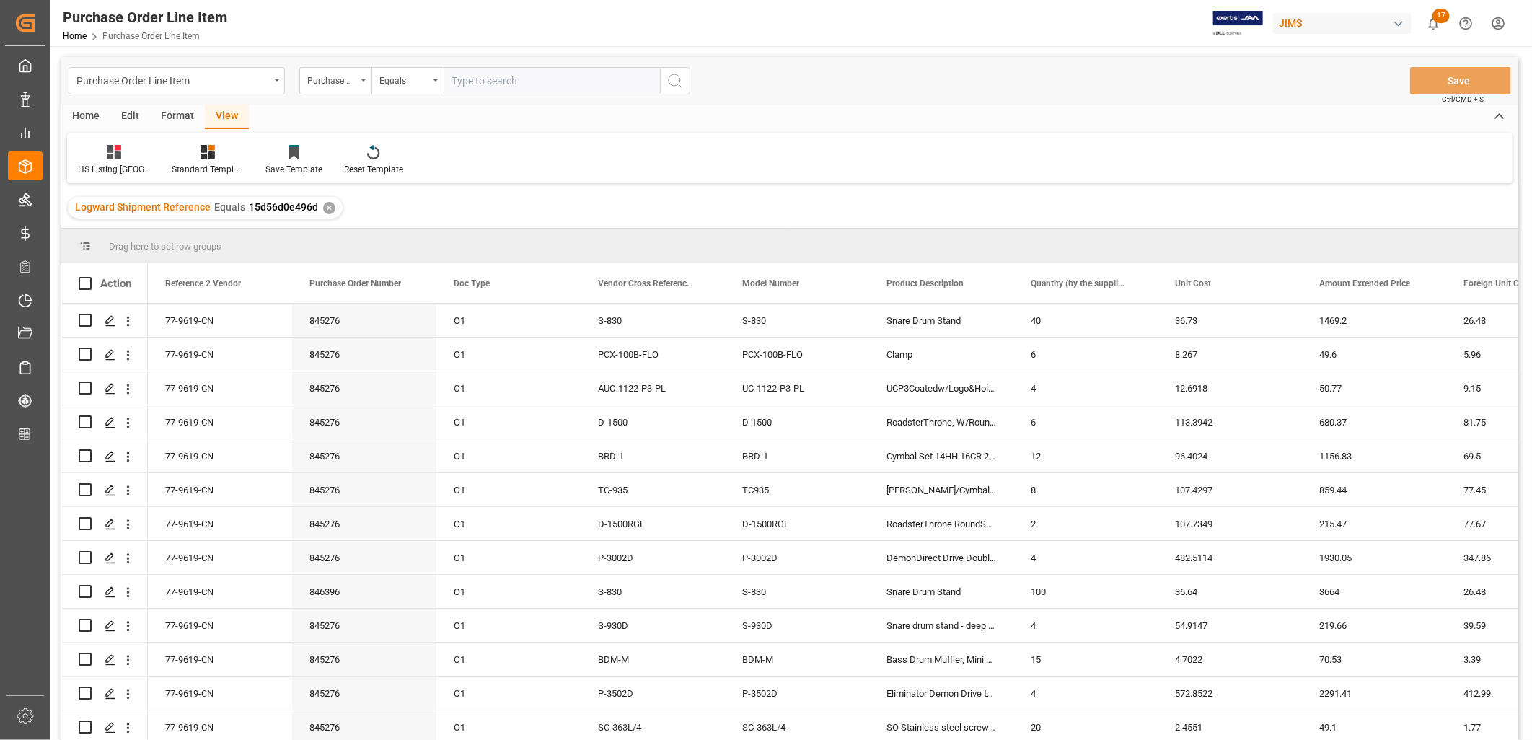
click at [84, 112] on div "Home" at bounding box center [85, 117] width 49 height 25
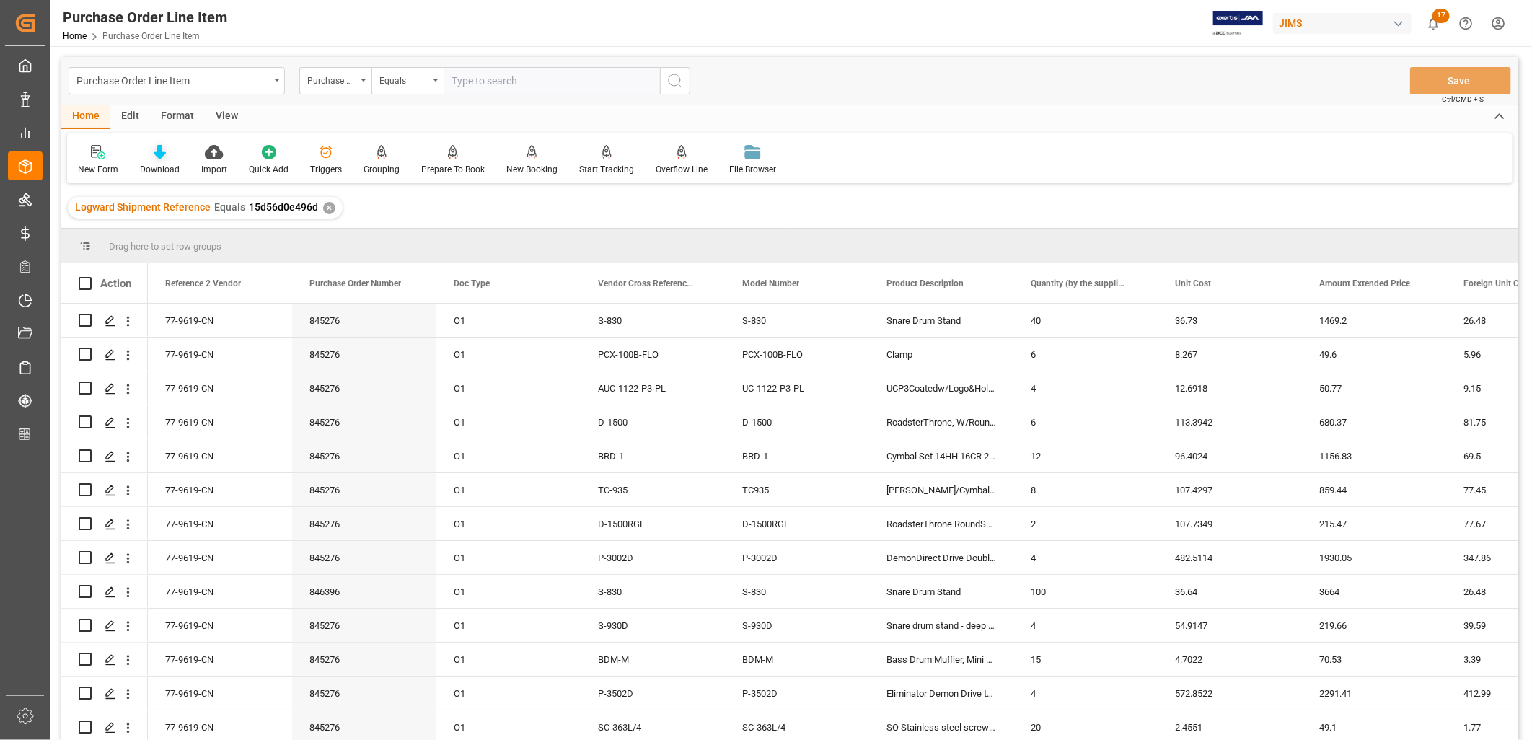
click at [154, 157] on icon at bounding box center [160, 152] width 12 height 14
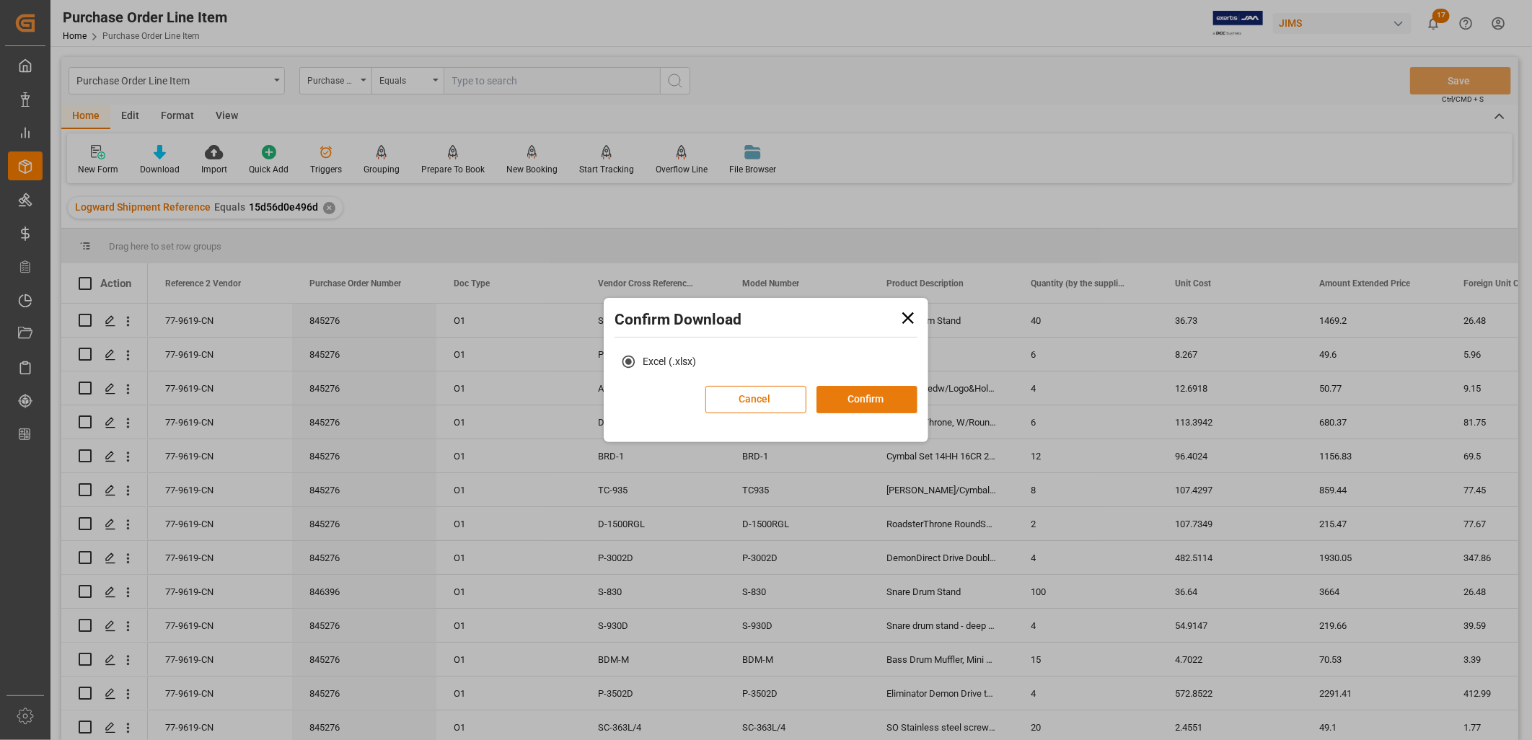
click at [875, 398] on button "Confirm" at bounding box center [866, 399] width 101 height 27
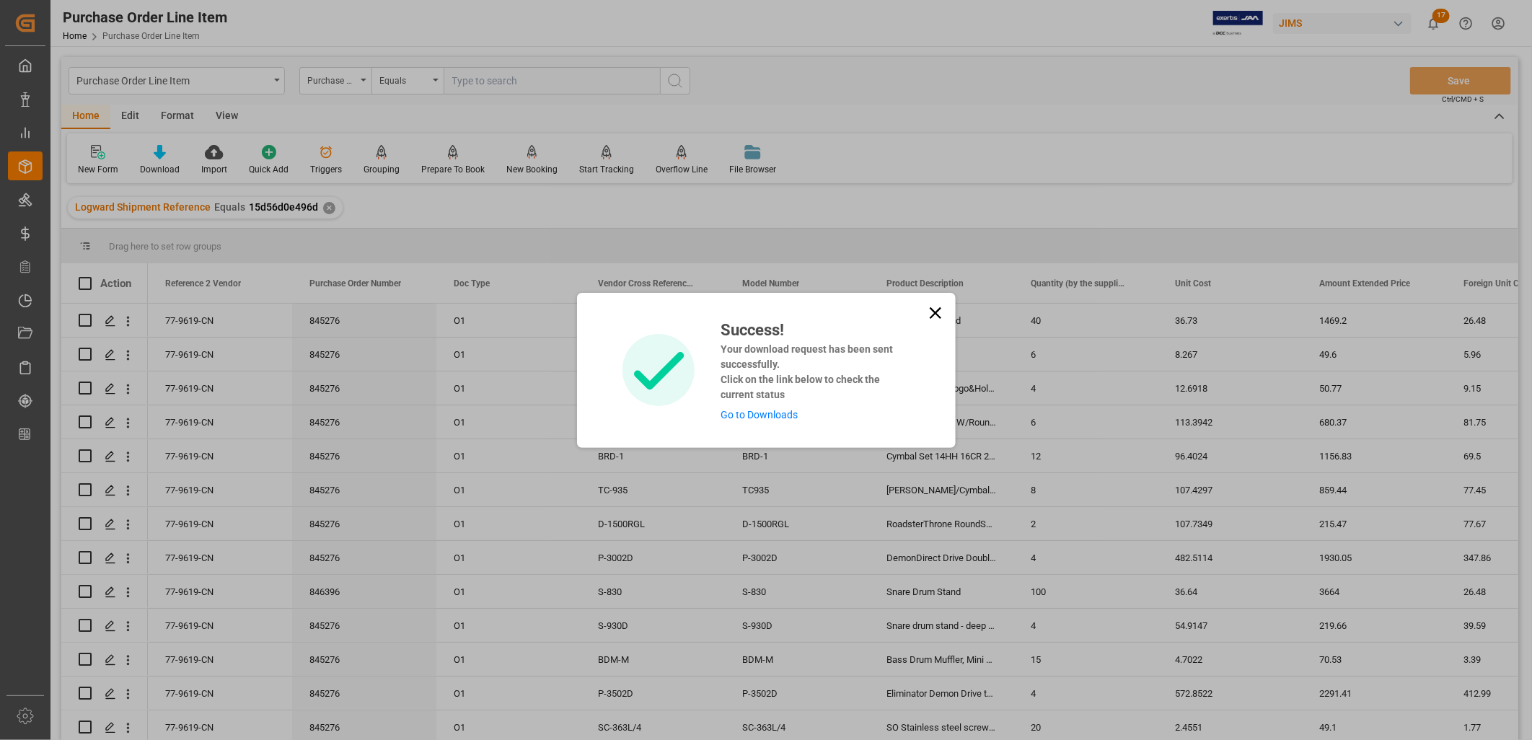
click at [769, 412] on link "Go to Downloads" at bounding box center [758, 415] width 77 height 12
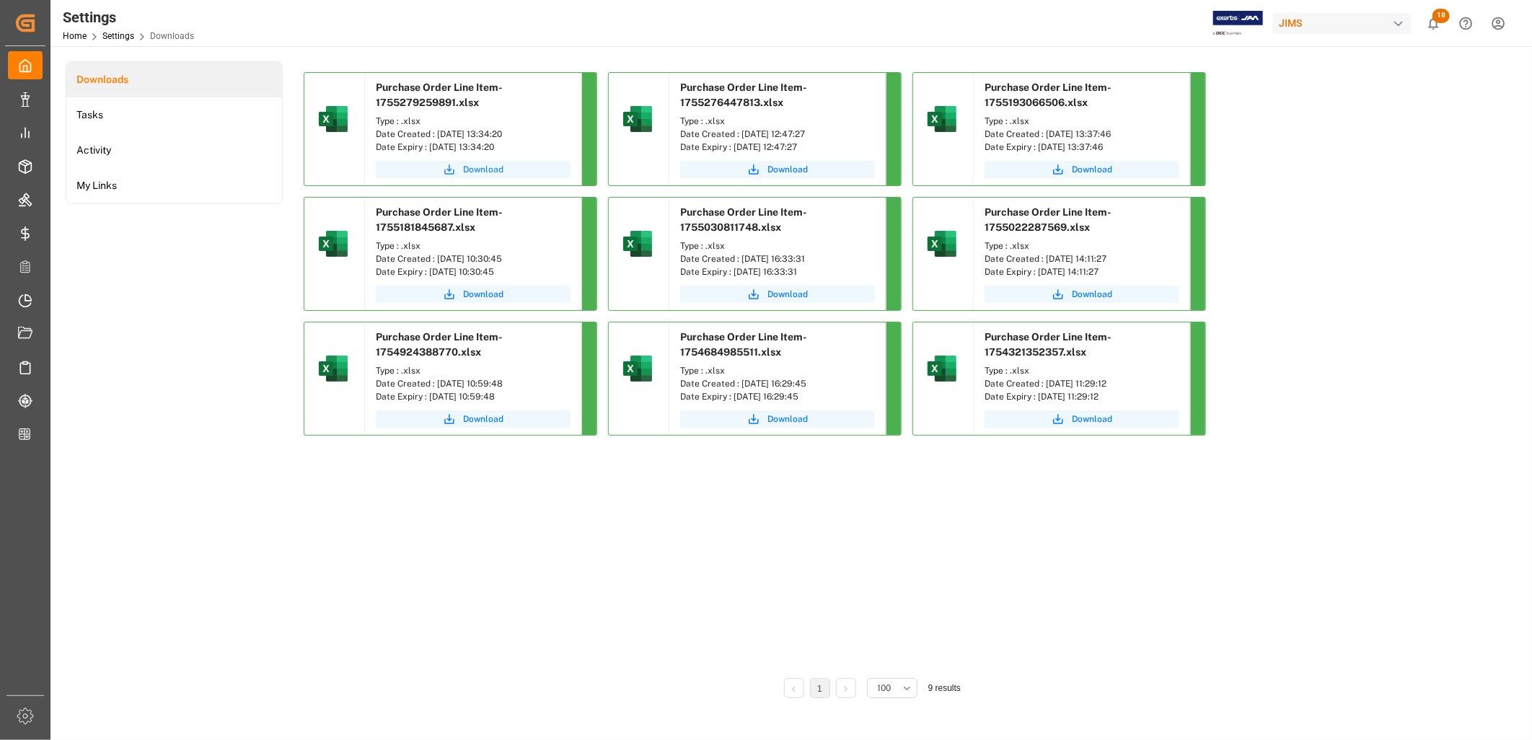
click at [472, 169] on span "Download" at bounding box center [483, 169] width 40 height 13
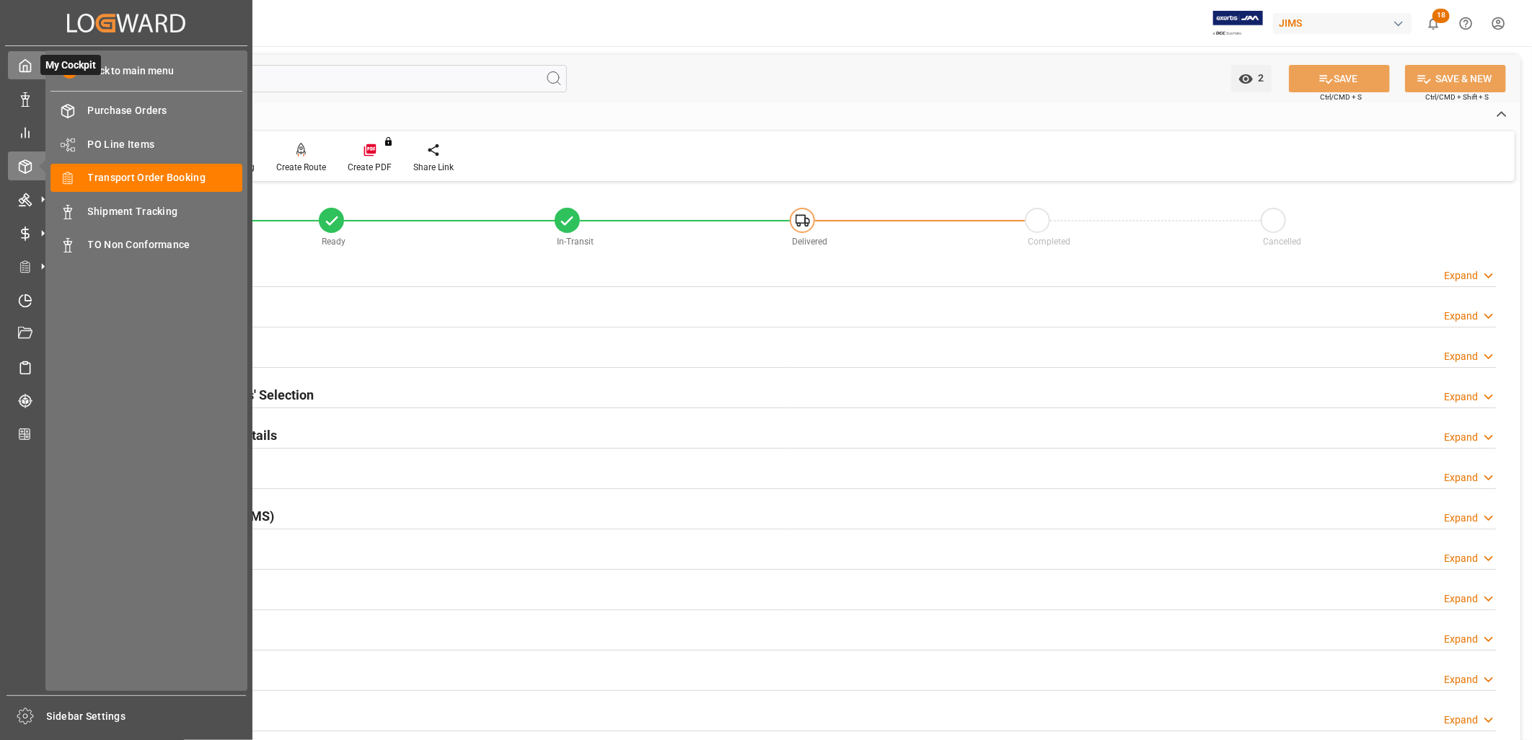
click at [22, 67] on icon at bounding box center [25, 65] width 14 height 14
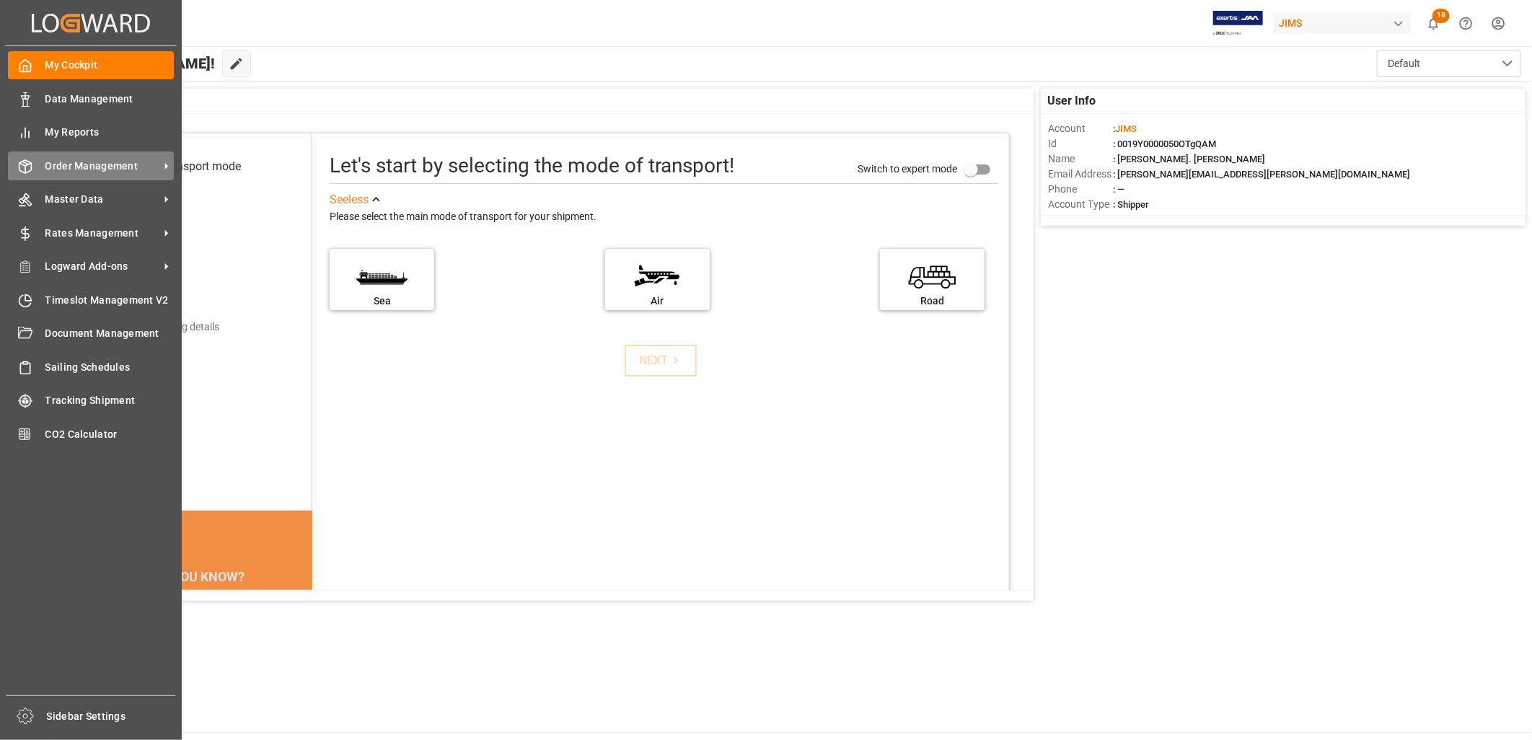
click at [90, 159] on span "Order Management" at bounding box center [102, 166] width 114 height 15
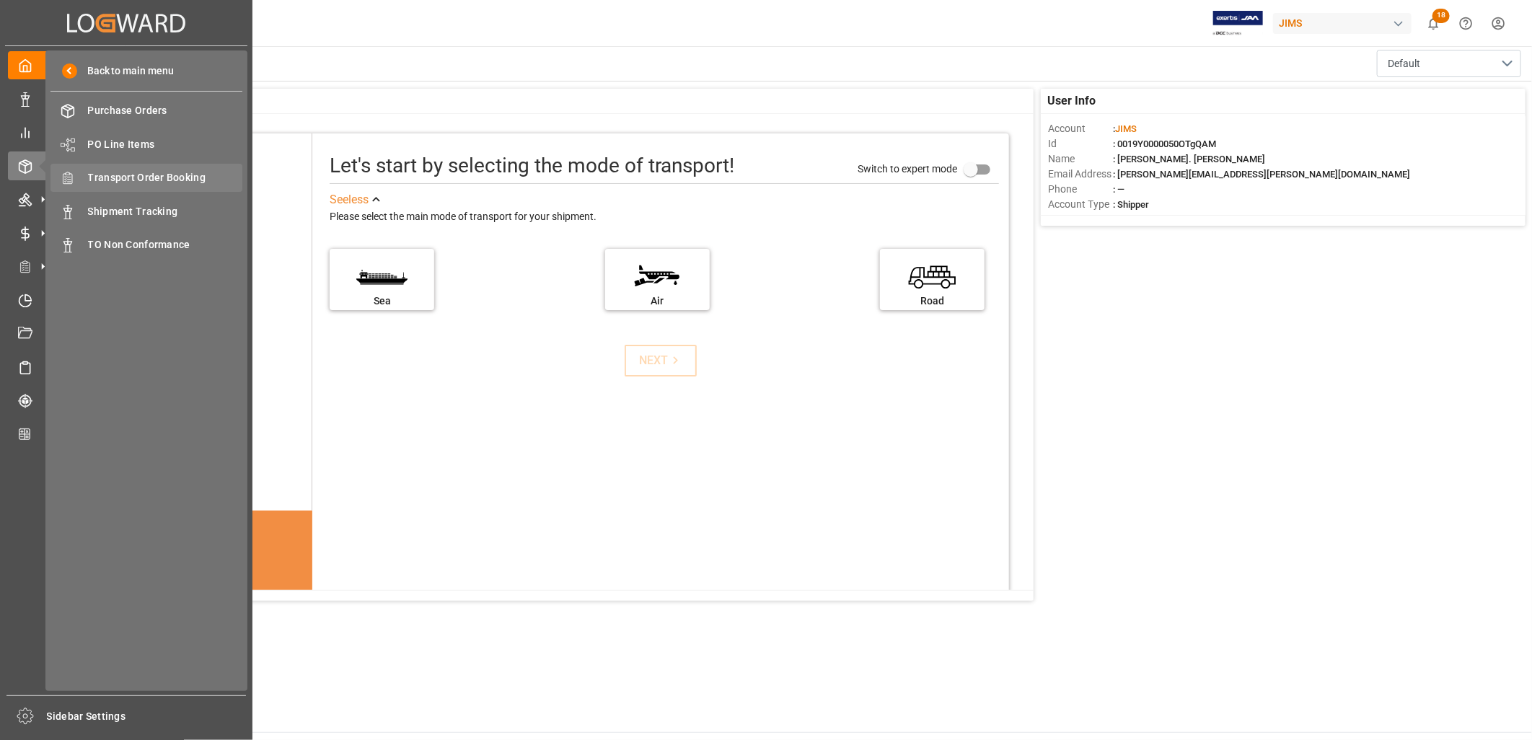
click at [177, 170] on span "Transport Order Booking" at bounding box center [165, 177] width 155 height 15
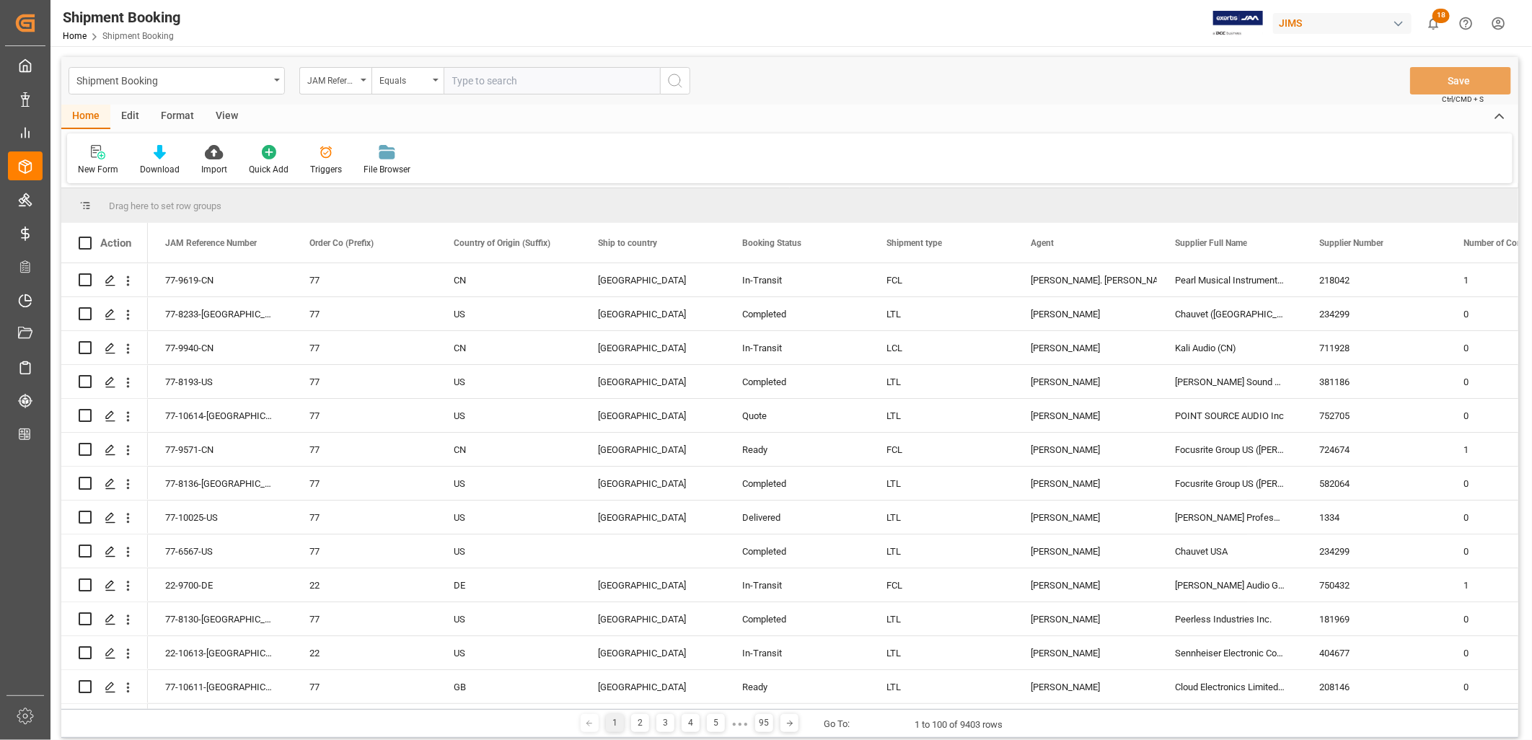
click at [466, 77] on input "text" at bounding box center [551, 80] width 216 height 27
type input "22-10424-CN"
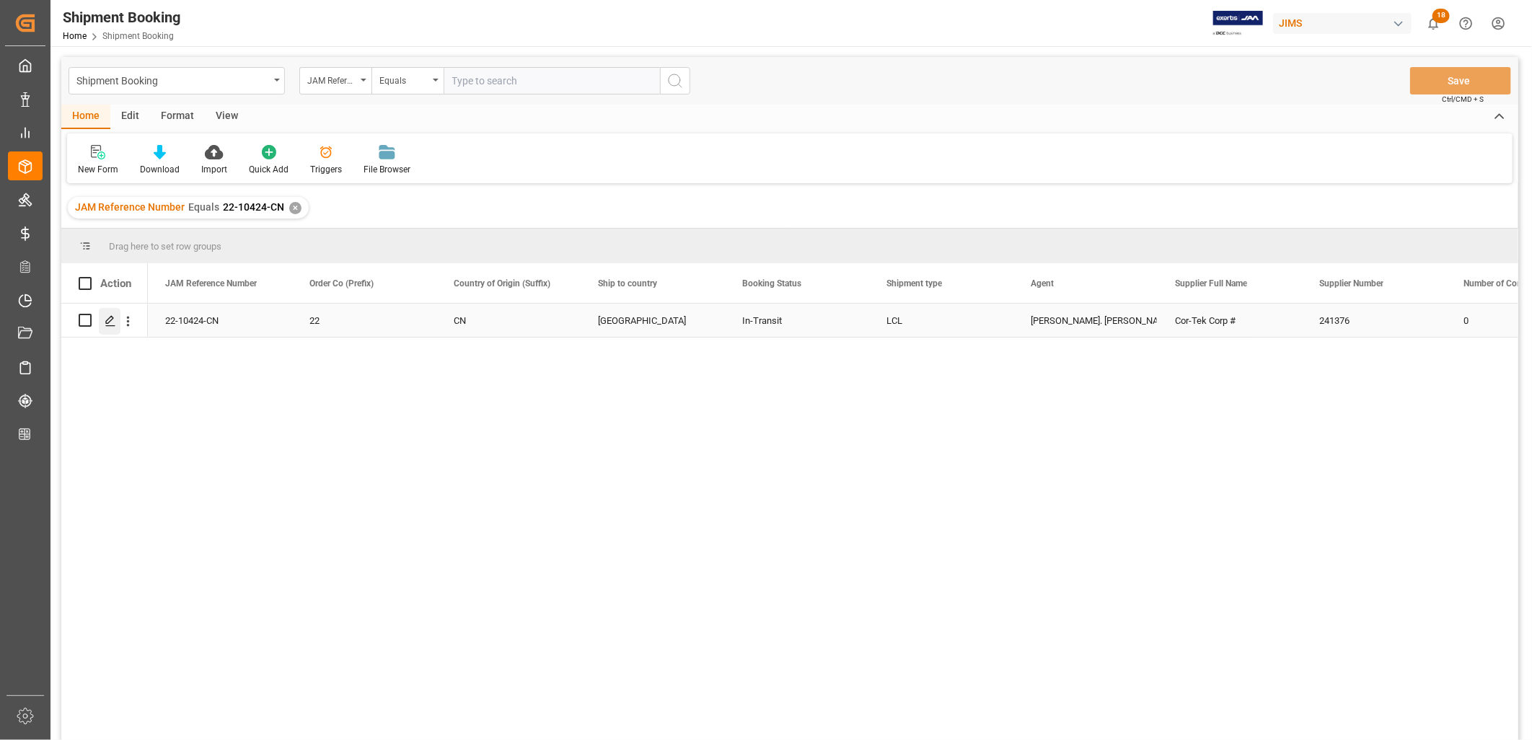
click at [109, 319] on icon "Press SPACE to select this row." at bounding box center [111, 321] width 12 height 12
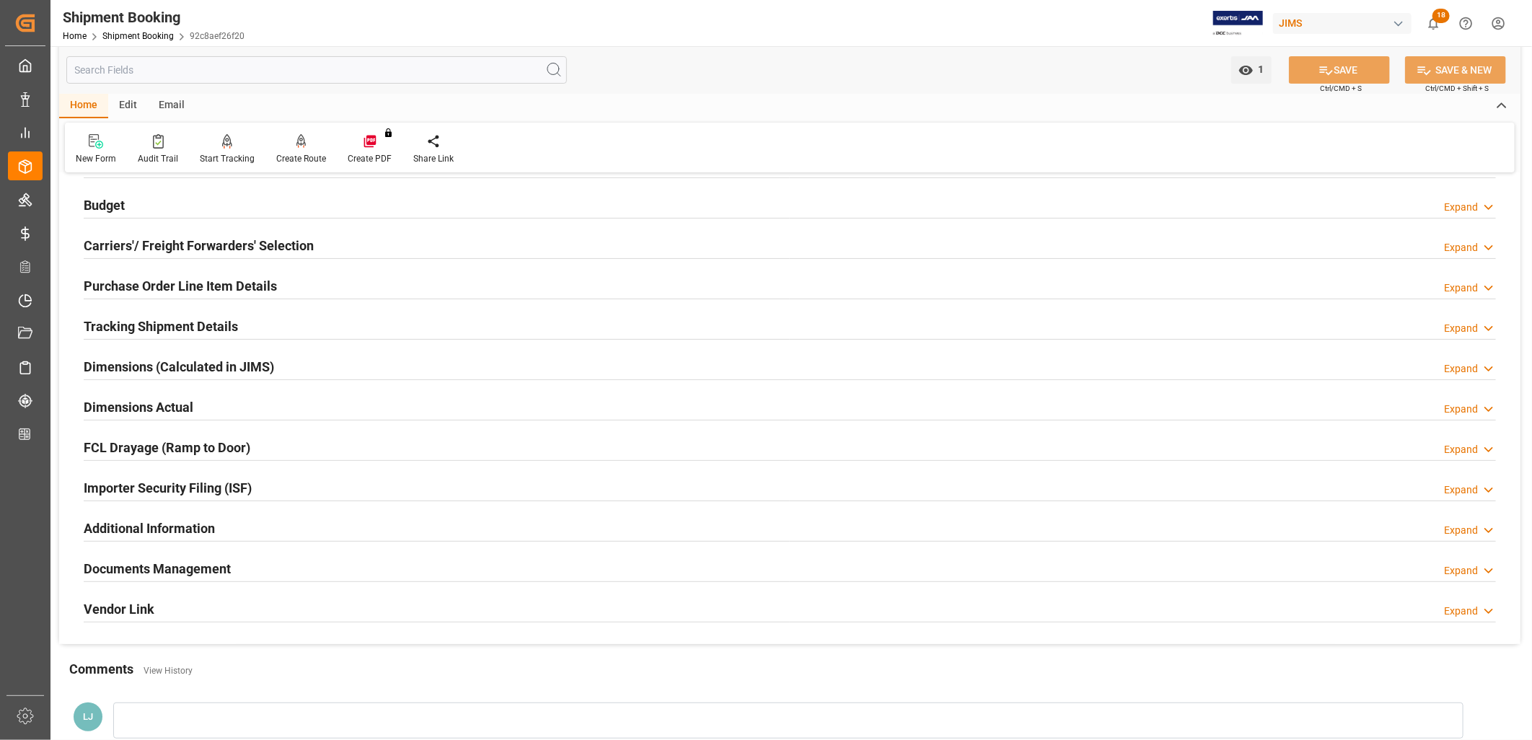
scroll to position [160, 0]
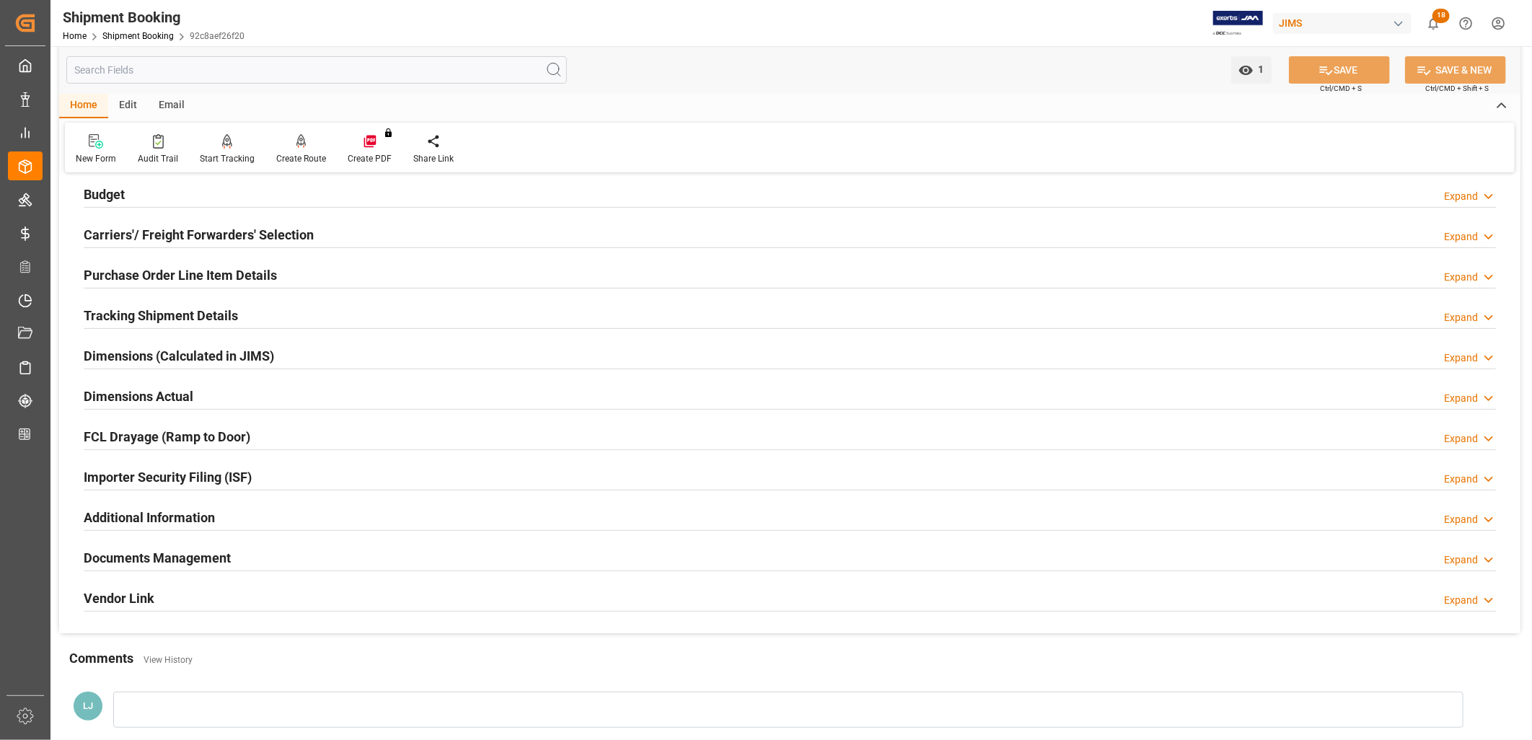
click at [220, 273] on h2 "Purchase Order Line Item Details" at bounding box center [180, 274] width 193 height 19
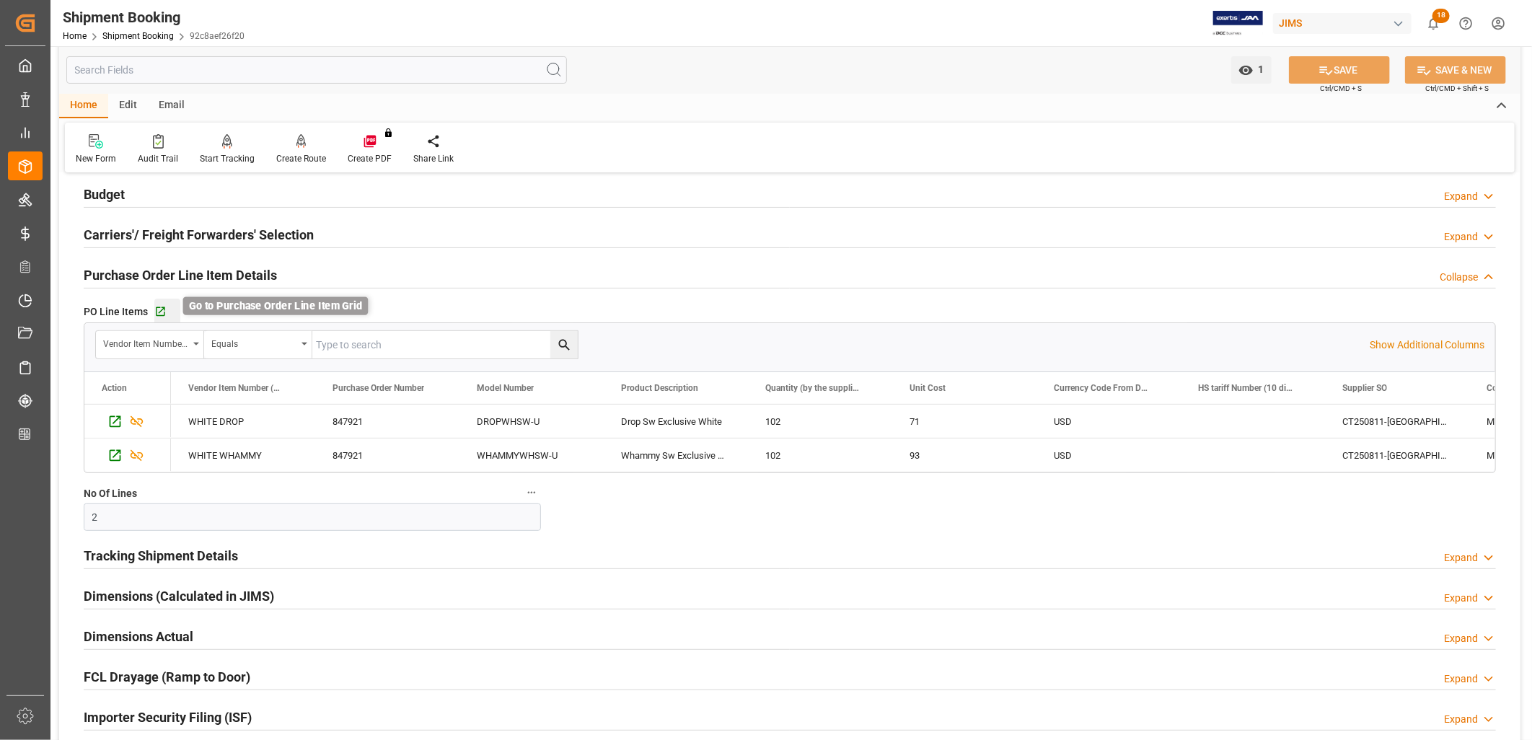
click at [161, 313] on icon "button" at bounding box center [160, 312] width 12 height 12
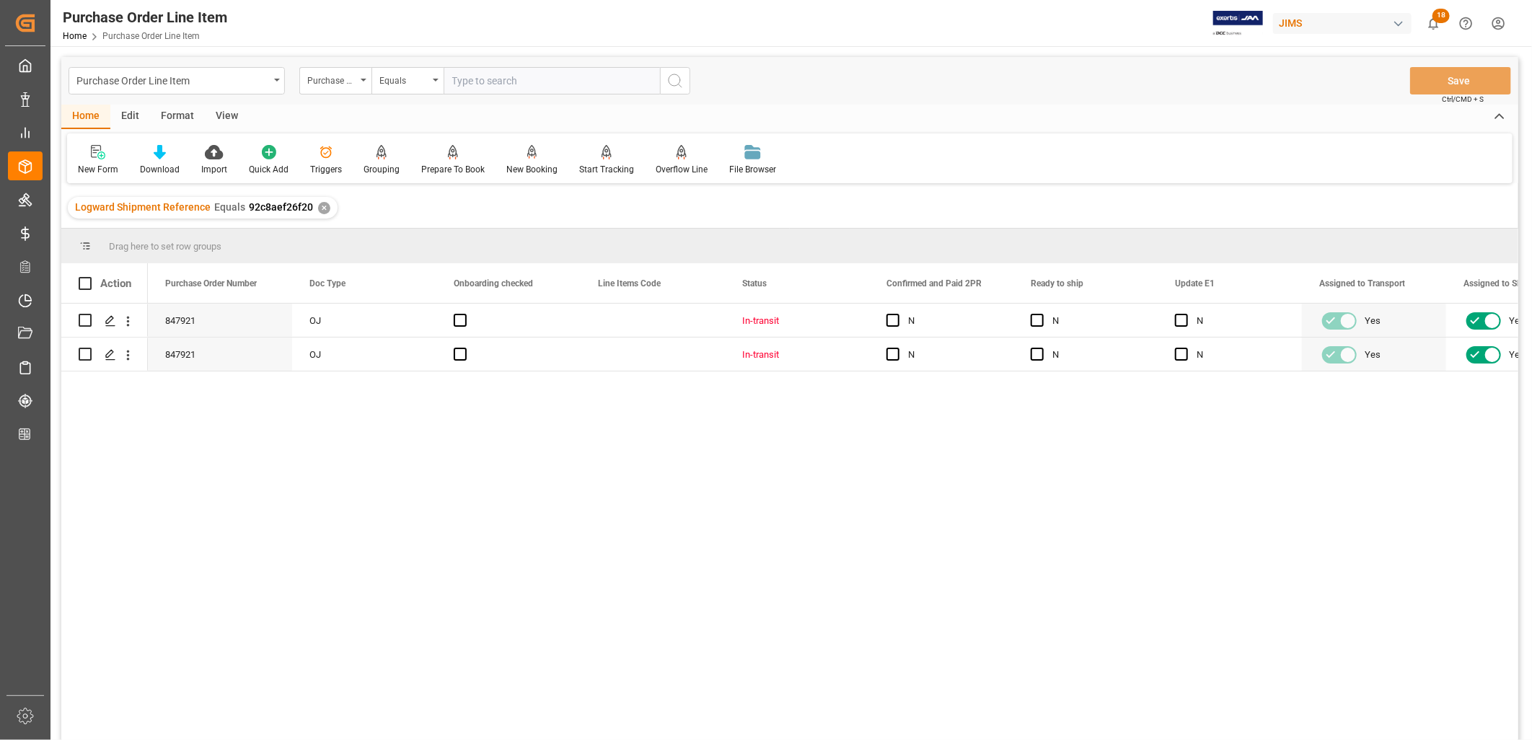
click at [226, 113] on div "View" at bounding box center [227, 117] width 44 height 25
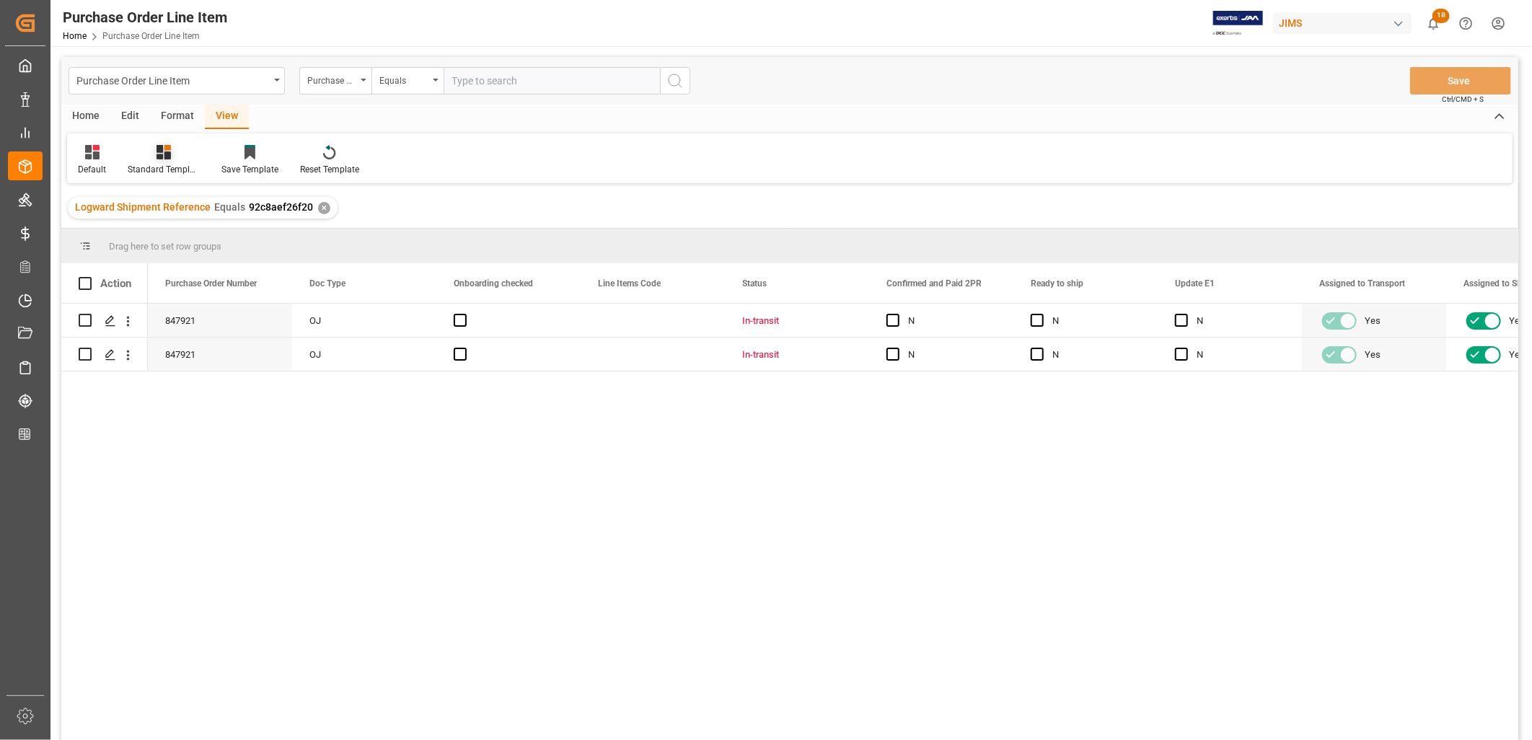
click at [164, 144] on div at bounding box center [164, 151] width 72 height 15
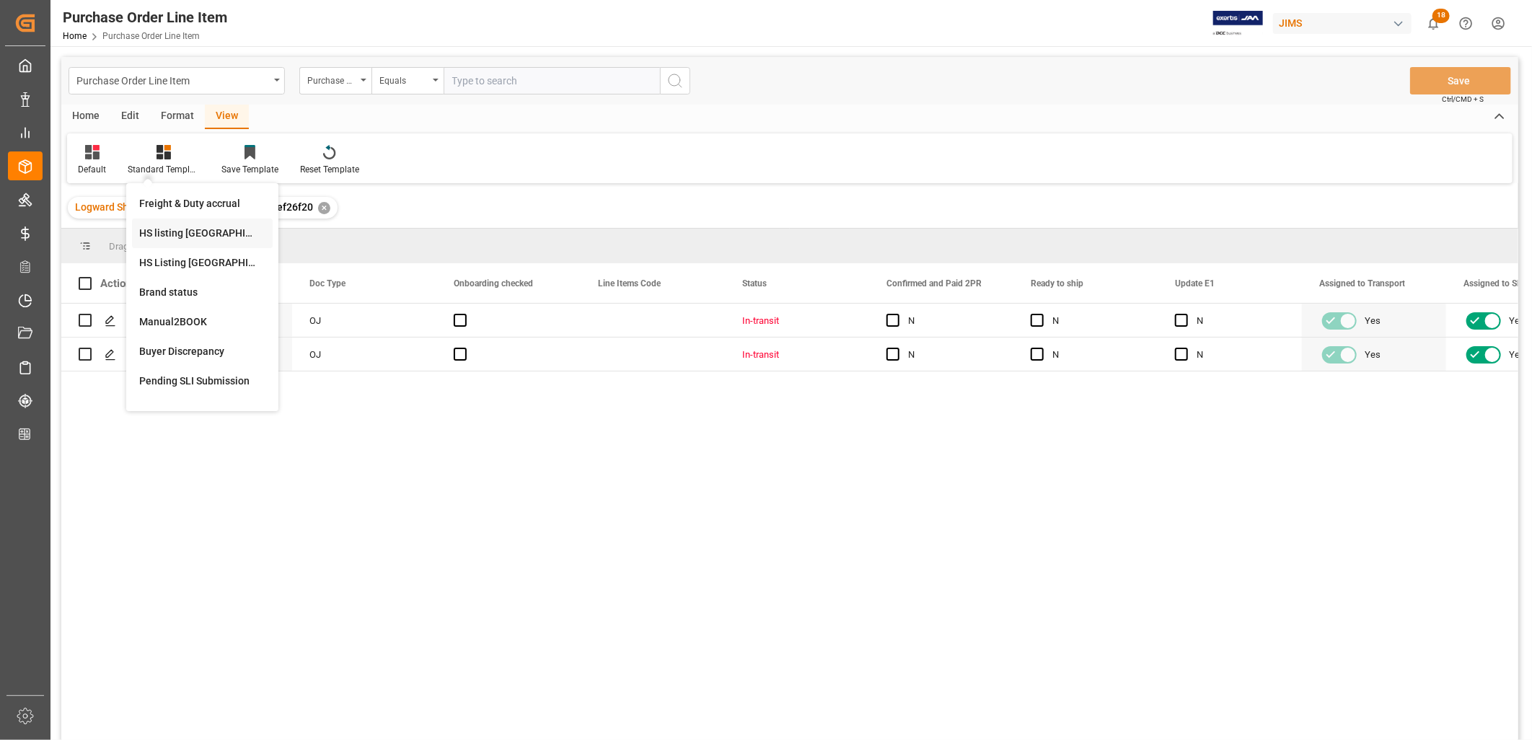
click at [195, 231] on div "HS listing [GEOGRAPHIC_DATA]" at bounding box center [202, 233] width 126 height 15
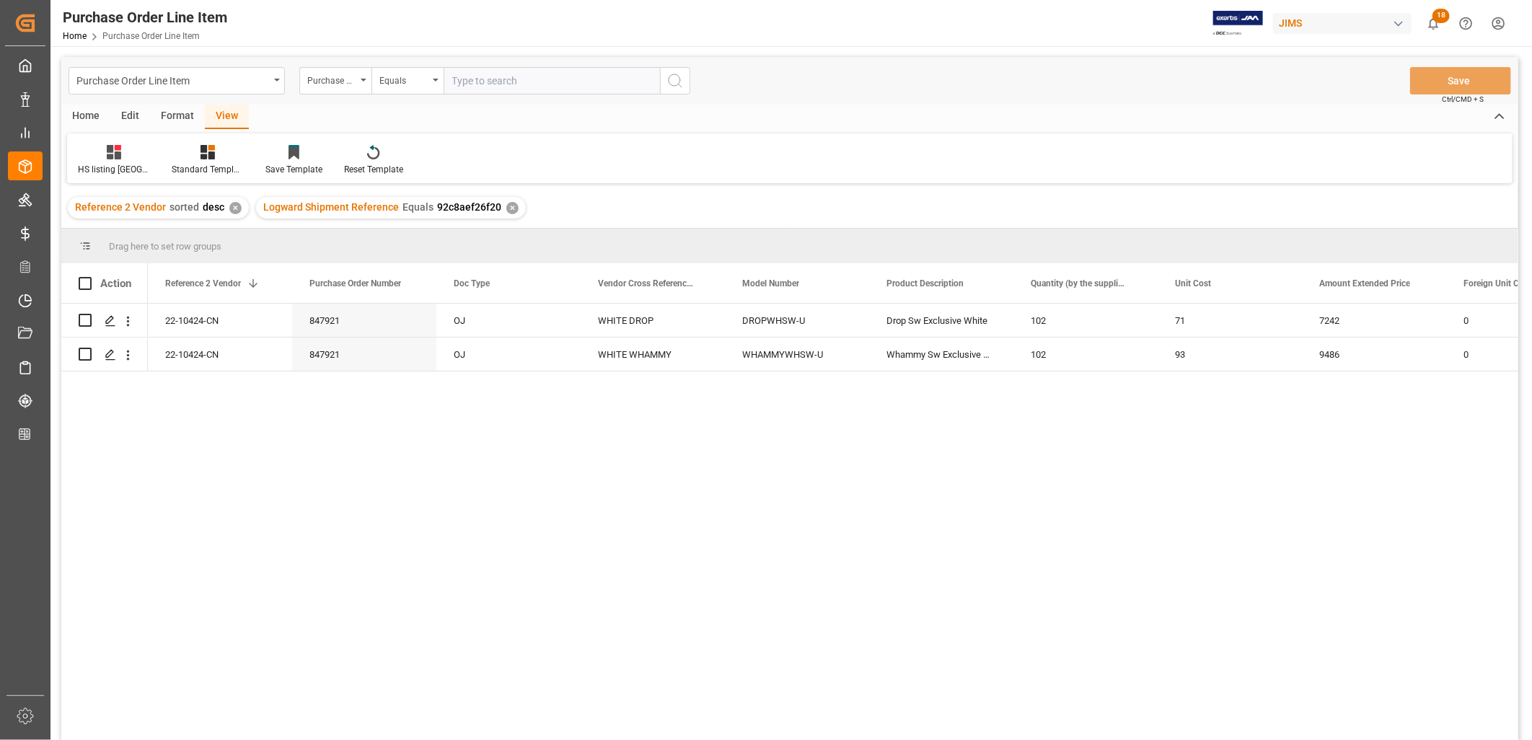
click at [78, 111] on div "Home" at bounding box center [85, 117] width 49 height 25
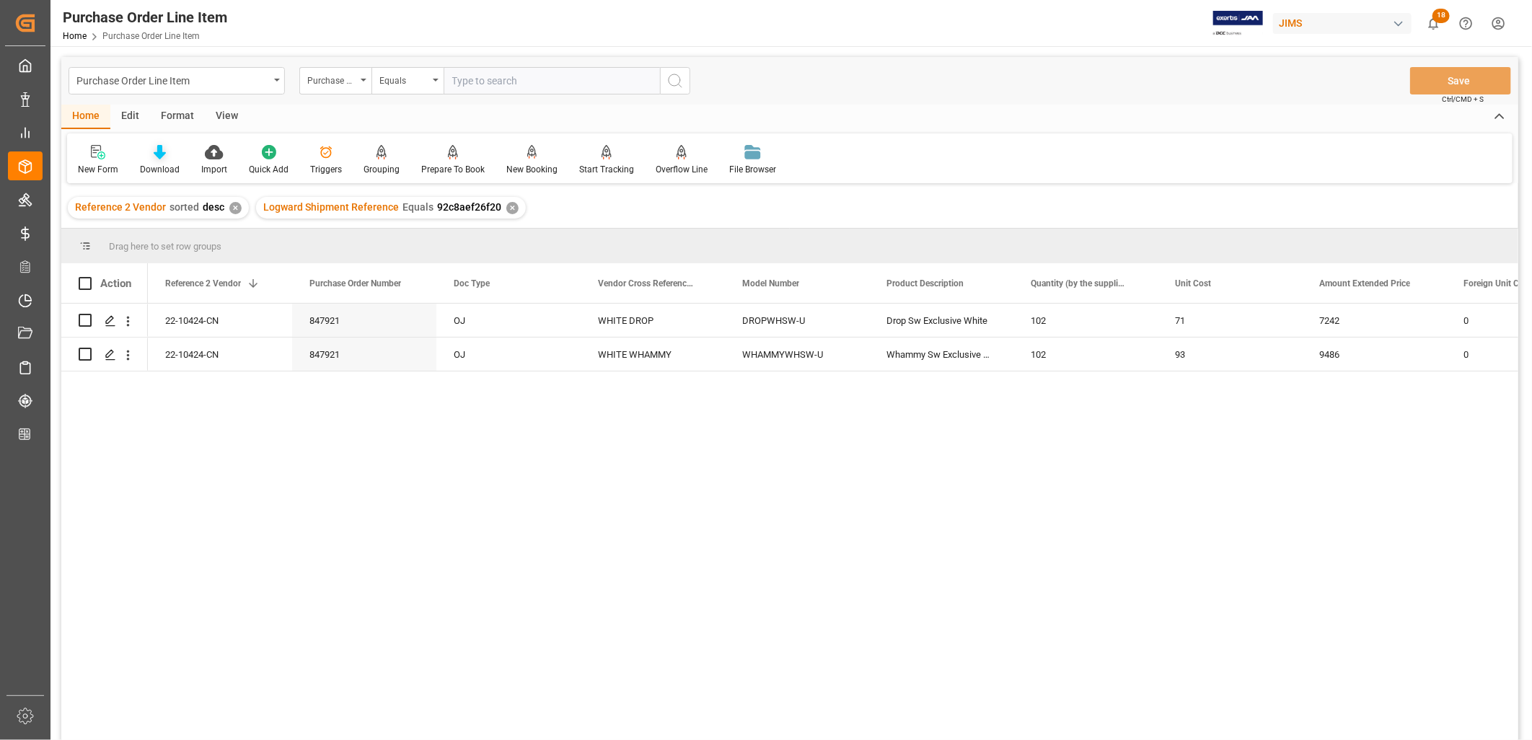
click at [162, 153] on icon at bounding box center [160, 152] width 12 height 14
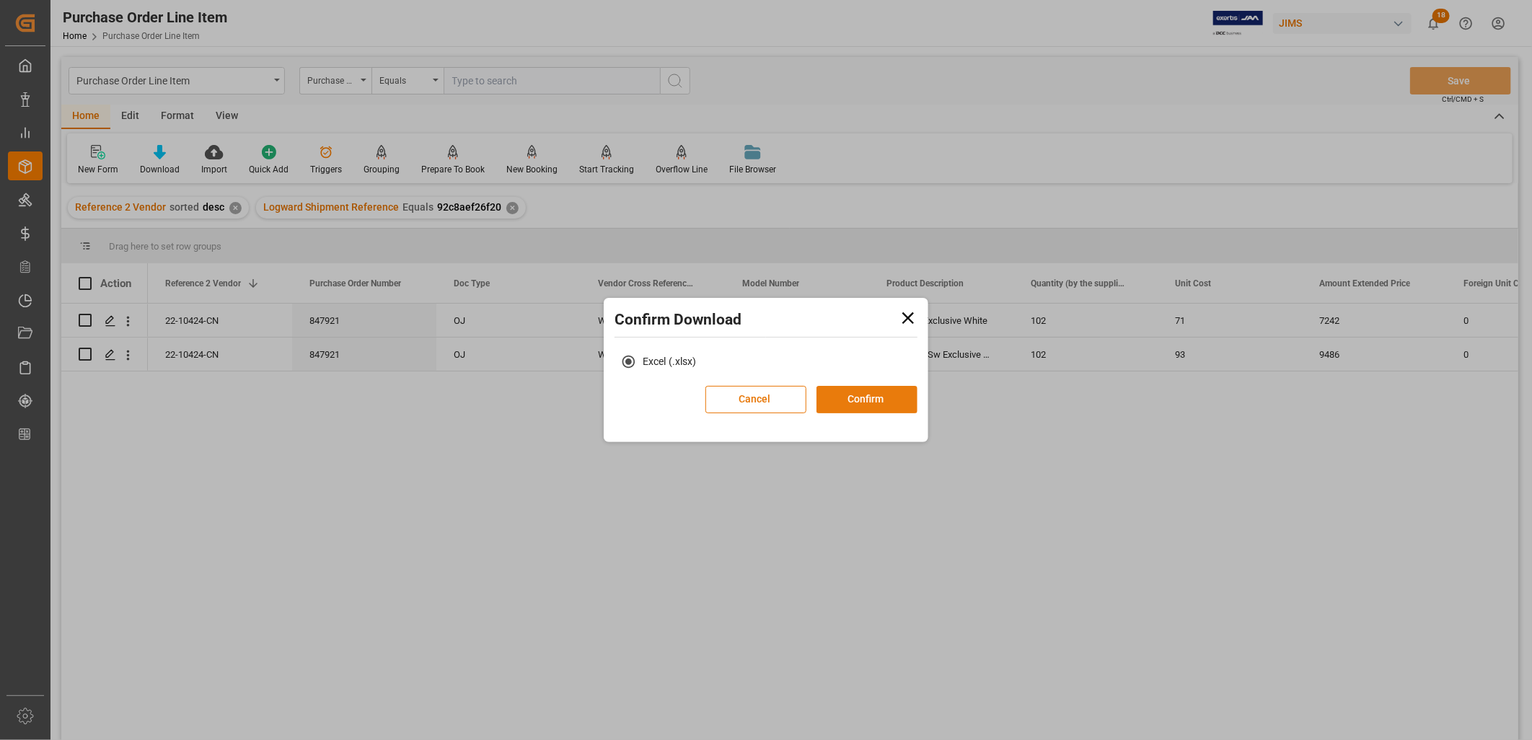
click at [857, 392] on button "Confirm" at bounding box center [866, 399] width 101 height 27
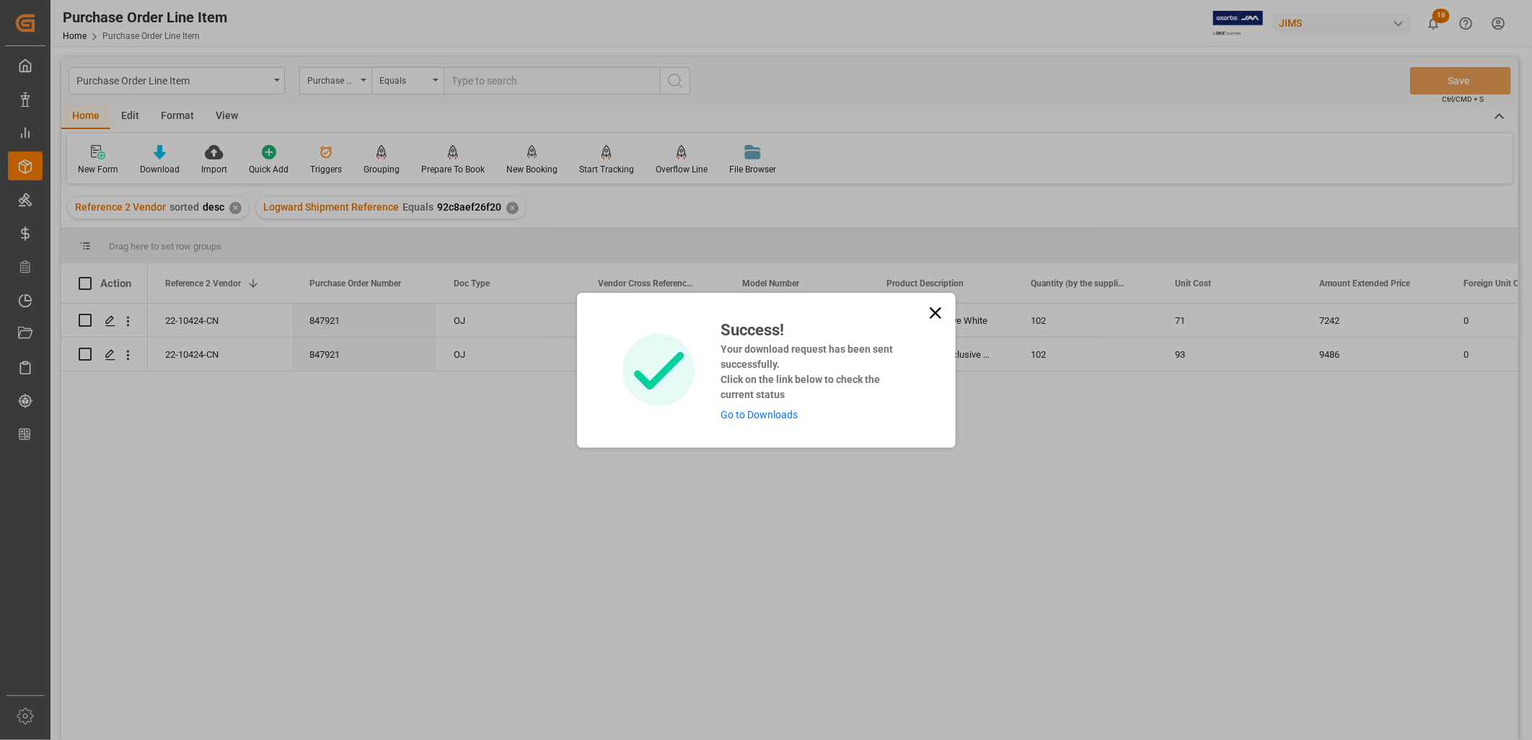
click at [762, 409] on link "Go to Downloads" at bounding box center [758, 415] width 77 height 12
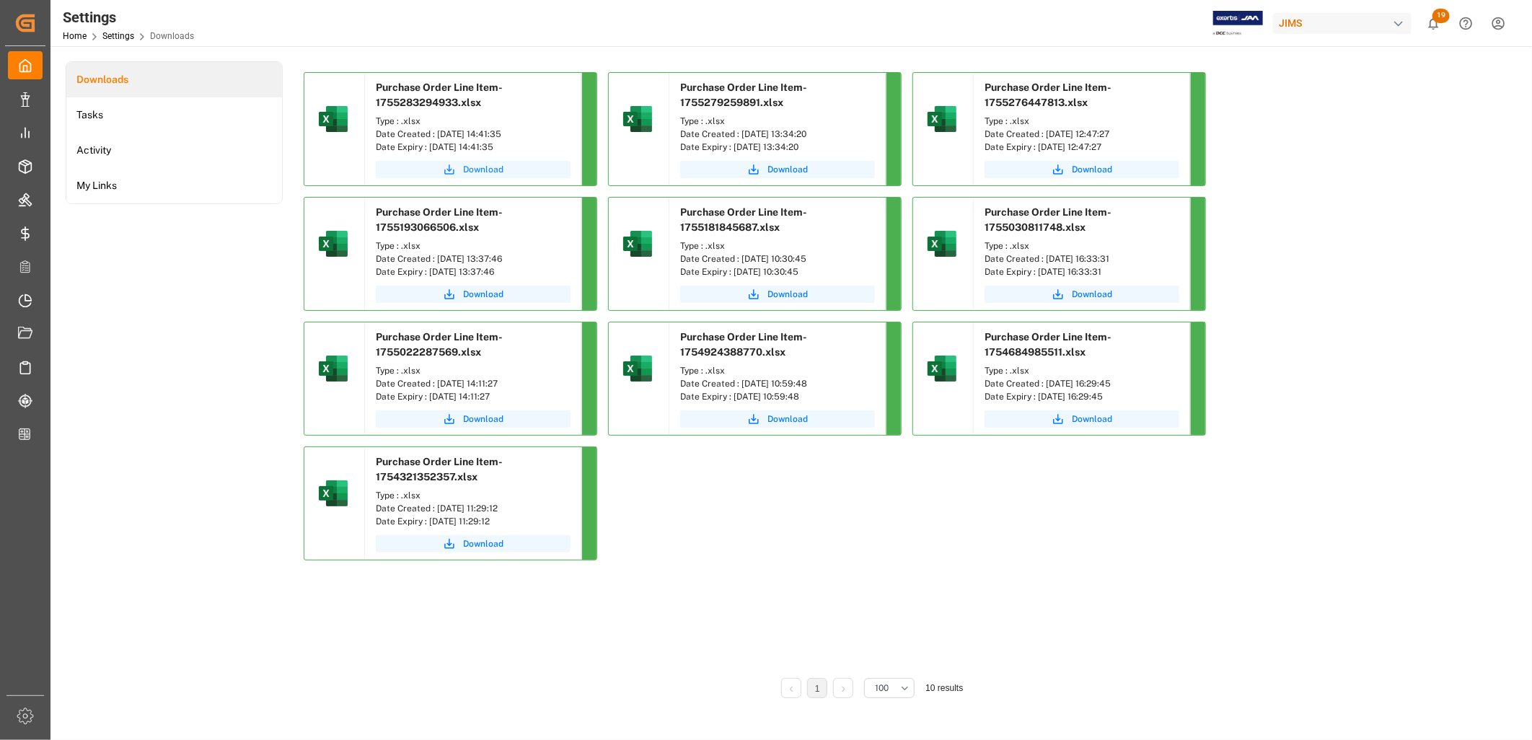
click at [485, 163] on span "Download" at bounding box center [483, 169] width 40 height 13
